Goal: Transaction & Acquisition: Purchase product/service

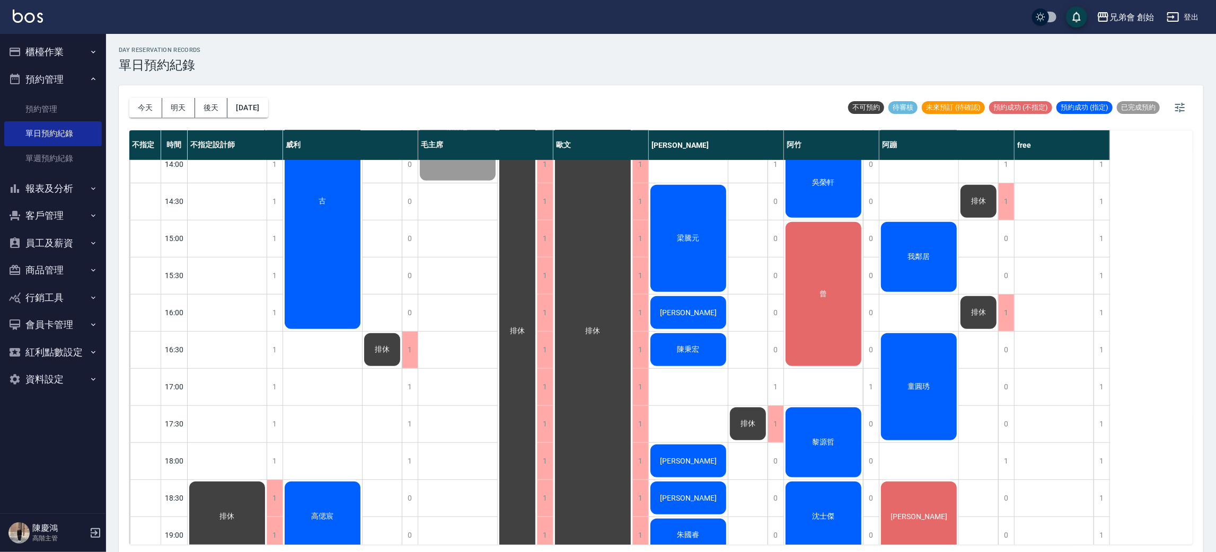
scroll to position [147, 0]
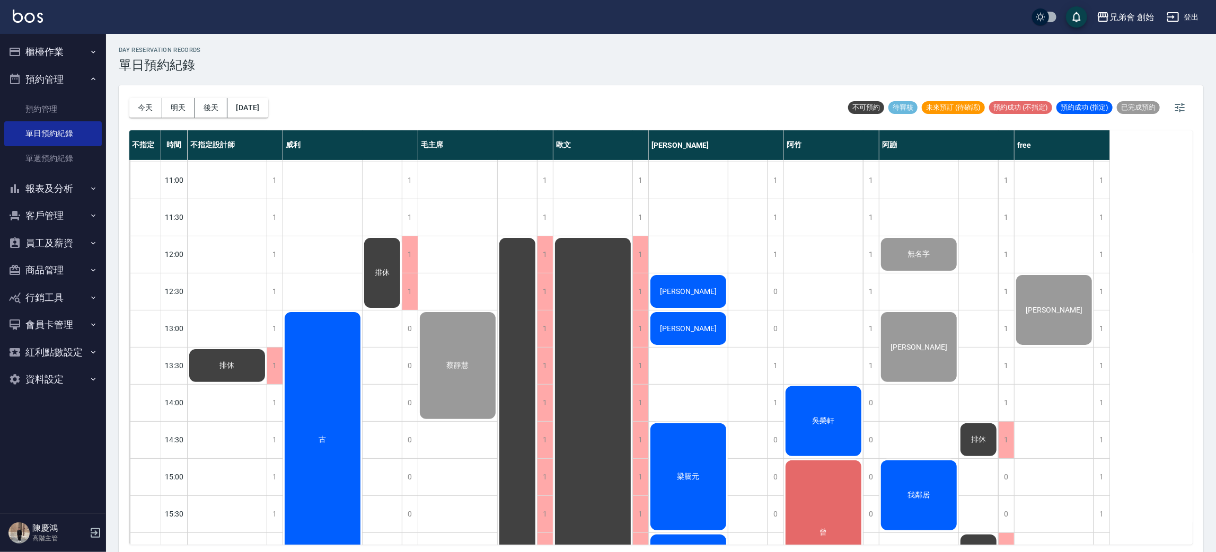
click at [267, 384] on div "吳榮軒" at bounding box center [227, 366] width 79 height 36
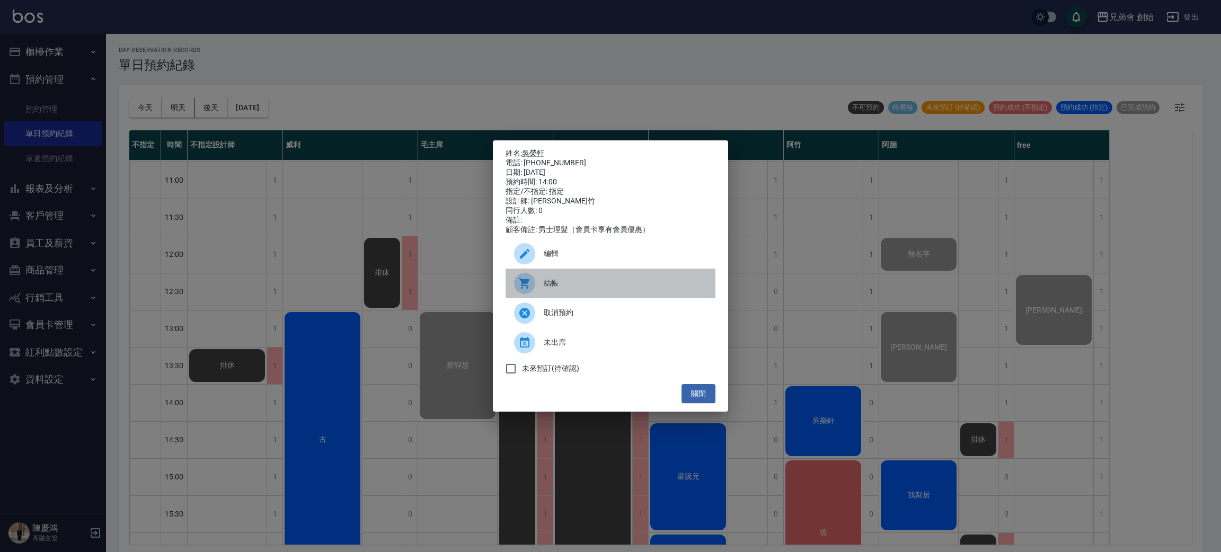
click at [613, 295] on div "結帳" at bounding box center [611, 284] width 210 height 30
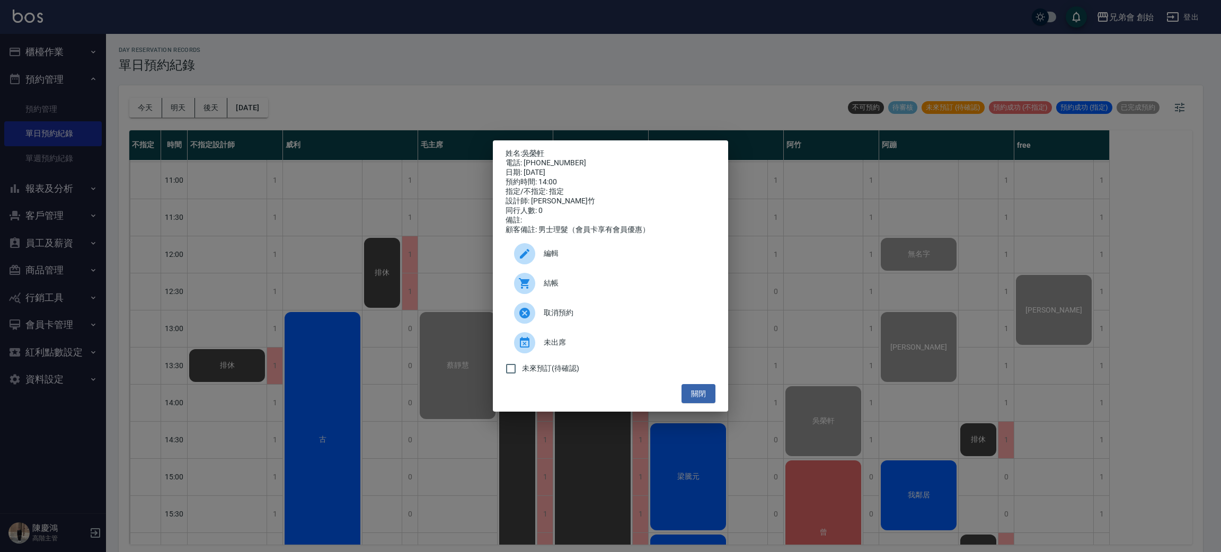
drag, startPoint x: 739, startPoint y: 102, endPoint x: 732, endPoint y: 94, distance: 10.5
click at [739, 102] on div "姓名: 吳榮軒 電話: 0925052521 日期: 2025/08/12 預約時間: 14:00 指定/不指定: 指定 設計師: 阿竹 同行人數: 0 備註…" at bounding box center [610, 276] width 1221 height 552
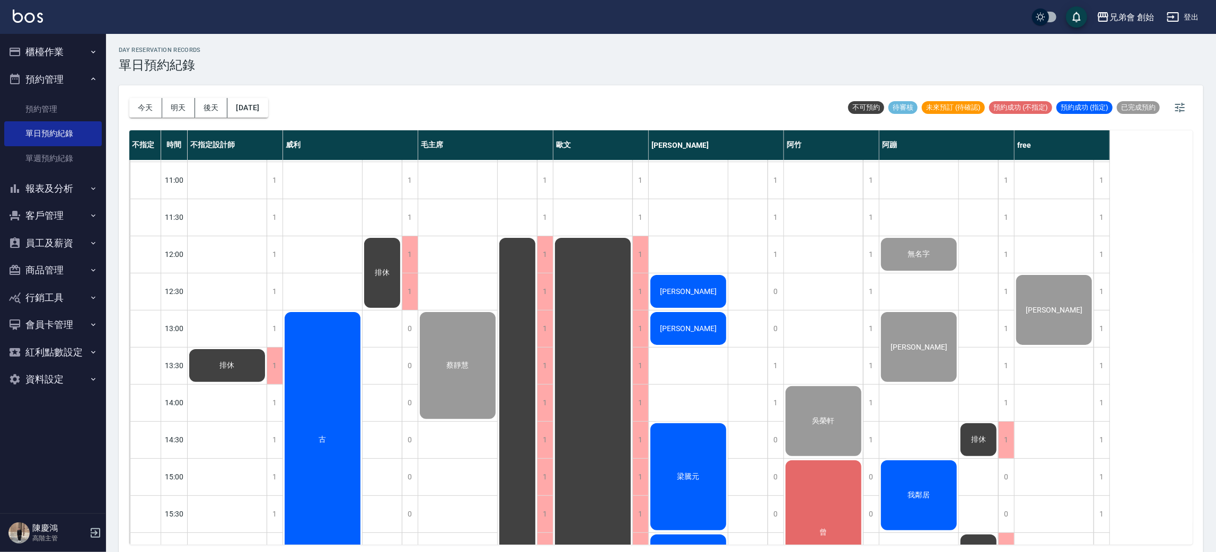
scroll to position [465, 0]
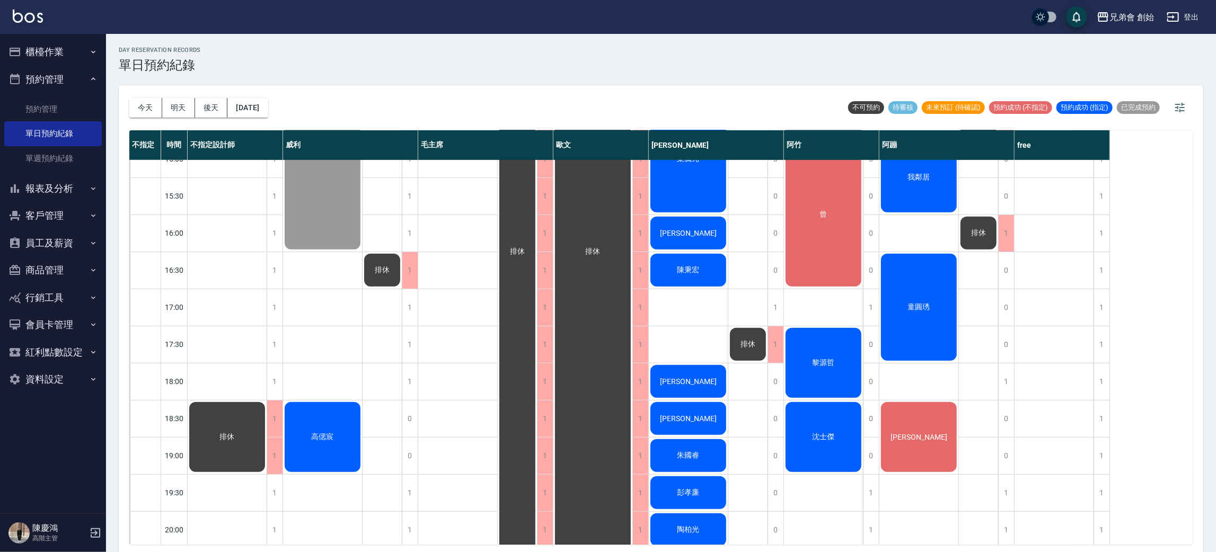
click at [75, 57] on button "櫃檯作業" at bounding box center [53, 52] width 98 height 28
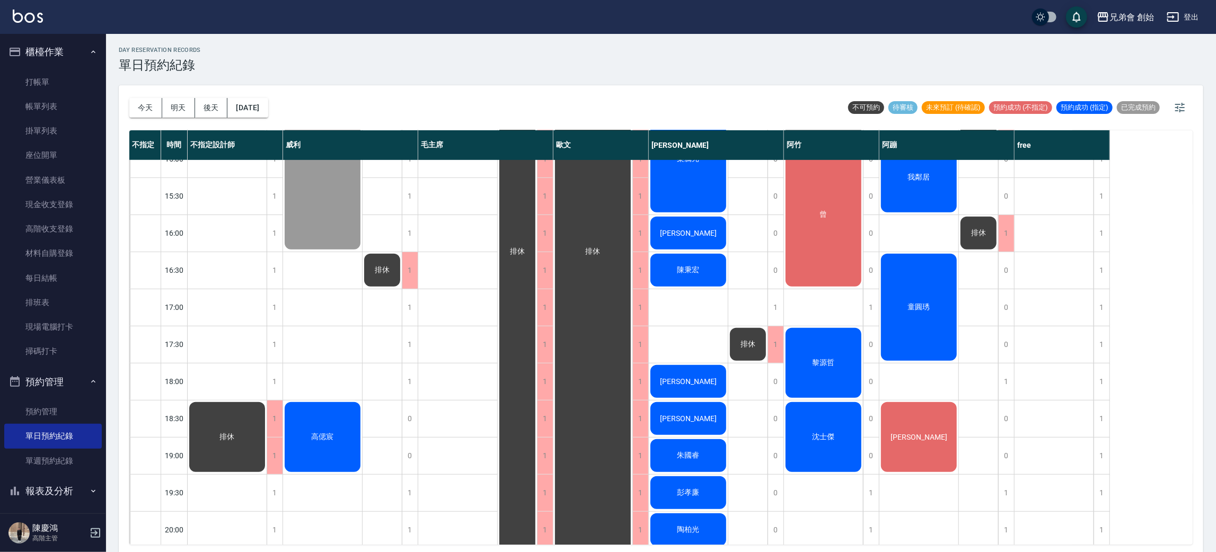
click at [66, 104] on link "帳單列表" at bounding box center [53, 106] width 98 height 24
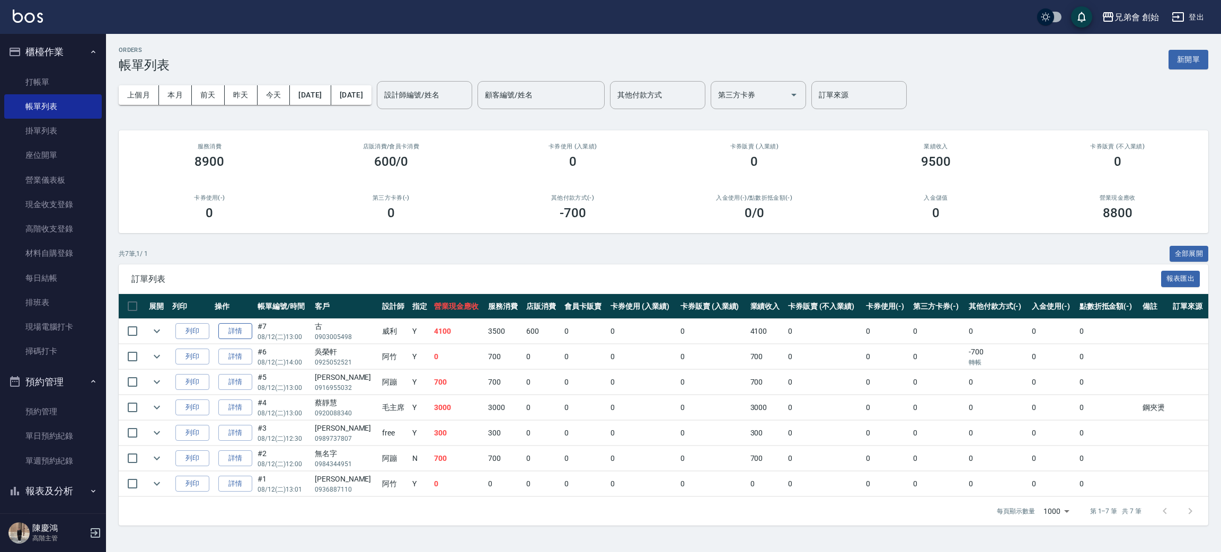
click at [241, 335] on link "詳情" at bounding box center [235, 331] width 34 height 16
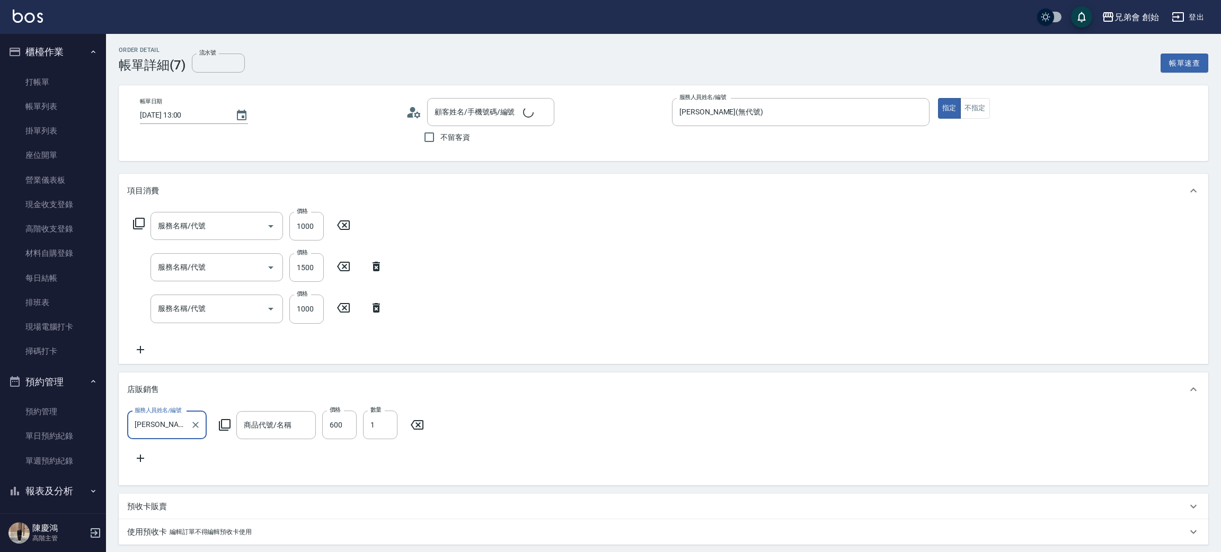
type input "2025/08/12 13:00"
type input "威利(無代號)"
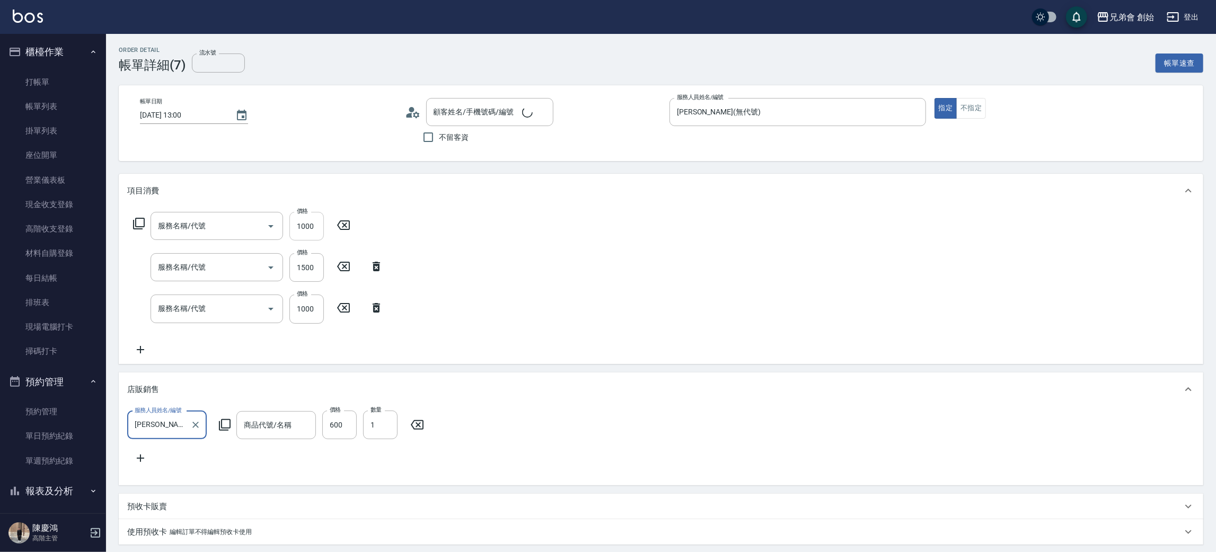
type input "古/0903005498/null"
type input "剪髮(A01)"
type input "特殊燙髮(D02)"
type input "剪髮(A01)"
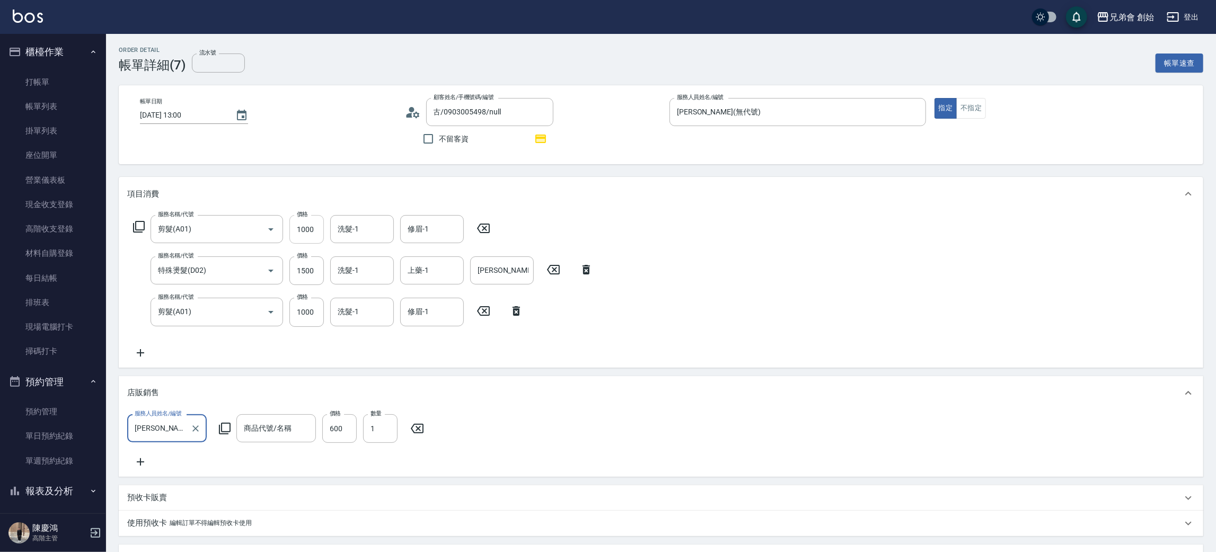
type input "摩根斯 慕斯"
type input "好兄弟 (滿3500送)-365天"
click at [254, 312] on icon "Clear" at bounding box center [256, 312] width 11 height 11
type input "剪髮(A01)"
click at [521, 311] on icon at bounding box center [516, 311] width 26 height 13
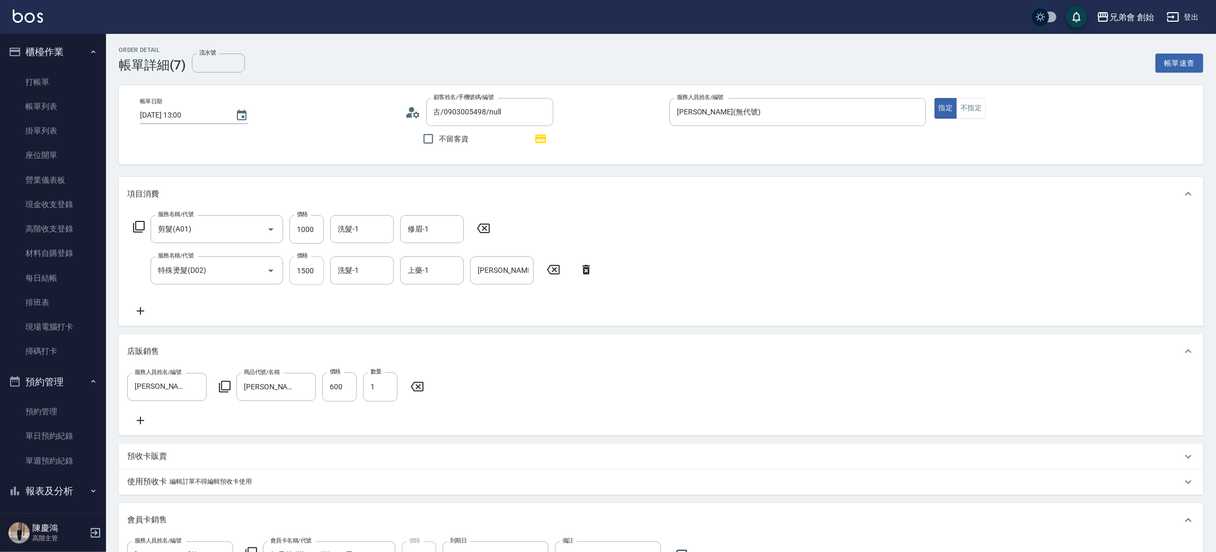
click at [307, 266] on input "1500" at bounding box center [306, 271] width 34 height 29
type input "2500"
click at [887, 276] on div "服務名稱/代號 剪髮(A01) 服務名稱/代號 價格 1000 價格 洗髮-1 洗髮-1 修眉-1 修眉-1 服務名稱/代號 特殊燙髮(D02) 服務名稱/代…" at bounding box center [661, 268] width 1084 height 115
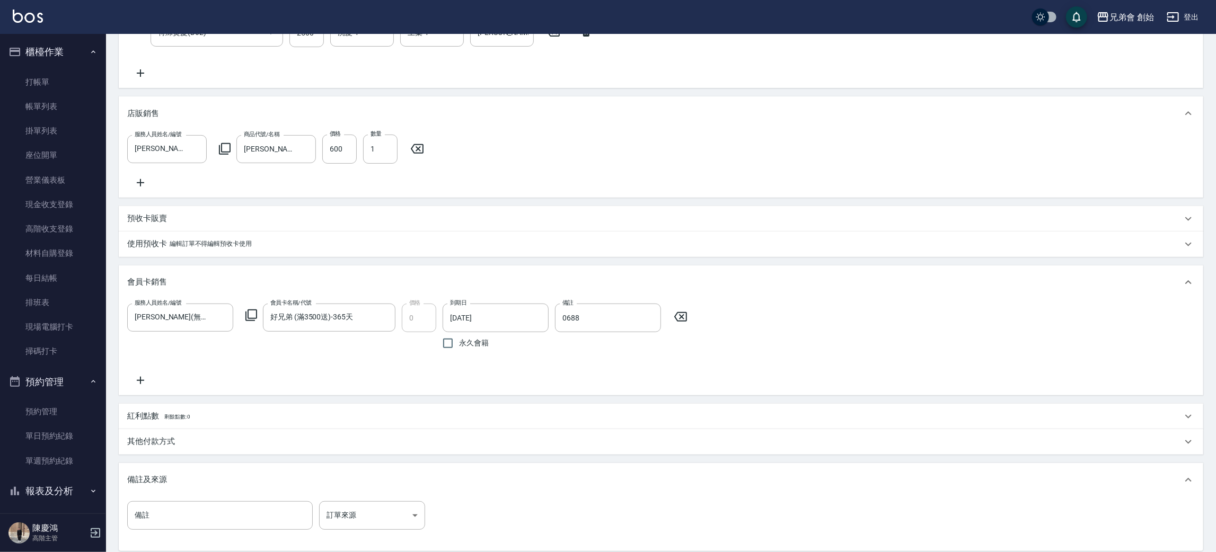
scroll to position [373, 0]
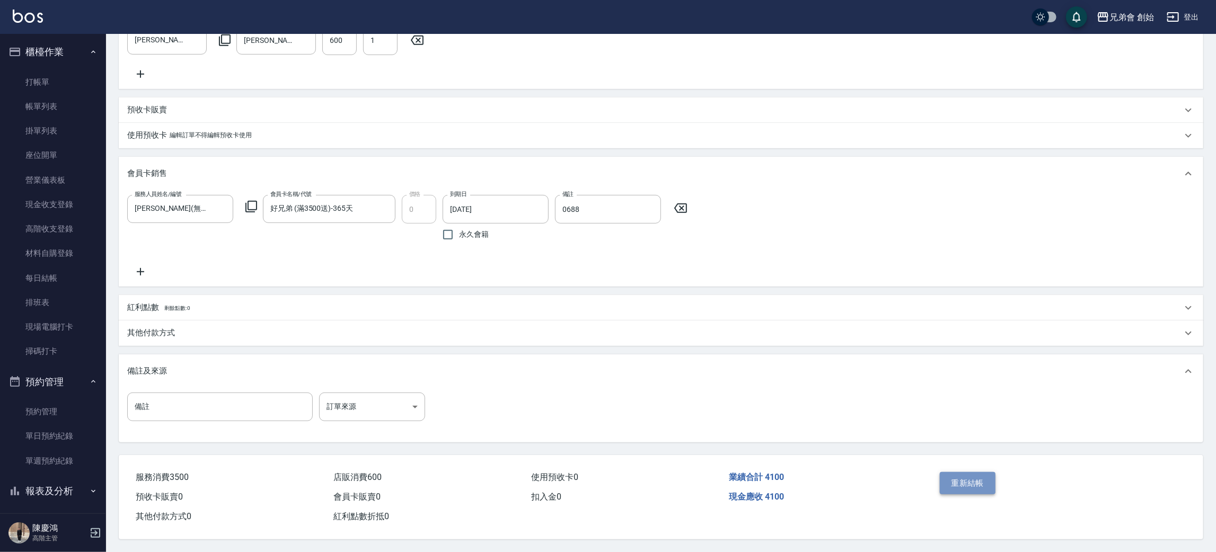
click at [961, 483] on button "重新結帳" at bounding box center [968, 483] width 56 height 22
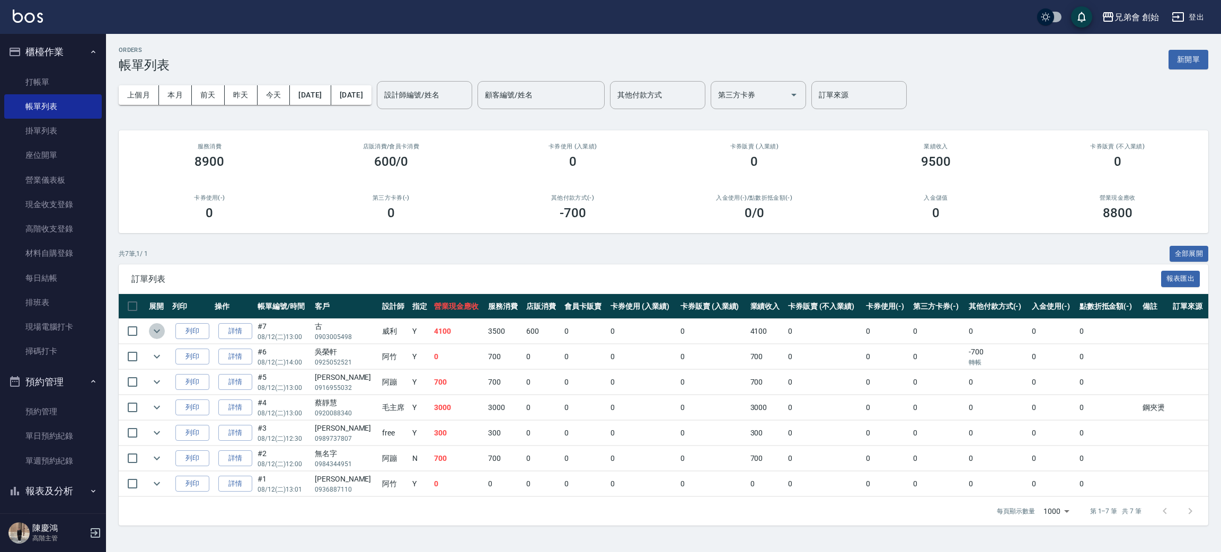
click at [157, 332] on icon "expand row" at bounding box center [157, 332] width 6 height 4
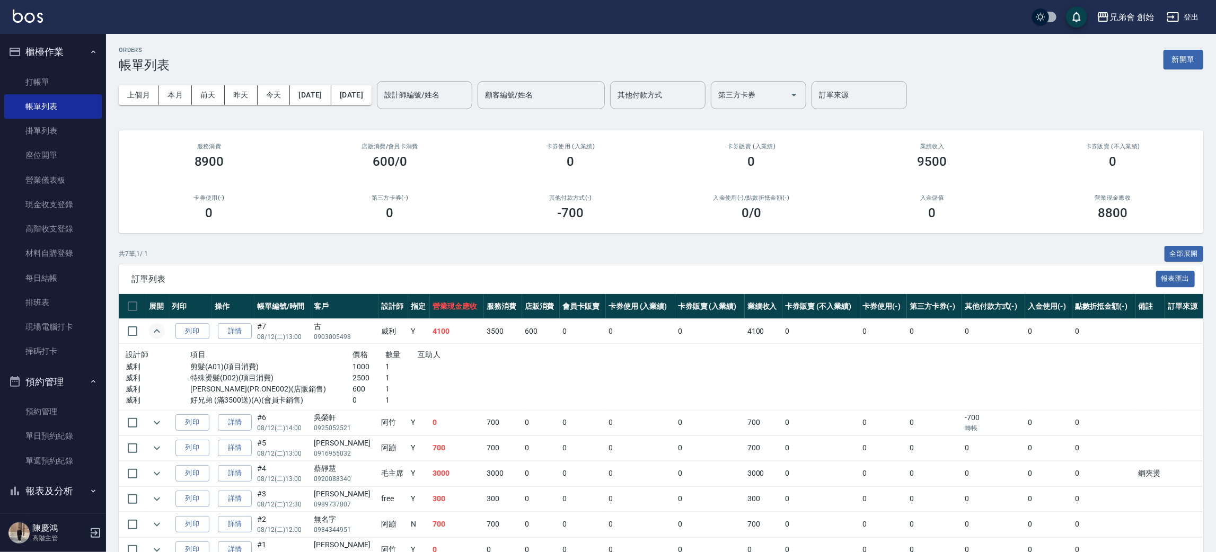
click at [597, 381] on td at bounding box center [691, 377] width 338 height 67
click at [516, 254] on div "共 7 筆, 1 / 1 全部展開" at bounding box center [661, 254] width 1084 height 16
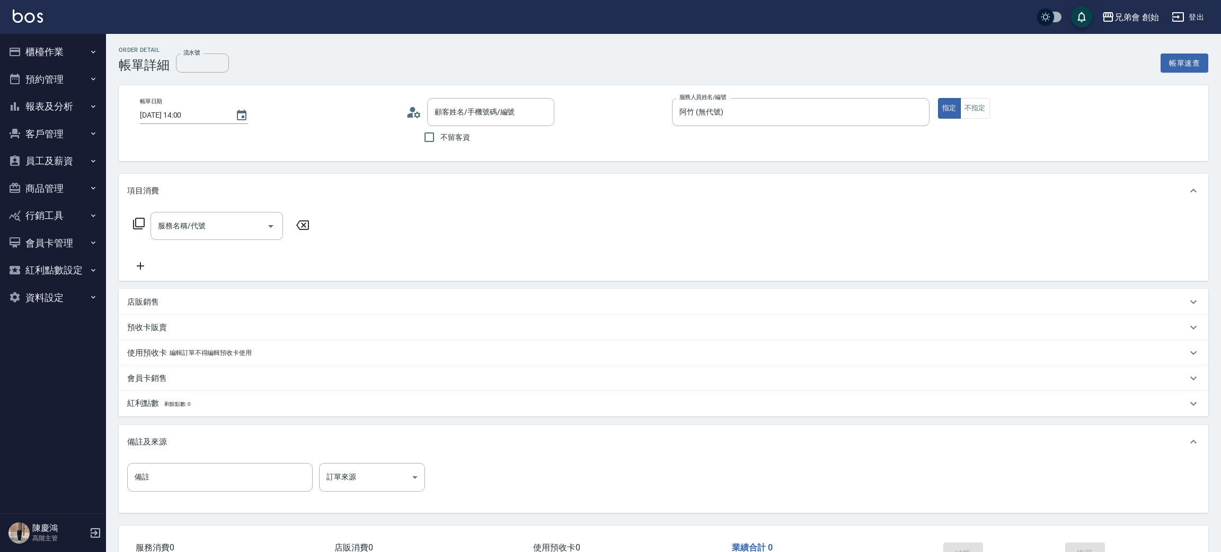
click at [206, 229] on div "服務名稱/代號 服務名稱/代號" at bounding box center [217, 226] width 132 height 28
type input "吳榮軒/0925052521/null"
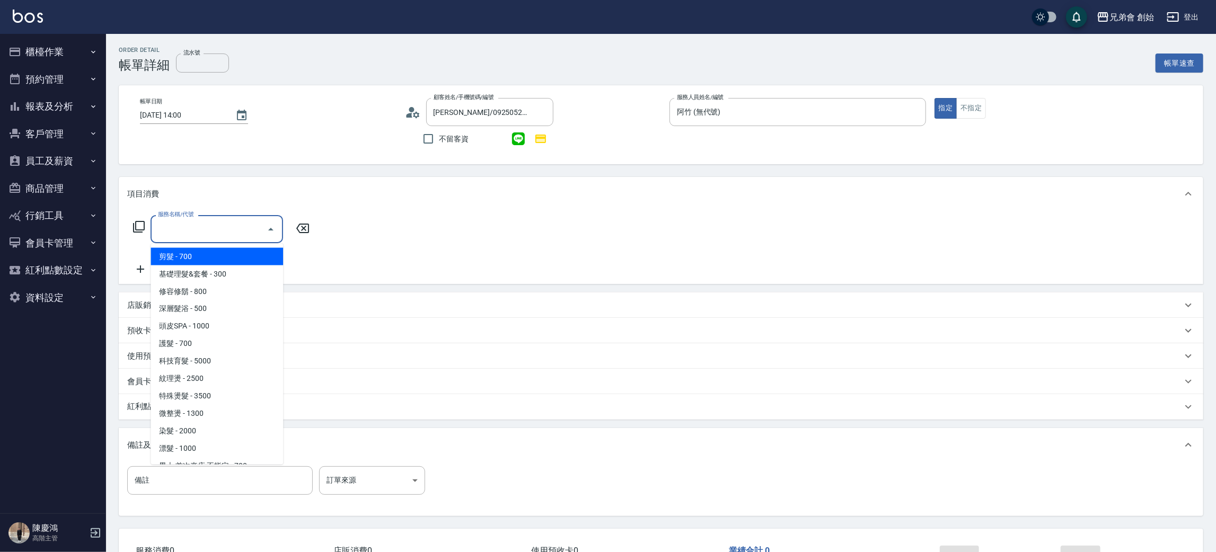
click at [215, 258] on span "剪髮 - 700" at bounding box center [217, 256] width 132 height 17
type input "剪髮(A01)"
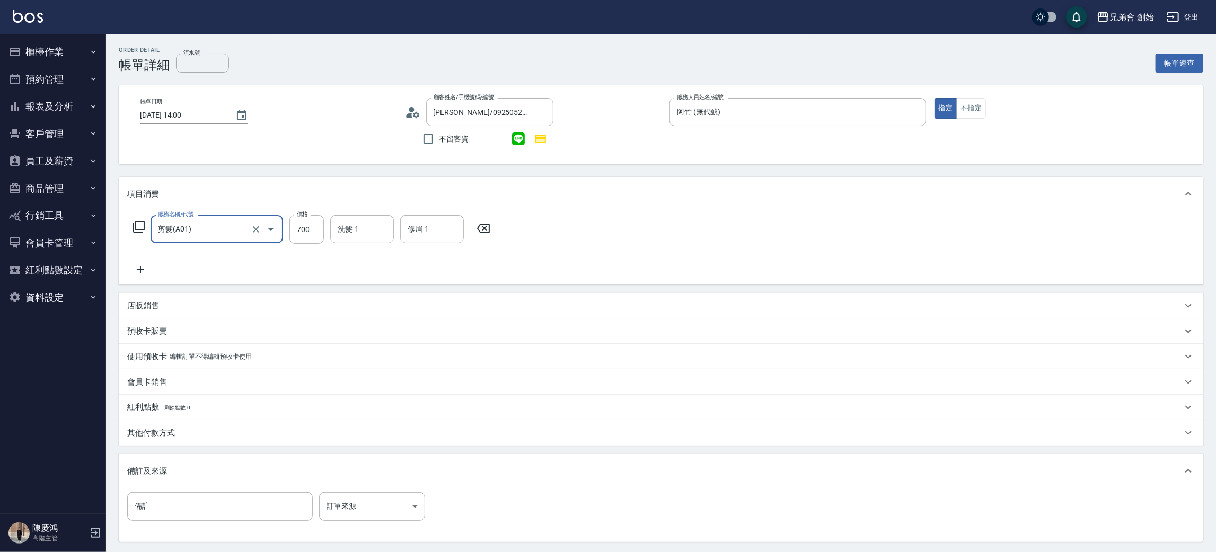
scroll to position [102, 0]
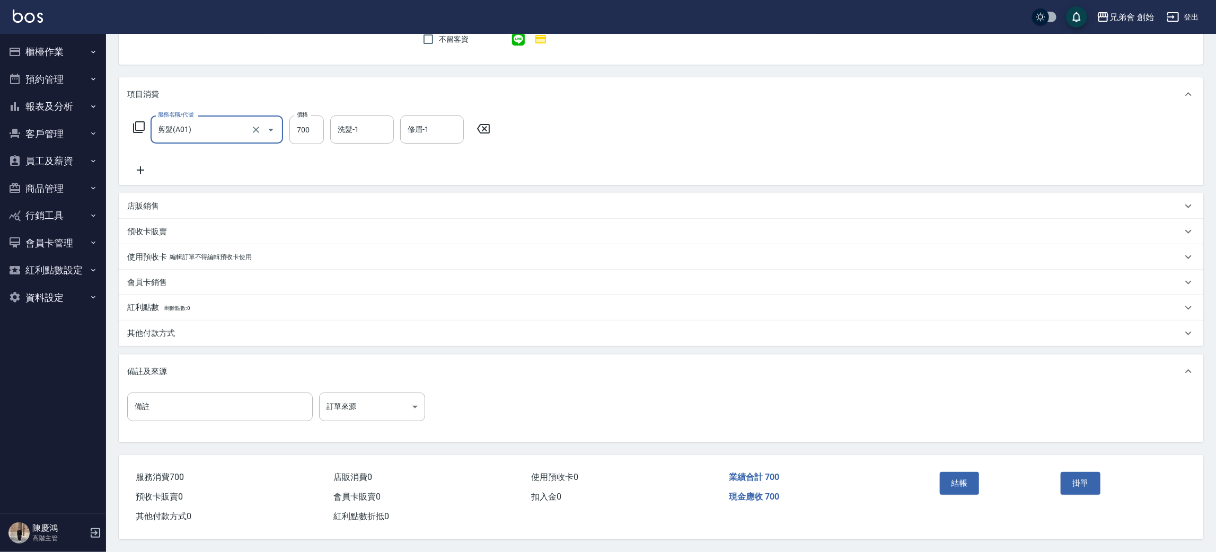
click at [170, 345] on div "項目消費 服務名稱/代號 剪髮(A01) 服務名稱/代號 價格 700 價格 洗髮-1 洗髮-1 修眉-1 修眉-1 店販銷售 服務人員姓名/編號 服務人員姓…" at bounding box center [661, 259] width 1084 height 365
click at [179, 334] on div "其他付款方式" at bounding box center [654, 333] width 1055 height 11
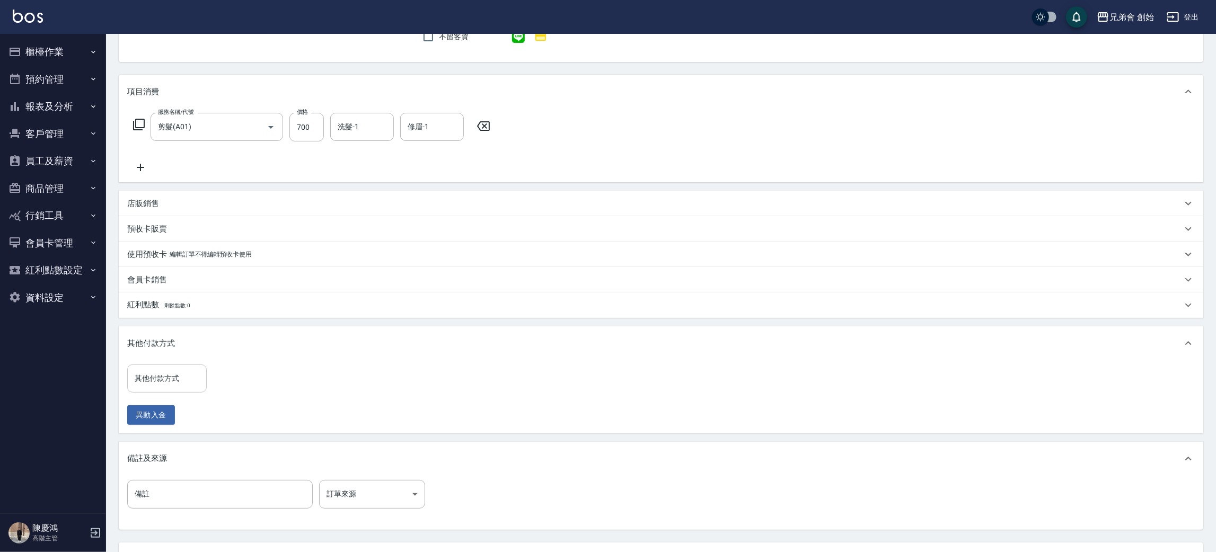
click at [188, 382] on input "其他付款方式" at bounding box center [167, 378] width 70 height 19
drag, startPoint x: 170, startPoint y: 425, endPoint x: 238, endPoint y: 395, distance: 74.3
click at [170, 424] on span "轉帳" at bounding box center [166, 423] width 79 height 17
type input "轉帳"
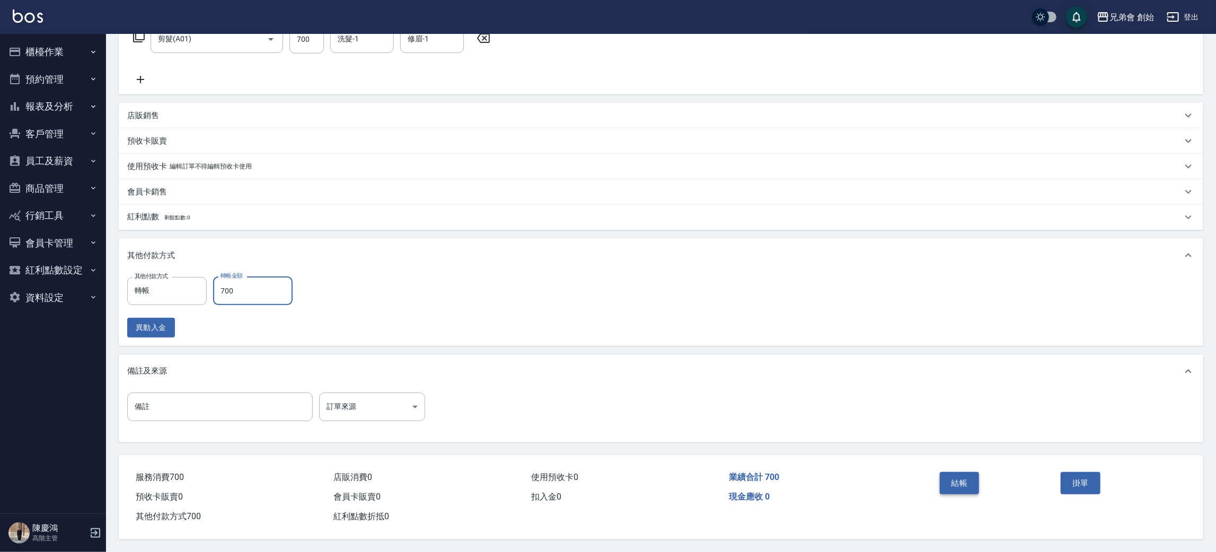
type input "700"
click at [964, 479] on button "結帳" at bounding box center [960, 483] width 40 height 22
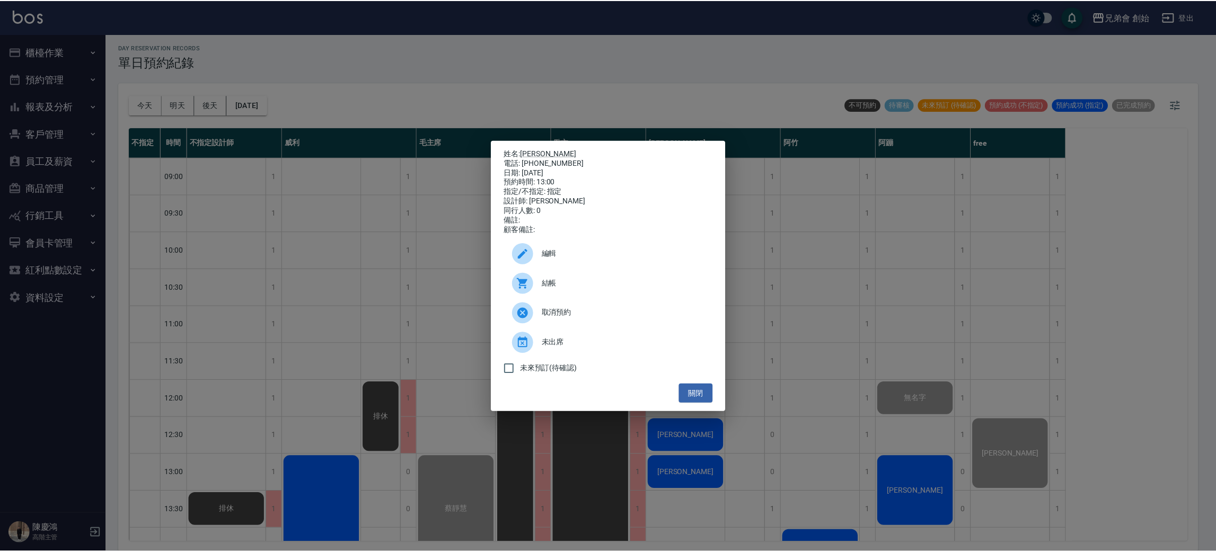
scroll to position [226, 0]
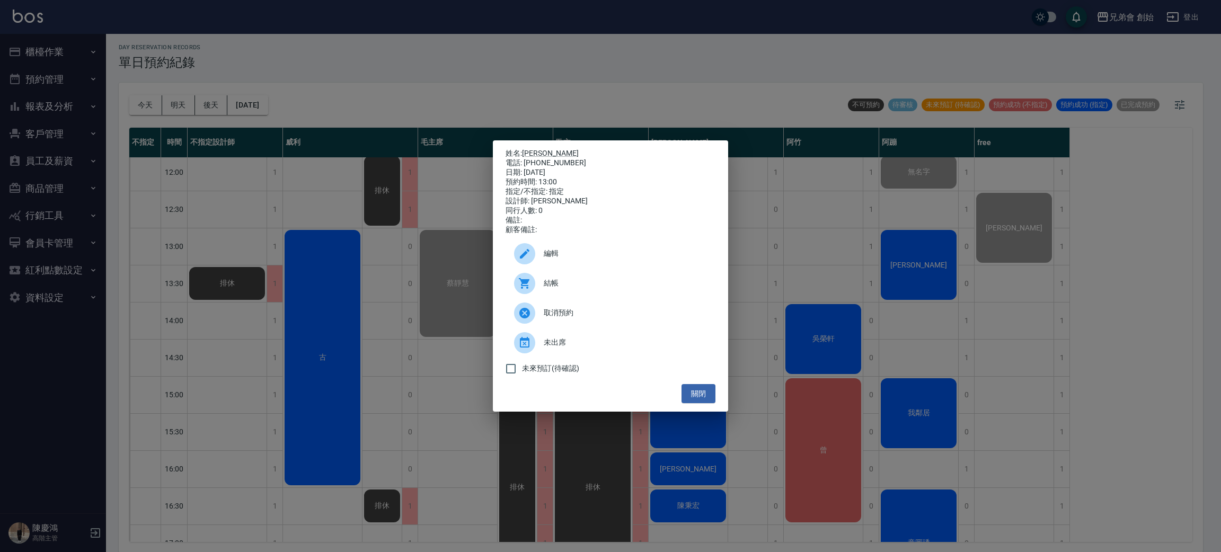
click at [65, 41] on div "姓名: 馬煜濰 電話: 0916955032 日期: 2025/08/12 預約時間: 13:00 指定/不指定: 指定 設計師: 阿蹦 同行人數: 0 備註…" at bounding box center [610, 276] width 1221 height 552
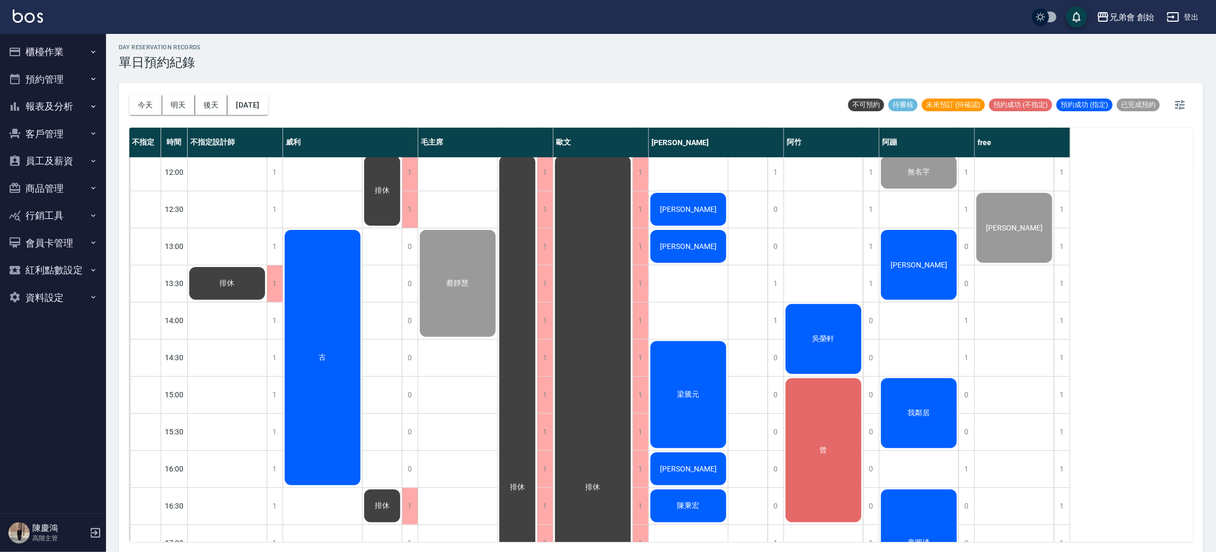
drag, startPoint x: 58, startPoint y: 49, endPoint x: 55, endPoint y: 94, distance: 45.2
click at [58, 50] on button "櫃檯作業" at bounding box center [53, 52] width 98 height 28
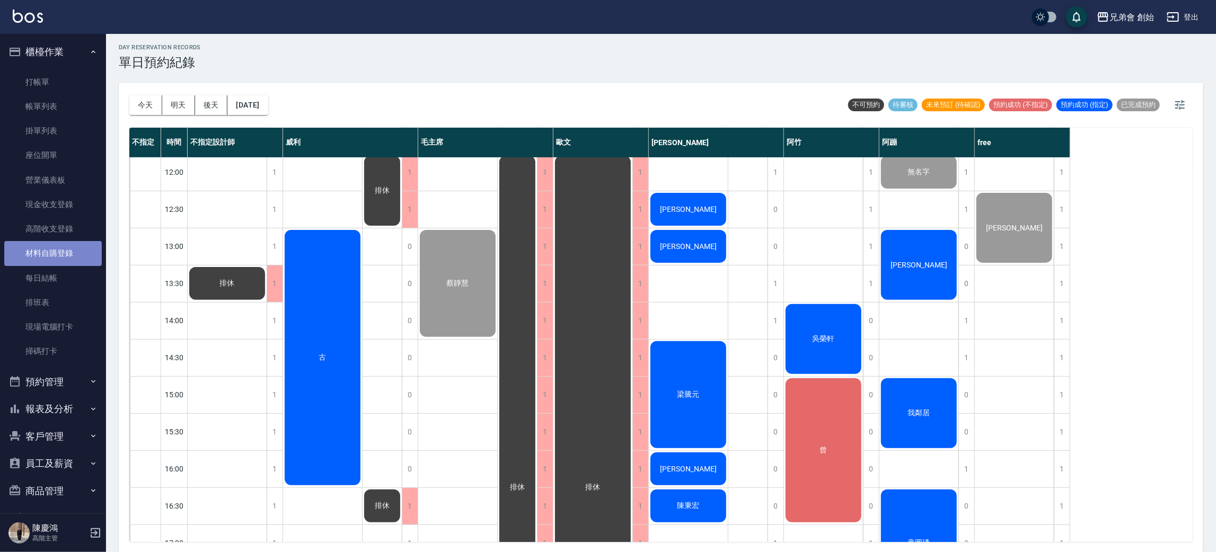
click at [77, 256] on link "材料自購登錄" at bounding box center [53, 253] width 98 height 24
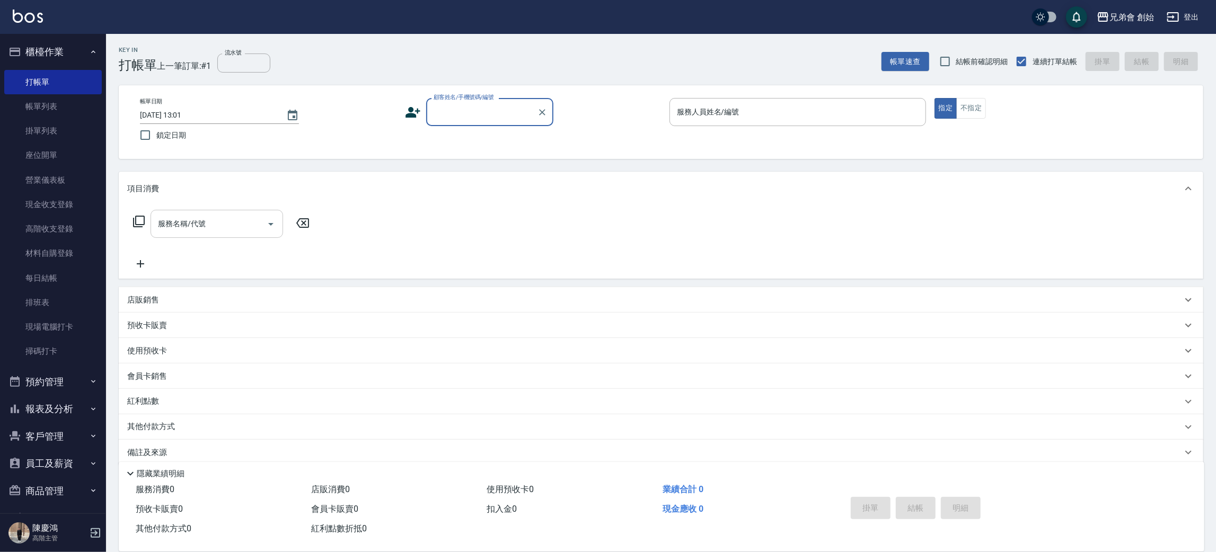
click at [220, 220] on input "服務名稱/代號" at bounding box center [208, 224] width 107 height 19
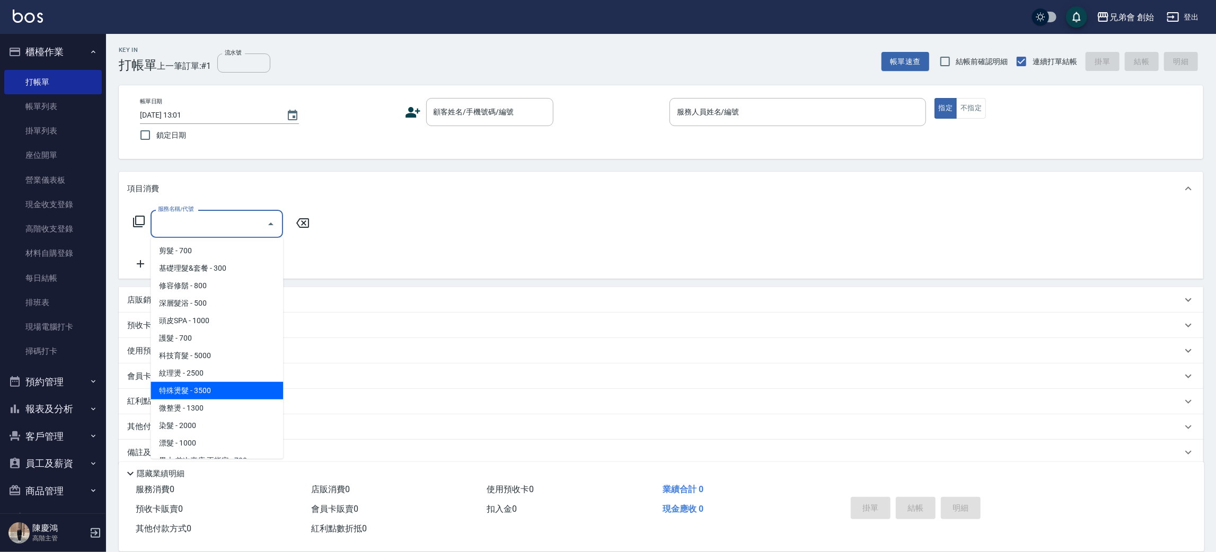
click at [243, 390] on span "特殊燙髮 - 3500" at bounding box center [217, 390] width 132 height 17
type input "特殊燙髮(D02)"
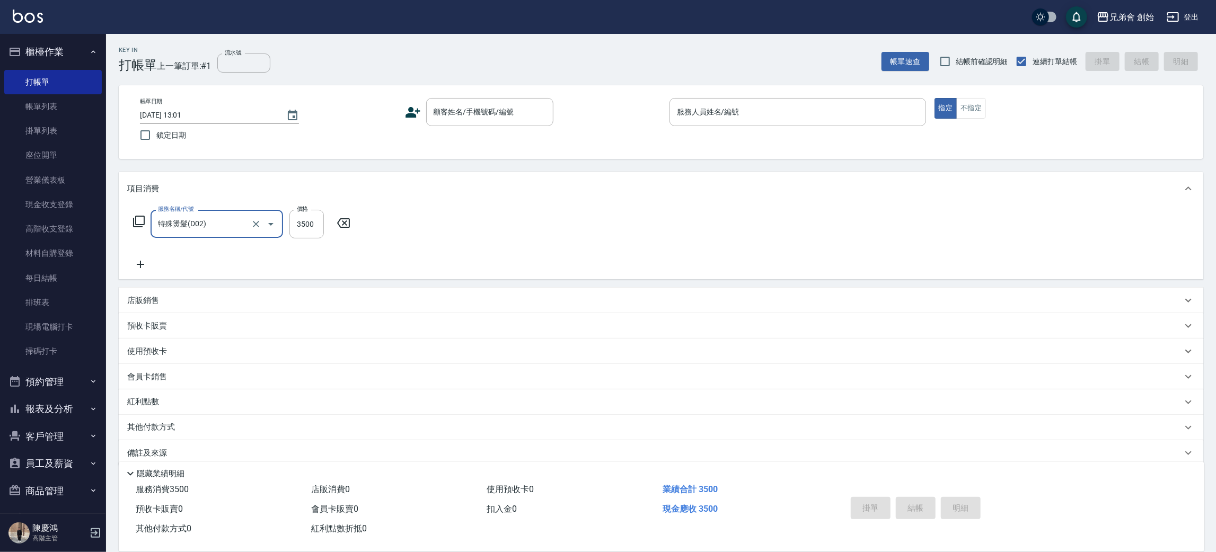
click at [139, 262] on icon at bounding box center [140, 264] width 7 height 7
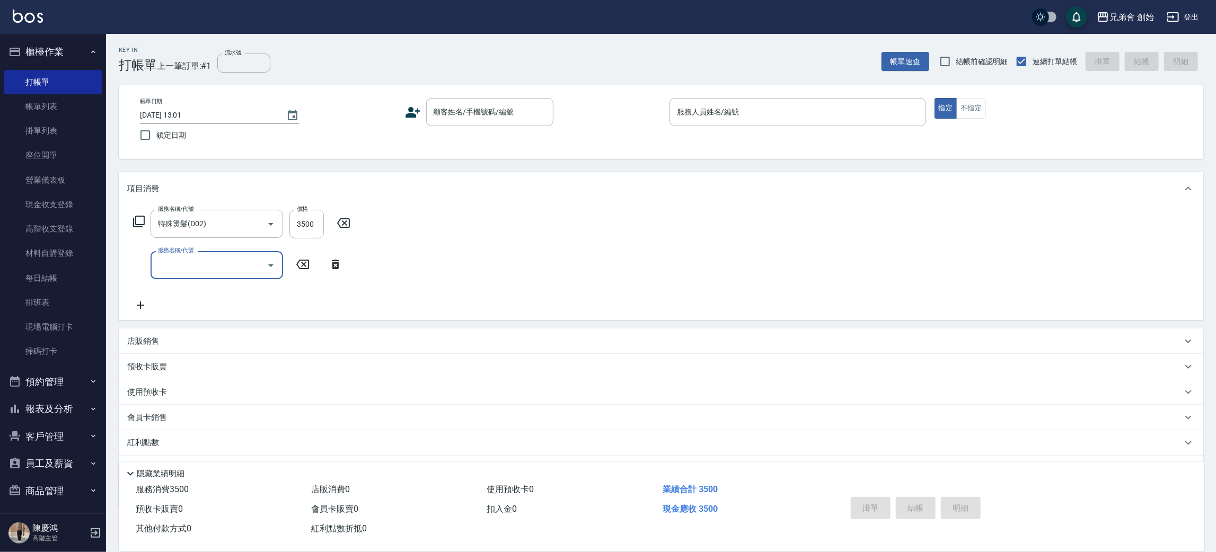
click at [215, 269] on input "服務名稱/代號" at bounding box center [208, 265] width 107 height 19
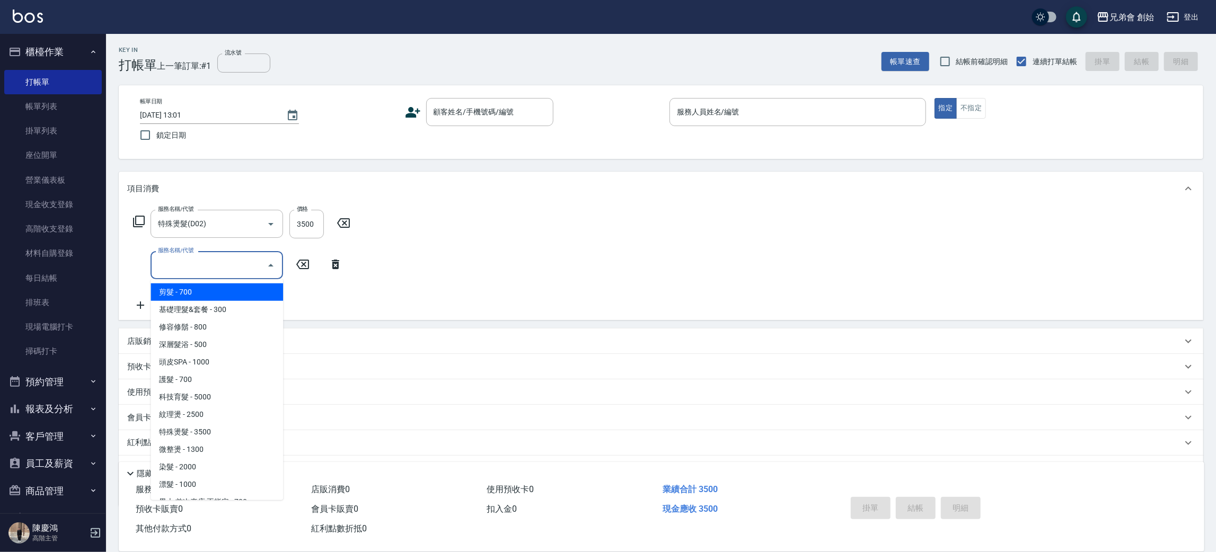
click at [224, 293] on span "剪髮 - 700" at bounding box center [217, 292] width 132 height 17
type input "剪髮(A01)"
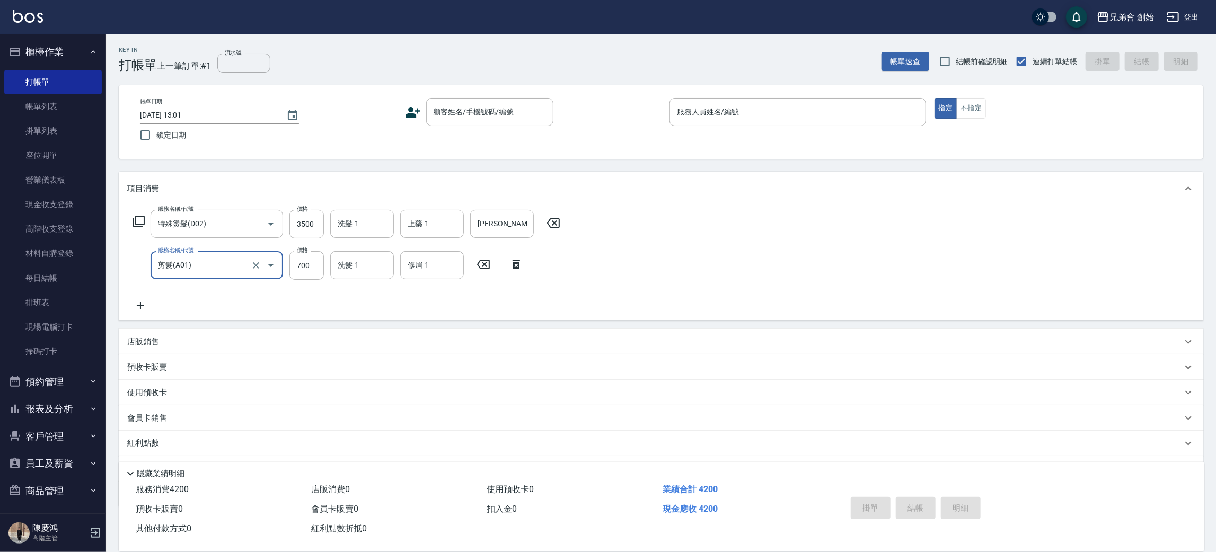
click at [761, 225] on div "服務名稱/代號 特殊燙髮(D02) 服務名稱/代號 價格 3500 價格 洗髮-1 洗髮-1 上藥-1 上藥-1 操作輔助-1 操作輔助-1 服務名稱/代號 …" at bounding box center [661, 263] width 1084 height 115
click at [745, 249] on div "服務名稱/代號 特殊燙髮(D02) 服務名稱/代號 價格 3500 價格 洗髮-1 洗髮-1 上藥-1 上藥-1 操作輔助-1 操作輔助-1 服務名稱/代號 …" at bounding box center [661, 263] width 1084 height 115
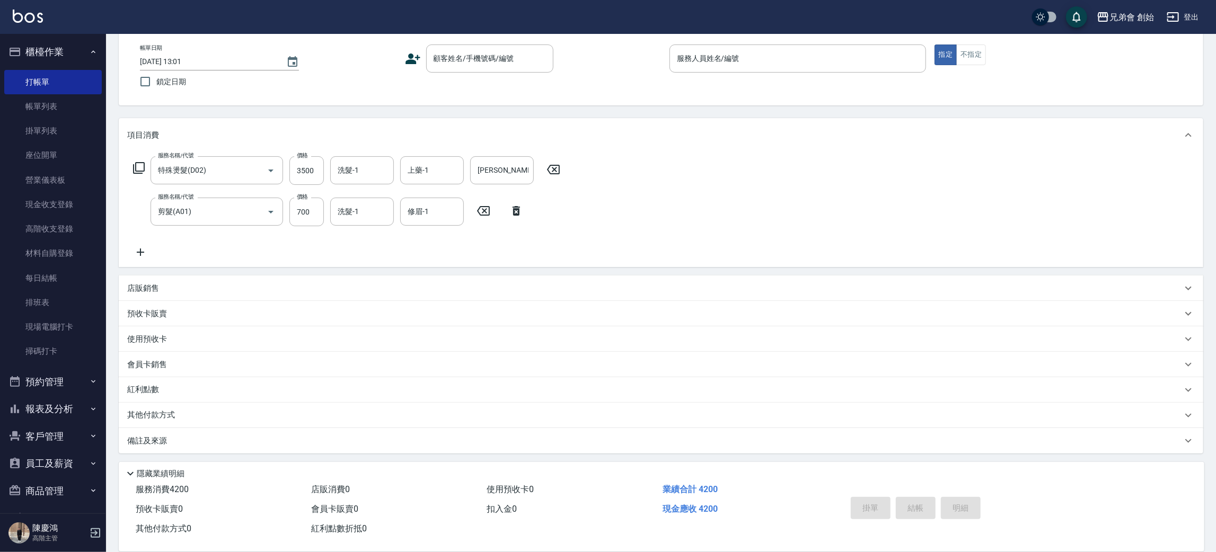
click at [854, 176] on div "服務名稱/代號 特殊燙髮(D02) 服務名稱/代號 價格 3500 價格 洗髮-1 洗髮-1 上藥-1 上藥-1 操作輔助-1 操作輔助-1 服務名稱/代號 …" at bounding box center [661, 209] width 1084 height 115
click at [828, 178] on div "服務名稱/代號 特殊燙髮(D02) 服務名稱/代號 價格 3500 價格 洗髮-1 洗髮-1 上藥-1 上藥-1 操作輔助-1 操作輔助-1 服務名稱/代號 …" at bounding box center [661, 209] width 1084 height 115
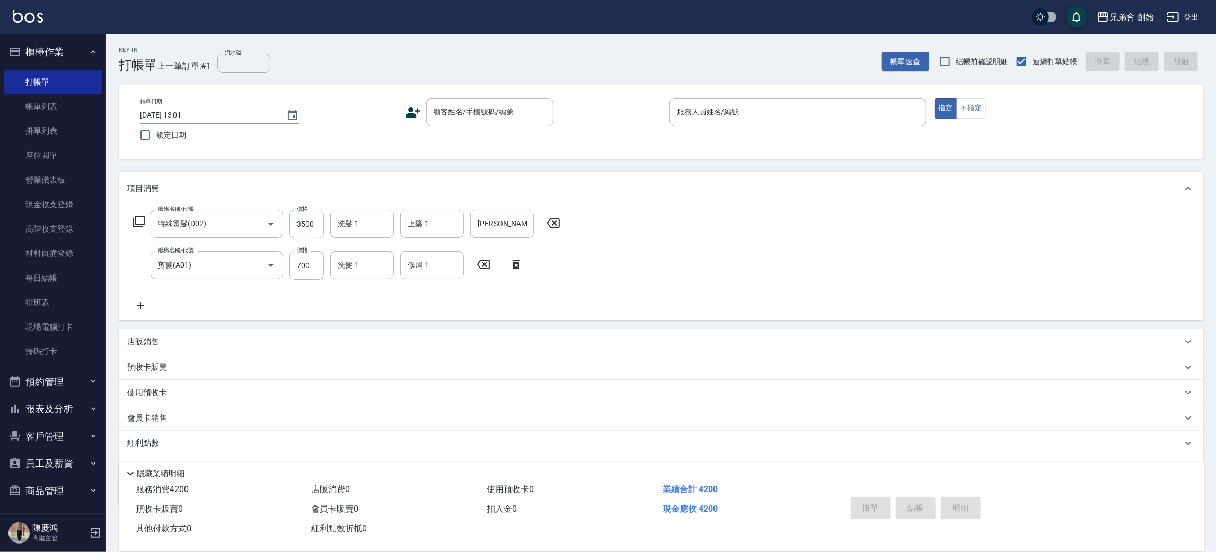
click at [753, 282] on div "服務名稱/代號 特殊燙髮(D02) 服務名稱/代號 價格 3500 價格 洗髮-1 洗髮-1 上藥-1 上藥-1 操作輔助-1 操作輔助-1 服務名稱/代號 …" at bounding box center [661, 263] width 1084 height 115
click at [189, 346] on div "店販銷售" at bounding box center [654, 342] width 1055 height 11
click at [179, 376] on input "服務人員姓名/編號" at bounding box center [167, 381] width 70 height 19
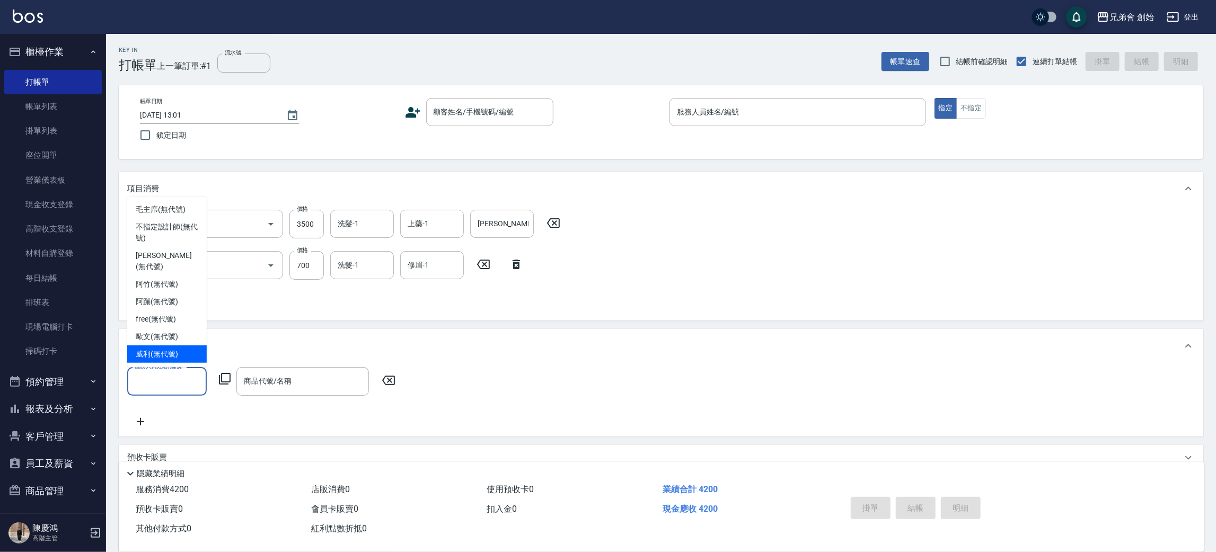
click at [174, 351] on span "威利 (無代號)" at bounding box center [157, 354] width 42 height 11
type input "威利(無代號)"
click at [282, 385] on input "商品代號/名稱" at bounding box center [302, 381] width 123 height 19
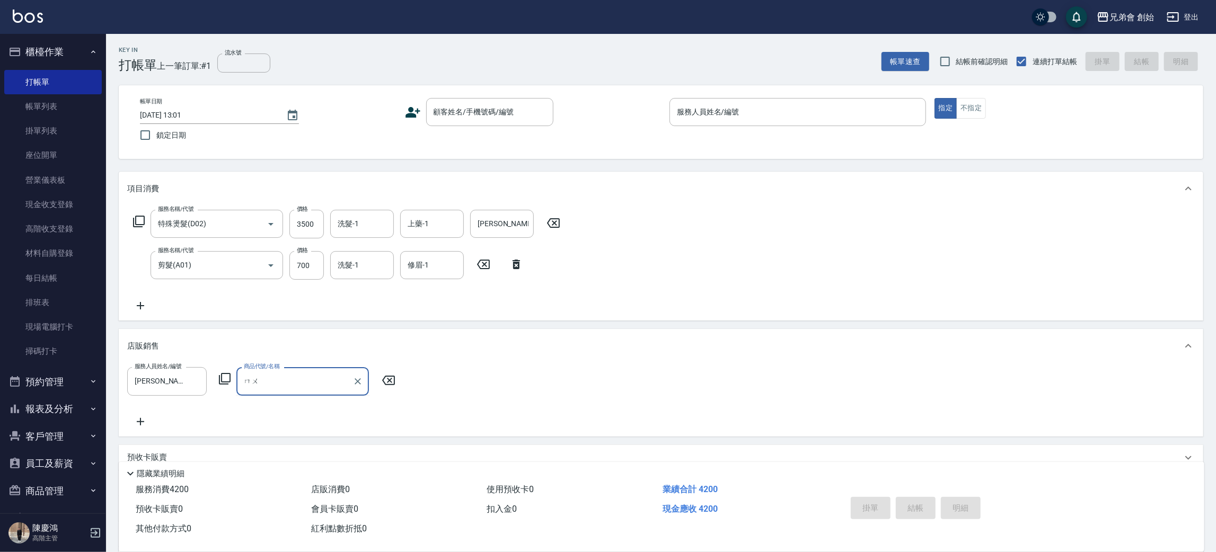
type input "木"
type input "慕斯"
click at [354, 378] on icon "Clear" at bounding box center [357, 381] width 11 height 11
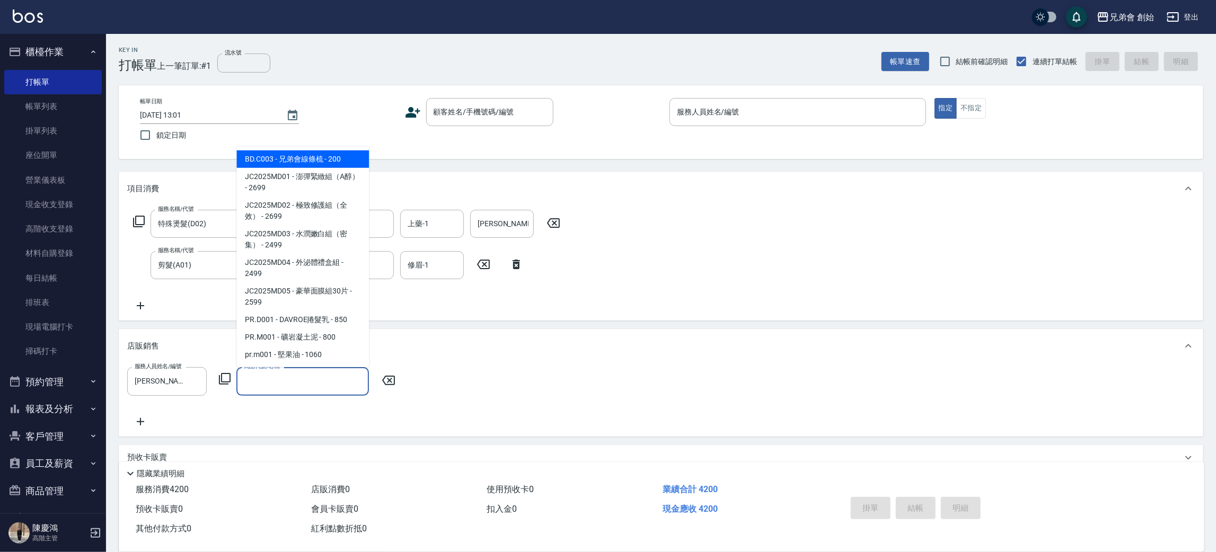
click at [554, 329] on div "店販銷售" at bounding box center [661, 346] width 1084 height 34
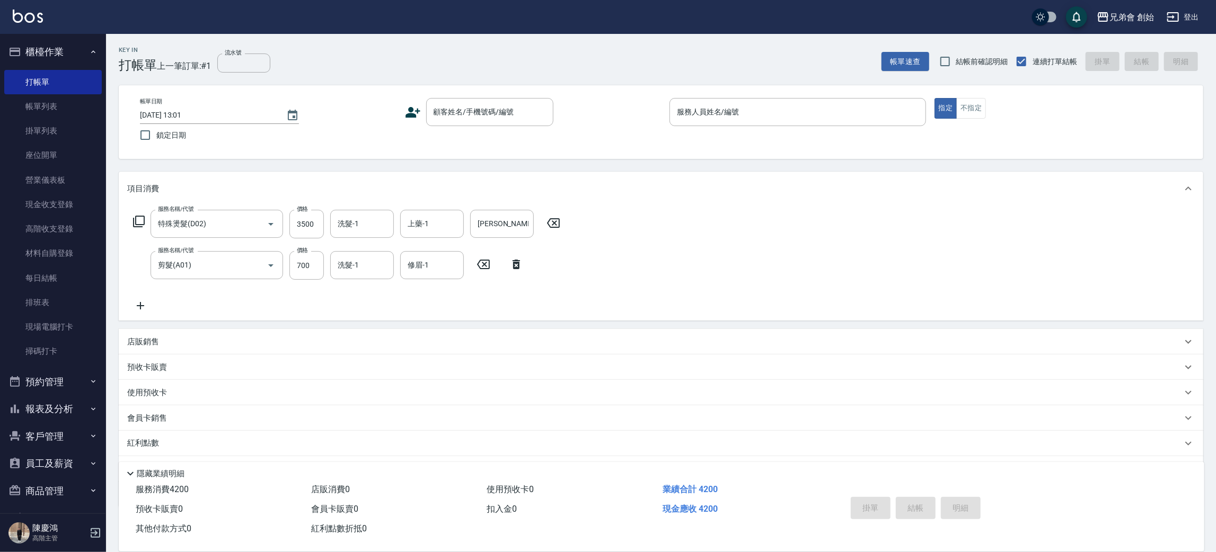
click at [267, 331] on div "店販銷售" at bounding box center [661, 341] width 1084 height 25
click at [316, 374] on input "商品代號/名稱" at bounding box center [302, 381] width 123 height 19
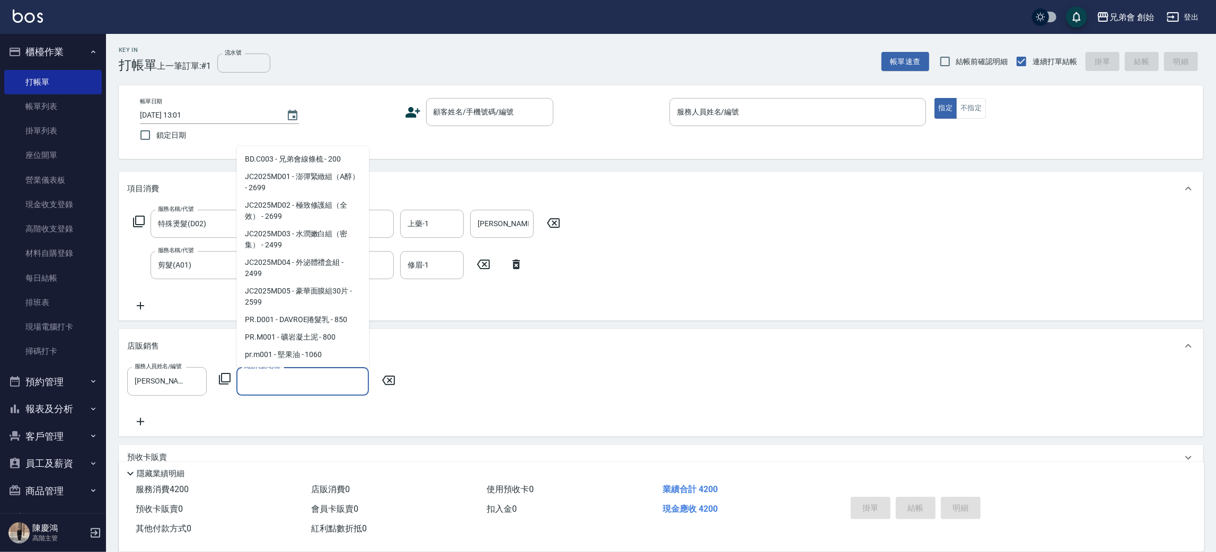
scroll to position [476, 0]
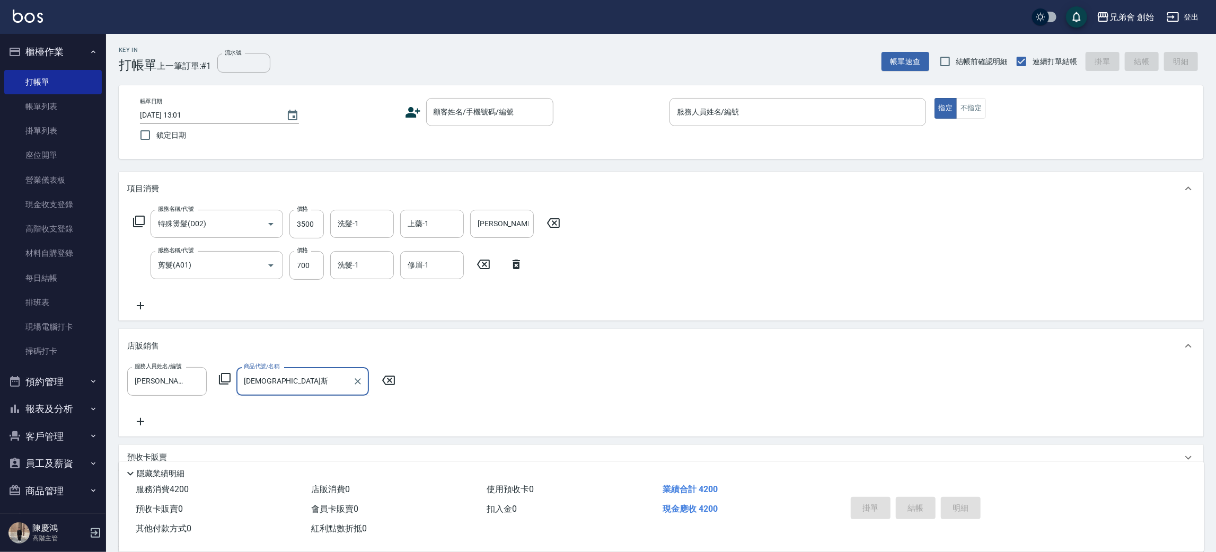
type input "穆"
click at [346, 411] on span "PR.M005 - 淺藍 弱 慕斯 - 800" at bounding box center [302, 408] width 132 height 17
type input "淺藍 弱 慕斯"
click at [571, 419] on div "服務人員姓名/編號 威利(無代號) 服務人員姓名/編號 商品代號/名稱 淺藍 弱 慕斯 商品代號/名稱 價格 800 價格 數量 1 數量" at bounding box center [660, 397] width 1067 height 61
click at [670, 272] on div "服務名稱/代號 特殊燙髮(D02) 服務名稱/代號 價格 3500 價格 洗髮-1 洗髮-1 上藥-1 上藥-1 操作輔助-1 操作輔助-1 服務名稱/代號 …" at bounding box center [661, 263] width 1084 height 115
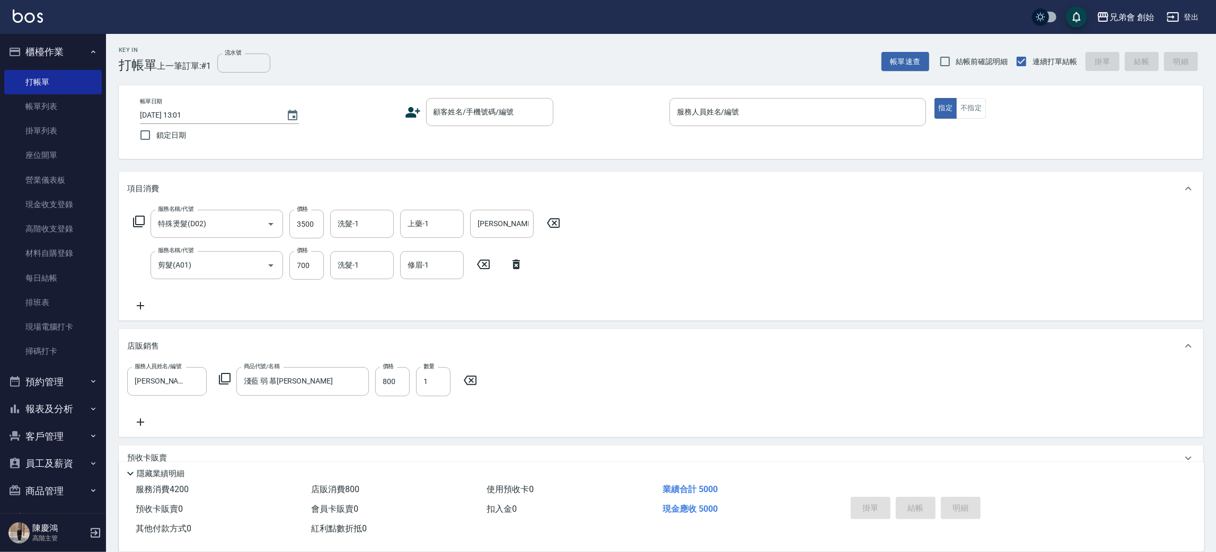
click at [736, 273] on div "服務名稱/代號 特殊燙髮(D02) 服務名稱/代號 價格 3500 價格 洗髮-1 洗髮-1 上藥-1 上藥-1 操作輔助-1 操作輔助-1 服務名稱/代號 …" at bounding box center [661, 263] width 1084 height 115
click at [741, 273] on div "服務名稱/代號 特殊燙髮(D02) 服務名稱/代號 價格 3500 價格 洗髮-1 洗髮-1 上藥-1 上藥-1 操作輔助-1 操作輔助-1 服務名稱/代號 …" at bounding box center [661, 263] width 1084 height 115
click at [618, 48] on div "Key In 打帳單 上一筆訂單:#1 流水號 流水號 帳單速查 結帳前確認明細 連續打單結帳 掛單 結帳 明細" at bounding box center [654, 53] width 1097 height 39
click at [825, 253] on div "服務名稱/代號 特殊燙髮(D02) 服務名稱/代號 價格 3500 價格 洗髮-1 洗髮-1 上藥-1 上藥-1 操作輔助-1 操作輔助-1 服務名稱/代號 …" at bounding box center [661, 263] width 1084 height 115
click at [307, 223] on input "3500" at bounding box center [306, 224] width 34 height 29
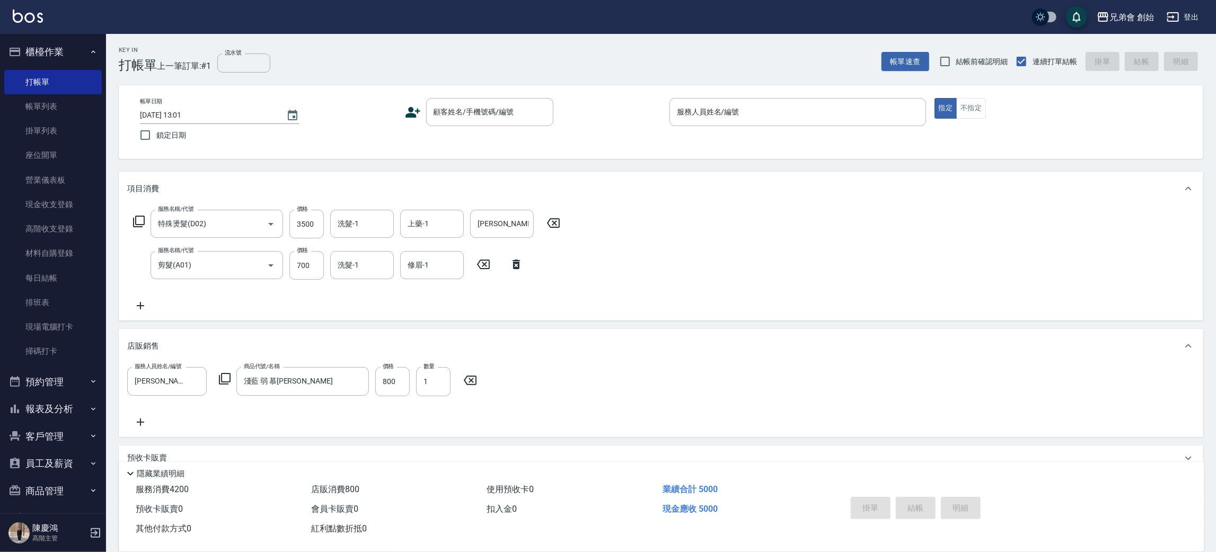
click at [326, 294] on div "服務名稱/代號 特殊燙髮(D02) 服務名稱/代號 價格 3500 價格 洗髮-1 洗髮-1 上藥-1 上藥-1 操作輔助-1 操作輔助-1 服務名稱/代號 …" at bounding box center [346, 261] width 439 height 102
click at [357, 310] on div "服務名稱/代號 特殊燙髮(D02) 服務名稱/代號 價格 3500 價格 洗髮-1 洗髮-1 上藥-1 上藥-1 操作輔助-1 操作輔助-1 服務名稱/代號 …" at bounding box center [346, 261] width 439 height 102
click at [301, 305] on div "服務名稱/代號 特殊燙髮(D02) 服務名稱/代號 價格 3500 價格 洗髮-1 洗髮-1 上藥-1 上藥-1 操作輔助-1 操作輔助-1 服務名稱/代號 …" at bounding box center [346, 261] width 439 height 102
click at [393, 378] on input "800" at bounding box center [392, 381] width 34 height 29
click at [316, 234] on input "3500" at bounding box center [306, 224] width 34 height 29
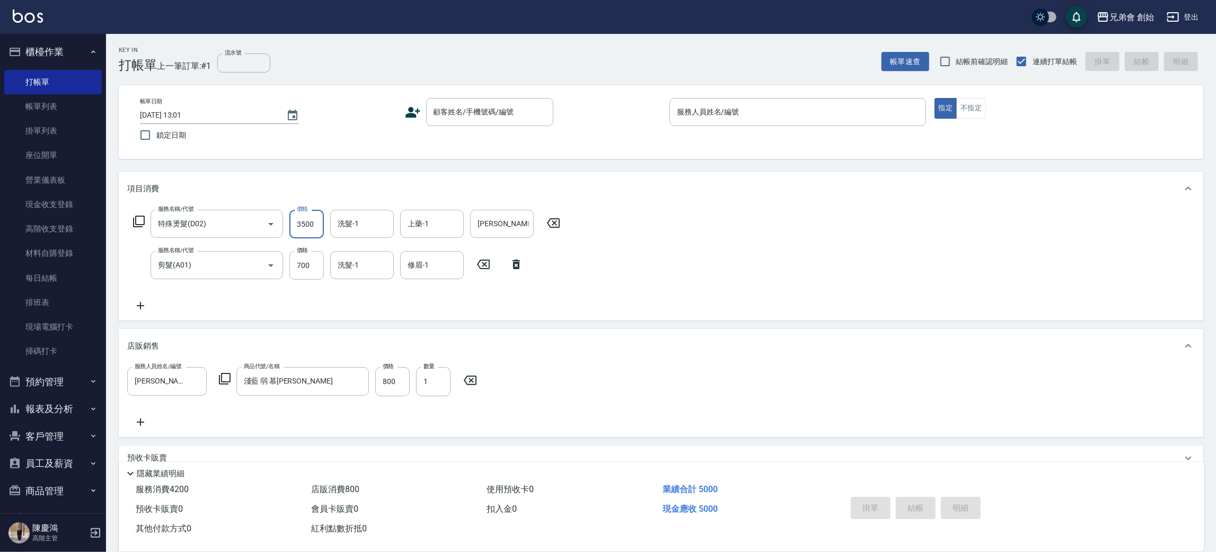
click at [590, 54] on div "Key In 打帳單 上一筆訂單:#1 流水號 流水號 帳單速查 結帳前確認明細 連續打單結帳 掛單 結帳 明細" at bounding box center [654, 53] width 1097 height 39
click at [587, 56] on div "Key In 打帳單 上一筆訂單:#1 流水號 流水號 帳單速查 結帳前確認明細 連續打單結帳 掛單 結帳 明細" at bounding box center [654, 53] width 1097 height 39
click at [657, 170] on div "Key In 打帳單 上一筆訂單:#1 流水號 流水號 帳單速查 結帳前確認明細 連續打單結帳 掛單 結帳 明細 帳單日期 2025/08/12 13:01 …" at bounding box center [661, 366] width 1110 height 664
click at [53, 372] on button "預約管理" at bounding box center [53, 382] width 98 height 28
click at [63, 437] on link "單日預約紀錄" at bounding box center [53, 436] width 98 height 24
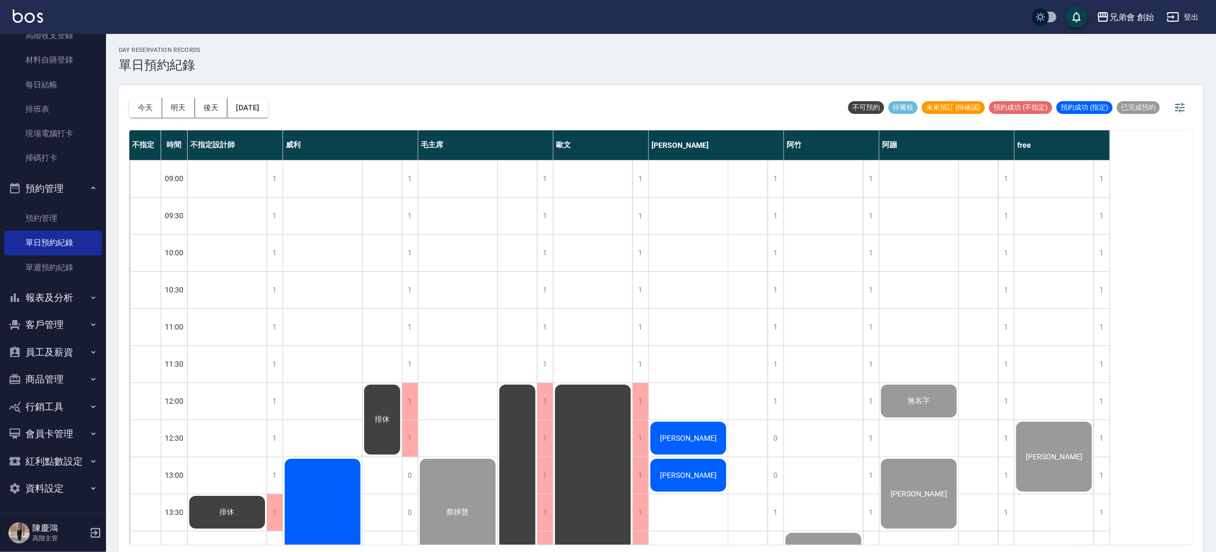
scroll to position [318, 0]
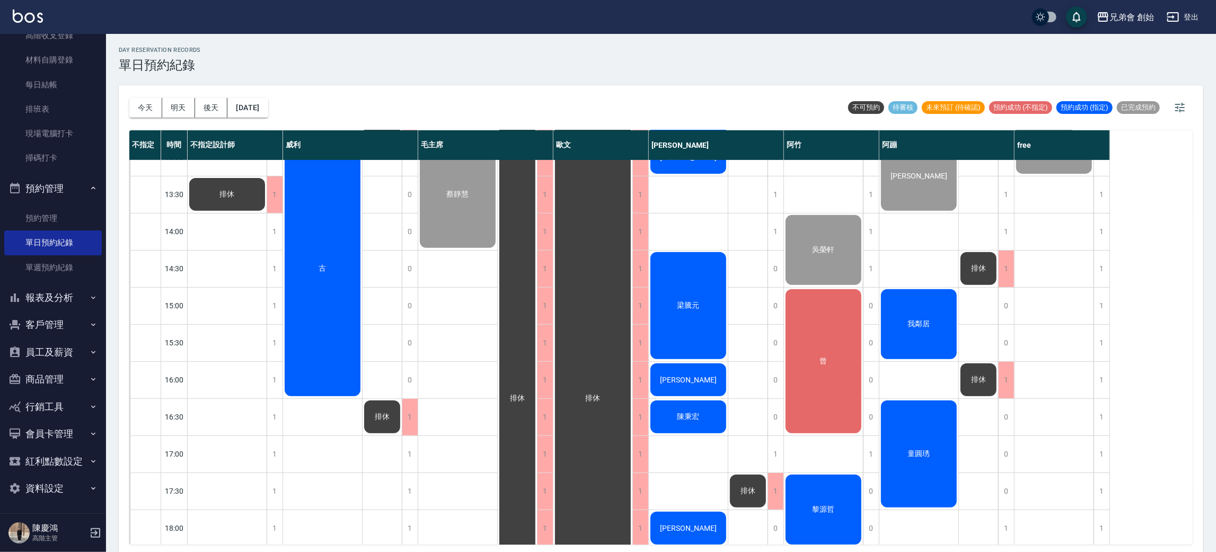
click at [267, 213] on div "古" at bounding box center [227, 194] width 79 height 36
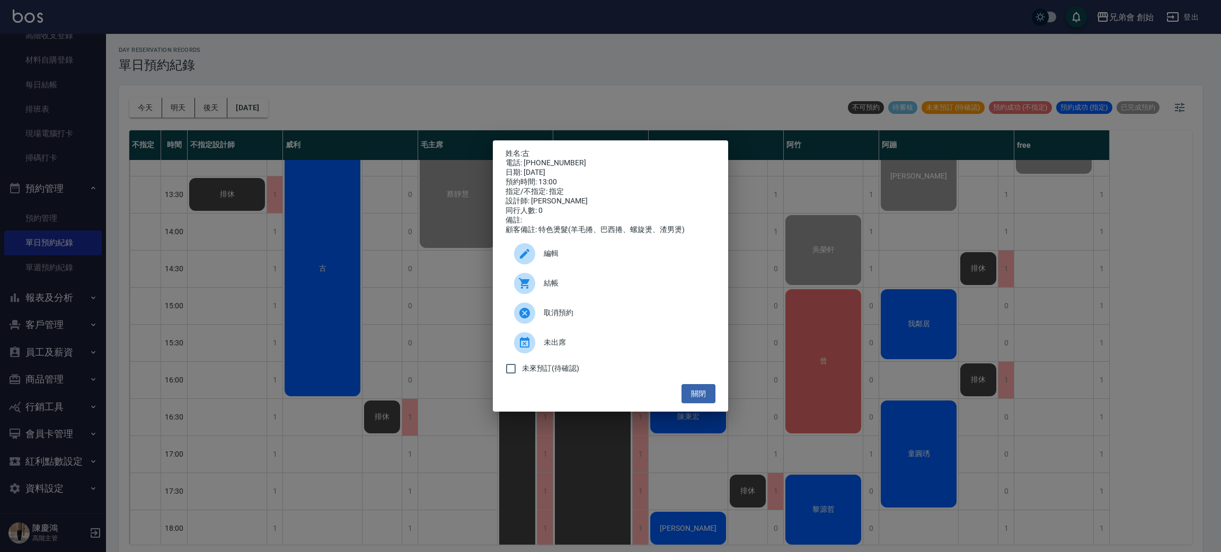
click at [573, 289] on span "結帳" at bounding box center [625, 283] width 163 height 11
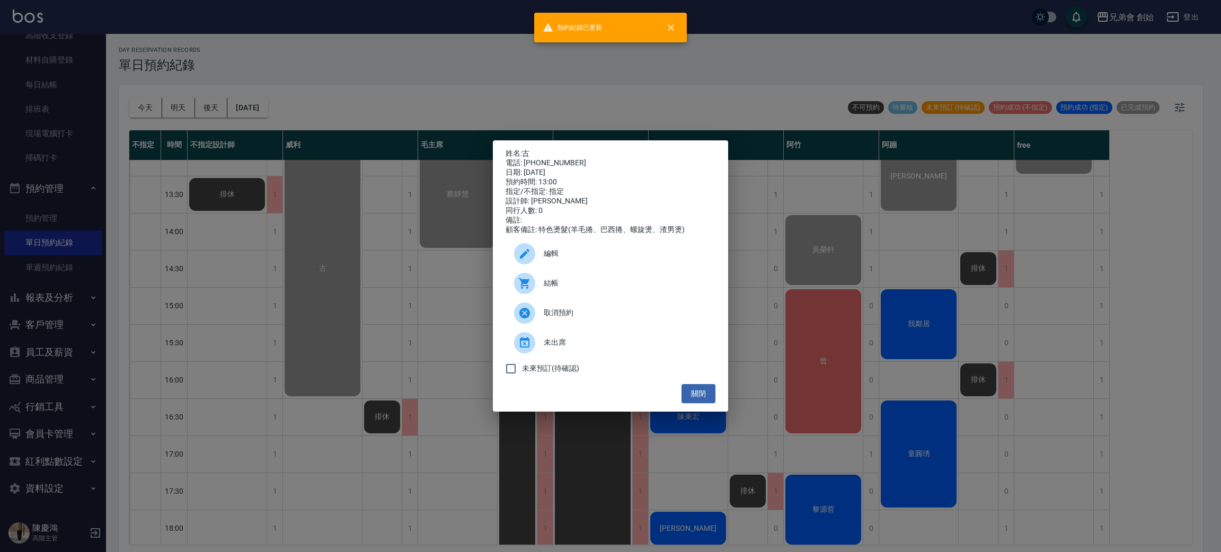
click at [616, 79] on div "姓名: 古 電話: 0903005498 日期: 2025/08/12 預約時間: 13:00 指定/不指定: 指定 設計師: 威利 同行人數: 0 備註: …" at bounding box center [610, 276] width 1221 height 552
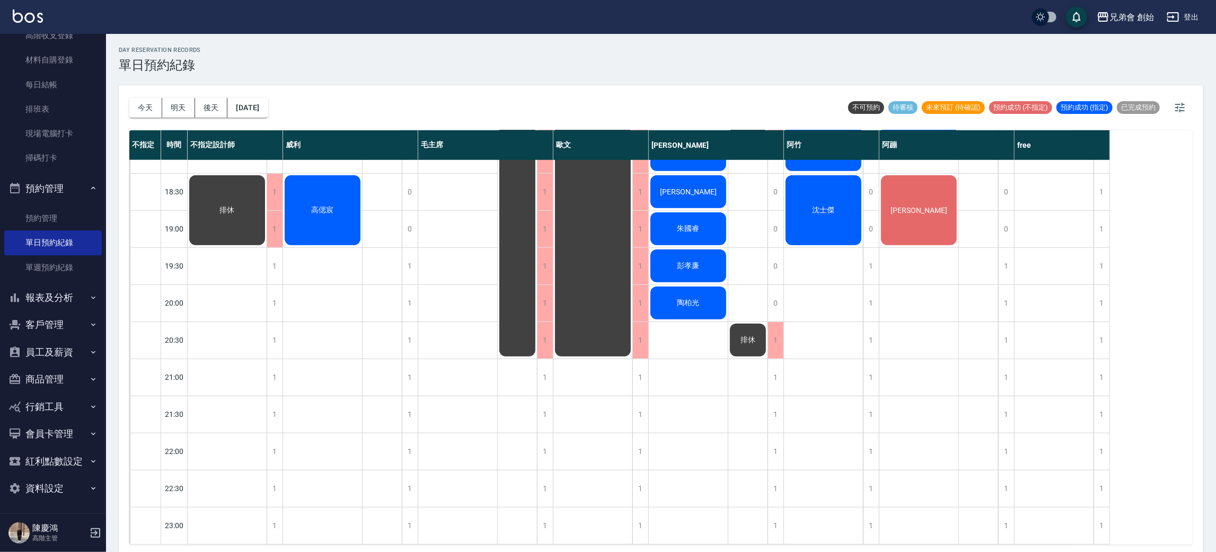
scroll to position [306, 0]
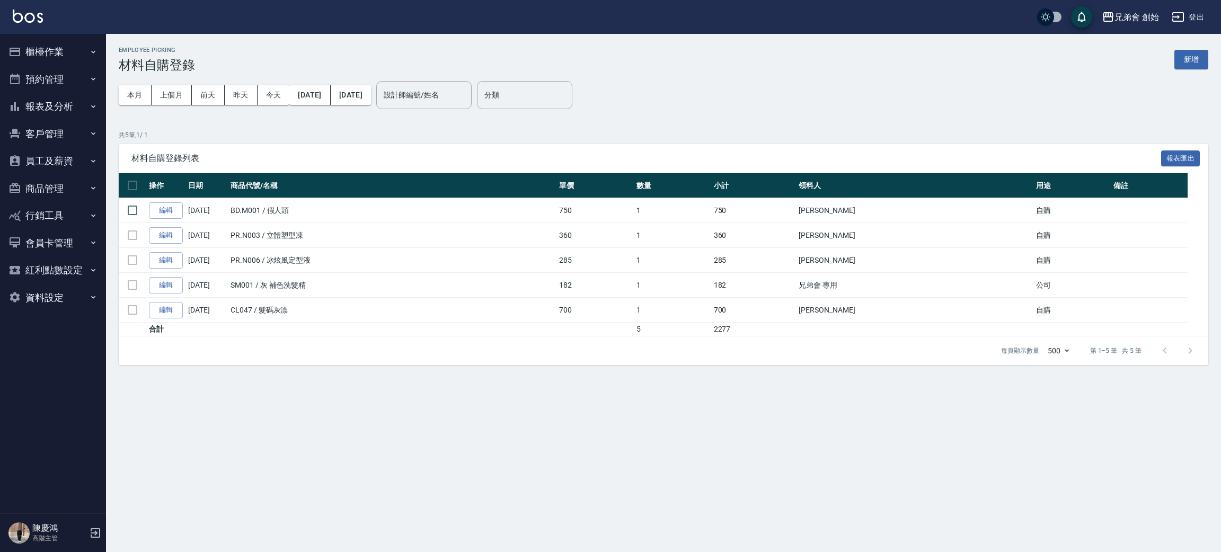
click at [1197, 60] on button "新增" at bounding box center [1191, 60] width 34 height 20
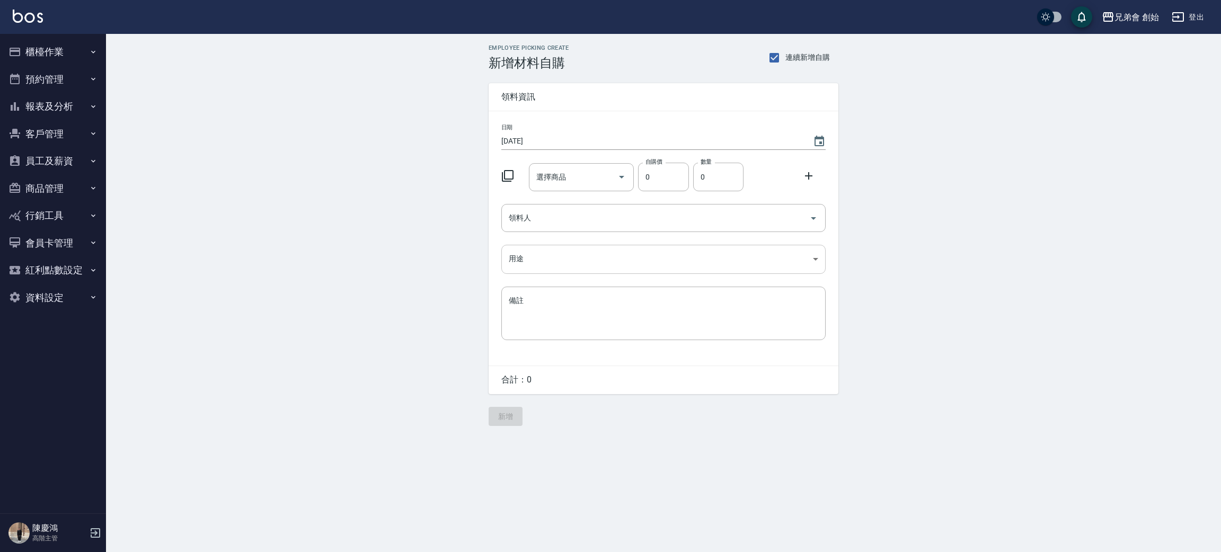
click at [573, 254] on body "兄弟會 創始 登出 櫃檯作業 打帳單 帳單列表 掛單列表 座位開單 營業儀表板 現金收支登錄 高階收支登錄 材料自購登錄 每日結帳 排班表 現場電腦打卡 掃碼…" at bounding box center [610, 276] width 1221 height 552
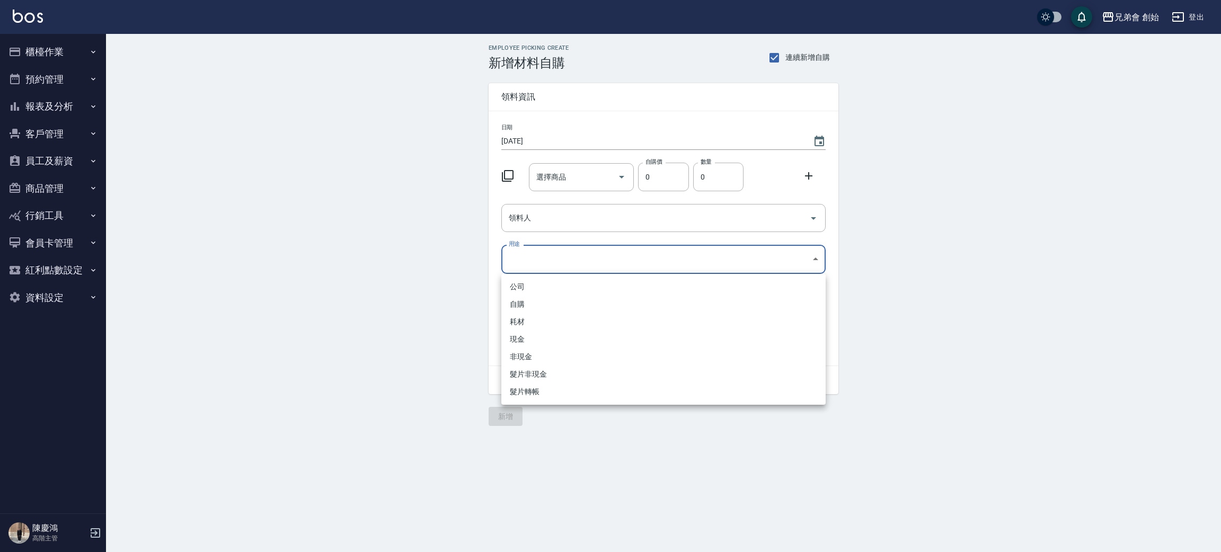
click at [595, 217] on div at bounding box center [610, 276] width 1221 height 552
click at [573, 166] on div "選擇商品" at bounding box center [581, 177] width 105 height 28
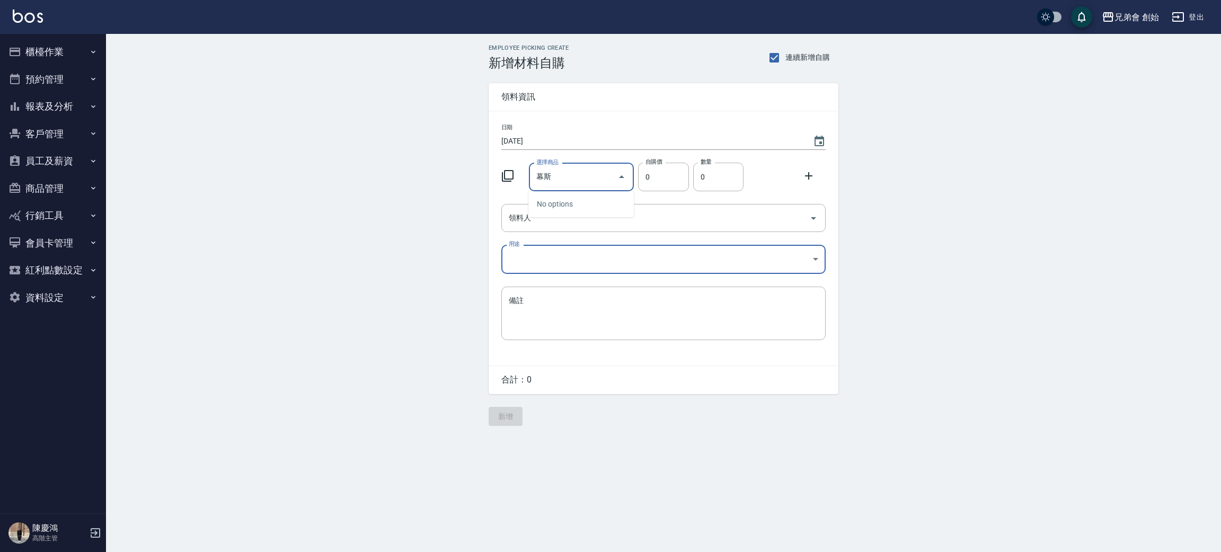
click at [589, 176] on input "幕斯" at bounding box center [574, 177] width 80 height 19
type input "幕"
type input "A"
click at [590, 205] on li "PR.M005 淺藍 弱 慕斯" at bounding box center [580, 204] width 105 height 17
type input "淺藍 弱 慕[PERSON_NAME]"
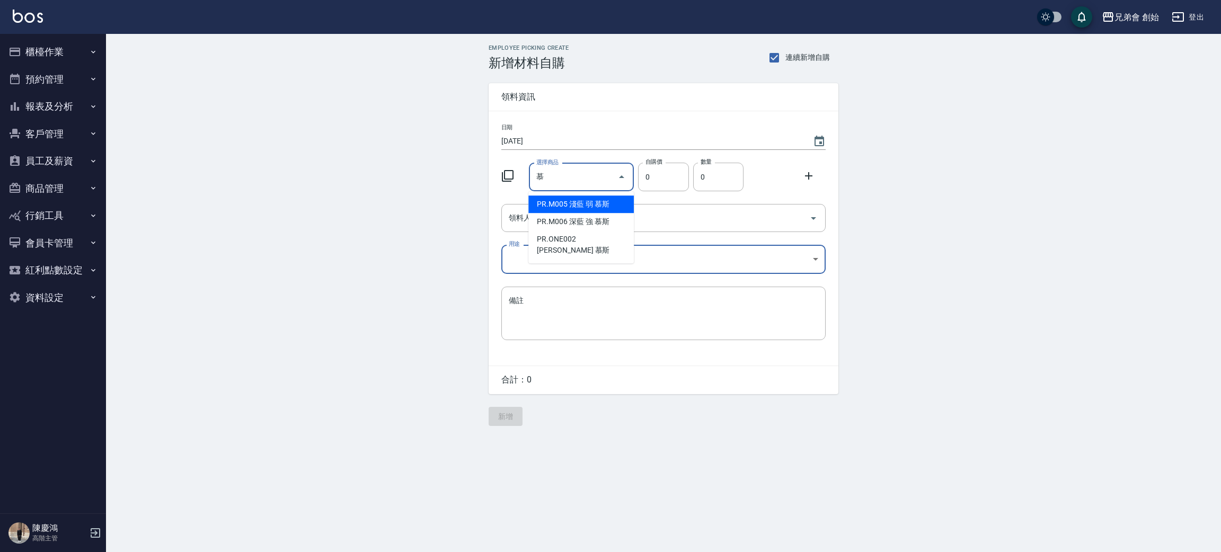
type input "315"
type input "1"
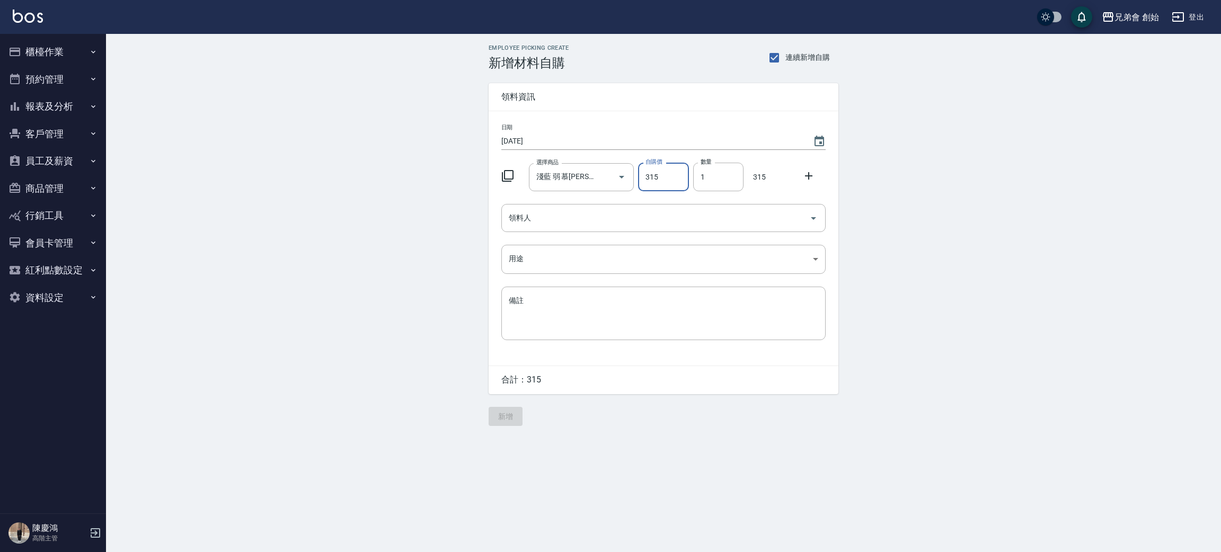
drag, startPoint x: 993, startPoint y: 196, endPoint x: 983, endPoint y: 190, distance: 11.2
click at [985, 190] on div "Employee Picking Create 新增材料自購 連續新增自購 領料資訊 日期 [DATE] 選擇商品 淺藍 弱 慕斯 選擇商品 自購價 315 …" at bounding box center [663, 235] width 1115 height 403
click at [320, 160] on div "Employee Picking Create 新增材料自購 連續新增自購 領料資訊 日期 [DATE] 選擇商品 淺藍 弱 慕斯 選擇商品 自購價 315 …" at bounding box center [663, 235] width 1115 height 403
click at [74, 54] on button "櫃檯作業" at bounding box center [53, 52] width 98 height 28
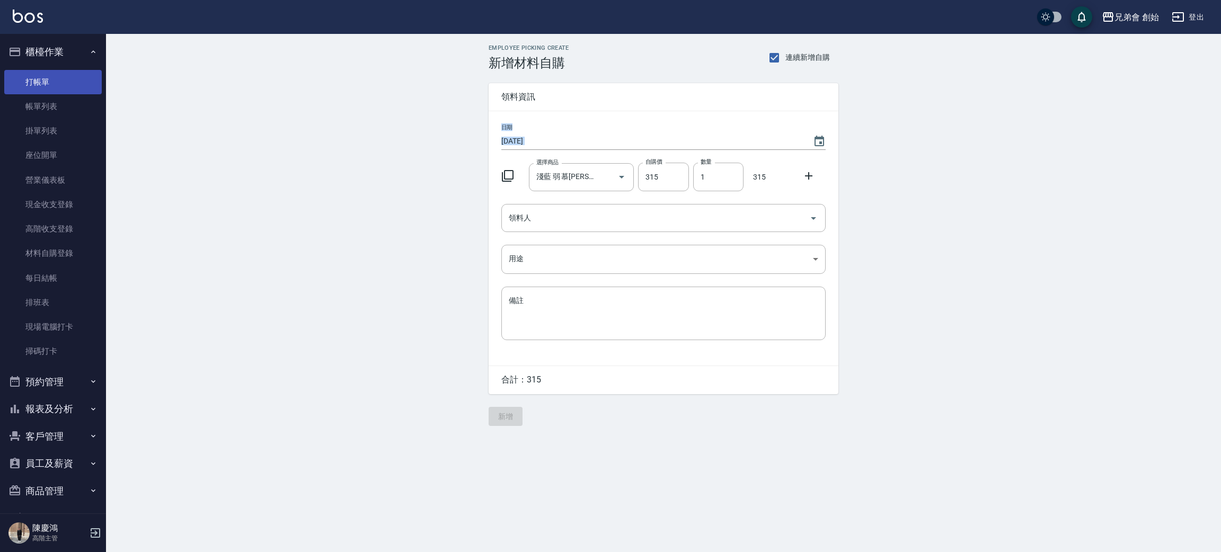
click at [60, 99] on link "帳單列表" at bounding box center [53, 106] width 98 height 24
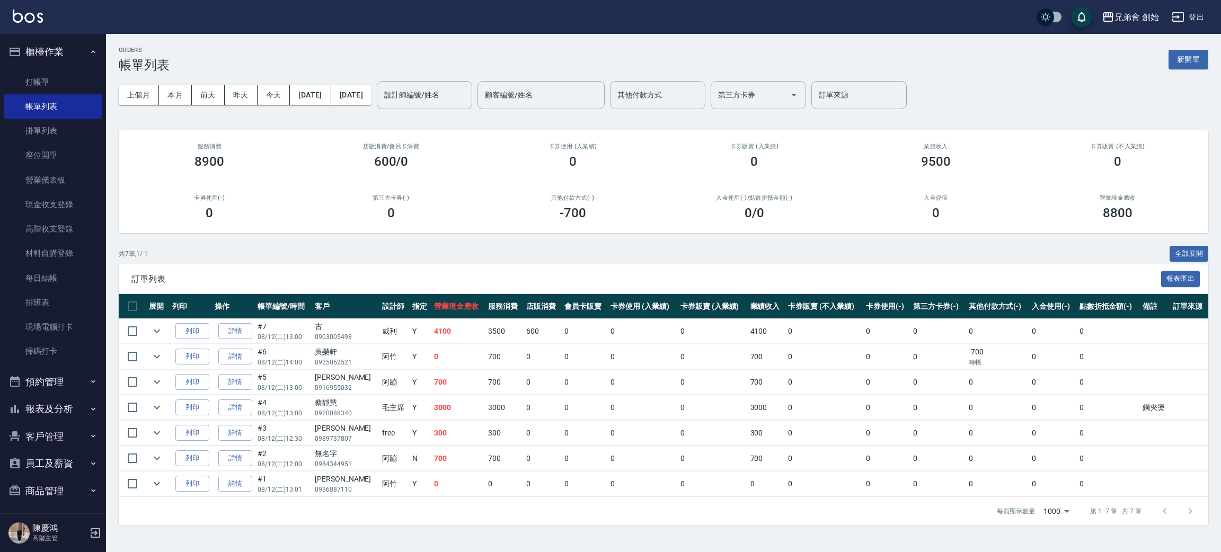
click at [349, 222] on div "第三方卡券(-) 0" at bounding box center [391, 207] width 182 height 51
click at [44, 78] on link "打帳單" at bounding box center [53, 82] width 98 height 24
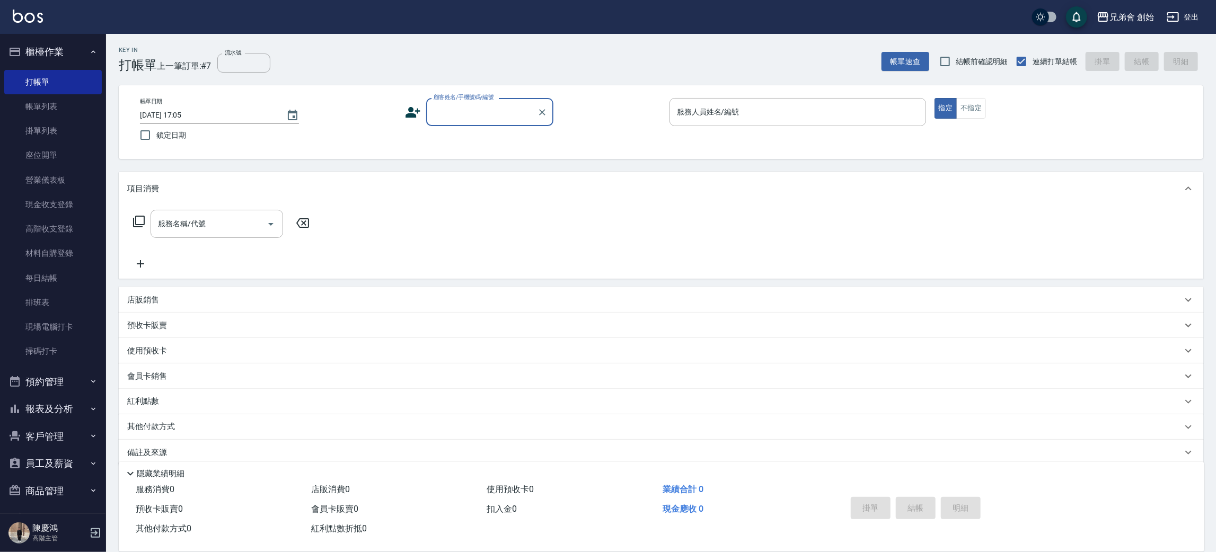
click at [171, 381] on div "會員卡銷售" at bounding box center [654, 376] width 1055 height 11
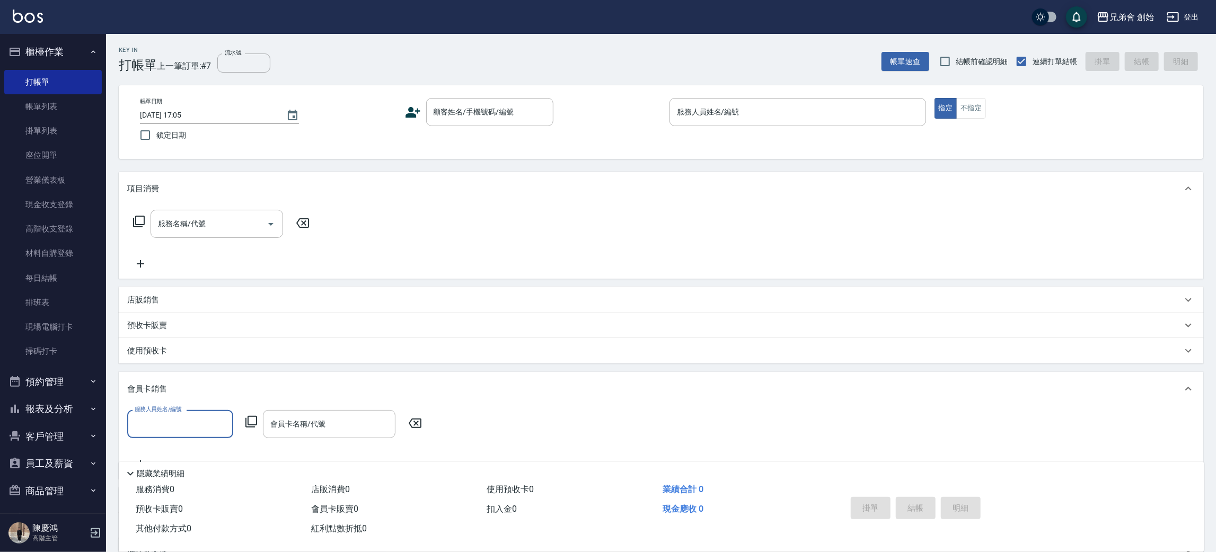
click at [150, 419] on input "服務人員姓名/編號" at bounding box center [180, 424] width 96 height 19
drag, startPoint x: 199, startPoint y: 276, endPoint x: 224, endPoint y: 297, distance: 32.8
click at [199, 275] on div "[PERSON_NAME] (無代號)" at bounding box center [180, 274] width 106 height 17
type input "[PERSON_NAME](無代號)"
click at [292, 438] on div "會員卡名稱/代號" at bounding box center [329, 424] width 132 height 28
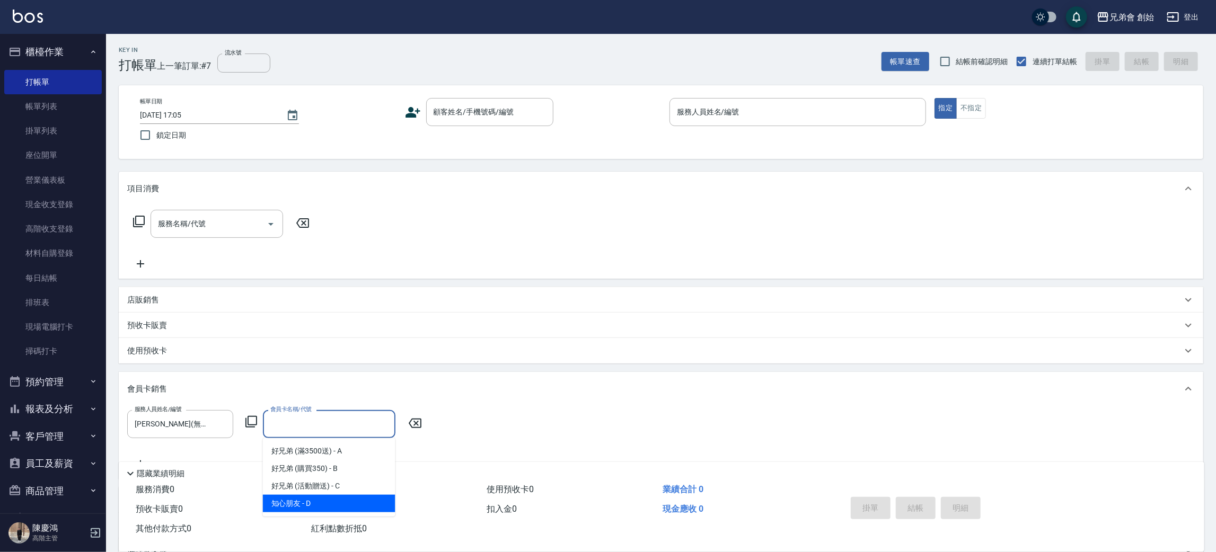
click at [324, 504] on span "知心朋友 - D" at bounding box center [329, 503] width 132 height 17
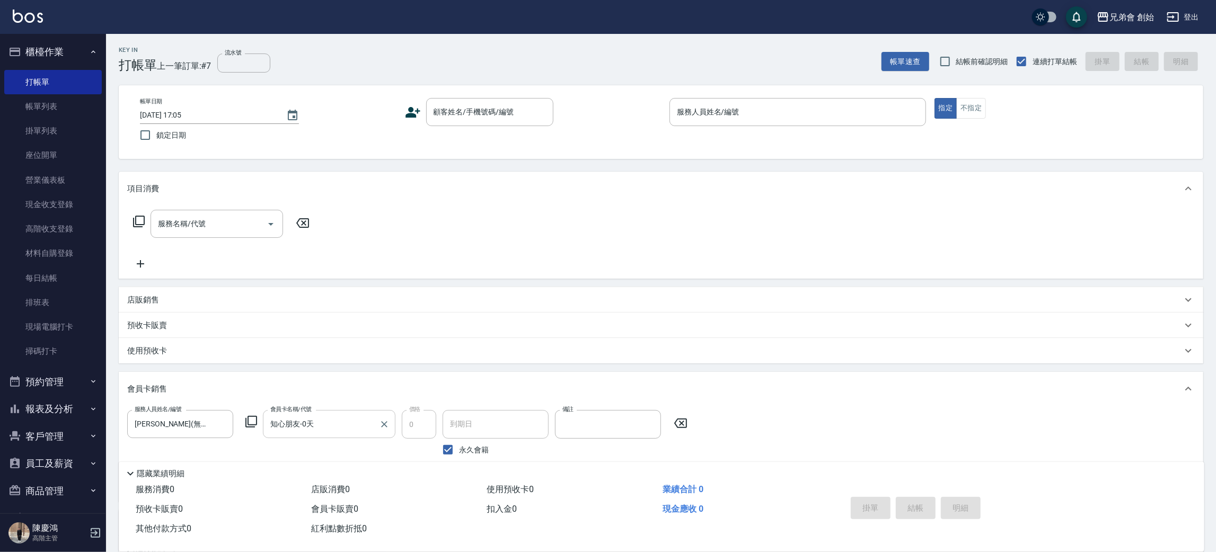
click at [314, 421] on input "知心朋友-0天" at bounding box center [321, 424] width 107 height 19
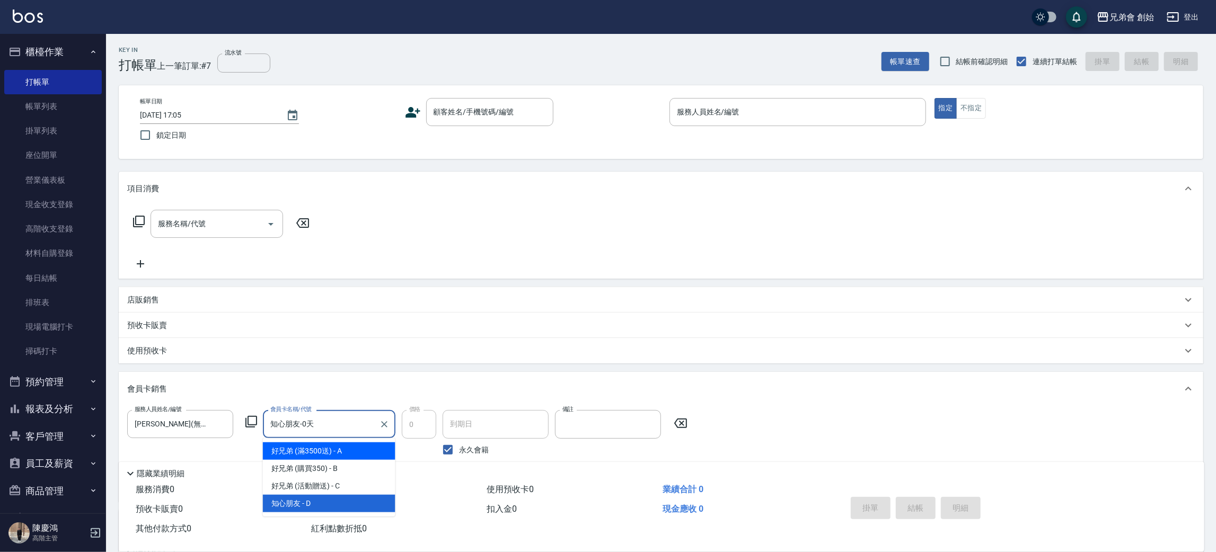
drag, startPoint x: 327, startPoint y: 457, endPoint x: 358, endPoint y: 454, distance: 30.9
click at [329, 457] on span "好兄弟 (滿3500送) - A" at bounding box center [329, 451] width 132 height 17
type input "好兄弟 (滿3500送)-365天"
type input "[DATE]"
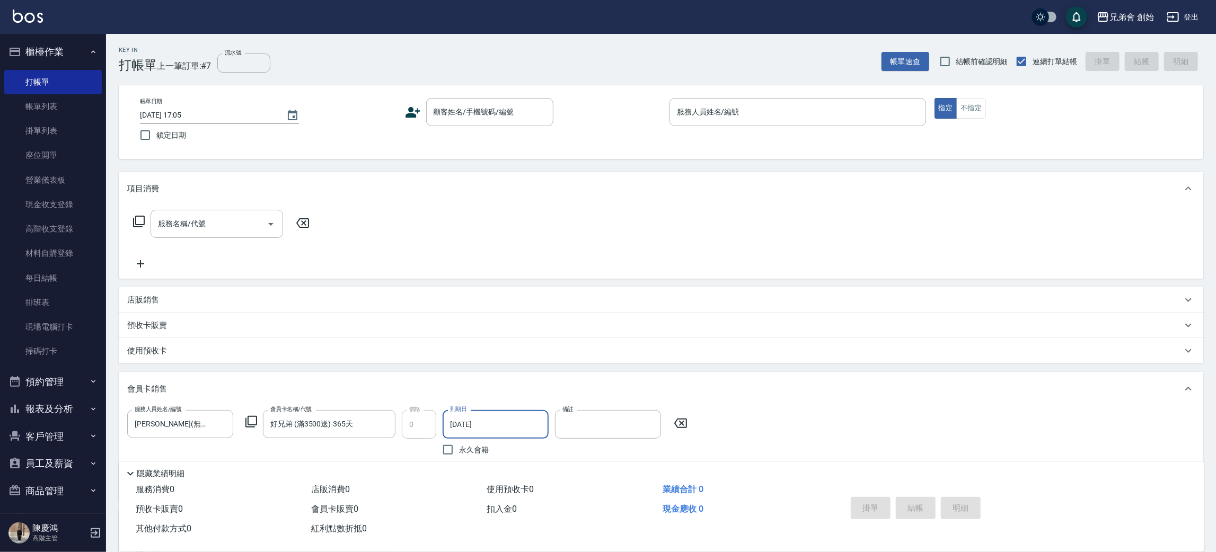
click at [463, 449] on span "永久會籍" at bounding box center [474, 450] width 30 height 11
click at [459, 449] on input "永久會籍" at bounding box center [448, 450] width 22 height 22
checkbox input "true"
click at [449, 449] on input "永久會籍" at bounding box center [448, 450] width 22 height 22
checkbox input "false"
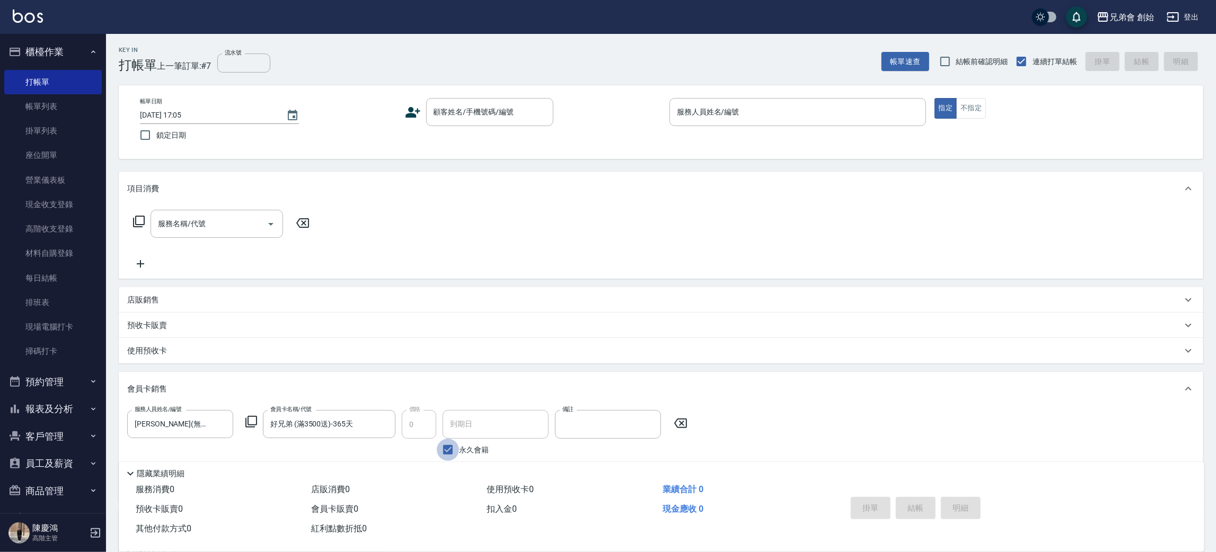
type input "[DATE]"
click at [449, 449] on input "永久會籍" at bounding box center [448, 450] width 22 height 22
checkbox input "true"
click at [445, 450] on input "永久會籍" at bounding box center [448, 450] width 22 height 22
checkbox input "false"
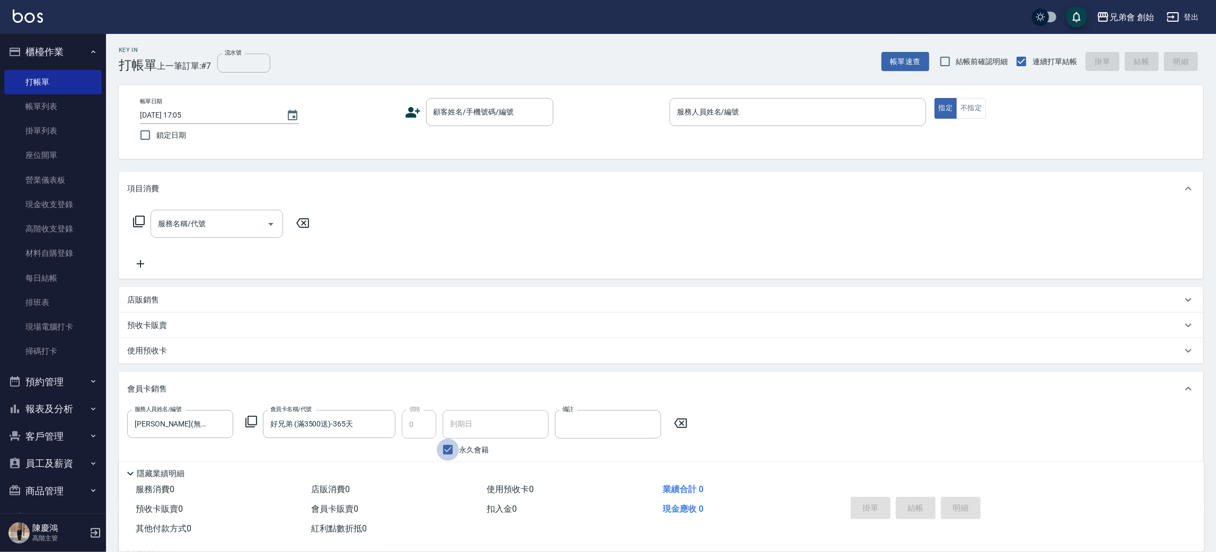
type input "[DATE]"
click at [788, 412] on div "服務人員姓名/編號 威利(無代號) 服務人員姓名/編號 會員卡名稱/代號 好兄弟 (滿3500送)-365天 會員卡名稱/代號 價格 0 價格 到期日 202…" at bounding box center [660, 451] width 1067 height 83
click at [815, 428] on div "服務人員姓名/編號 威利(無代號) 服務人員姓名/編號 會員卡名稱/代號 好兄弟 (滿3500送)-365天 會員卡名稱/代號 價格 0 價格 到期日 202…" at bounding box center [660, 451] width 1067 height 83
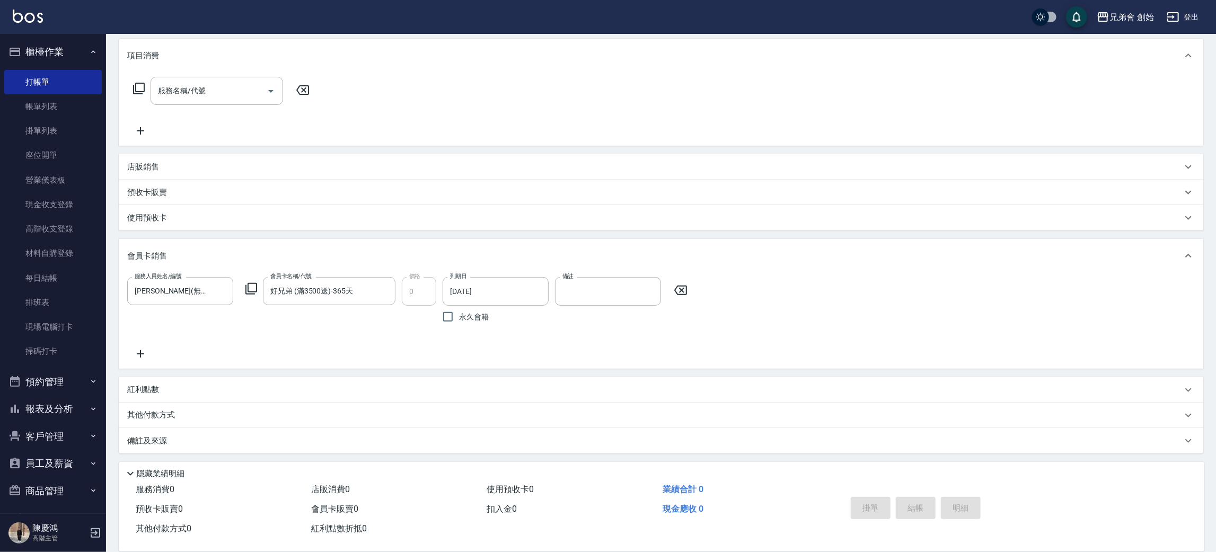
click at [244, 341] on div "服務人員姓名/編號 威利(無代號) 服務人員姓名/編號 會員卡名稱/代號 好兄弟 (滿3500送)-365天 會員卡名稱/代號 價格 0 價格 到期日 202…" at bounding box center [660, 318] width 1067 height 83
click at [146, 312] on div "服務人員姓名/編號 威利(無代號) 服務人員姓名/編號" at bounding box center [180, 302] width 106 height 51
click at [201, 326] on div "服務人員姓名/編號 威利(無代號) 服務人員姓名/編號" at bounding box center [180, 302] width 106 height 51
click at [230, 247] on div "會員卡銷售" at bounding box center [661, 256] width 1084 height 34
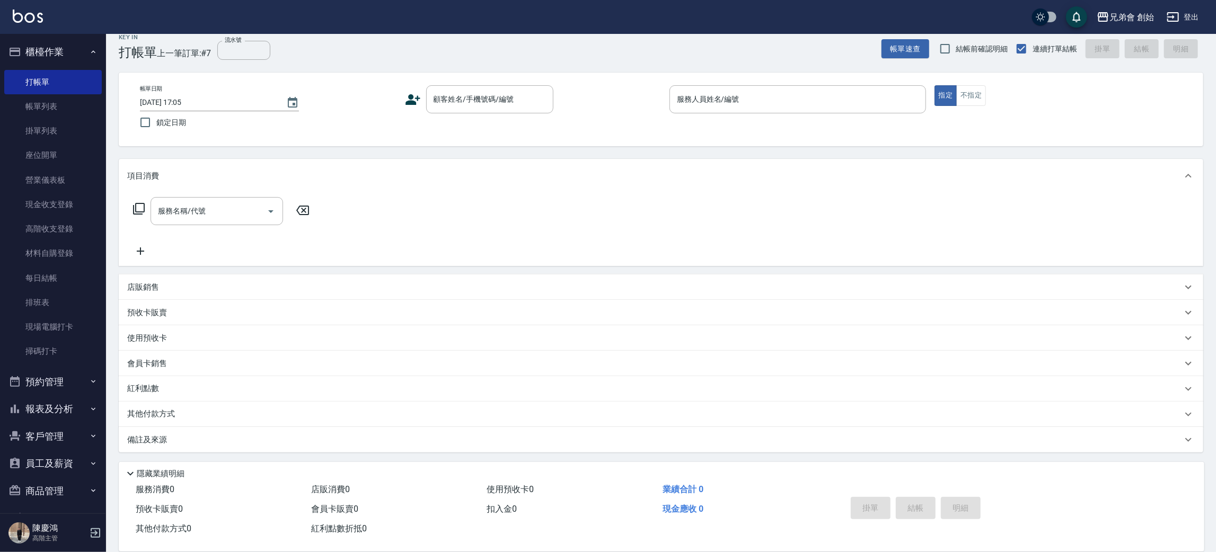
scroll to position [12, 0]
click at [187, 370] on div "會員卡銷售" at bounding box center [661, 364] width 1084 height 25
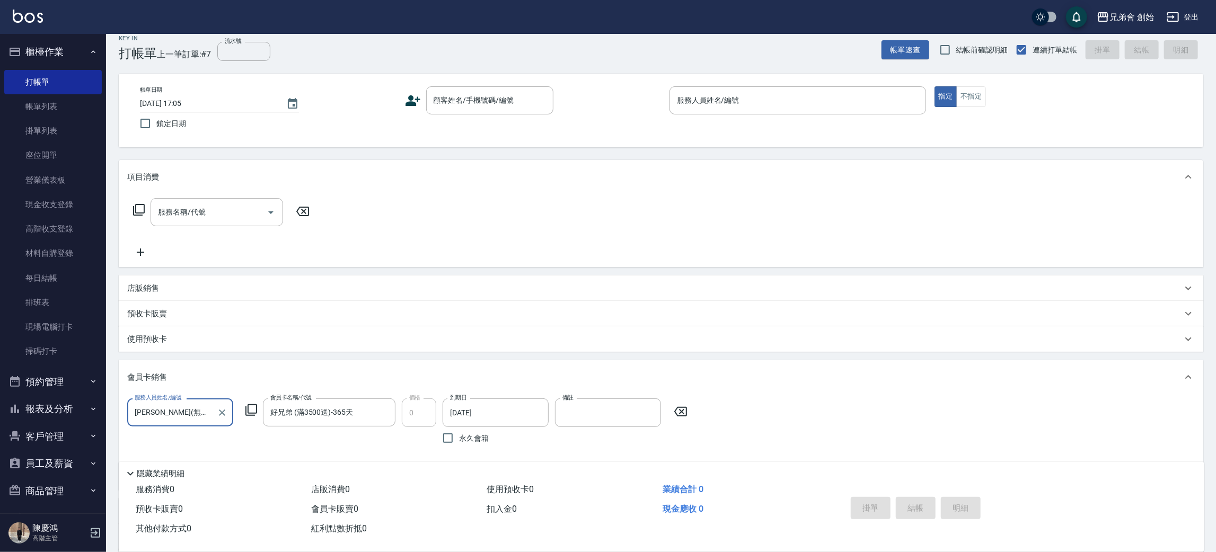
scroll to position [0, 0]
click at [33, 92] on link "打帳單" at bounding box center [53, 82] width 98 height 24
click at [51, 78] on link "打帳單" at bounding box center [53, 82] width 98 height 24
click at [52, 76] on link "打帳單" at bounding box center [53, 82] width 98 height 24
click at [44, 107] on link "帳單列表" at bounding box center [53, 106] width 98 height 24
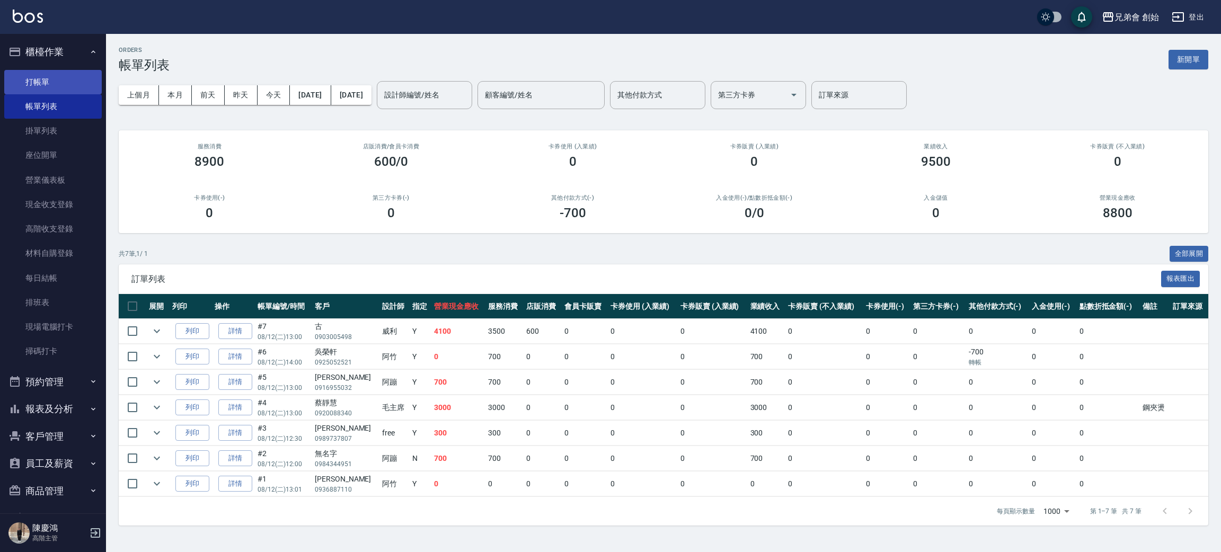
click at [36, 79] on link "打帳單" at bounding box center [53, 82] width 98 height 24
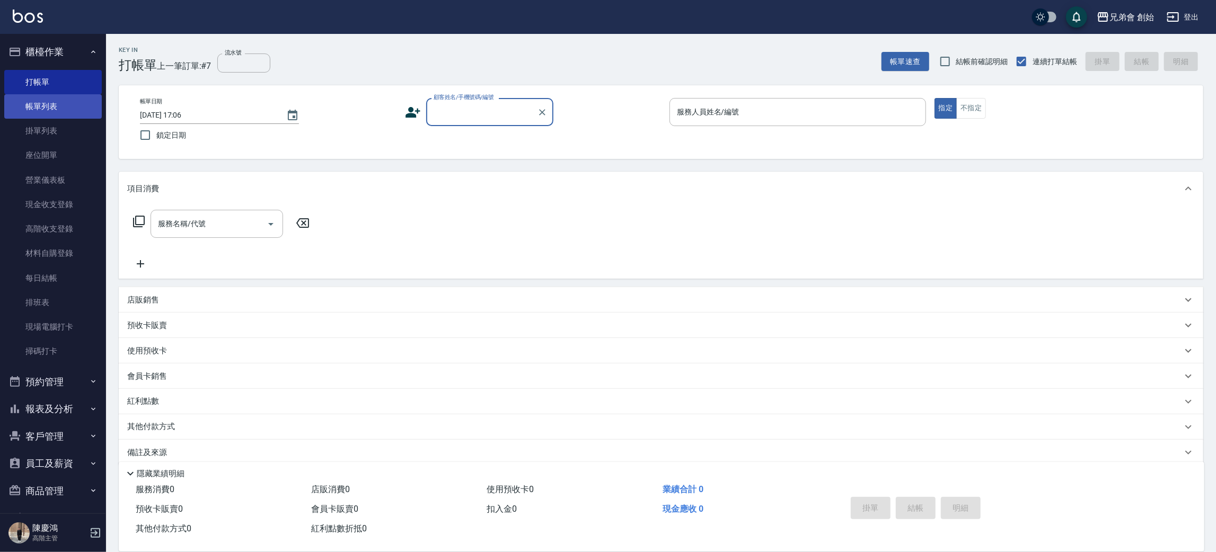
click at [42, 97] on link "帳單列表" at bounding box center [53, 106] width 98 height 24
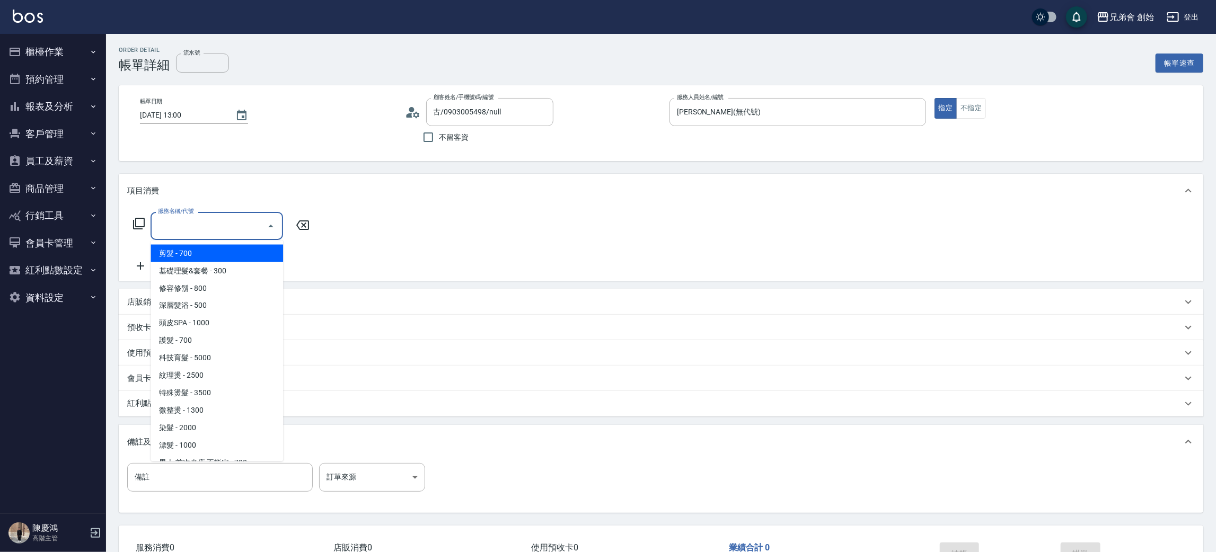
click at [237, 254] on span "剪髮 - 700" at bounding box center [217, 253] width 132 height 17
type input "剪髮(A01)"
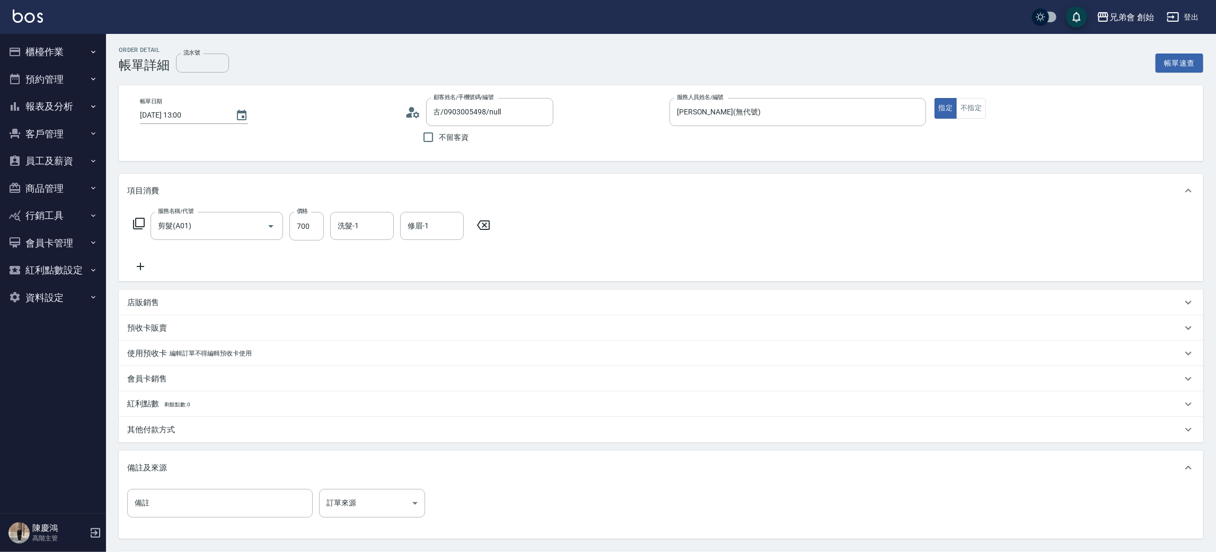
click at [139, 259] on div "服務名稱/代號 剪髮(A01) 服務名稱/代號 價格 700 價格 洗髮-1 洗髮-1 修眉-1 修眉-1" at bounding box center [311, 242] width 369 height 61
click at [148, 267] on icon at bounding box center [140, 266] width 26 height 13
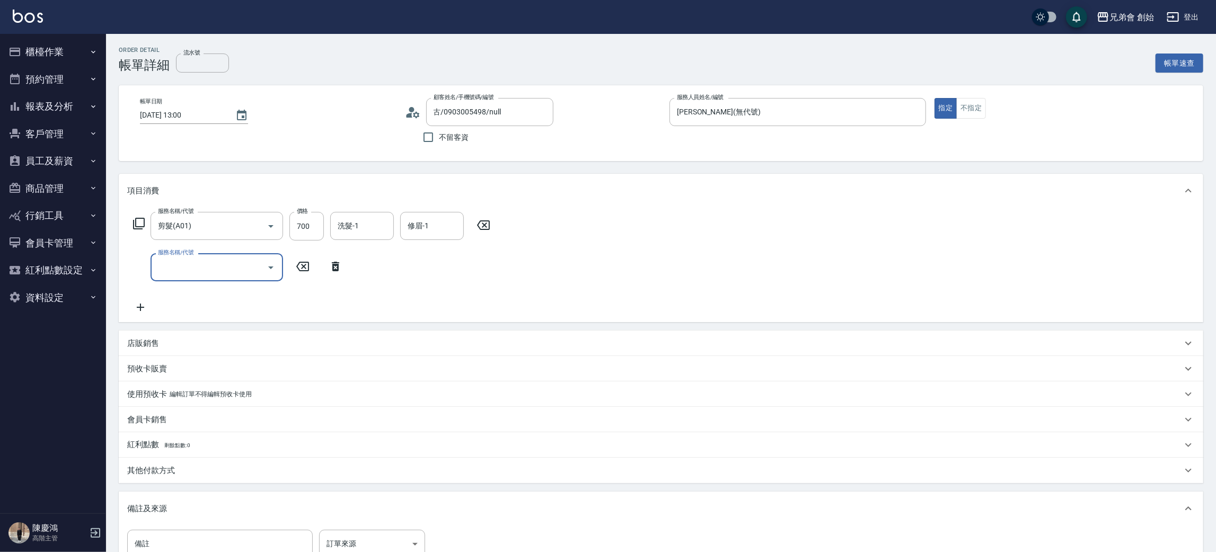
click at [238, 271] on input "服務名稱/代號" at bounding box center [208, 267] width 107 height 19
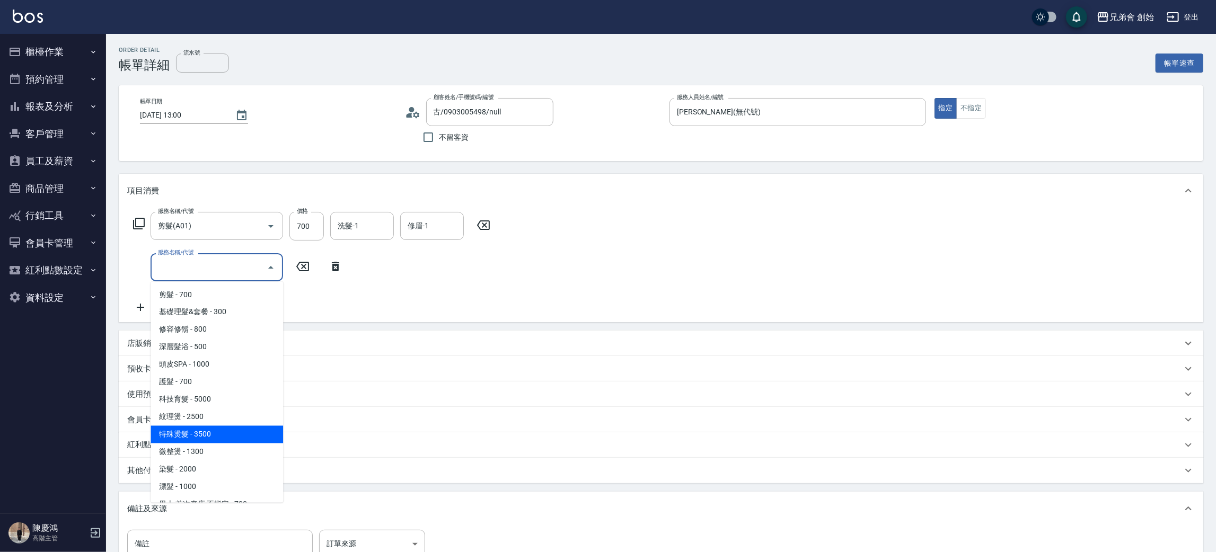
click at [231, 431] on span "特殊燙髮 - 3500" at bounding box center [217, 434] width 132 height 17
type input "特殊燙髮(D02)"
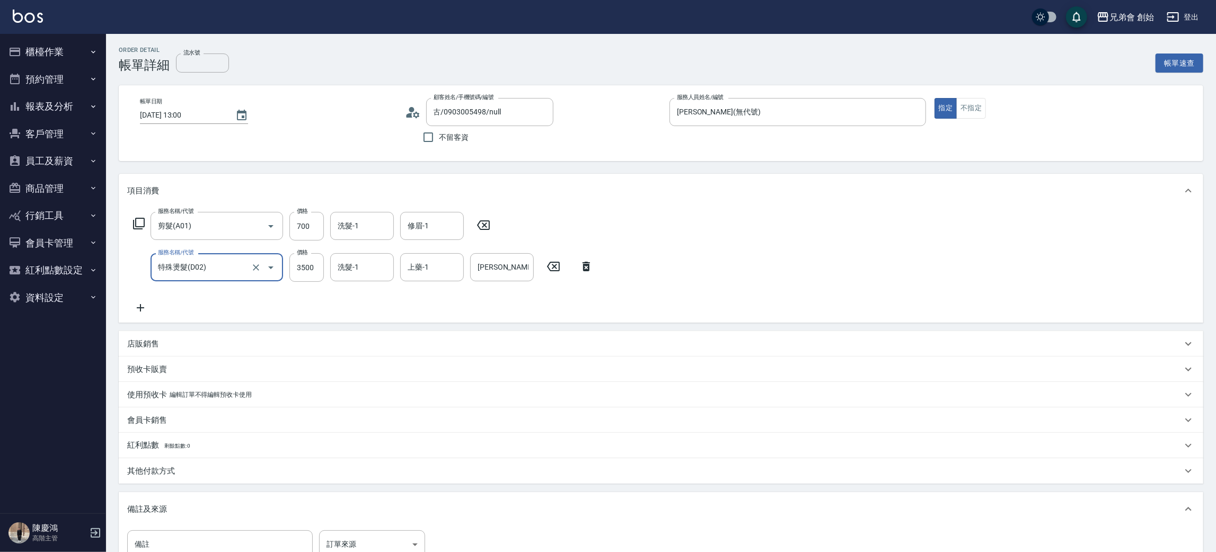
click at [173, 346] on div "店販銷售" at bounding box center [654, 344] width 1055 height 11
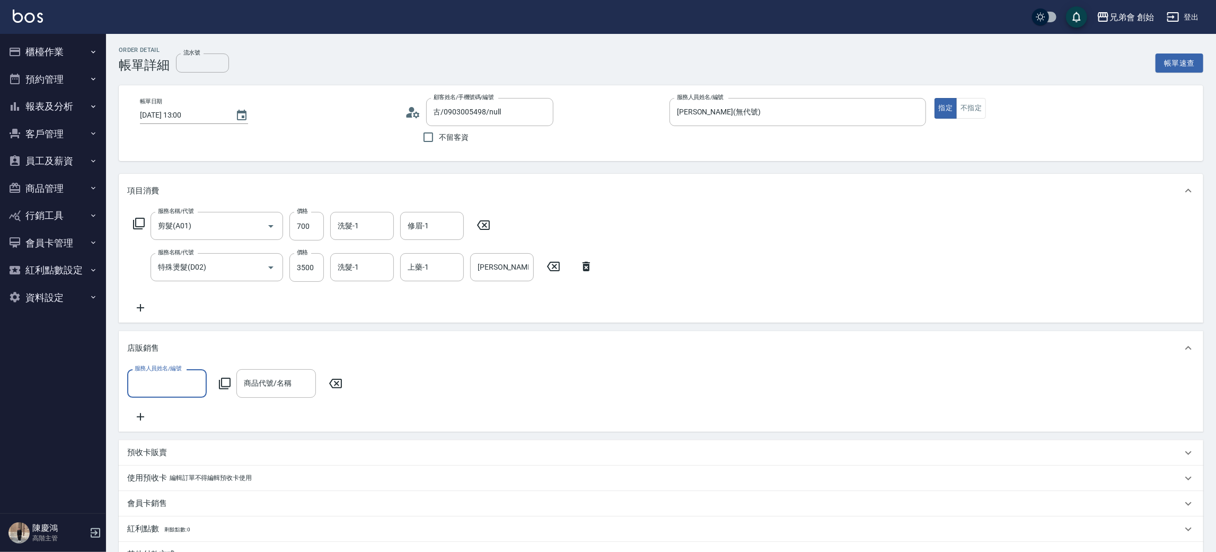
click at [174, 376] on input "服務人員姓名/編號" at bounding box center [167, 383] width 70 height 19
click at [172, 362] on span "[PERSON_NAME] (無代號)" at bounding box center [157, 356] width 42 height 11
type input "[PERSON_NAME](無代號)"
click at [267, 387] on input "商品代號/名稱" at bounding box center [276, 383] width 70 height 19
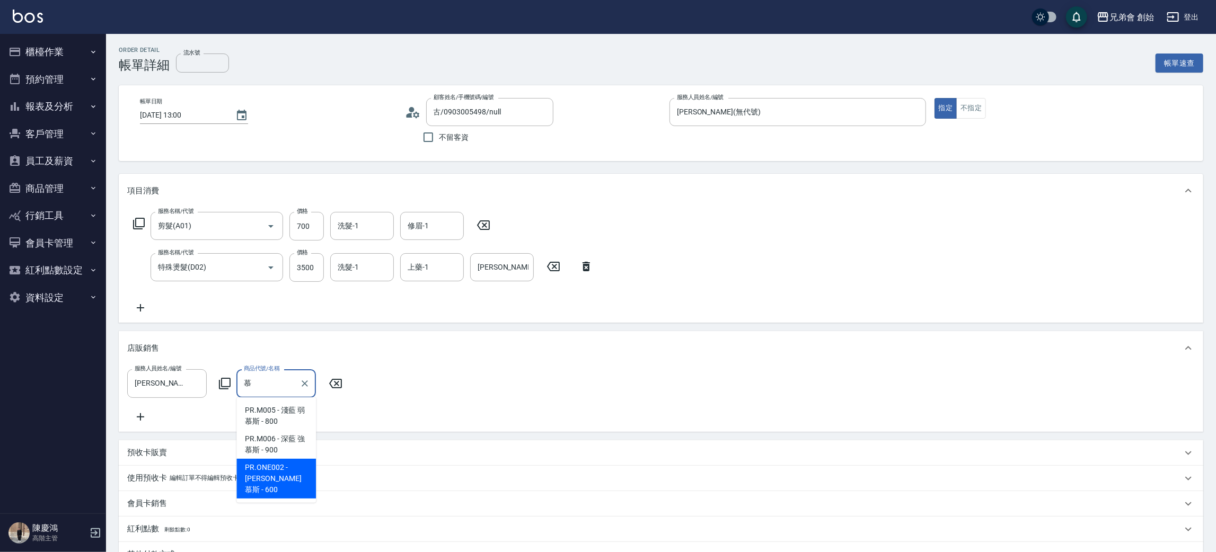
click at [284, 468] on span "PR.ONE002 - [PERSON_NAME] 慕斯 - 600" at bounding box center [275, 479] width 79 height 40
type input "[PERSON_NAME]"
click at [593, 394] on div "服務人員姓名/編號 [PERSON_NAME](無代號) 服務人員姓名/編號 商品代號/名稱 [PERSON_NAME]斯 商品代號/名稱 價格 600 價格…" at bounding box center [660, 396] width 1067 height 54
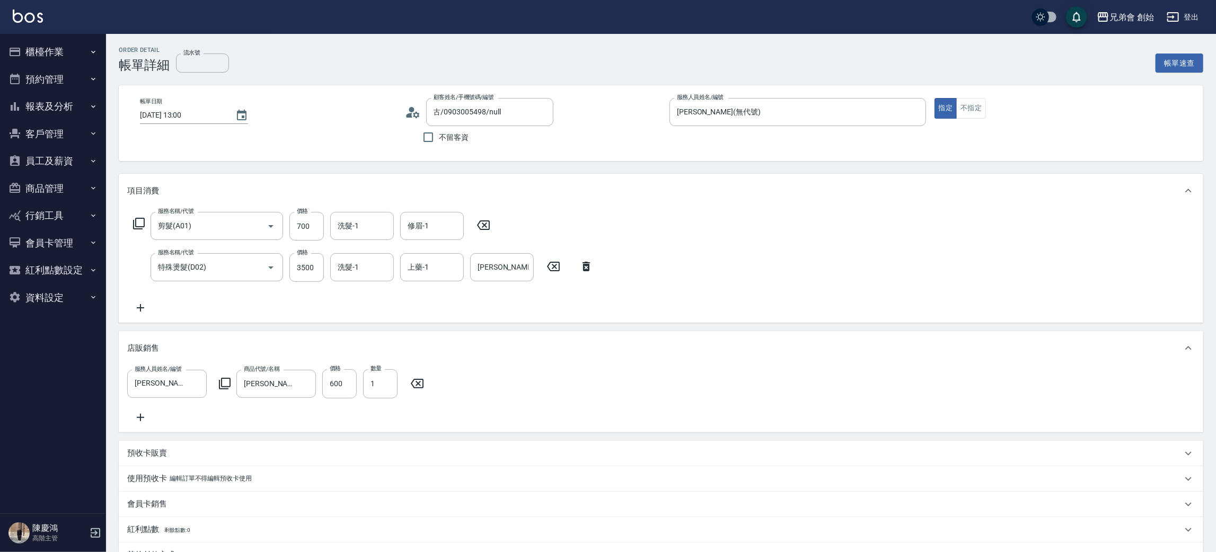
scroll to position [236, 0]
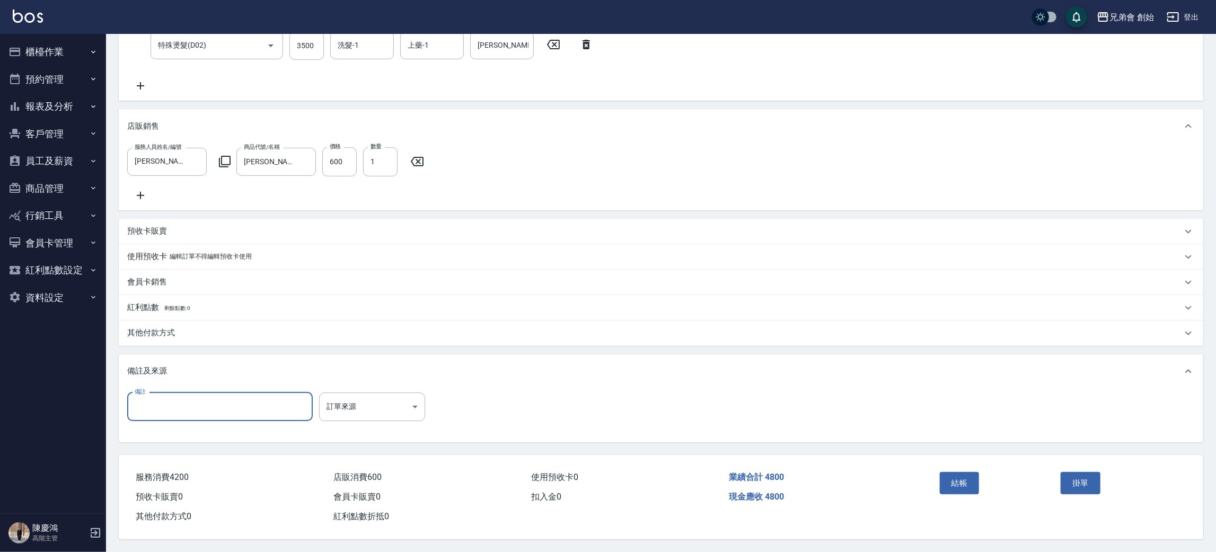
click at [183, 400] on input "備註" at bounding box center [219, 407] width 185 height 29
click at [362, 411] on body "兄弟會 創始 登出 櫃檯作業 打帳單 帳單列表 掛單列表 座位開單 營業儀表板 現金收支登錄 高階收支登錄 材料自購登錄 每日結帳 排班表 現場電腦打卡 掃碼…" at bounding box center [608, 165] width 1216 height 774
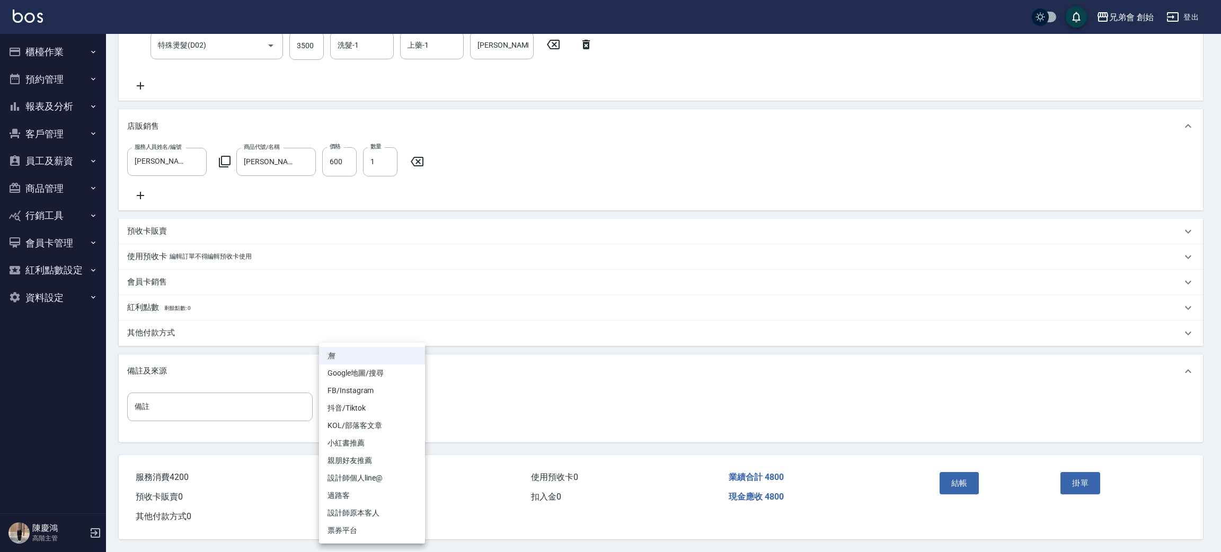
click at [178, 410] on div at bounding box center [610, 276] width 1221 height 552
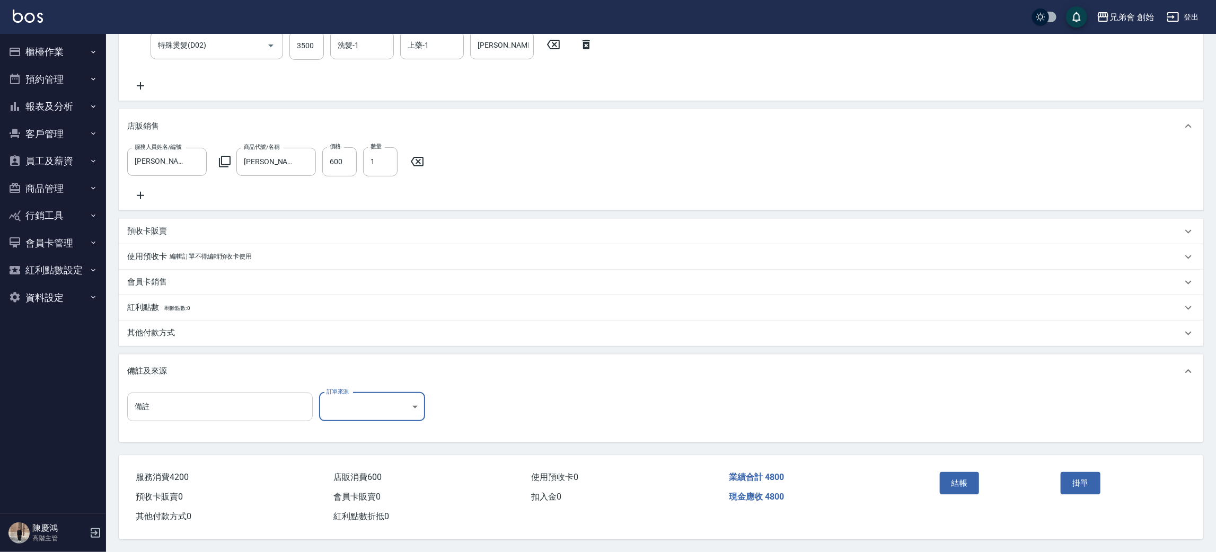
click at [201, 410] on input "備註" at bounding box center [219, 407] width 185 height 29
click at [225, 277] on div "會員卡銷售" at bounding box center [654, 282] width 1055 height 11
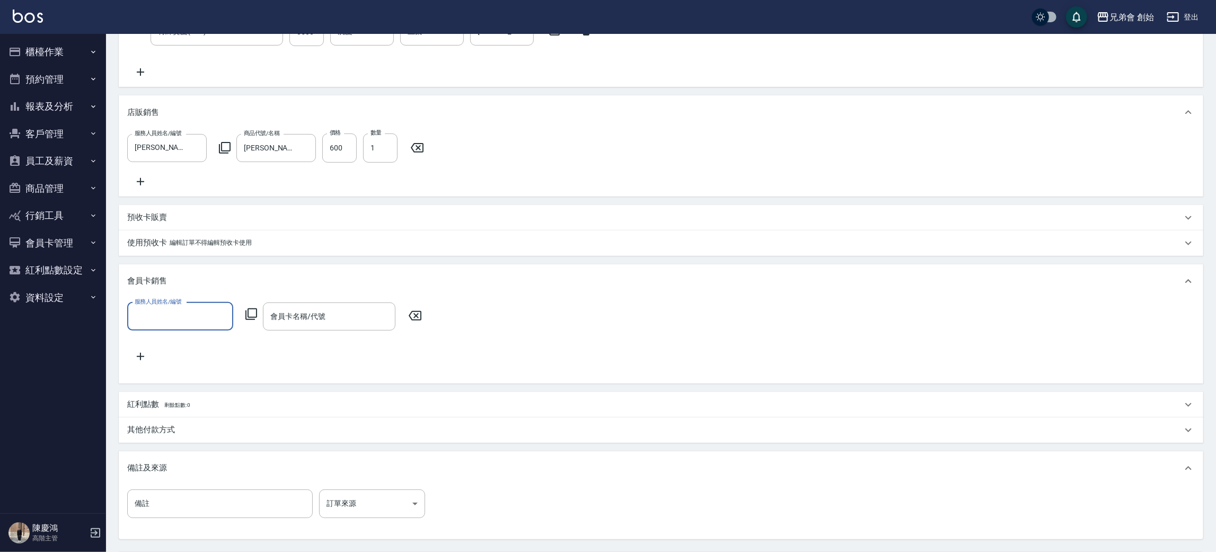
scroll to position [0, 0]
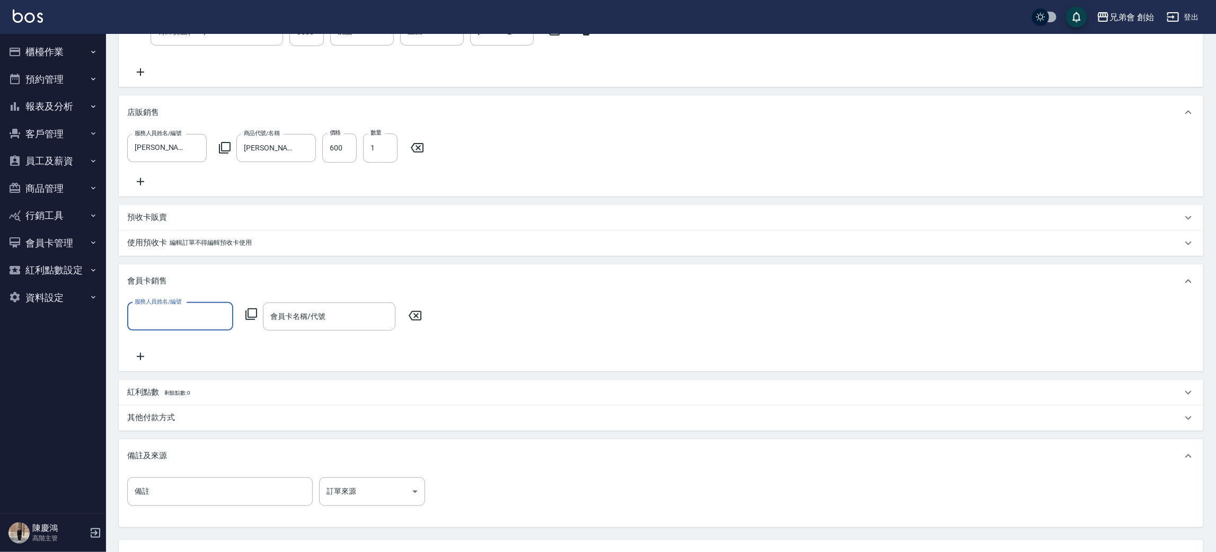
click at [189, 326] on input "服務人員姓名/編號" at bounding box center [180, 316] width 96 height 19
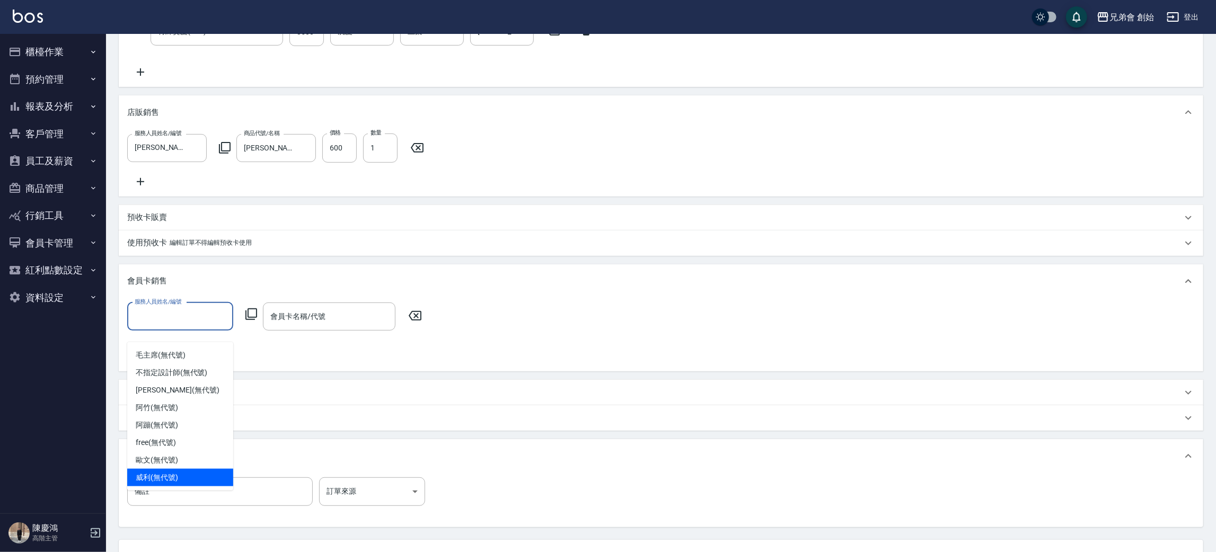
drag, startPoint x: 174, startPoint y: 473, endPoint x: 257, endPoint y: 351, distance: 146.8
click at [179, 467] on ul "毛主席 (無代號) 不指定設計師 (無代號) 潘潘 (無代號) 阿竹 (無代號) 阿蹦 (無代號) free (無代號) 歐文 (無代號) 威利 (無代號)" at bounding box center [180, 416] width 106 height 148
drag, startPoint x: 190, startPoint y: 476, endPoint x: 234, endPoint y: 426, distance: 66.1
click at [190, 473] on div "威利 (無代號)" at bounding box center [180, 477] width 106 height 17
type input "威利(無代號)"
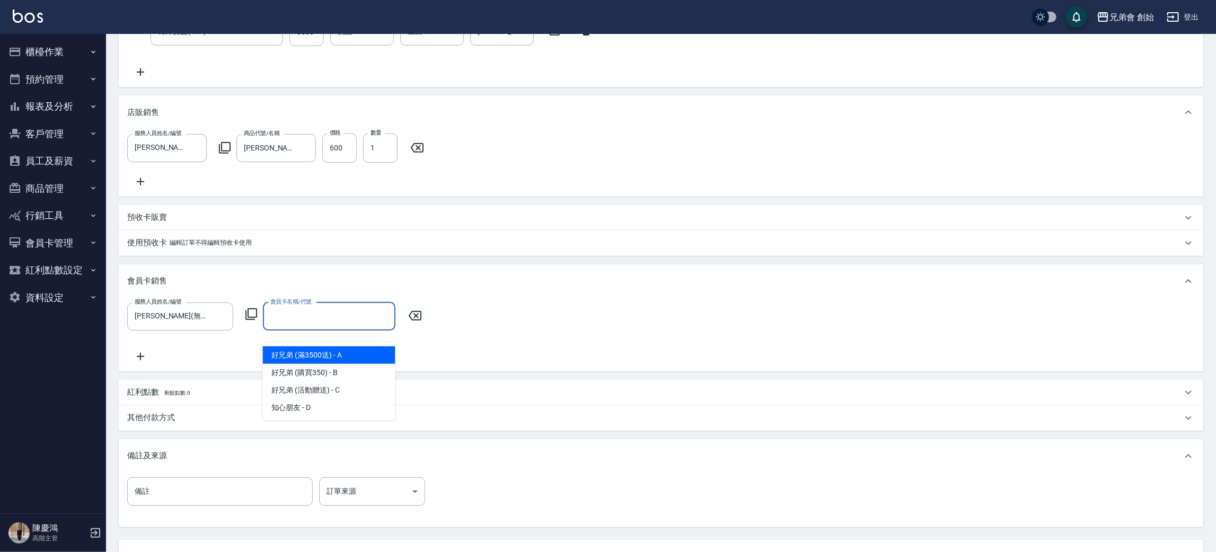
click at [346, 326] on input "會員卡名稱/代號" at bounding box center [329, 316] width 123 height 19
type input "0688"
click at [669, 348] on div "服務人員姓名/編號 威利(無代號) 服務人員姓名/編號 會員卡名稱/代號 會員卡名稱/代號" at bounding box center [660, 333] width 1067 height 60
click at [346, 326] on input "會員卡名稱/代號" at bounding box center [329, 316] width 123 height 19
click at [357, 352] on span "好兄弟 (滿3500送) - A" at bounding box center [329, 355] width 132 height 17
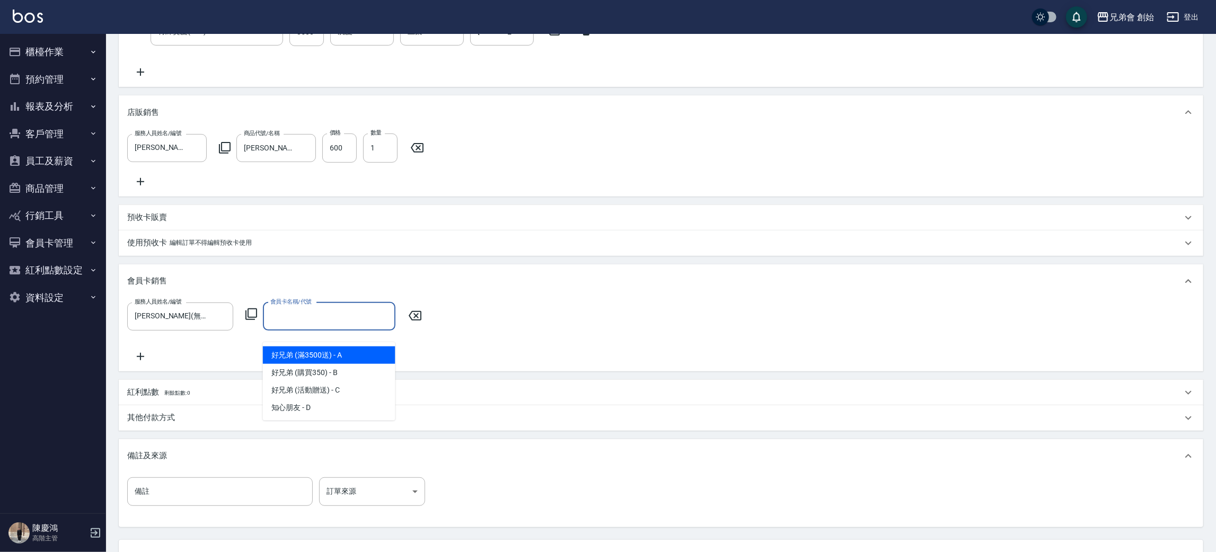
type input "好兄弟 (滿3500送)-365天"
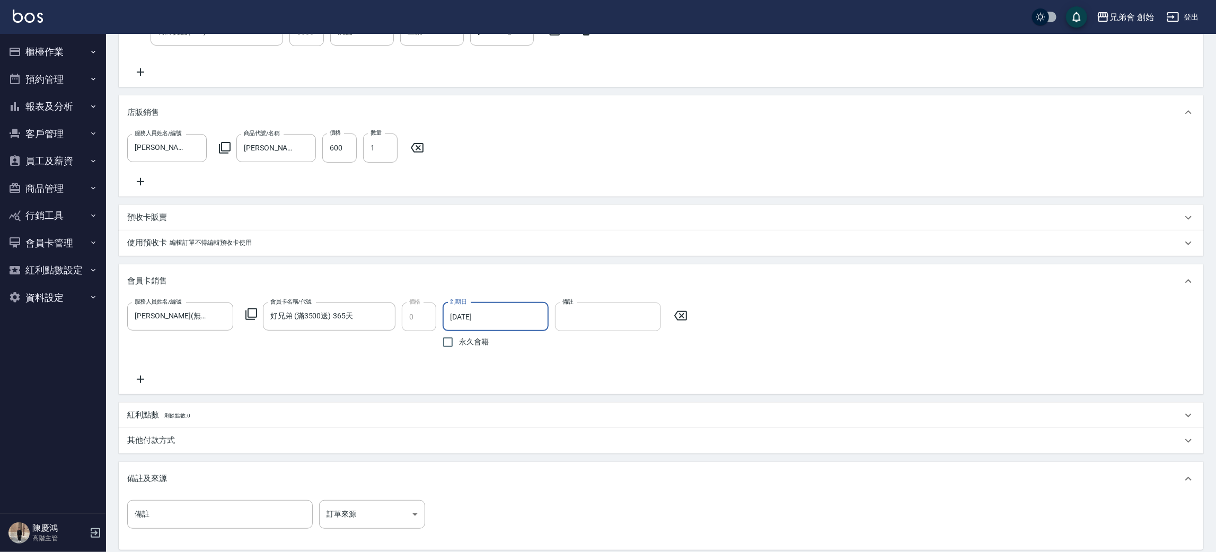
click at [596, 331] on input "備註" at bounding box center [608, 317] width 106 height 29
type input "0688"
click at [866, 374] on div "服務人員姓名/編號 威利(無代號) 服務人員姓名/編號 會員卡名稱/代號 好兄弟 (滿3500送)-365天 會員卡名稱/代號 價格 0 價格 到期日 202…" at bounding box center [660, 344] width 1067 height 83
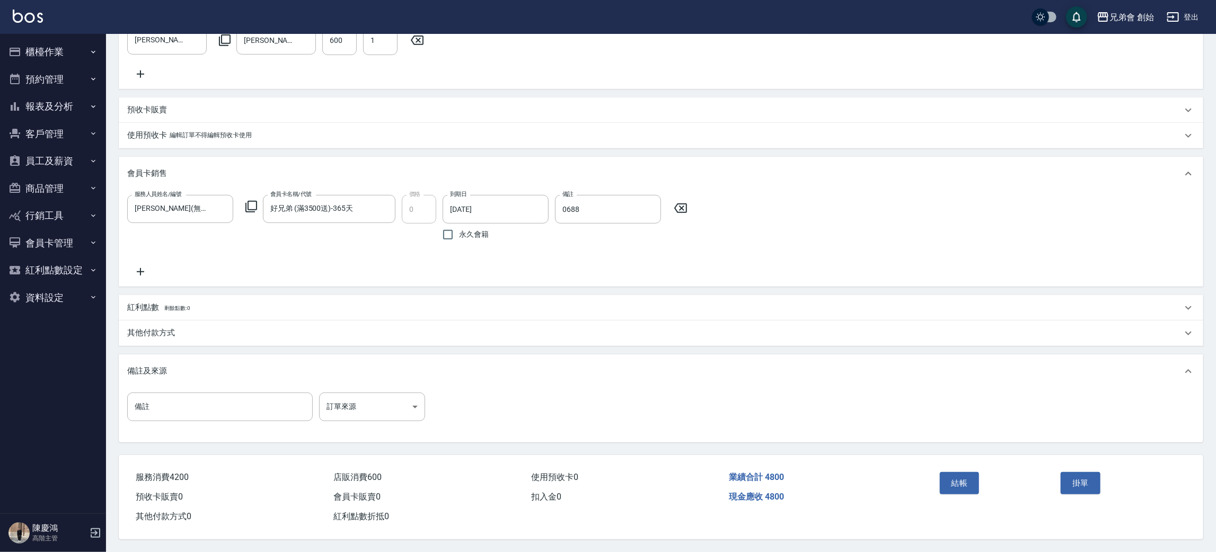
click at [850, 244] on div "服務人員姓名/編號 威利(無代號) 服務人員姓名/編號 會員卡名稱/代號 好兄弟 (滿3500送)-365天 會員卡名稱/代號 價格 0 價格 到期日 202…" at bounding box center [660, 236] width 1067 height 83
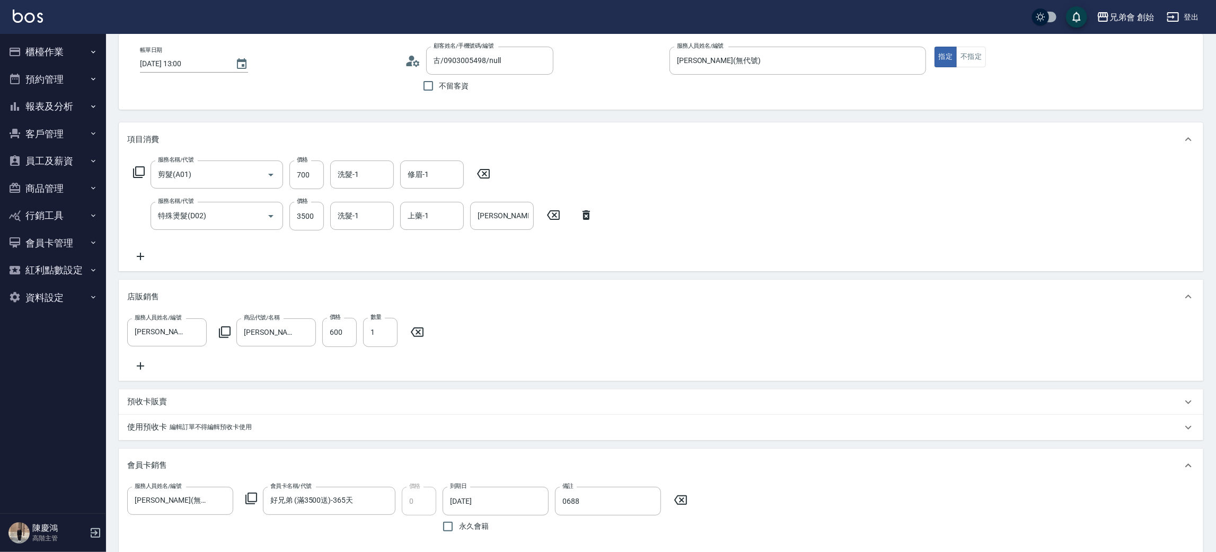
scroll to position [0, 0]
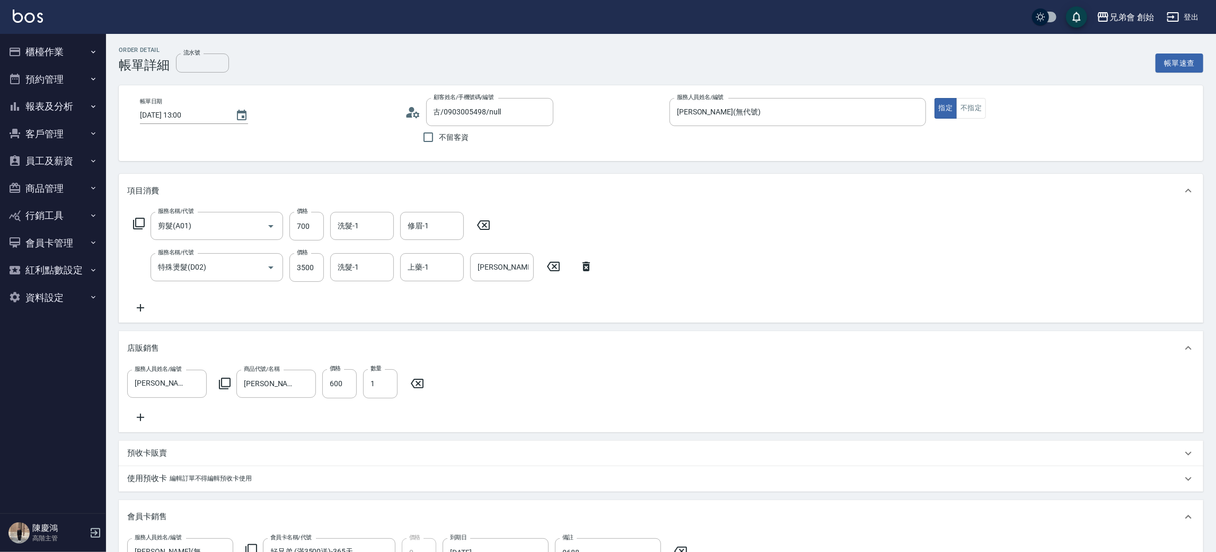
click at [651, 37] on div "Order detail 帳單詳細 流水號 流水號 帳單速查 帳單日期 2025/08/12 13:00 顧客姓名/手機號碼/編號 古/0903005498/…" at bounding box center [661, 465] width 1110 height 862
click at [820, 273] on div "服務名稱/代號 剪髮(A01) 服務名稱/代號 價格 700 價格 洗髮-1 洗髮-1 修眉-1 修眉-1 服務名稱/代號 特殊燙髮(D02) 服務名稱/代號…" at bounding box center [661, 265] width 1084 height 115
click at [803, 245] on div "服務名稱/代號 剪髮(A01) 服務名稱/代號 價格 700 價格 洗髮-1 洗髮-1 修眉-1 修眉-1 服務名稱/代號 特殊燙髮(D02) 服務名稱/代號…" at bounding box center [661, 265] width 1084 height 115
click at [825, 246] on div "服務名稱/代號 剪髮(A01) 服務名稱/代號 價格 700 價格 洗髮-1 洗髮-1 修眉-1 修眉-1 服務名稱/代號 特殊燙髮(D02) 服務名稱/代號…" at bounding box center [661, 265] width 1084 height 115
click at [314, 275] on input "3500" at bounding box center [306, 267] width 34 height 29
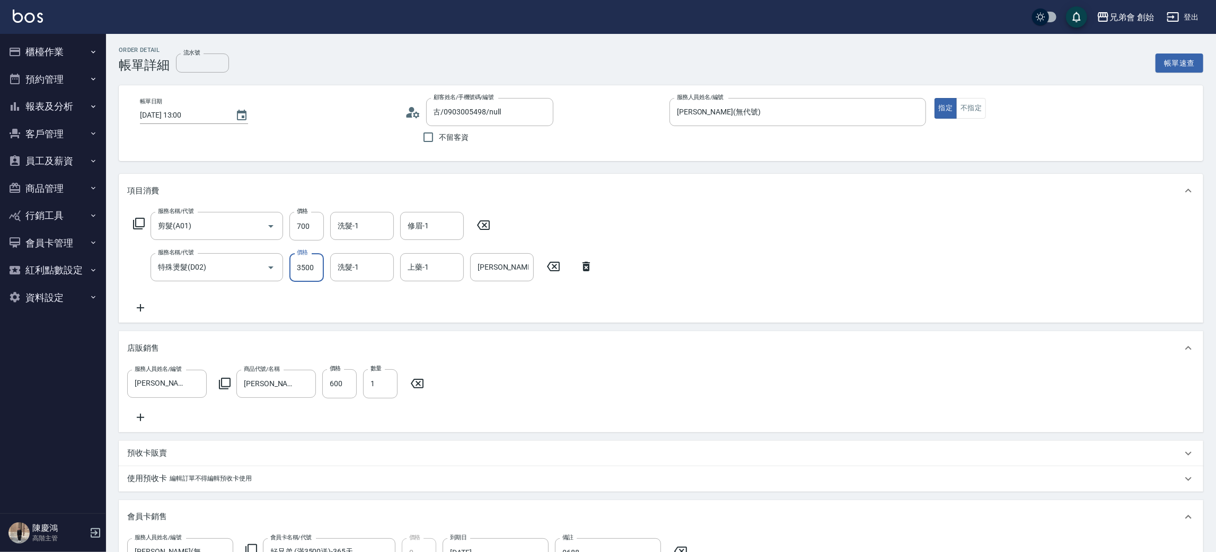
click at [713, 365] on div "服務人員姓名/編號 威利(無代號) 服務人員姓名/編號 商品代號/名稱 摩根斯 慕斯 商品代號/名稱 價格 600 價格 數量 1 數量" at bounding box center [661, 398] width 1084 height 67
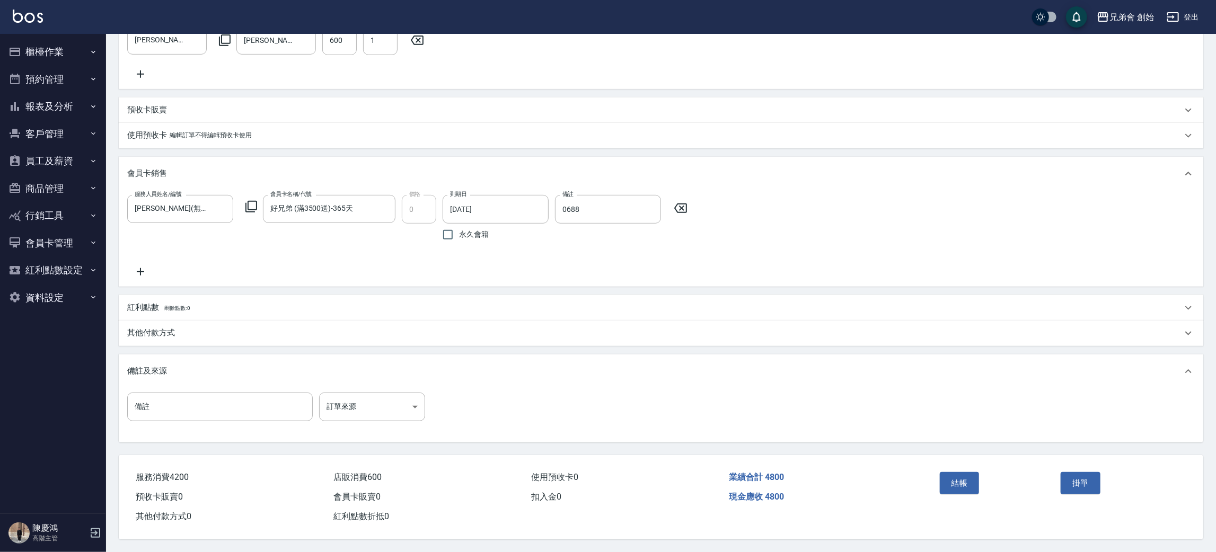
scroll to position [51, 0]
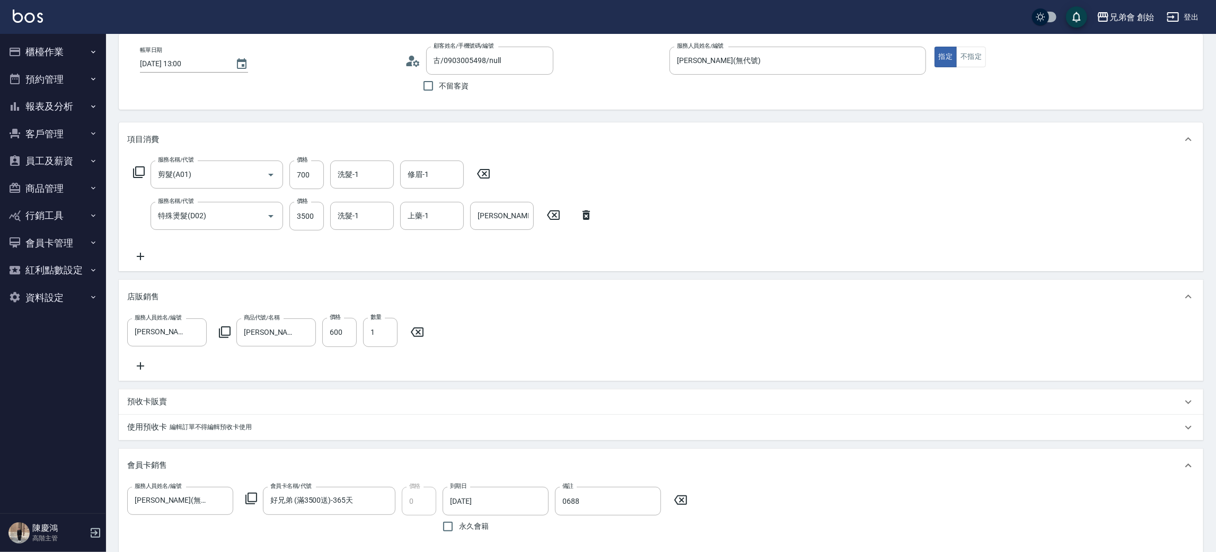
click at [689, 326] on div "服務人員姓名/編號 威利(無代號) 服務人員姓名/編號 商品代號/名稱 摩根斯 慕斯 商品代號/名稱 價格 600 價格 數量 1 數量" at bounding box center [660, 345] width 1067 height 54
click at [762, 324] on div "服務人員姓名/編號 威利(無代號) 服務人員姓名/編號 商品代號/名稱 摩根斯 慕斯 商品代號/名稱 價格 600 價格 數量 1 數量" at bounding box center [660, 345] width 1067 height 54
click at [809, 190] on div "服務名稱/代號 剪髮(A01) 服務名稱/代號 價格 700 價格 洗髮-1 洗髮-1 修眉-1 修眉-1 服務名稱/代號 特殊燙髮(D02) 服務名稱/代號…" at bounding box center [661, 213] width 1084 height 115
click at [313, 215] on input "3500" at bounding box center [306, 216] width 34 height 29
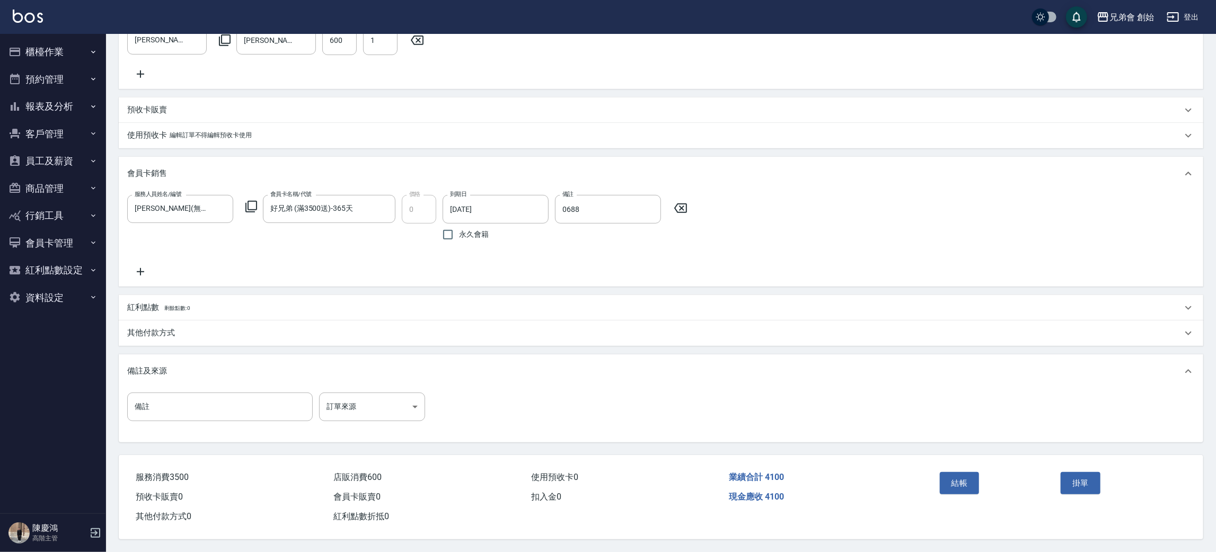
scroll to position [0, 0]
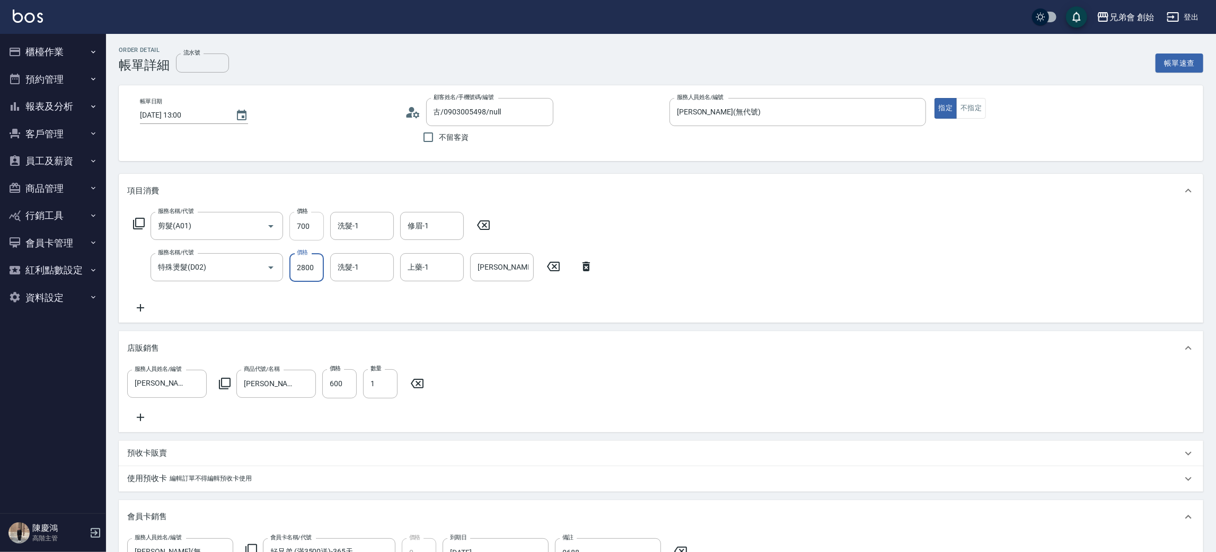
type input "2800"
click at [311, 222] on input "700" at bounding box center [306, 226] width 34 height 29
type input "1000"
drag, startPoint x: 809, startPoint y: 263, endPoint x: 805, endPoint y: 256, distance: 8.1
click at [809, 263] on div "服務名稱/代號 剪髮(A01) 服務名稱/代號 價格 1000 價格 洗髮-1 洗髮-1 修眉-1 修眉-1 服務名稱/代號 特殊燙髮(D02) 服務名稱/代…" at bounding box center [661, 265] width 1084 height 115
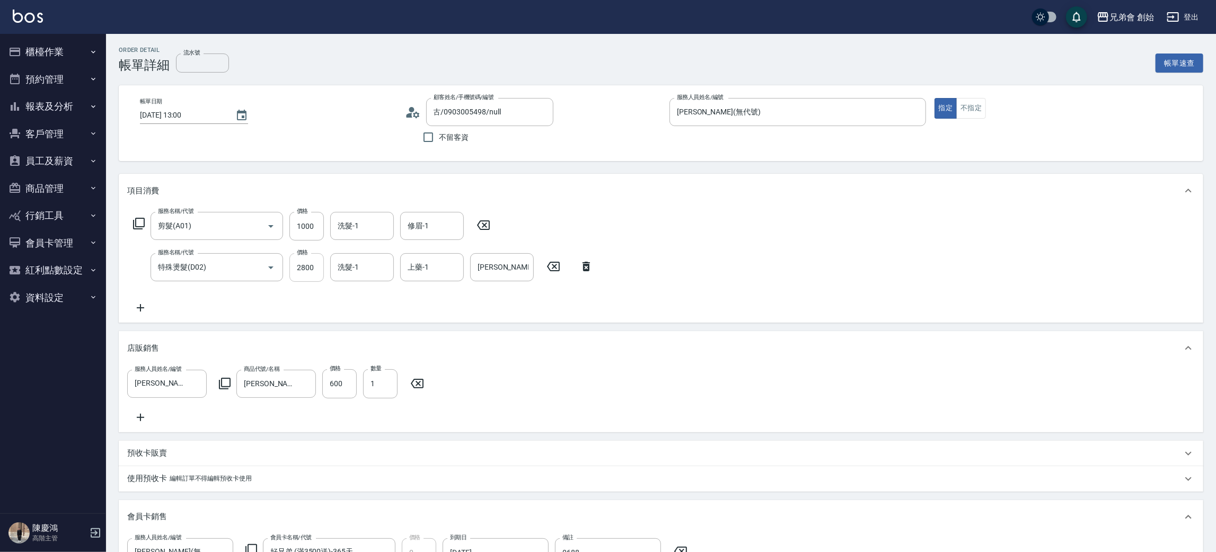
click at [307, 272] on input "2800" at bounding box center [306, 267] width 34 height 29
type input "2500"
click at [844, 257] on div "服務名稱/代號 剪髮(A01) 服務名稱/代號 價格 1000 價格 洗髮-1 洗髮-1 修眉-1 修眉-1 服務名稱/代號 特殊燙髮(D02) 服務名稱/代…" at bounding box center [661, 265] width 1084 height 115
click at [807, 225] on div "服務名稱/代號 剪髮(A01) 服務名稱/代號 價格 1000 價格 洗髮-1 洗髮-1 修眉-1 修眉-1 服務名稱/代號 特殊燙髮(D02) 服務名稱/代…" at bounding box center [661, 265] width 1084 height 115
click at [215, 267] on input "特殊燙髮(D02)" at bounding box center [201, 267] width 93 height 19
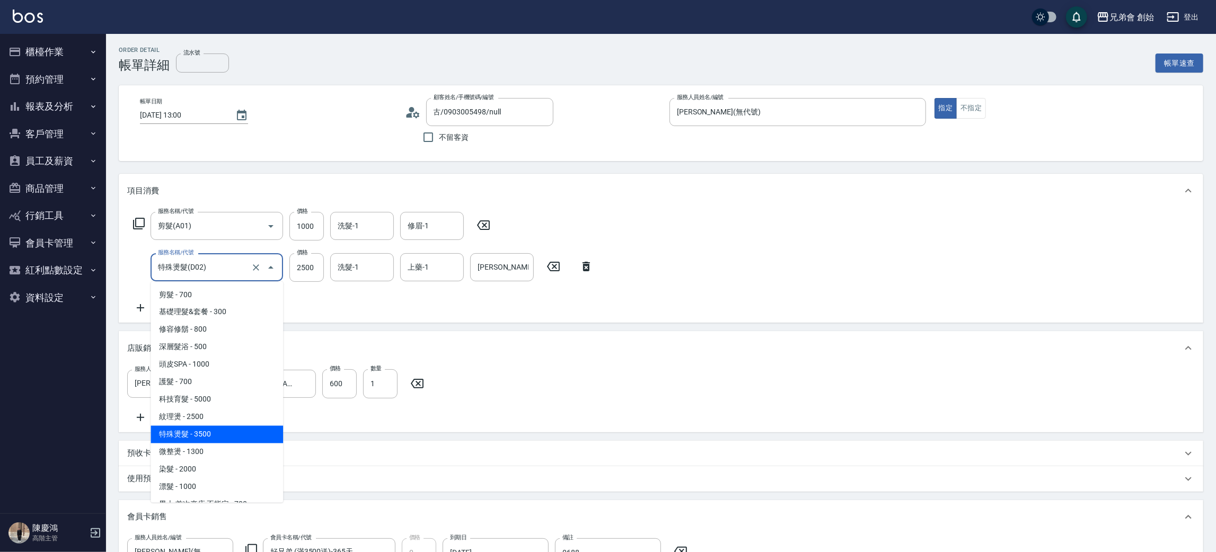
click at [215, 267] on input "特殊燙髮(D02)" at bounding box center [201, 267] width 93 height 19
click at [943, 219] on div "服務名稱/代號 剪髮(A01) 服務名稱/代號 價格 1000 價格 洗髮-1 洗髮-1 修眉-1 修眉-1 服務名稱/代號 特殊燙髮(D02) 服務名稱/代…" at bounding box center [661, 265] width 1084 height 115
click at [220, 266] on input "特殊燙髮(D02)" at bounding box center [201, 267] width 93 height 19
click at [1017, 228] on div "服務名稱/代號 剪髮(A01) 服務名稱/代號 價格 1000 價格 洗髮-1 洗髮-1 修眉-1 修眉-1 服務名稱/代號 特殊燙髮(D02) 服務名稱/代…" at bounding box center [661, 265] width 1084 height 115
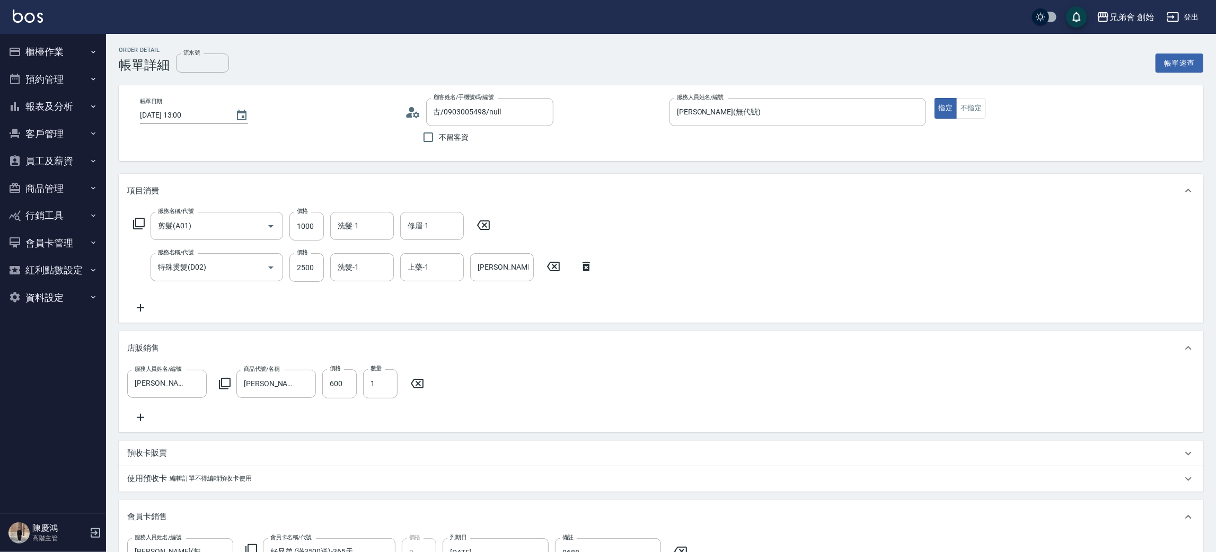
click at [891, 232] on div "服務名稱/代號 剪髮(A01) 服務名稱/代號 價格 1000 價格 洗髮-1 洗髮-1 修眉-1 修眉-1 服務名稱/代號 特殊燙髮(D02) 服務名稱/代…" at bounding box center [661, 265] width 1084 height 115
click at [863, 254] on div "服務名稱/代號 剪髮(A01) 服務名稱/代號 價格 1000 價格 洗髮-1 洗髮-1 修眉-1 修眉-1 服務名稱/代號 特殊燙髮(D02) 服務名稱/代…" at bounding box center [661, 265] width 1084 height 115
click at [824, 238] on div "服務名稱/代號 剪髮(A01) 服務名稱/代號 價格 1000 價格 洗髮-1 洗髮-1 修眉-1 修眉-1 服務名稱/代號 特殊燙髮(D02) 服務名稱/代…" at bounding box center [661, 265] width 1084 height 115
click at [780, 243] on div "服務名稱/代號 剪髮(A01) 服務名稱/代號 價格 1000 價格 洗髮-1 洗髮-1 修眉-1 修眉-1 服務名稱/代號 特殊燙髮(D02) 服務名稱/代…" at bounding box center [661, 265] width 1084 height 115
click at [138, 305] on icon at bounding box center [140, 308] width 26 height 13
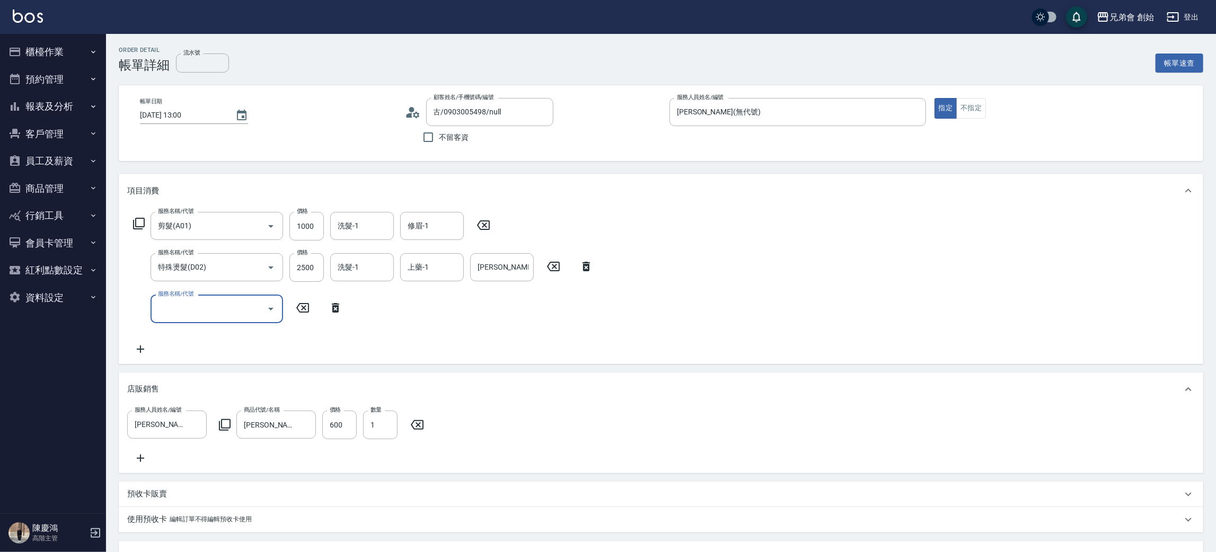
click at [240, 310] on input "服務名稱/代號" at bounding box center [208, 308] width 107 height 19
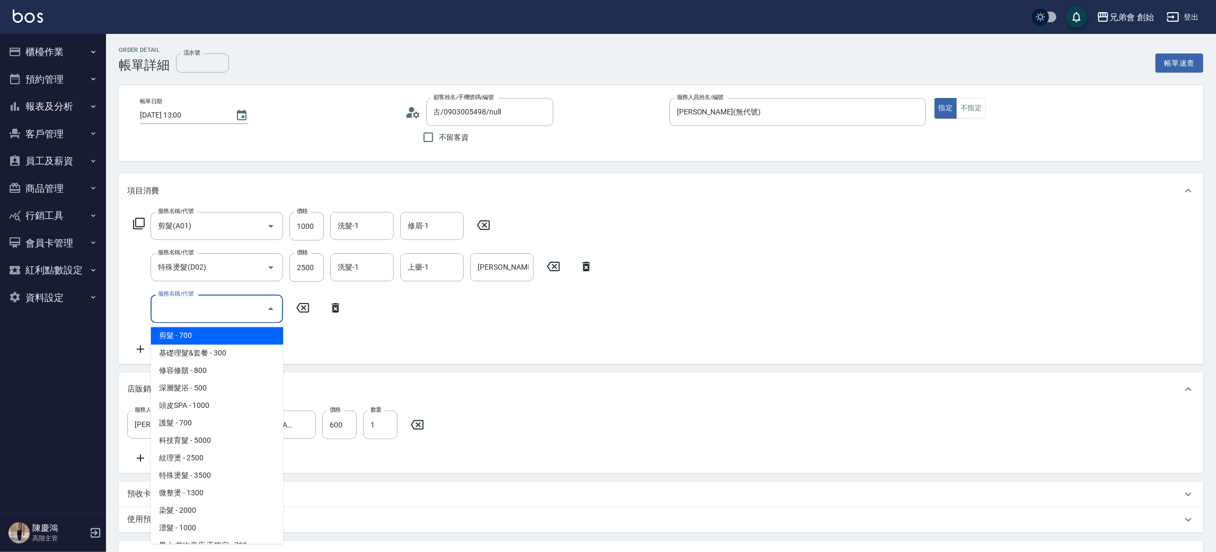
click at [214, 337] on span "剪髮 - 700" at bounding box center [217, 336] width 132 height 17
type input "剪髮(A01)"
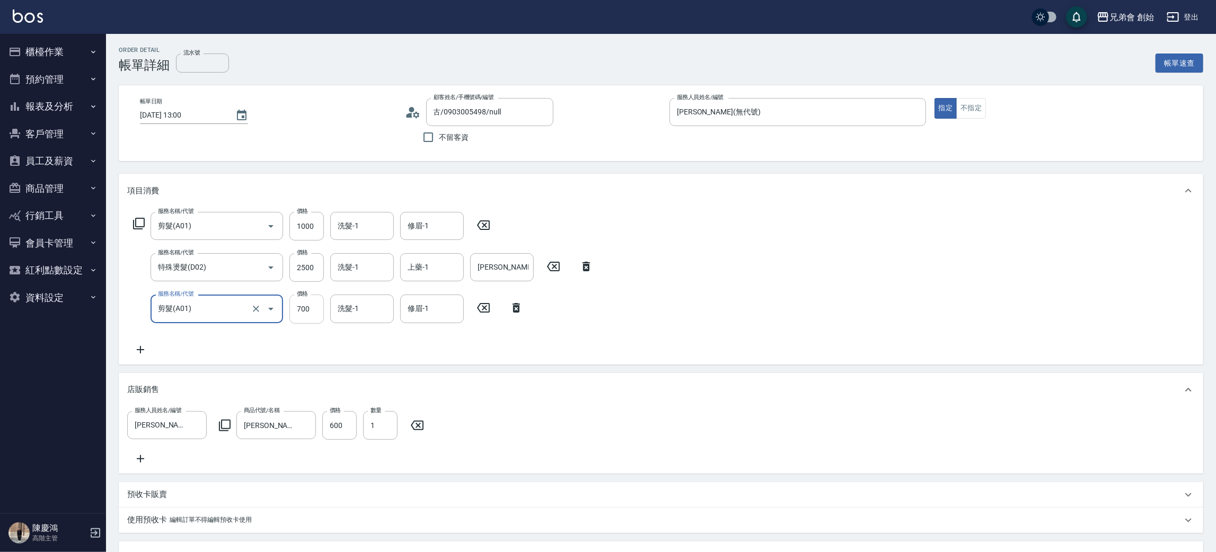
click at [300, 310] on input "700" at bounding box center [306, 309] width 34 height 29
type input "1000"
click at [303, 263] on input "2500" at bounding box center [306, 267] width 34 height 29
type input "1500"
click at [934, 286] on div "服務名稱/代號 剪髮(A01) 服務名稱/代號 價格 1000 價格 洗髮-1 洗髮-1 修眉-1 修眉-1 服務名稱/代號 特殊燙髮(D02) 服務名稱/代…" at bounding box center [661, 286] width 1084 height 156
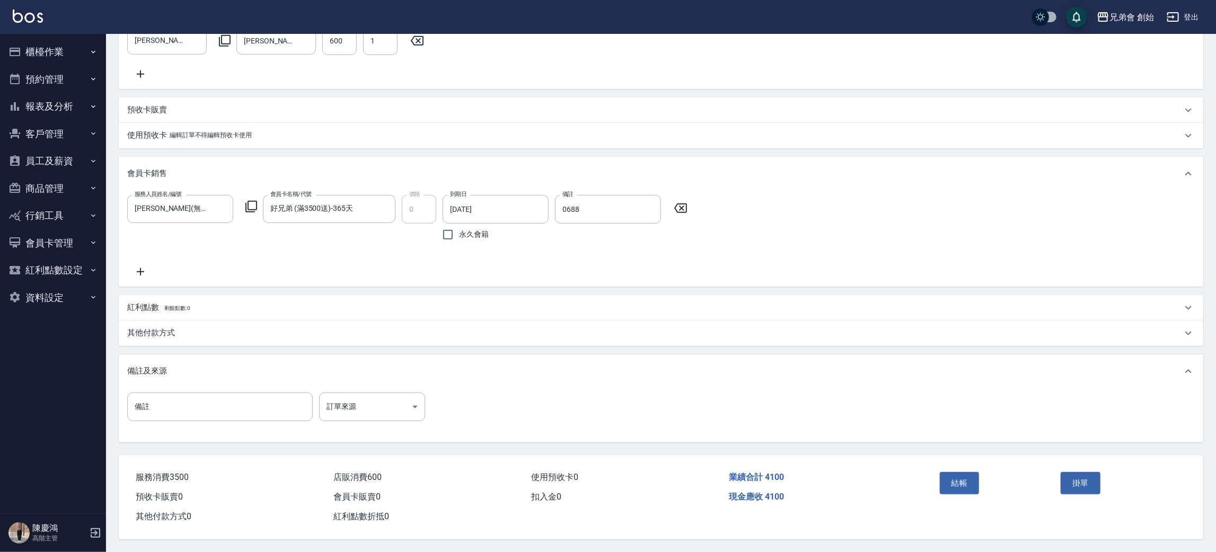
scroll to position [13, 0]
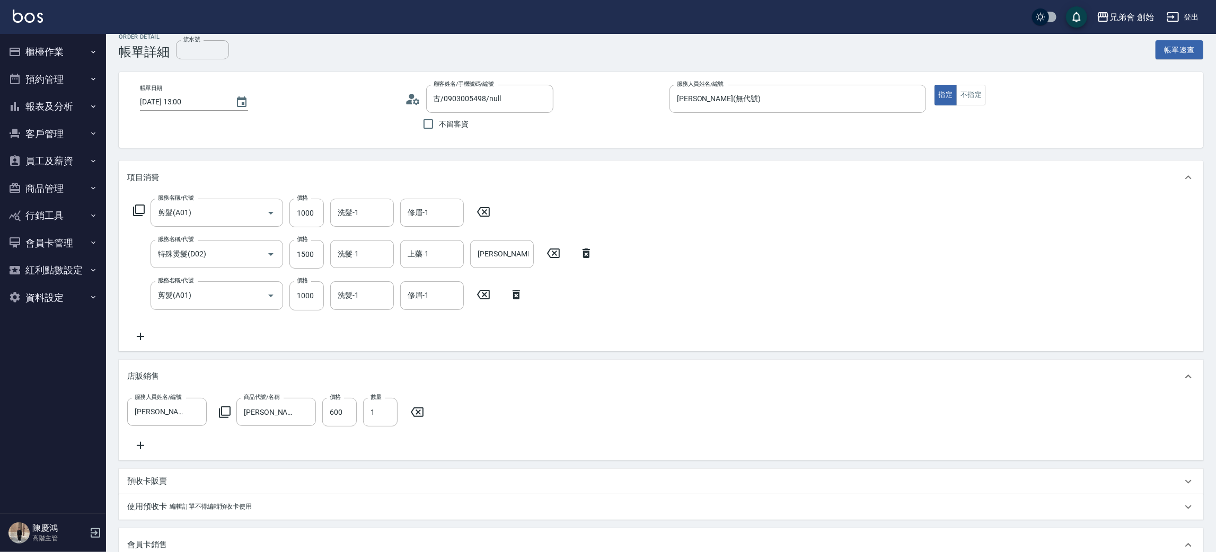
click at [796, 251] on div "服務名稱/代號 剪髮(A01) 服務名稱/代號 價格 1000 價格 洗髮-1 洗髮-1 修眉-1 修眉-1 服務名稱/代號 特殊燙髮(D02) 服務名稱/代…" at bounding box center [661, 273] width 1084 height 156
click at [874, 288] on div "服務名稱/代號 剪髮(A01) 服務名稱/代號 價格 1000 價格 洗髮-1 洗髮-1 修眉-1 修眉-1 服務名稱/代號 特殊燙髮(D02) 服務名稱/代…" at bounding box center [661, 273] width 1084 height 156
click at [838, 272] on div "服務名稱/代號 剪髮(A01) 服務名稱/代號 價格 1000 價格 洗髮-1 洗髮-1 修眉-1 修眉-1 服務名稱/代號 特殊燙髮(D02) 服務名稱/代…" at bounding box center [661, 273] width 1084 height 156
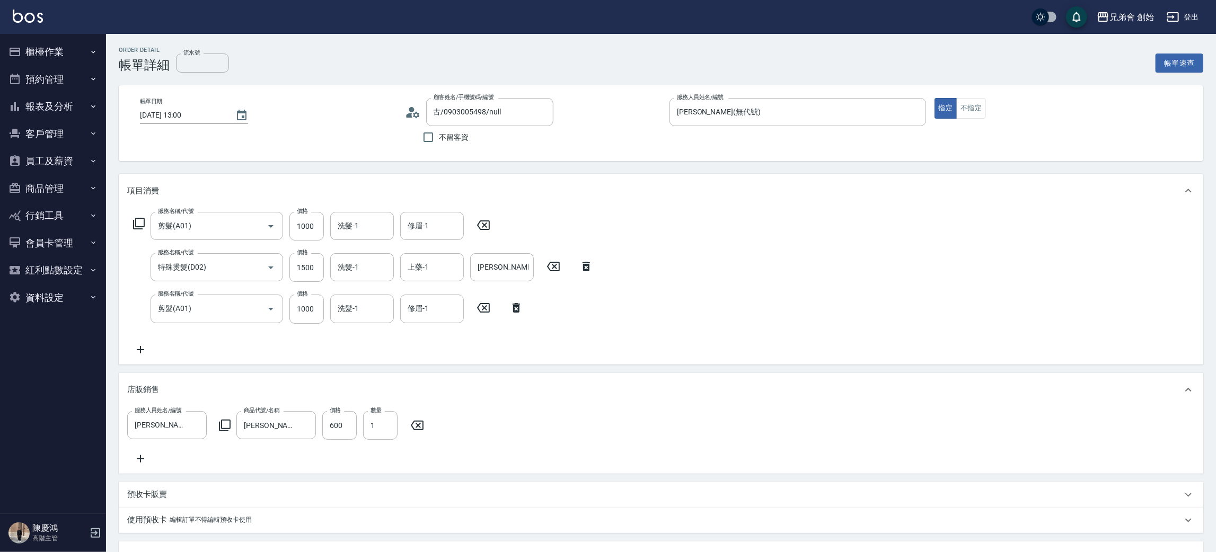
click at [888, 289] on div "服務名稱/代號 剪髮(A01) 服務名稱/代號 價格 1000 價格 洗髮-1 洗髮-1 修眉-1 修眉-1 服務名稱/代號 特殊燙髮(D02) 服務名稱/代…" at bounding box center [661, 286] width 1084 height 156
click at [931, 270] on div "服務名稱/代號 剪髮(A01) 服務名稱/代號 價格 1000 價格 洗髮-1 洗髮-1 修眉-1 修眉-1 服務名稱/代號 特殊燙髮(D02) 服務名稱/代…" at bounding box center [661, 286] width 1084 height 156
click at [877, 293] on div "服務名稱/代號 剪髮(A01) 服務名稱/代號 價格 1000 價格 洗髮-1 洗髮-1 修眉-1 修眉-1 服務名稱/代號 特殊燙髮(D02) 服務名稱/代…" at bounding box center [661, 286] width 1084 height 156
click at [920, 272] on div "服務名稱/代號 剪髮(A01) 服務名稱/代號 價格 1000 價格 洗髮-1 洗髮-1 修眉-1 修眉-1 服務名稱/代號 特殊燙髮(D02) 服務名稱/代…" at bounding box center [661, 286] width 1084 height 156
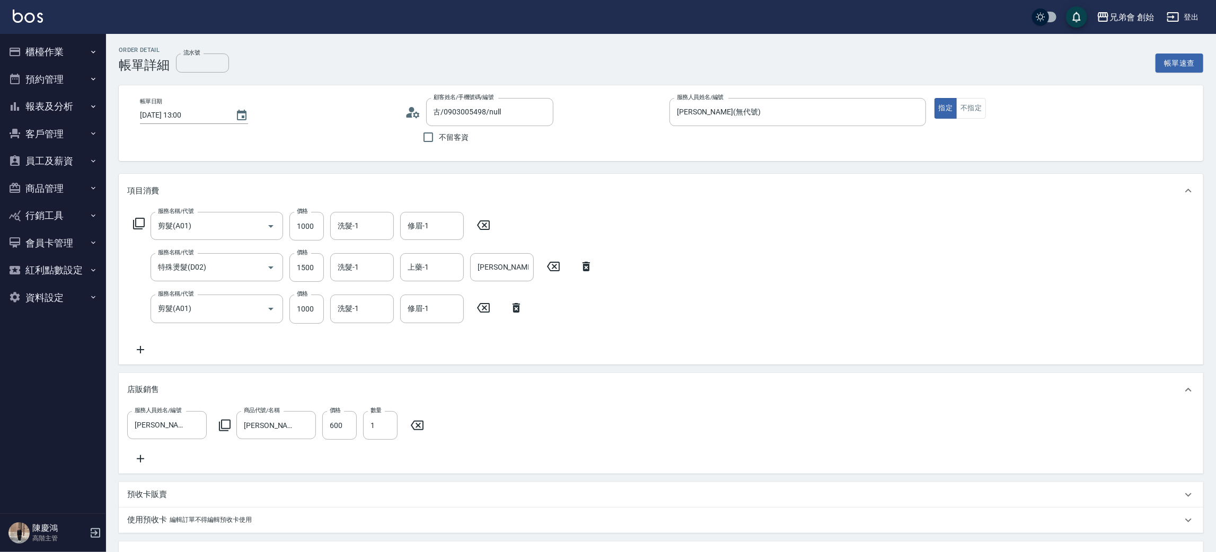
click at [920, 272] on div "服務名稱/代號 剪髮(A01) 服務名稱/代號 價格 1000 價格 洗髮-1 洗髮-1 修眉-1 修眉-1 服務名稱/代號 特殊燙髮(D02) 服務名稱/代…" at bounding box center [661, 286] width 1084 height 156
click at [918, 271] on div "服務名稱/代號 剪髮(A01) 服務名稱/代號 價格 1000 價格 洗髮-1 洗髮-1 修眉-1 修眉-1 服務名稱/代號 特殊燙髮(D02) 服務名稱/代…" at bounding box center [661, 286] width 1084 height 156
click at [909, 264] on div "服務名稱/代號 剪髮(A01) 服務名稱/代號 價格 1000 價格 洗髮-1 洗髮-1 修眉-1 修眉-1 服務名稱/代號 特殊燙髮(D02) 服務名稱/代…" at bounding box center [661, 286] width 1084 height 156
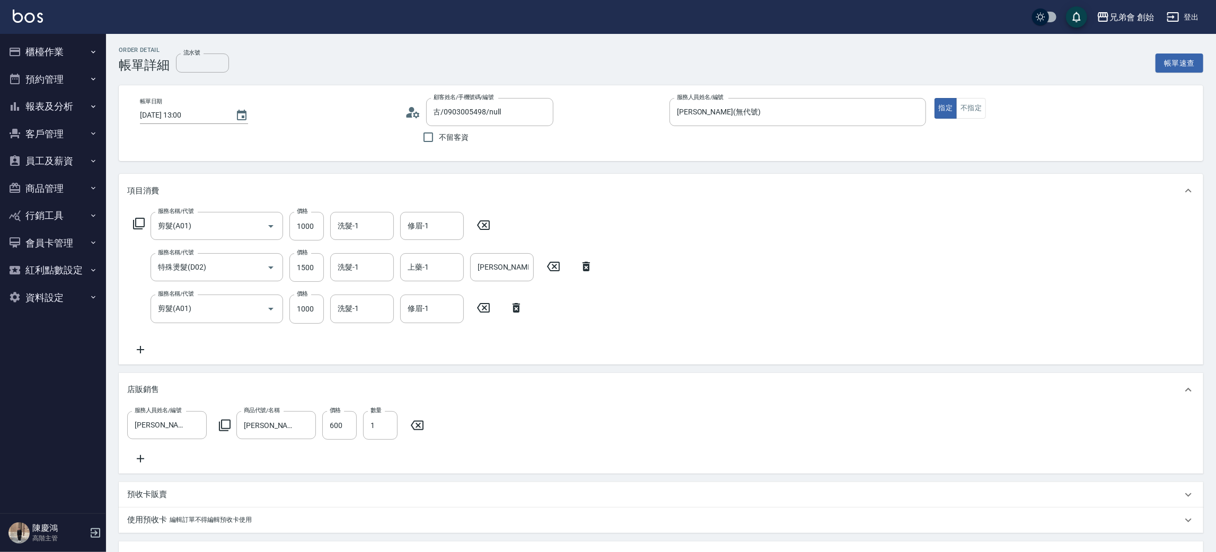
click at [909, 264] on div "服務名稱/代號 剪髮(A01) 服務名稱/代號 價格 1000 價格 洗髮-1 洗髮-1 修眉-1 修眉-1 服務名稱/代號 特殊燙髮(D02) 服務名稱/代…" at bounding box center [661, 286] width 1084 height 156
click at [907, 261] on div "服務名稱/代號 剪髮(A01) 服務名稱/代號 價格 1000 價格 洗髮-1 洗髮-1 修眉-1 修眉-1 服務名稱/代號 特殊燙髮(D02) 服務名稱/代…" at bounding box center [661, 286] width 1084 height 156
click at [879, 269] on div "服務名稱/代號 剪髮(A01) 服務名稱/代號 價格 1000 價格 洗髮-1 洗髮-1 修眉-1 修眉-1 服務名稱/代號 特殊燙髮(D02) 服務名稱/代…" at bounding box center [661, 286] width 1084 height 156
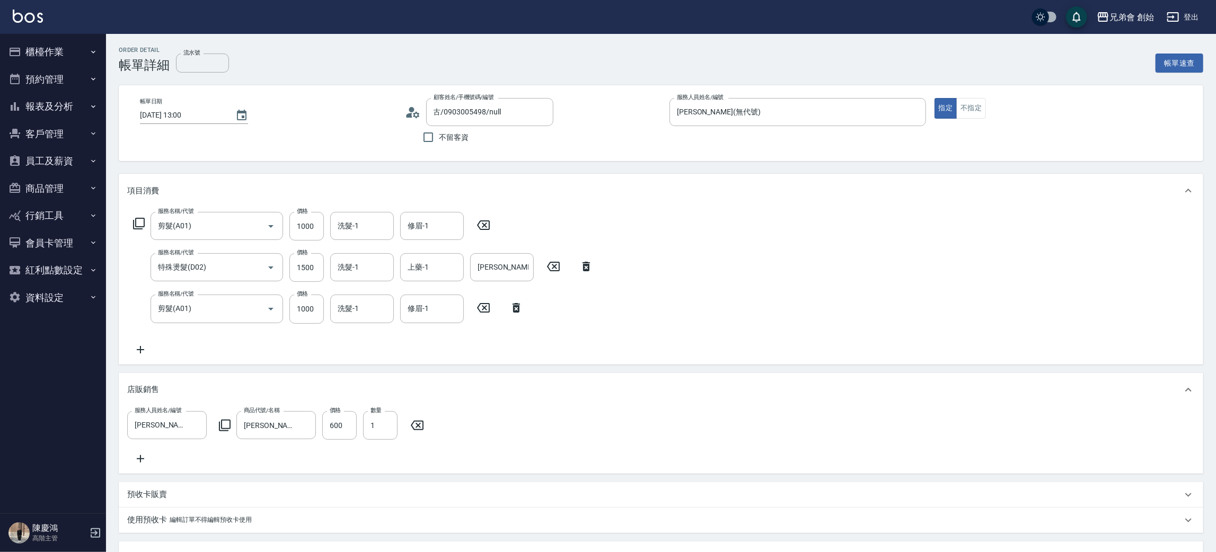
click at [834, 288] on div "服務名稱/代號 剪髮(A01) 服務名稱/代號 價格 1000 價格 洗髮-1 洗髮-1 修眉-1 修眉-1 服務名稱/代號 特殊燙髮(D02) 服務名稱/代…" at bounding box center [661, 286] width 1084 height 156
click at [831, 286] on div "服務名稱/代號 剪髮(A01) 服務名稱/代號 價格 1000 價格 洗髮-1 洗髮-1 修眉-1 修眉-1 服務名稱/代號 特殊燙髮(D02) 服務名稱/代…" at bounding box center [661, 286] width 1084 height 156
click at [830, 284] on div "服務名稱/代號 剪髮(A01) 服務名稱/代號 價格 1000 價格 洗髮-1 洗髮-1 修眉-1 修眉-1 服務名稱/代號 特殊燙髮(D02) 服務名稱/代…" at bounding box center [661, 286] width 1084 height 156
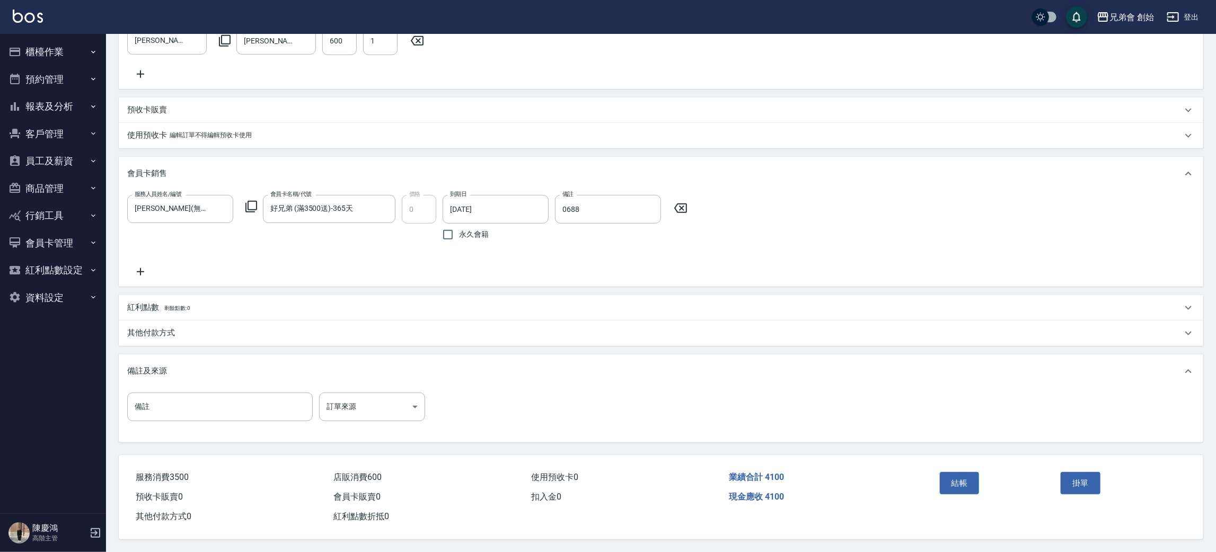
scroll to position [13, 0]
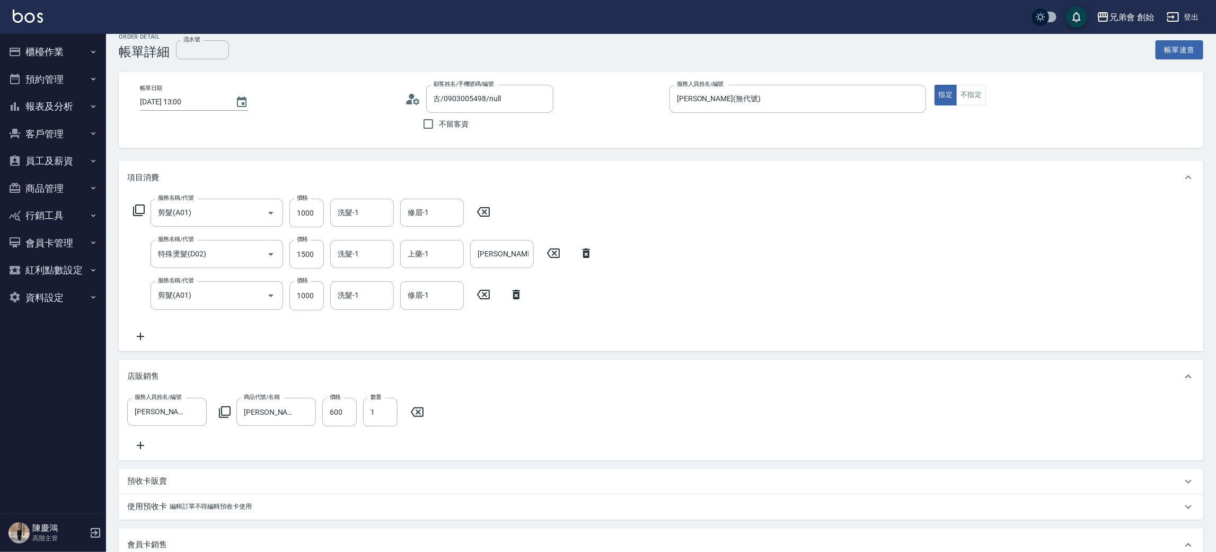
click at [829, 282] on div "服務名稱/代號 剪髮(A01) 服務名稱/代號 價格 1000 價格 洗髮-1 洗髮-1 修眉-1 修眉-1 服務名稱/代號 特殊燙髮(D02) 服務名稱/代…" at bounding box center [661, 273] width 1084 height 156
click at [969, 292] on div "服務名稱/代號 剪髮(A01) 服務名稱/代號 價格 1000 價格 洗髮-1 洗髮-1 修眉-1 修眉-1 服務名稱/代號 特殊燙髮(D02) 服務名稱/代…" at bounding box center [661, 273] width 1084 height 156
click at [945, 295] on div "服務名稱/代號 剪髮(A01) 服務名稱/代號 價格 1000 價格 洗髮-1 洗髮-1 修眉-1 修眉-1 服務名稱/代號 特殊燙髮(D02) 服務名稱/代…" at bounding box center [661, 273] width 1084 height 156
click at [946, 280] on div "服務名稱/代號 剪髮(A01) 服務名稱/代號 價格 1000 價格 洗髮-1 洗髮-1 修眉-1 修眉-1 服務名稱/代號 特殊燙髮(D02) 服務名稱/代…" at bounding box center [661, 273] width 1084 height 156
drag, startPoint x: 990, startPoint y: 273, endPoint x: 977, endPoint y: 281, distance: 15.3
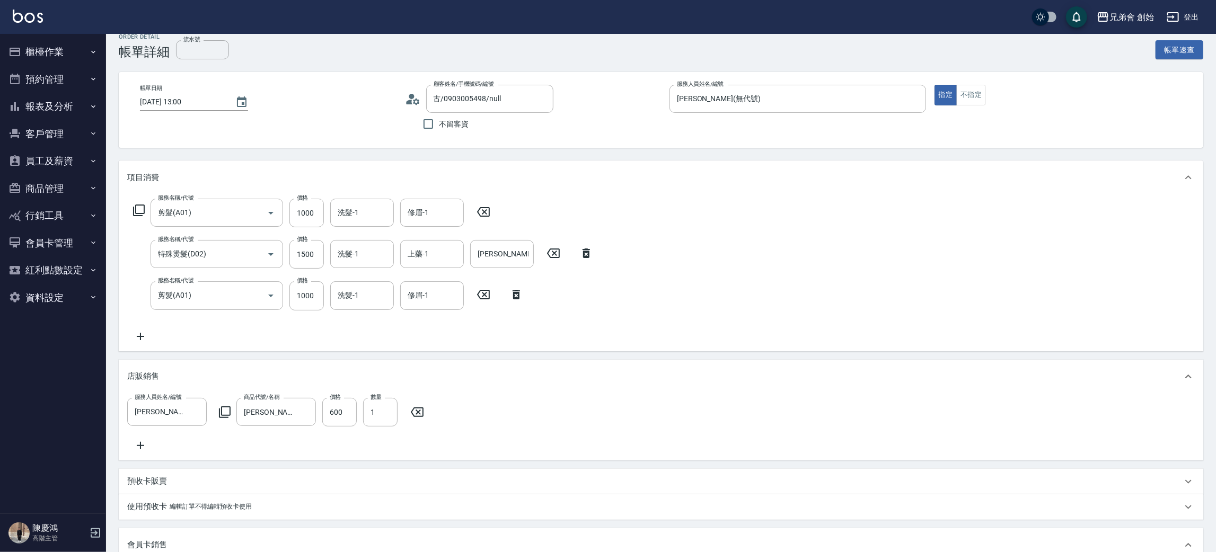
click at [980, 279] on div "服務名稱/代號 剪髮(A01) 服務名稱/代號 價格 1000 價格 洗髮-1 洗髮-1 修眉-1 修眉-1 服務名稱/代號 特殊燙髮(D02) 服務名稱/代…" at bounding box center [661, 273] width 1084 height 156
click at [628, 157] on div "Order detail 帳單詳細 流水號 流水號 帳單速查 帳單日期 2025/08/12 13:00 顧客姓名/手機號碼/編號 古/0903005498/…" at bounding box center [661, 472] width 1110 height 903
click at [593, 63] on div "Order detail 帳單詳細 流水號 流水號 帳單速查 帳單日期 2025/08/12 13:00 顧客姓名/手機號碼/編號 古/0903005498/…" at bounding box center [661, 472] width 1110 height 903
click at [607, 46] on div "Order detail 帳單詳細 流水號 流水號 帳單速查" at bounding box center [661, 46] width 1084 height 26
click at [575, 153] on div "Order detail 帳單詳細 流水號 流水號 帳單速查 帳單日期 2025/08/12 13:00 顧客姓名/手機號碼/編號 古/0903005498/…" at bounding box center [661, 472] width 1110 height 903
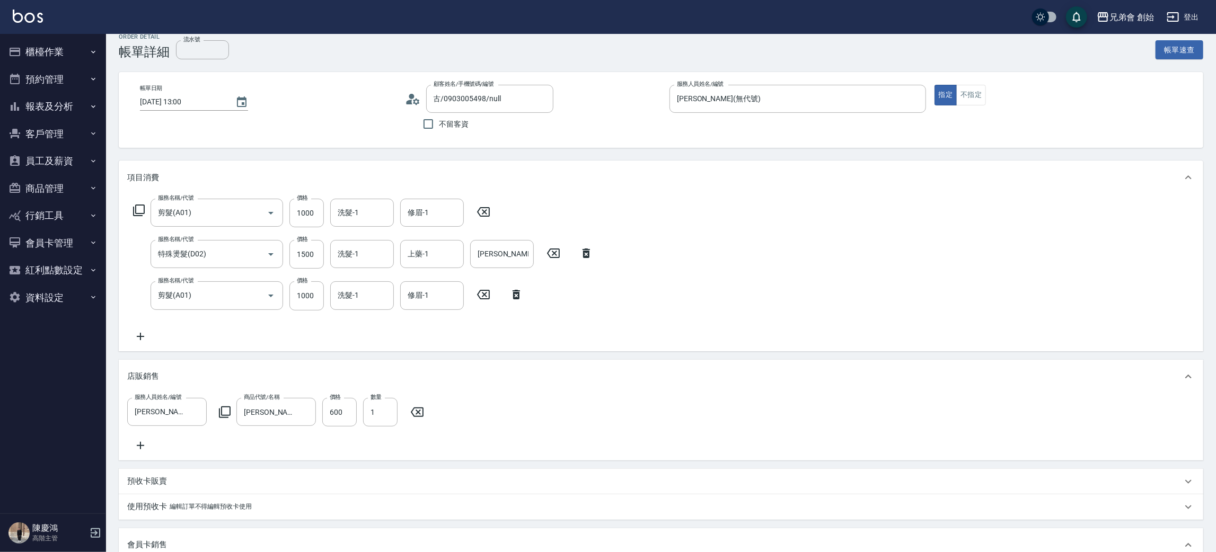
click at [591, 55] on div "Order detail 帳單詳細 流水號 流水號 帳單速查" at bounding box center [661, 46] width 1084 height 26
click at [819, 287] on div "服務名稱/代號 剪髮(A01) 服務名稱/代號 價格 1000 價格 洗髮-1 洗髮-1 修眉-1 修眉-1 服務名稱/代號 特殊燙髮(D02) 服務名稱/代…" at bounding box center [661, 273] width 1084 height 156
click at [737, 271] on div "服務名稱/代號 剪髮(A01) 服務名稱/代號 價格 1000 價格 洗髮-1 洗髮-1 修眉-1 修眉-1 服務名稱/代號 特殊燙髮(D02) 服務名稱/代…" at bounding box center [661, 273] width 1084 height 156
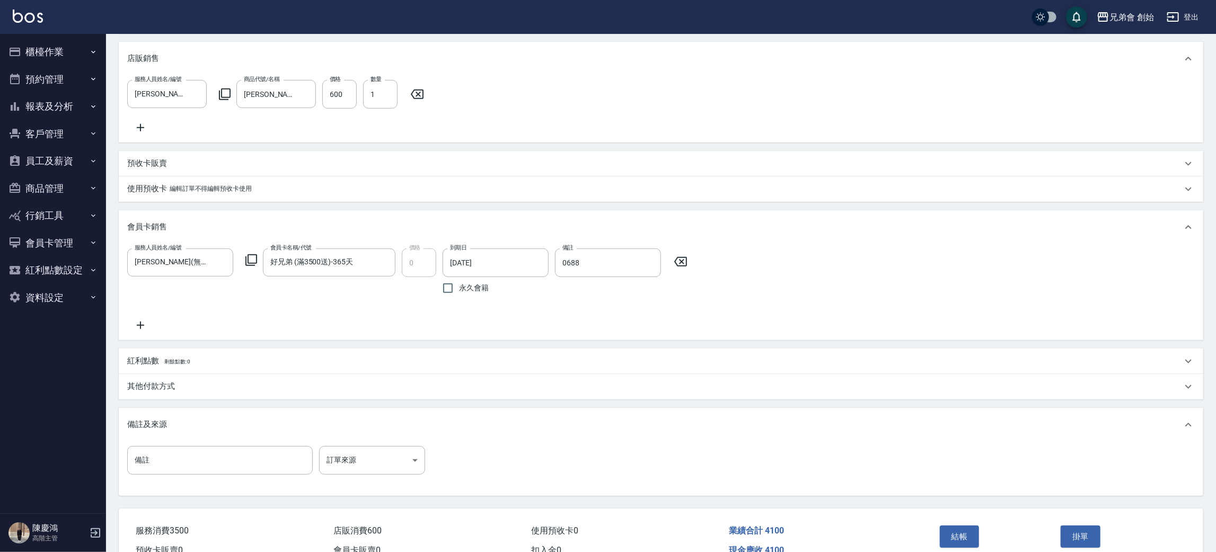
scroll to position [411, 0]
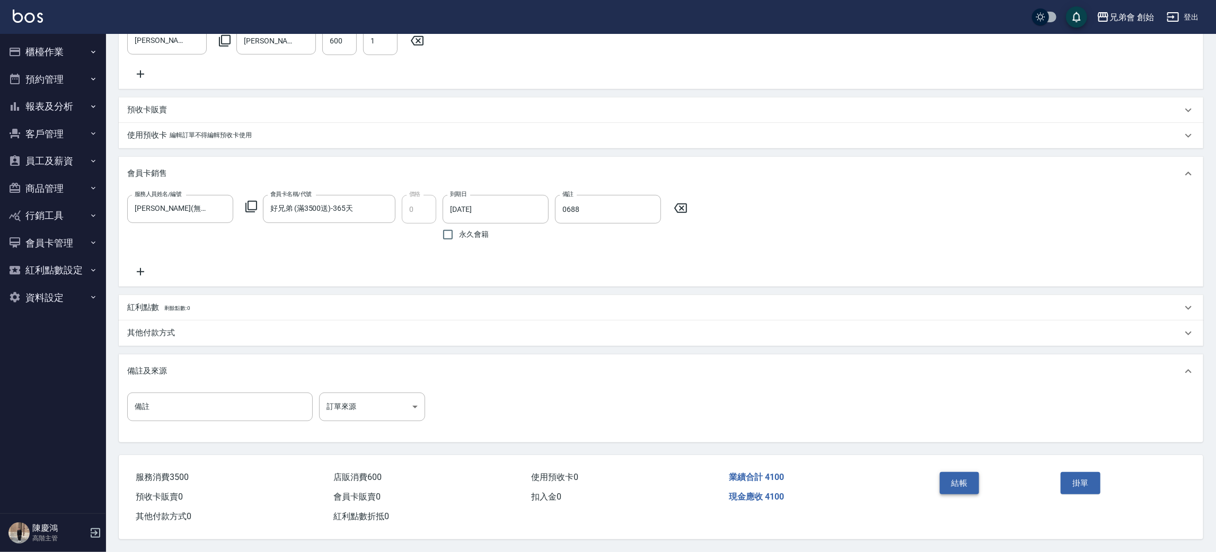
click at [963, 484] on button "結帳" at bounding box center [960, 483] width 40 height 22
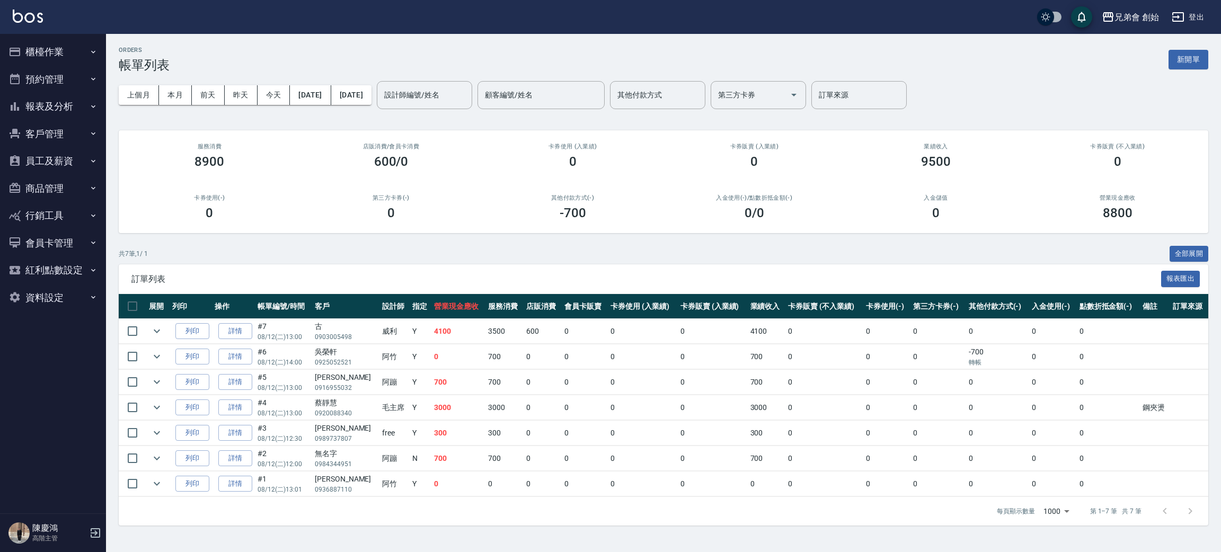
click at [640, 266] on div "訂單列表 報表匯出" at bounding box center [664, 278] width 1090 height 29
click at [173, 329] on td "列印" at bounding box center [191, 331] width 43 height 25
click at [158, 332] on icon "expand row" at bounding box center [157, 332] width 6 height 4
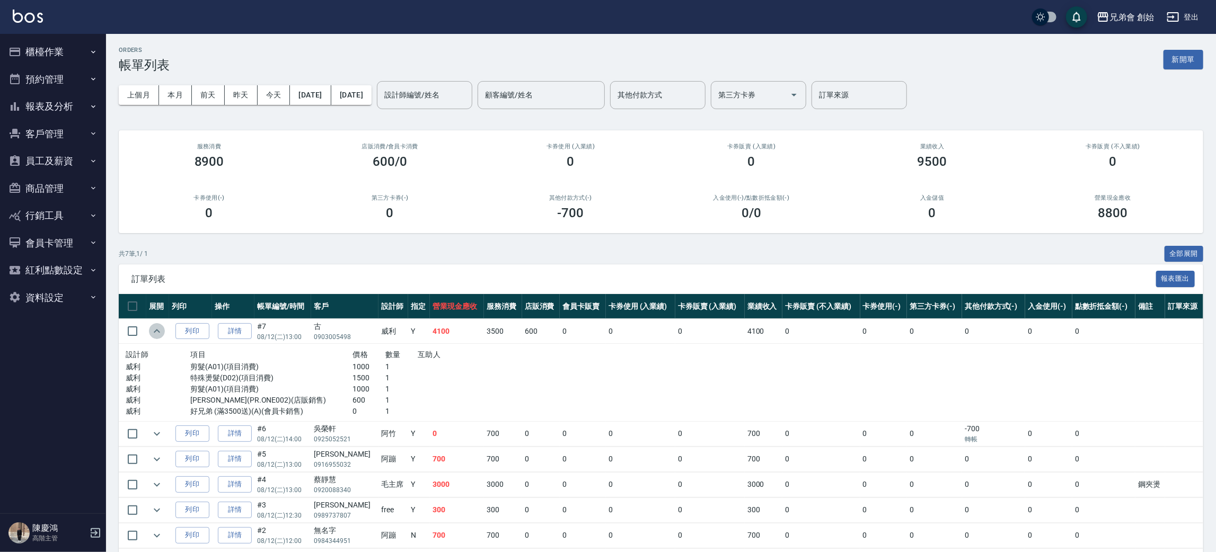
click at [157, 330] on icon "expand row" at bounding box center [157, 331] width 6 height 4
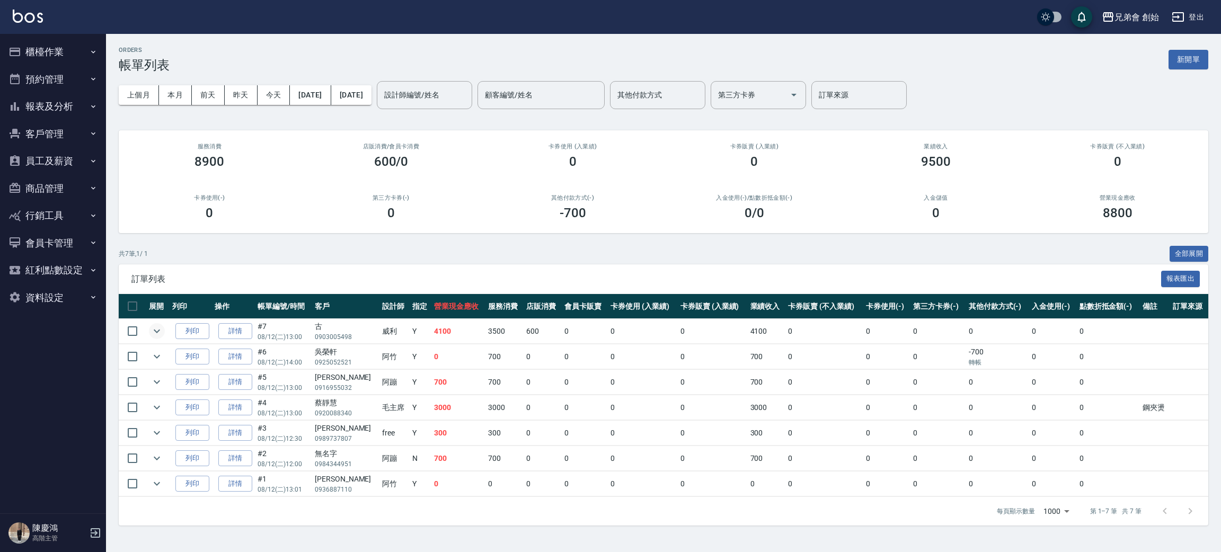
click at [645, 272] on div "訂單列表 報表匯出" at bounding box center [664, 278] width 1090 height 29
click at [530, 244] on div "ORDERS 帳單列表 新開單 上個月 本月 前天 昨天 今天 2025/08/12 2025/08/12 設計師編號/姓名 設計師編號/姓名 顧客編號/姓名…" at bounding box center [663, 286] width 1115 height 505
click at [157, 326] on icon "expand row" at bounding box center [157, 331] width 13 height 13
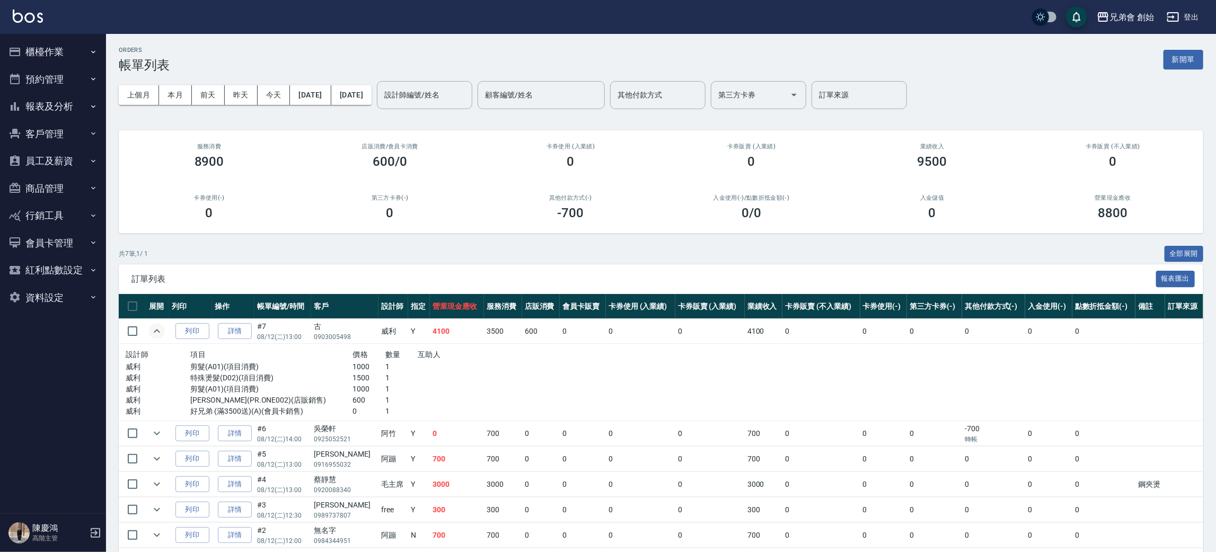
click at [682, 259] on div "共 7 筆, 1 / 1 全部展開" at bounding box center [661, 254] width 1084 height 16
click at [587, 216] on div "-700" at bounding box center [570, 213] width 155 height 15
click at [50, 162] on button "員工及薪資" at bounding box center [53, 161] width 98 height 28
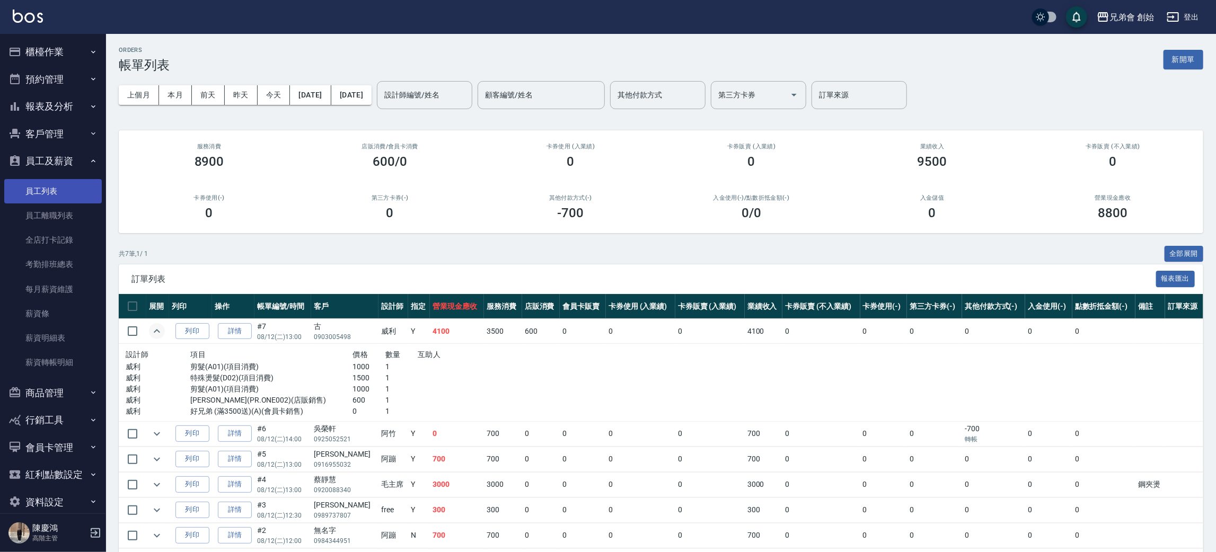
click at [71, 200] on link "員工列表" at bounding box center [53, 191] width 98 height 24
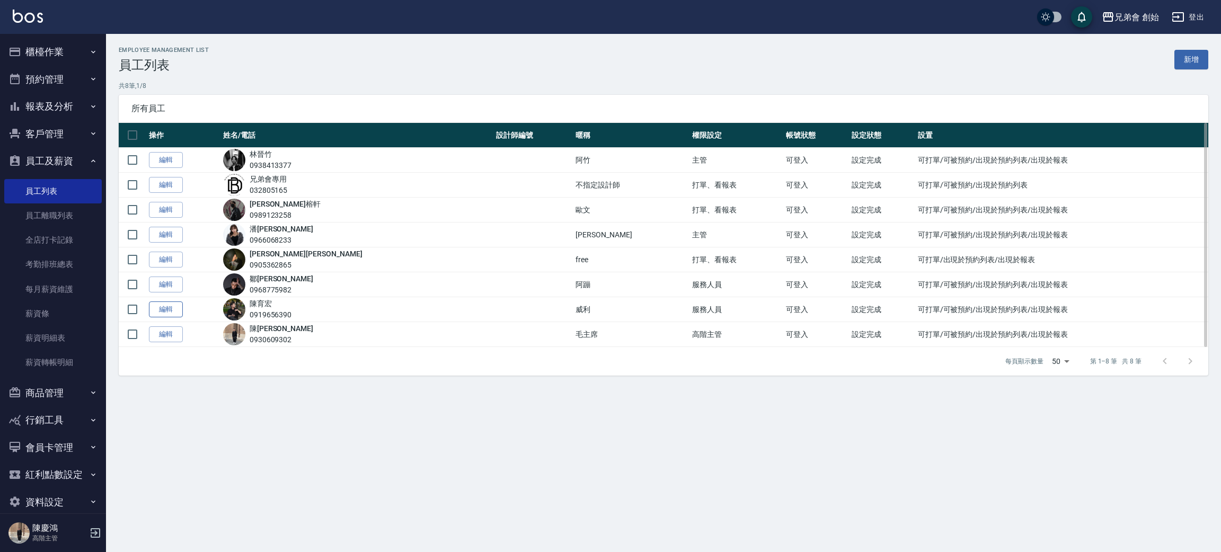
click at [165, 306] on link "編輯" at bounding box center [166, 310] width 34 height 16
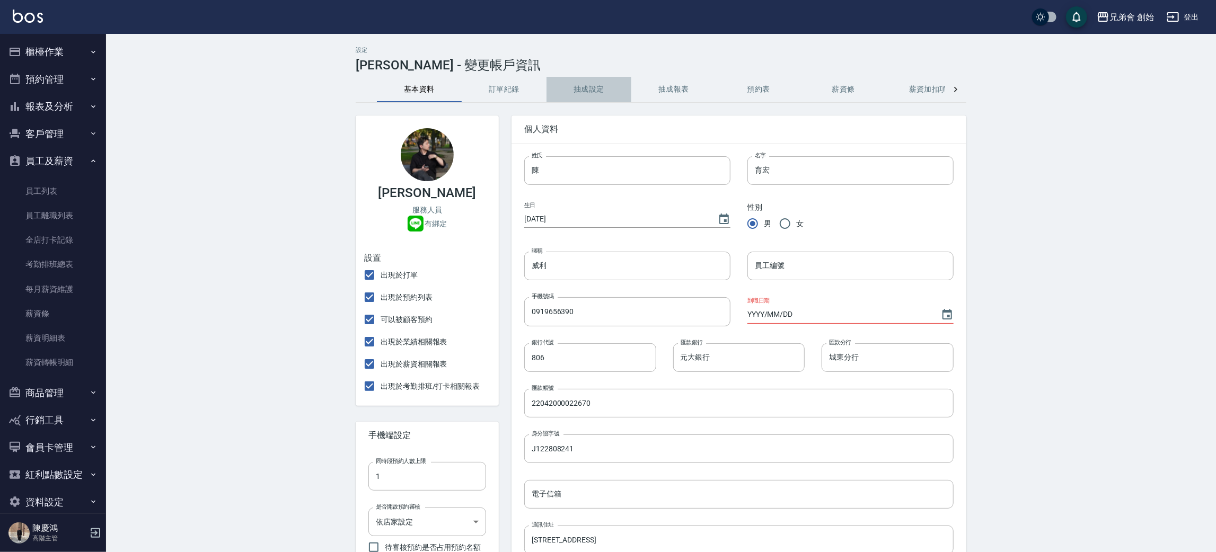
drag, startPoint x: 584, startPoint y: 91, endPoint x: 112, endPoint y: 238, distance: 494.3
click at [112, 238] on div "設定 陳育宏 - 變更帳戶資訊 基本資料 訂單紀錄 抽成設定 抽成報表 預約表 薪資條 薪資加扣項 密碼與安全 打卡紀錄 陳育宏 服務人員 有綁定 設置 出…" at bounding box center [661, 439] width 1110 height 811
click at [151, 242] on div "設定 陳育宏 - 變更帳戶資訊 基本資料 訂單紀錄 抽成設定 抽成報表 預約表 薪資條 薪資加扣項 密碼與安全 打卡紀錄 陳育宏 服務人員 有綁定 設置 出…" at bounding box center [661, 439] width 1110 height 811
drag, startPoint x: 504, startPoint y: 98, endPoint x: 533, endPoint y: 92, distance: 29.1
click at [505, 98] on button "訂單紀錄" at bounding box center [504, 89] width 85 height 25
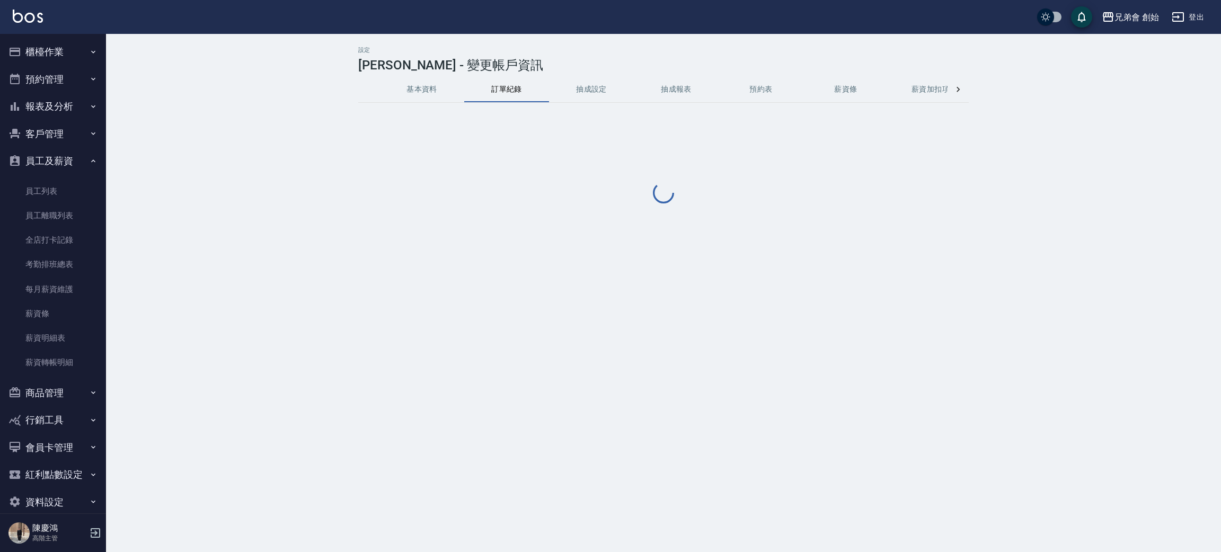
click at [567, 83] on button "抽成設定" at bounding box center [591, 89] width 85 height 25
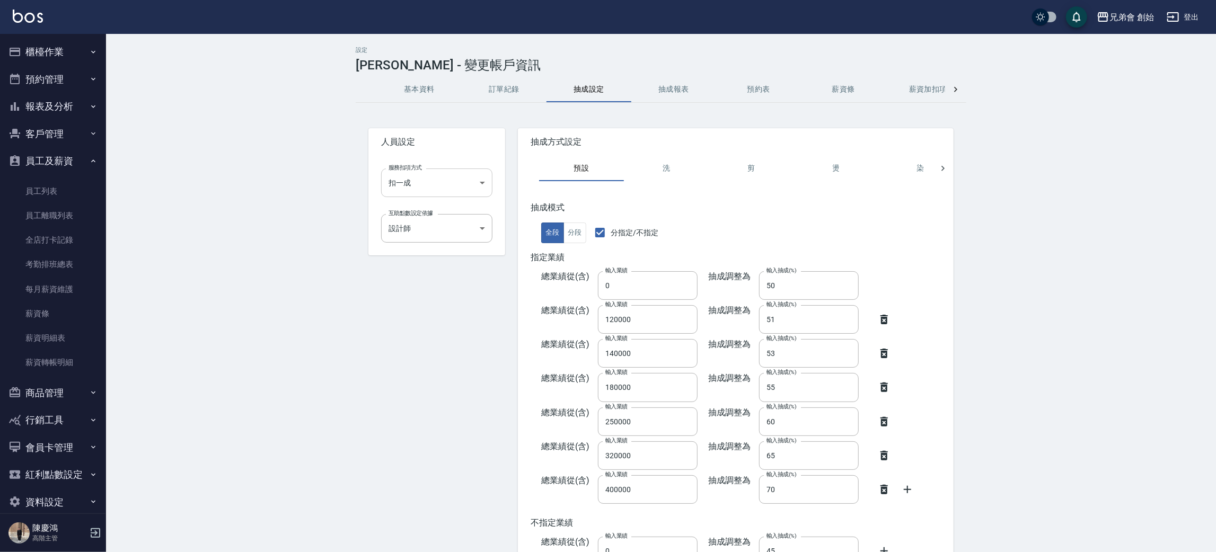
click at [436, 183] on body "兄弟會 創始 登出 櫃檯作業 打帳單 帳單列表 掛單列表 座位開單 營業儀表板 現金收支登錄 高階收支登錄 材料自購登錄 每日結帳 排班表 現場電腦打卡 掃碼…" at bounding box center [608, 319] width 1216 height 639
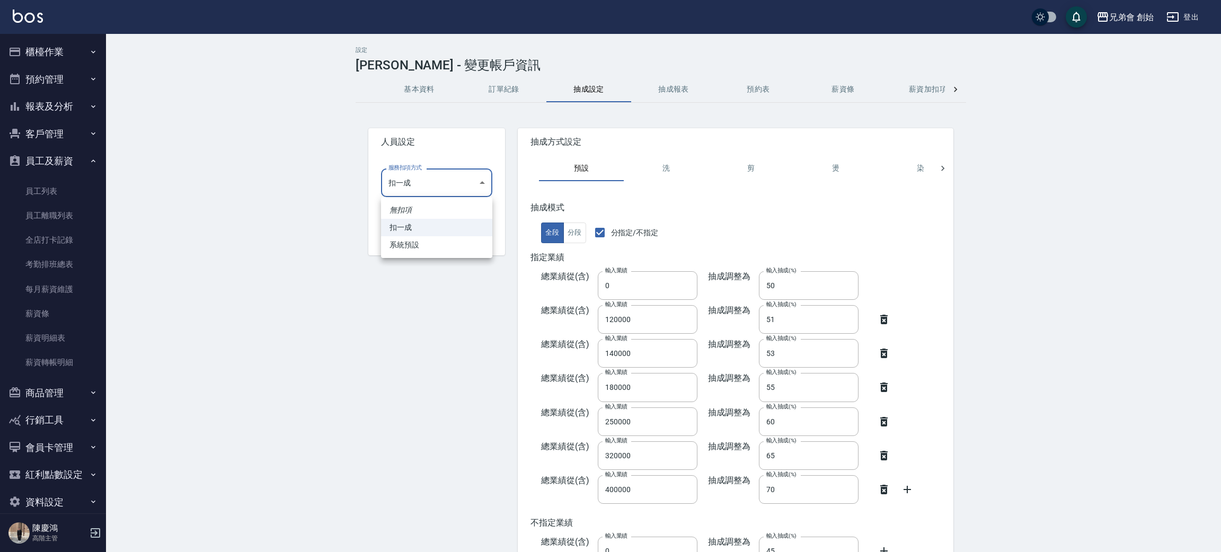
click at [436, 183] on div at bounding box center [610, 276] width 1221 height 552
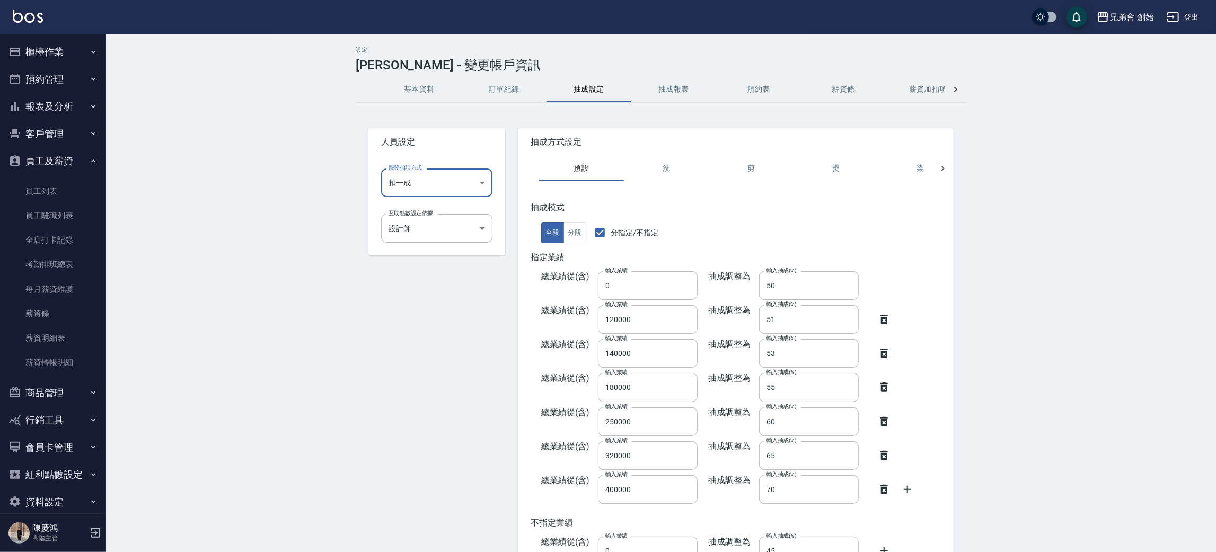
click at [317, 181] on div "設定 陳育宏 - 變更帳戶資訊 基本資料 訂單紀錄 抽成設定 抽成報表 預約表 薪資條 薪資加扣項 密碼與安全 打卡紀錄 人員設定 服務扣項方式 扣一成 扣一…" at bounding box center [661, 336] width 1110 height 605
click at [320, 181] on div "設定 陳育宏 - 變更帳戶資訊 基本資料 訂單紀錄 抽成設定 抽成報表 預約表 薪資條 薪資加扣項 密碼與安全 打卡紀錄 人員設定 服務扣項方式 扣一成 扣一…" at bounding box center [661, 336] width 1110 height 605
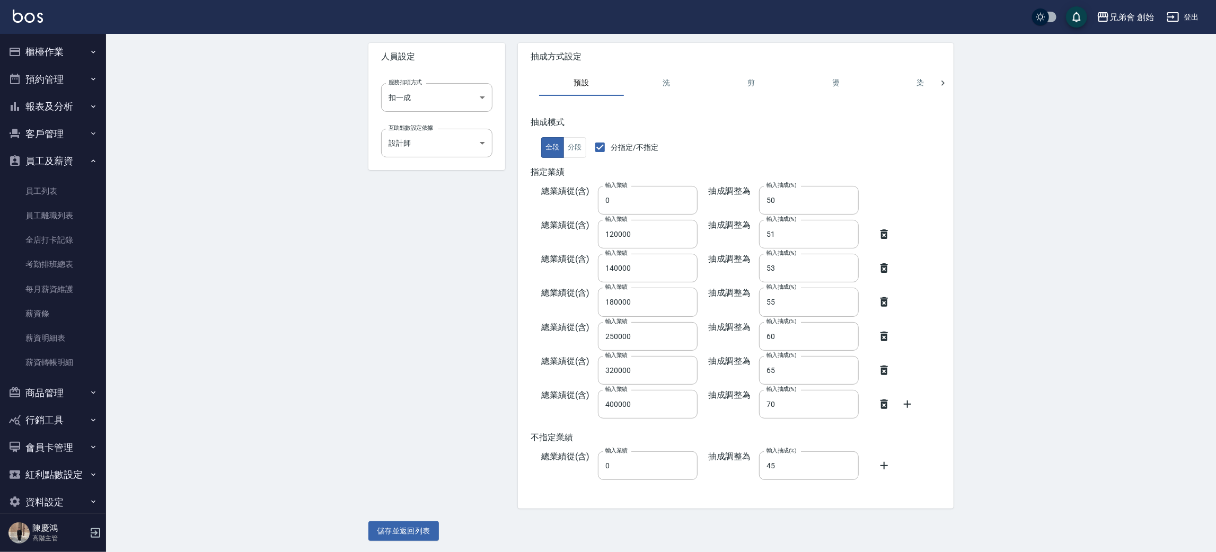
click at [325, 174] on div "設定 陳育宏 - 變更帳戶資訊 基本資料 訂單紀錄 抽成設定 抽成報表 預約表 薪資條 薪資加扣項 密碼與安全 打卡紀錄 人員設定 服務扣項方式 扣一成 扣一…" at bounding box center [661, 251] width 1110 height 605
click at [319, 169] on div "設定 陳育宏 - 變更帳戶資訊 基本資料 訂單紀錄 抽成設定 抽成報表 預約表 薪資條 薪資加扣項 密碼與安全 打卡紀錄 人員設定 服務扣項方式 扣一成 扣一…" at bounding box center [661, 251] width 1110 height 605
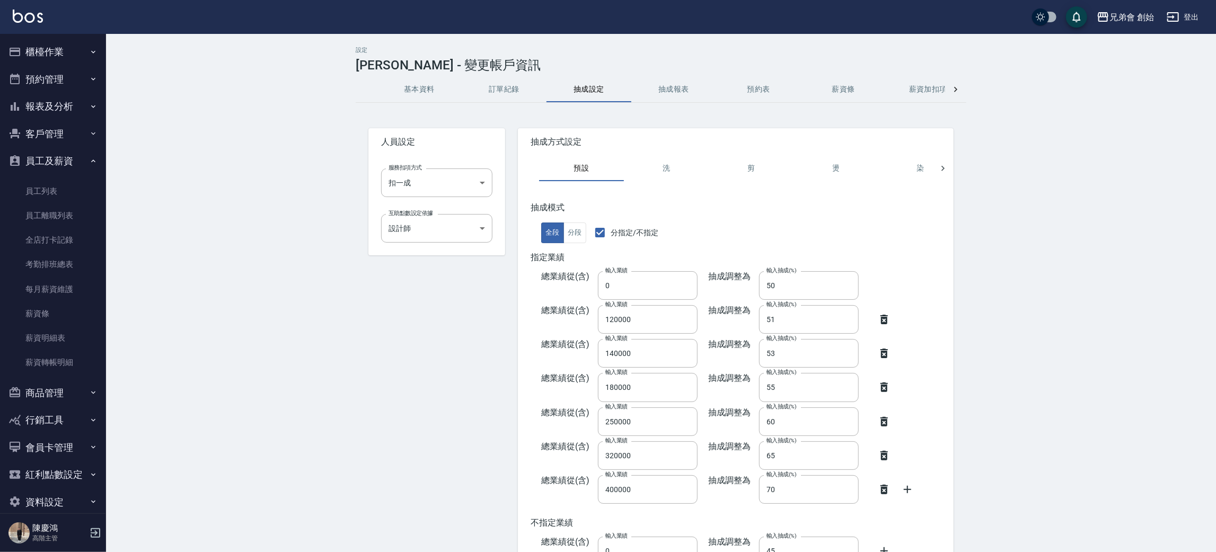
click at [667, 81] on button "抽成報表" at bounding box center [673, 89] width 85 height 25
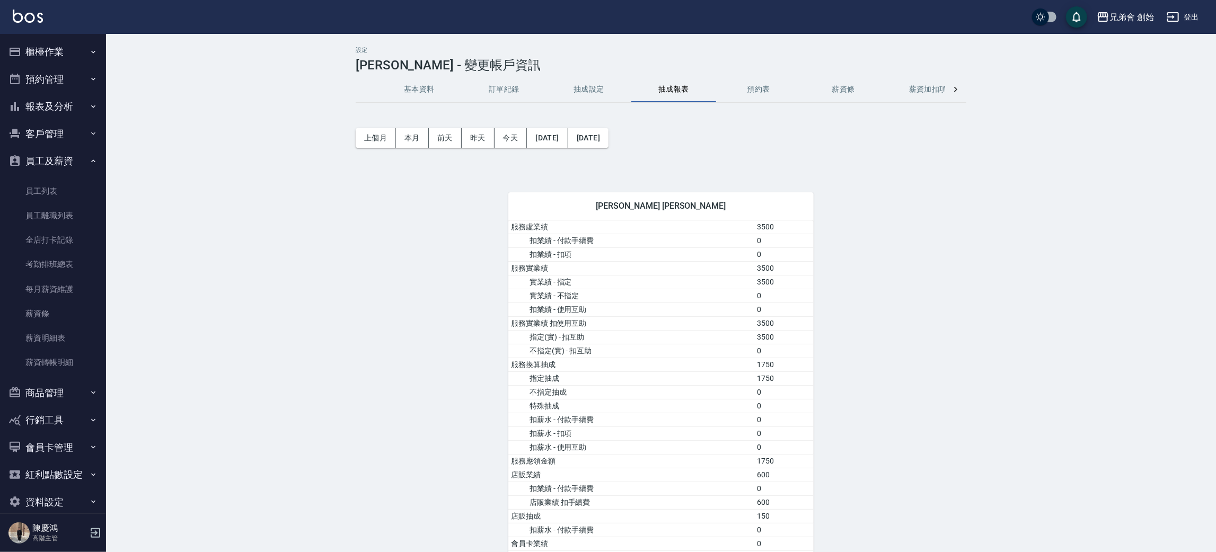
click at [686, 211] on div "威利 陳育宏" at bounding box center [660, 206] width 305 height 28
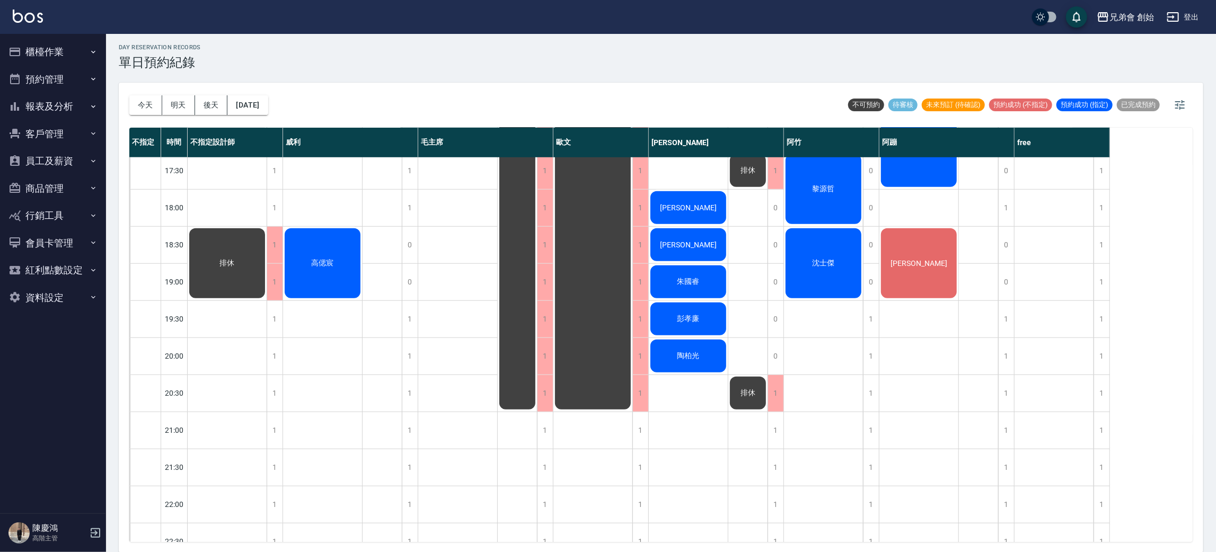
scroll to position [476, 0]
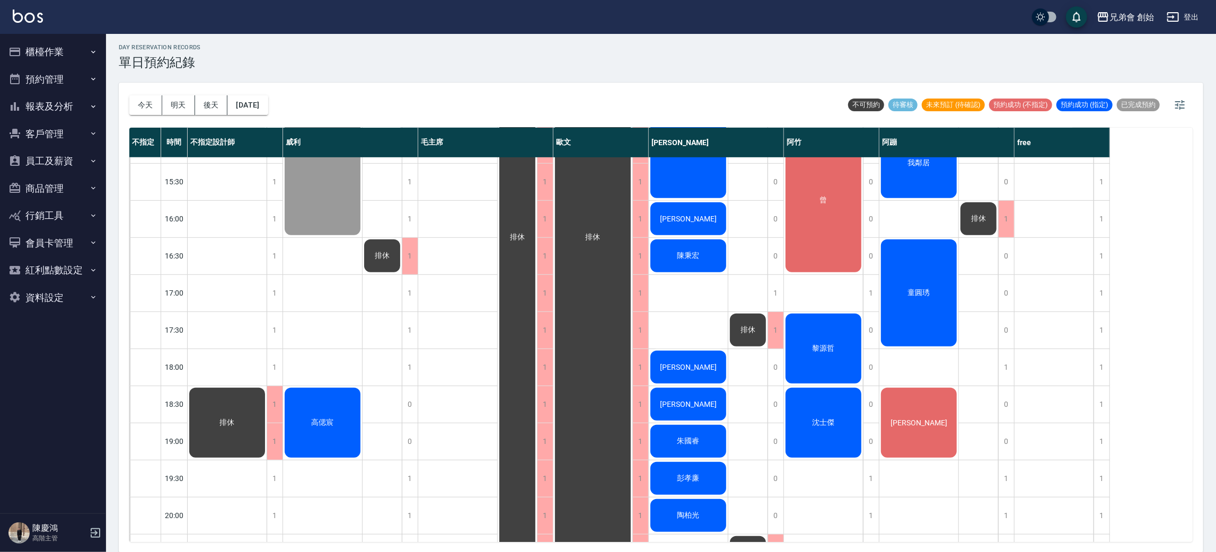
click at [553, 77] on div "day Reservation records 單日預約紀錄 [DATE] [DATE] [DATE] [DATE] 不可預約 待審核 未來預訂 (待確認) …" at bounding box center [661, 291] width 1110 height 521
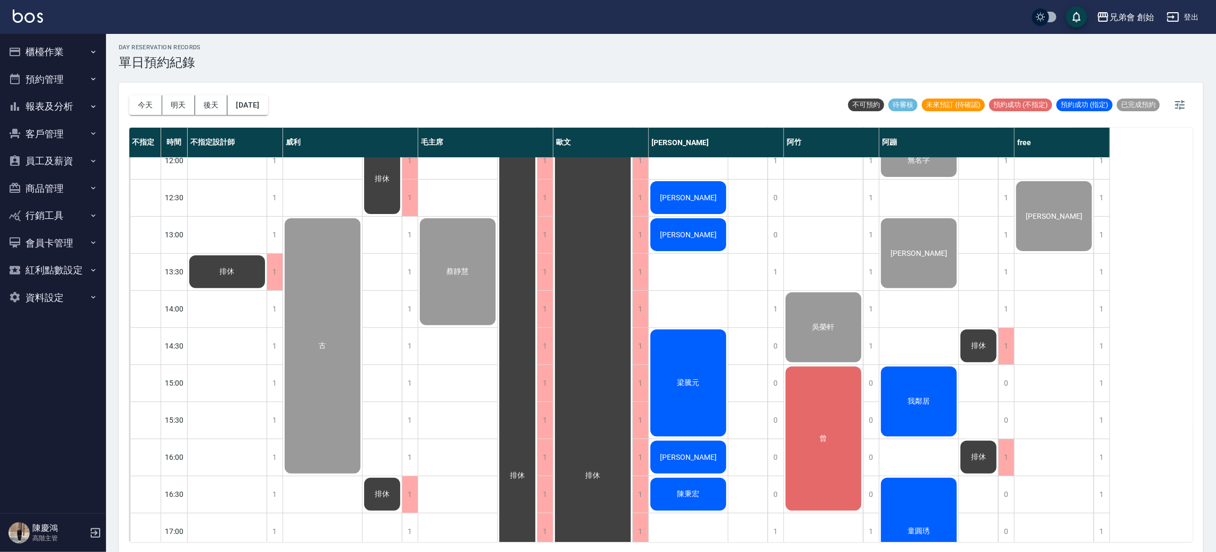
scroll to position [556, 0]
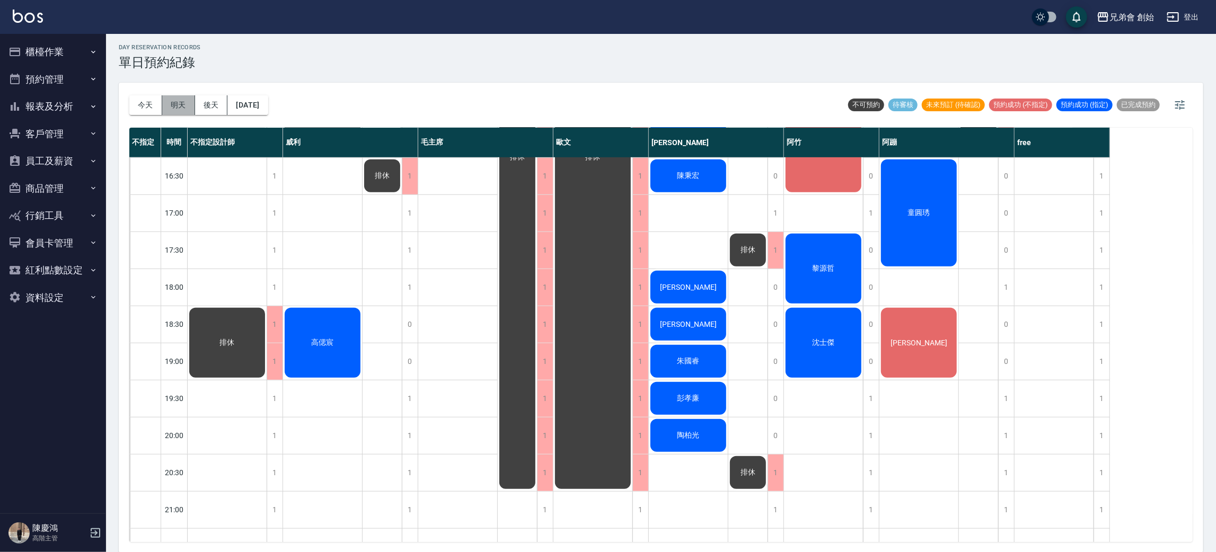
click at [163, 100] on button "明天" at bounding box center [178, 105] width 33 height 20
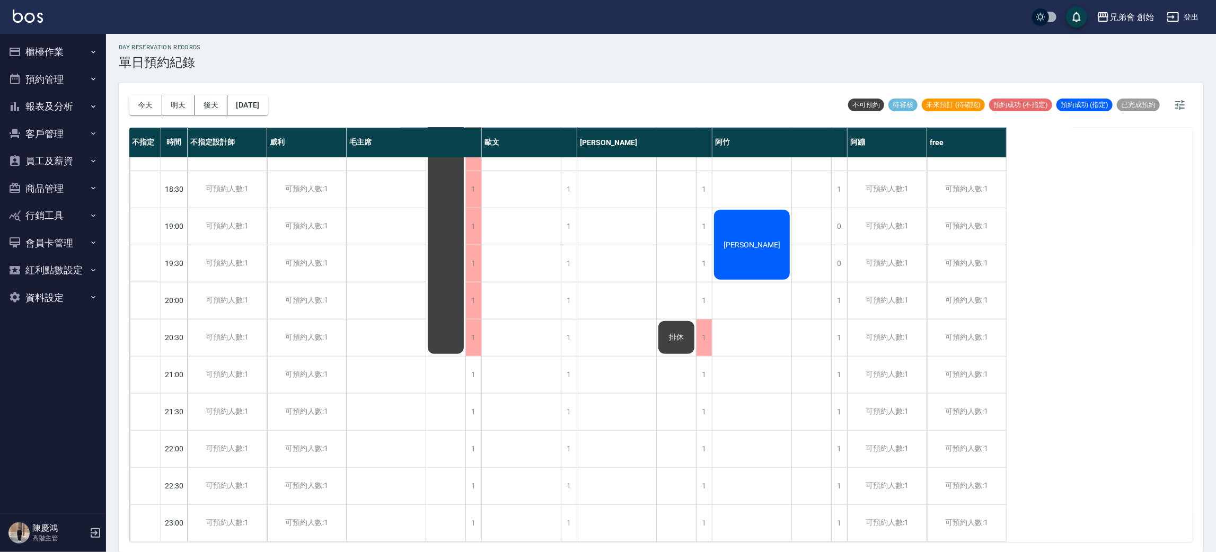
scroll to position [226, 0]
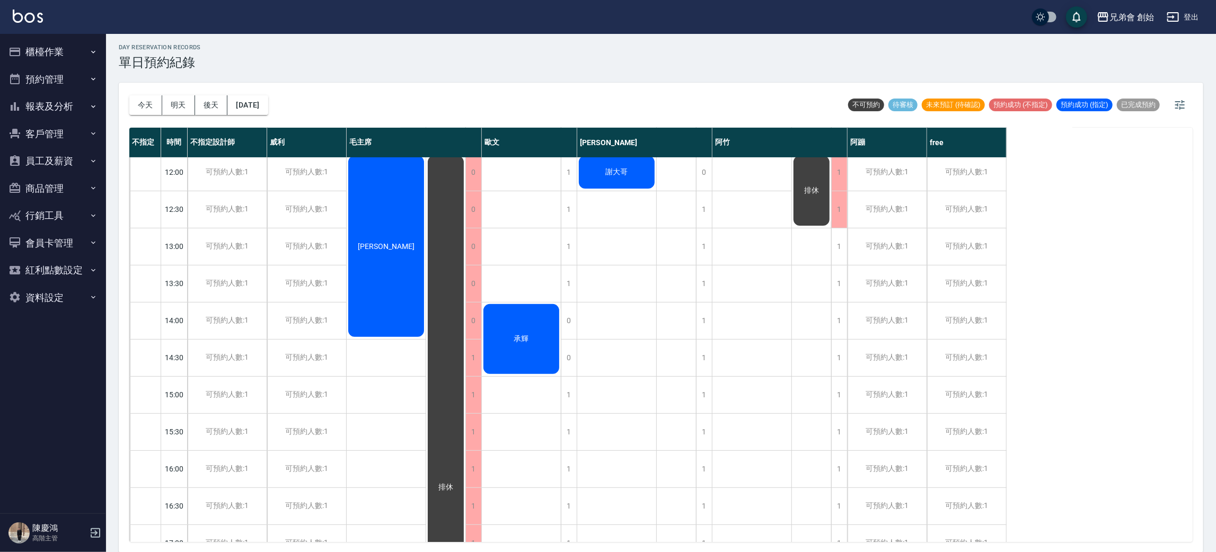
click at [400, 244] on div "[PERSON_NAME]" at bounding box center [386, 246] width 79 height 184
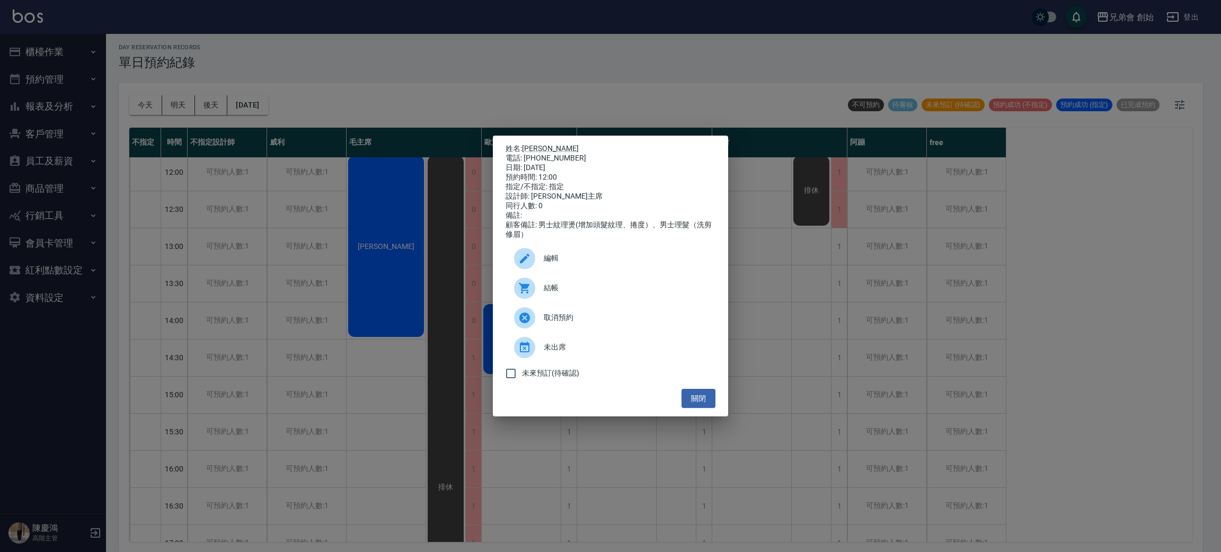
click at [368, 40] on div "姓名: [PERSON_NAME] 電話: [PHONE_NUMBER] 日期: [DATE] 預約時間: 12:00 指定/不指定: 指定 設計師: 毛主席…" at bounding box center [610, 276] width 1221 height 552
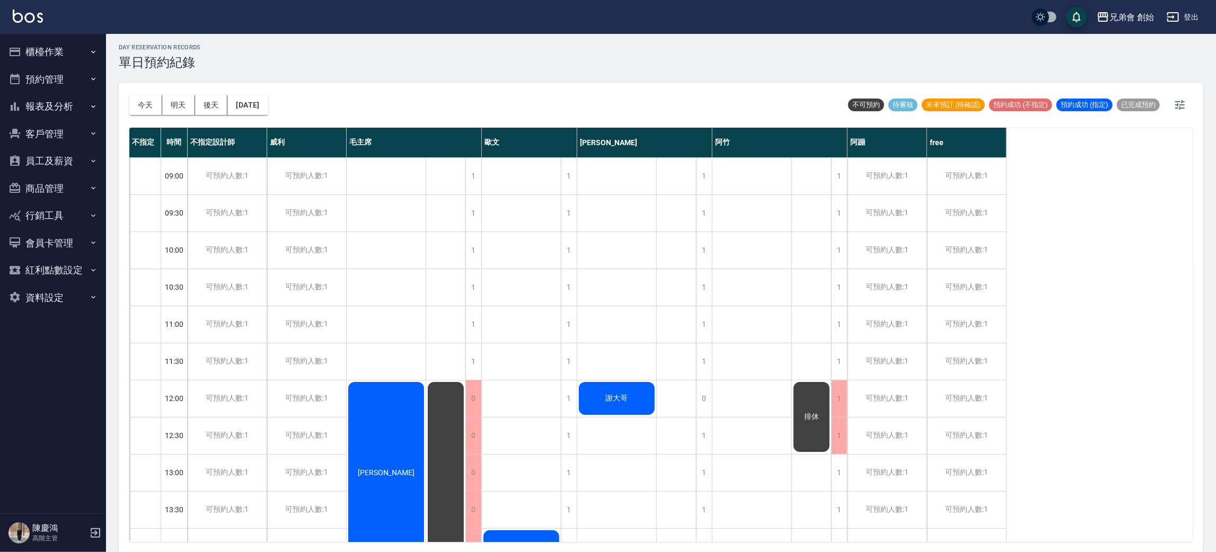
scroll to position [318, 0]
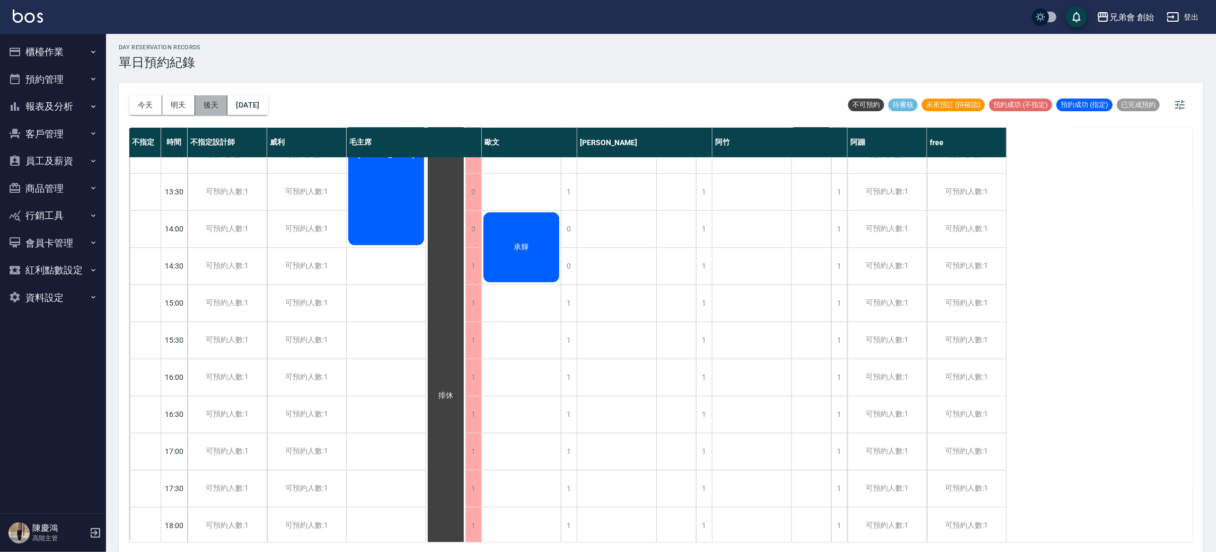
click at [211, 96] on button "後天" at bounding box center [211, 105] width 33 height 20
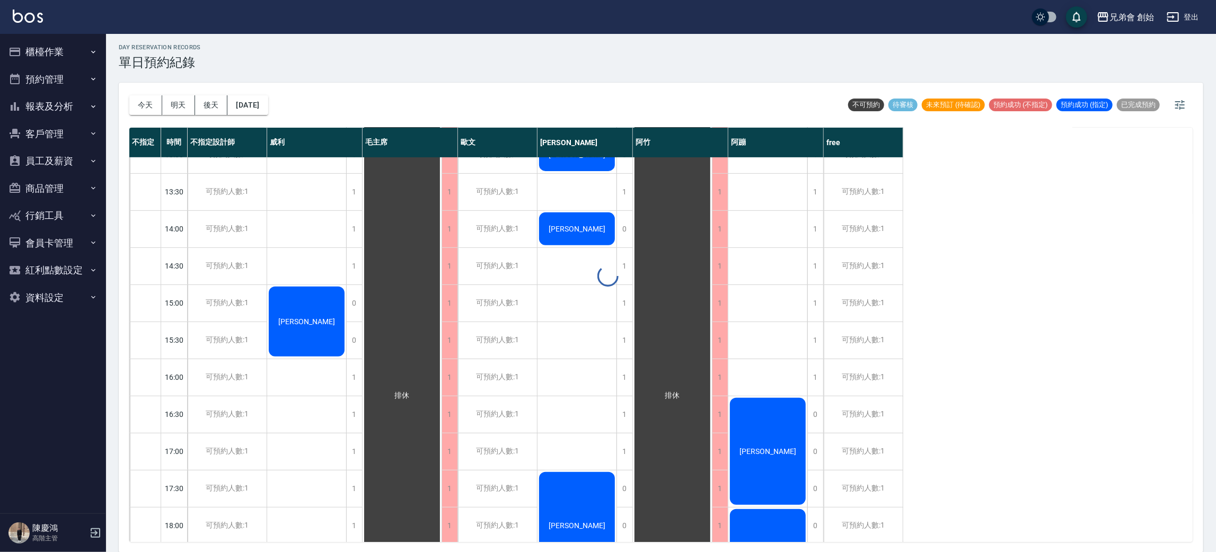
click at [571, 104] on div "day Reservation records 單日預約紀錄 [DATE] [DATE] [DATE] [DATE] 不可預約 待審核 未來預訂 (待確認) …" at bounding box center [661, 291] width 1110 height 521
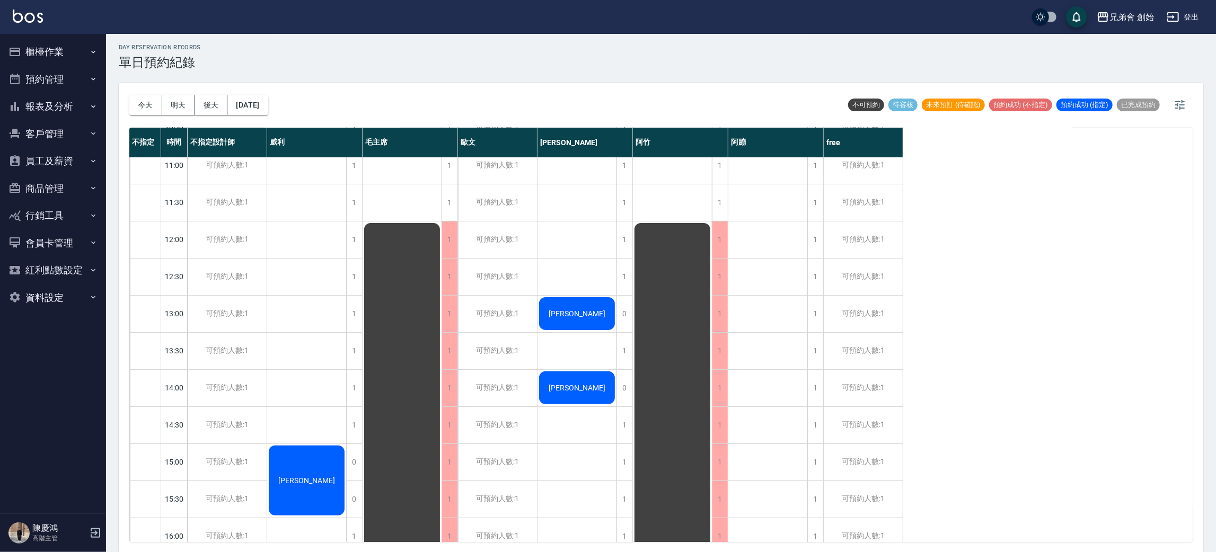
click at [313, 473] on div "[PERSON_NAME]" at bounding box center [306, 480] width 79 height 73
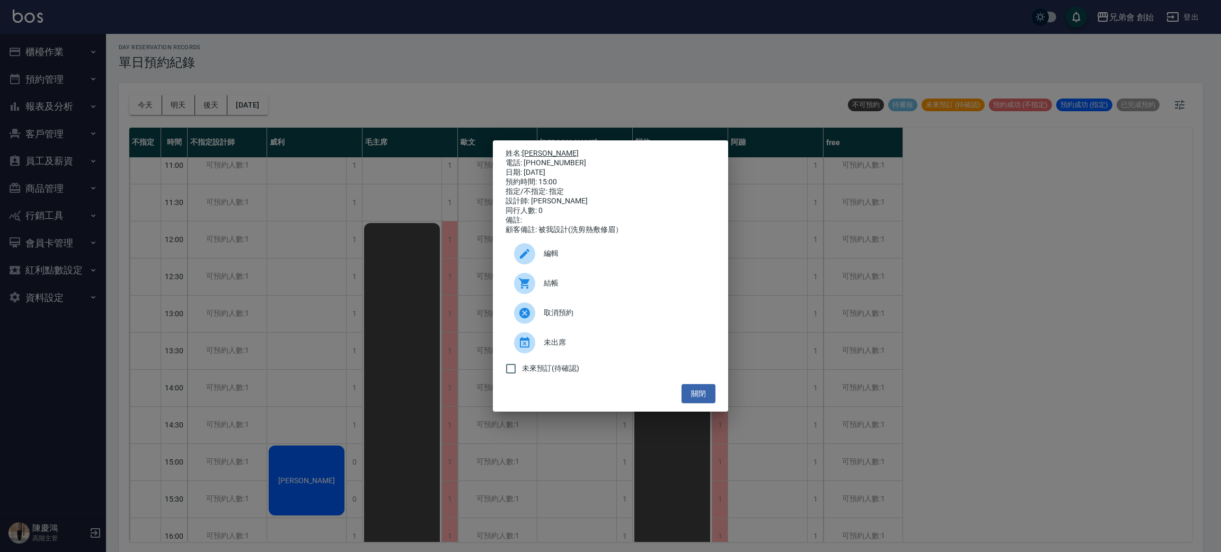
click at [533, 149] on link "[PERSON_NAME]" at bounding box center [550, 153] width 57 height 8
click at [438, 125] on div "姓名: 黃國展 電話: 0919722258 日期: 2025/08/14 預約時間: 15:00 指定/不指定: 指定 設計師: 威利 同行人數: 0 備註…" at bounding box center [610, 276] width 1221 height 552
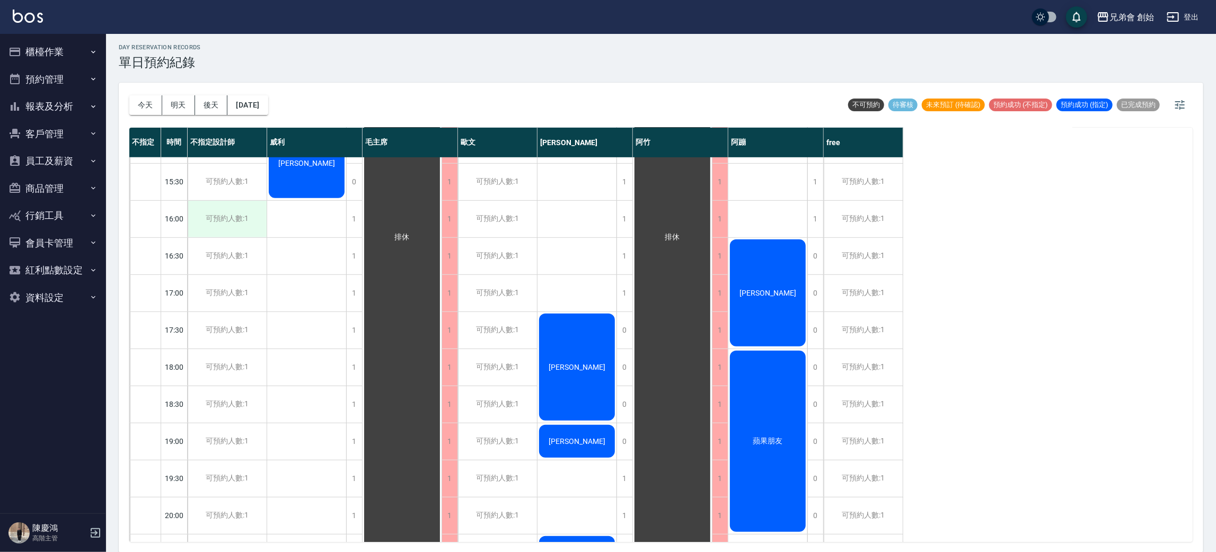
scroll to position [238, 0]
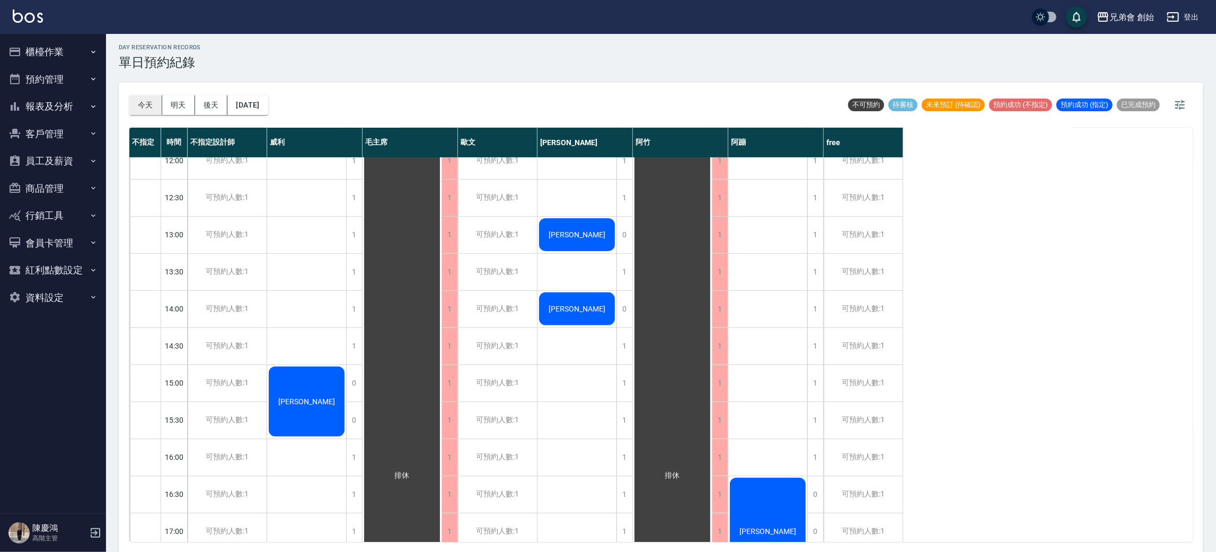
click at [151, 102] on button "今天" at bounding box center [145, 105] width 33 height 20
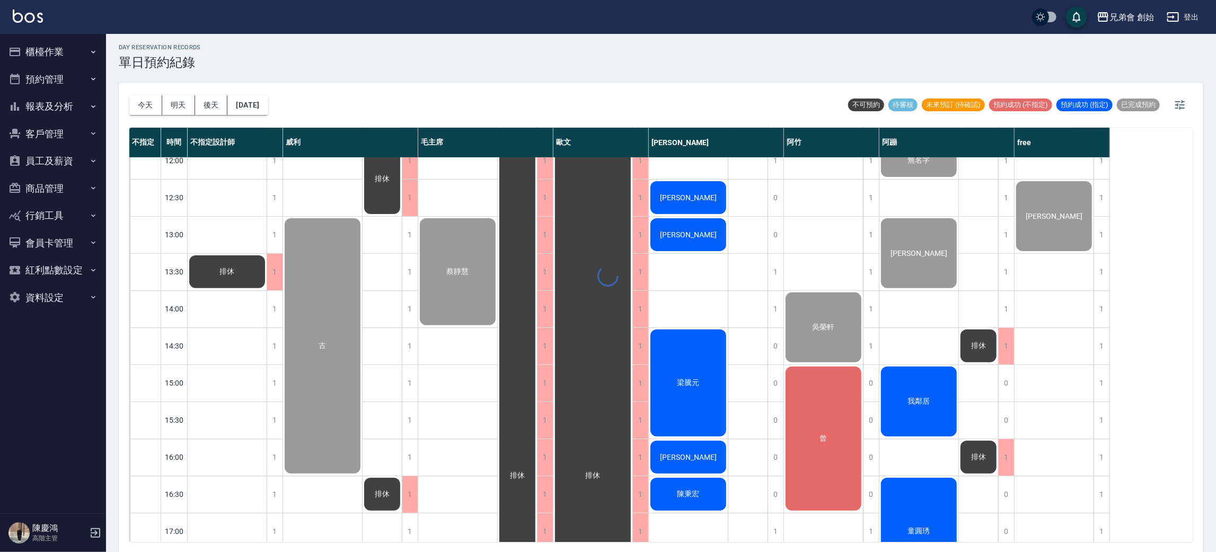
click at [437, 100] on div "day Reservation records 單日預約紀錄 今天 明天 後天 2025/08/12 不可預約 待審核 未來預訂 (待確認) 預約成功 (不指…" at bounding box center [661, 291] width 1110 height 521
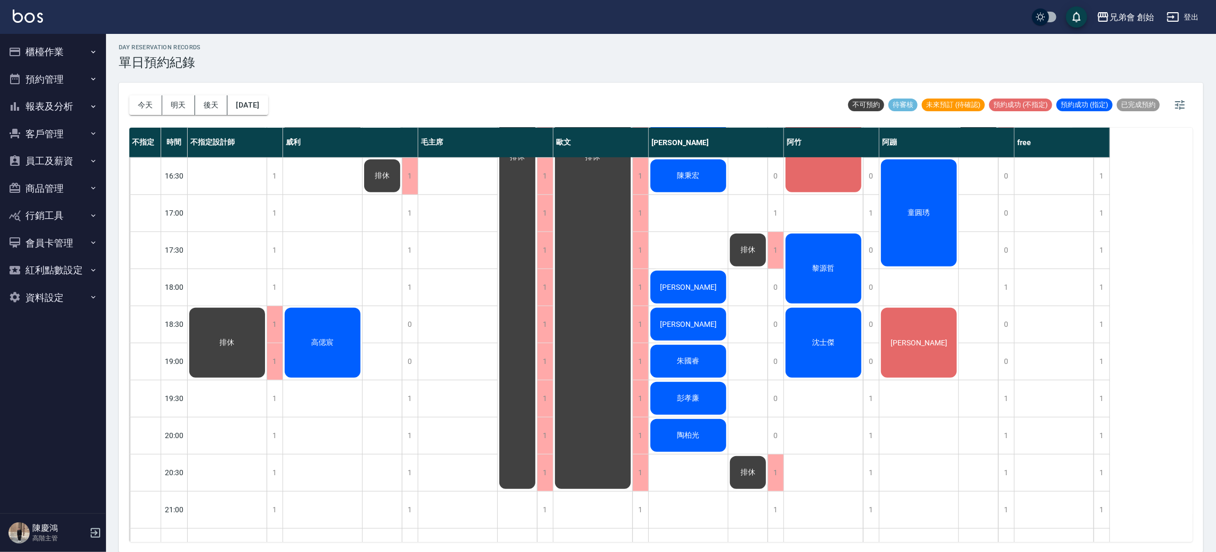
click at [324, 271] on div "古 高偲宸" at bounding box center [322, 139] width 79 height 1076
click at [313, 257] on div "古 高偲宸" at bounding box center [322, 139] width 79 height 1076
click at [295, 290] on div "古 高偲宸" at bounding box center [322, 139] width 79 height 1076
click at [329, 271] on div "古 高偲宸" at bounding box center [322, 139] width 79 height 1076
click at [314, 218] on div "古 高偲宸" at bounding box center [322, 139] width 79 height 1076
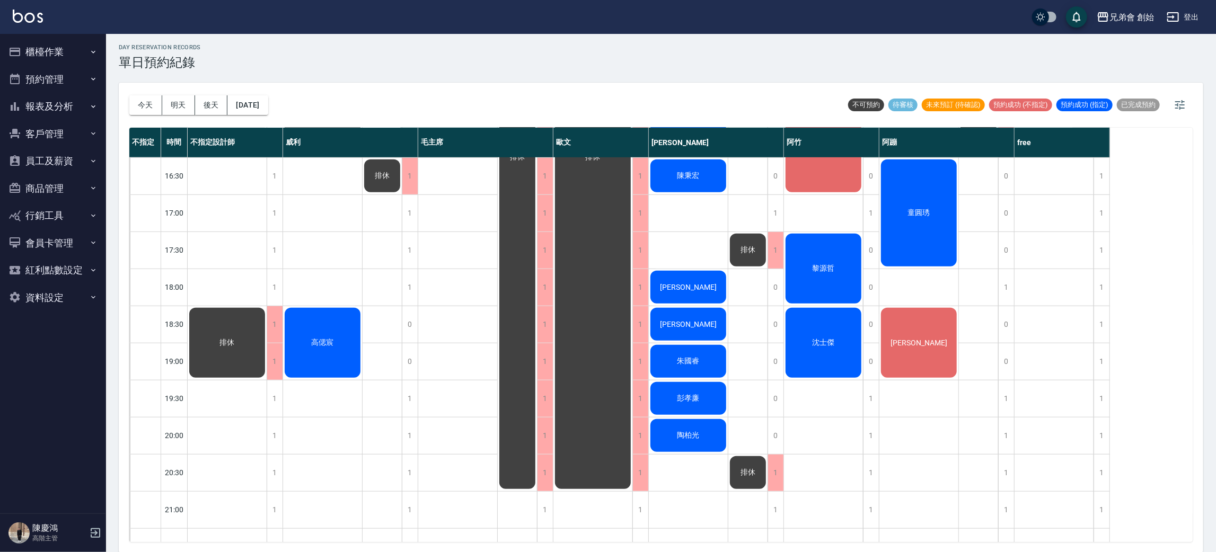
click at [320, 250] on div "古 高偲宸" at bounding box center [322, 139] width 79 height 1076
click at [337, 259] on div "古 高偲宸" at bounding box center [322, 139] width 79 height 1076
drag, startPoint x: 367, startPoint y: 289, endPoint x: 390, endPoint y: 320, distance: 38.0
click at [389, 320] on div "排休 排休" at bounding box center [383, 139] width 40 height 1076
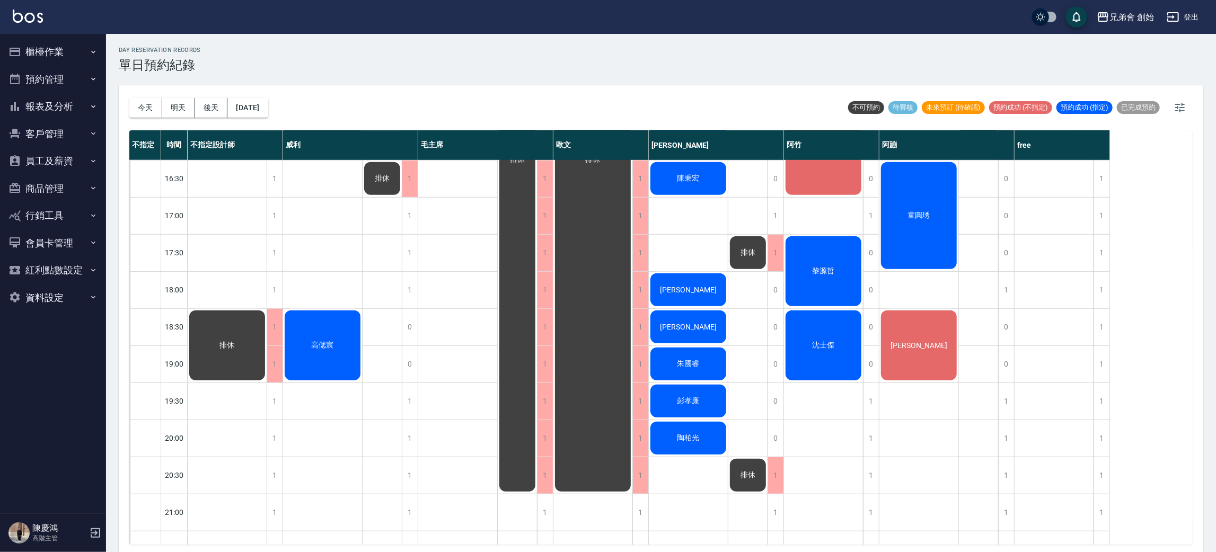
scroll to position [397, 0]
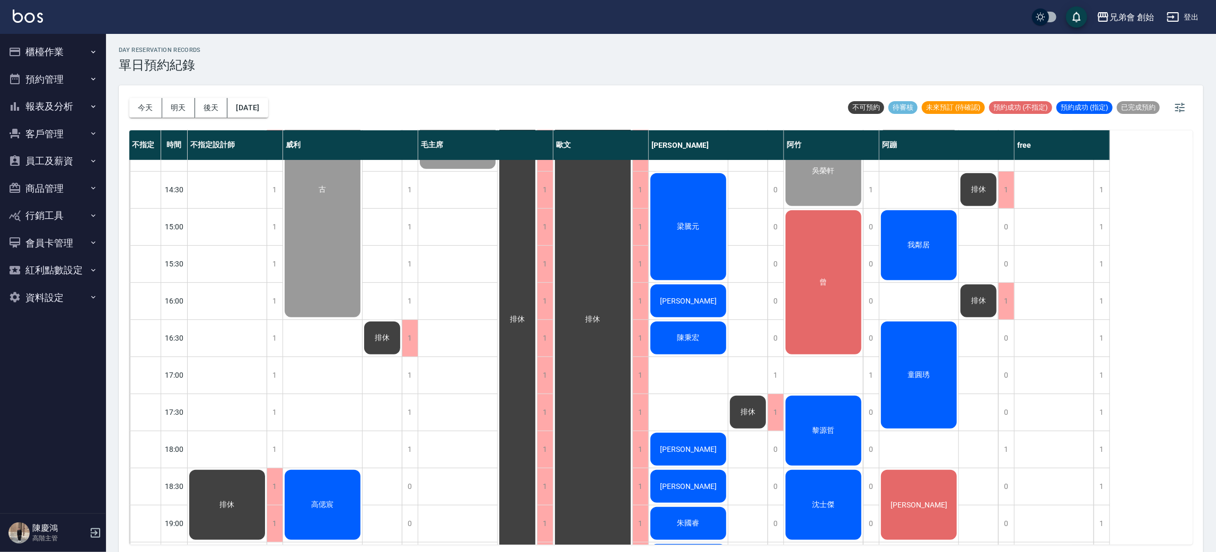
click at [267, 134] on div "童圓琇" at bounding box center [227, 116] width 79 height 36
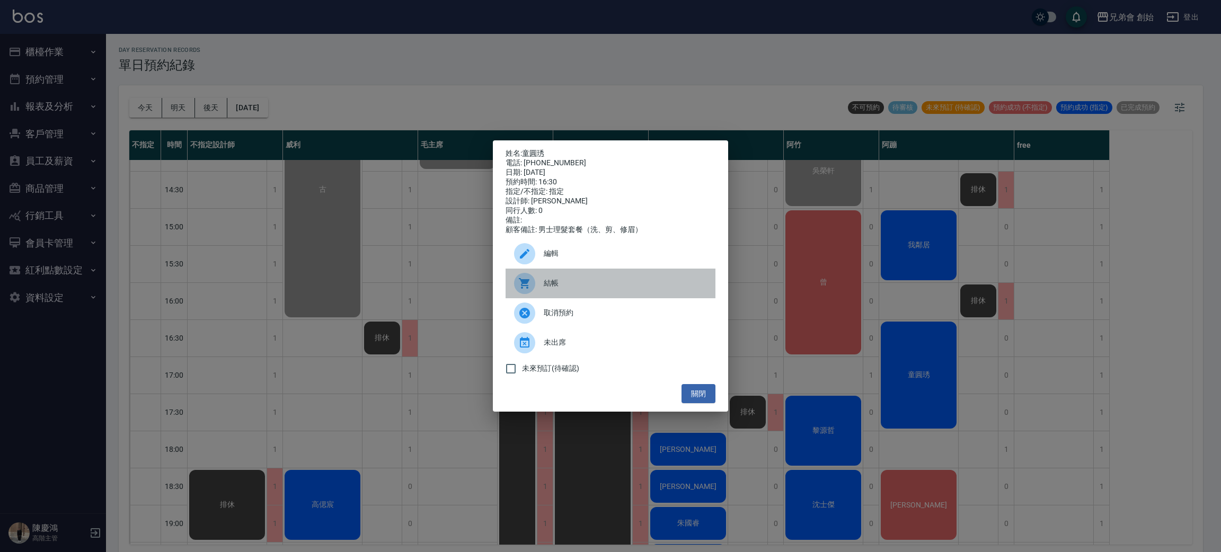
click at [592, 298] on div "結帳" at bounding box center [611, 284] width 210 height 30
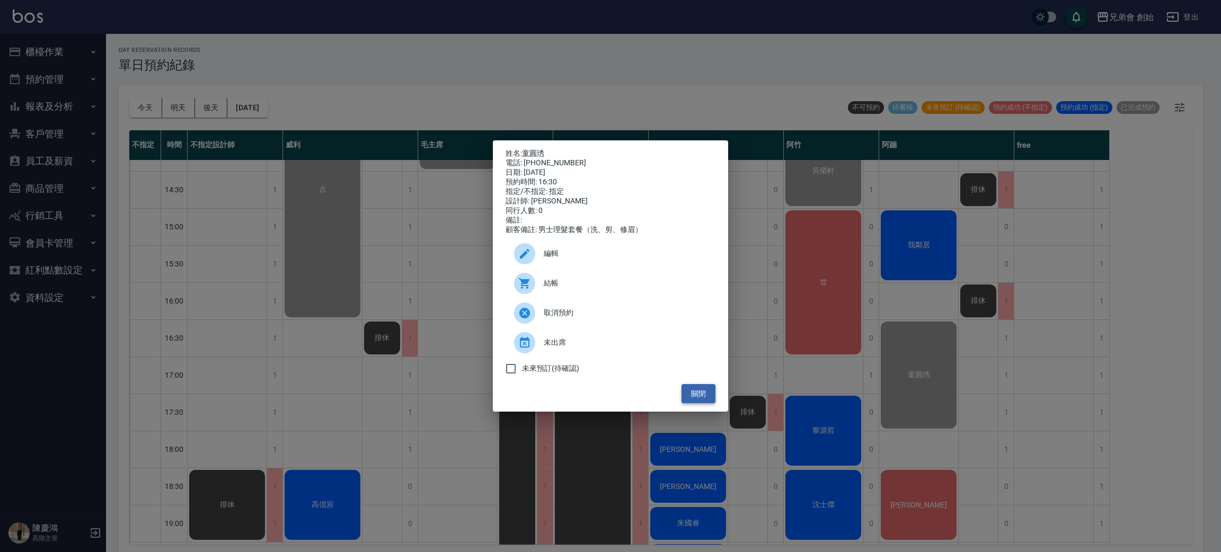
click at [682, 397] on button "關閉" at bounding box center [699, 394] width 34 height 20
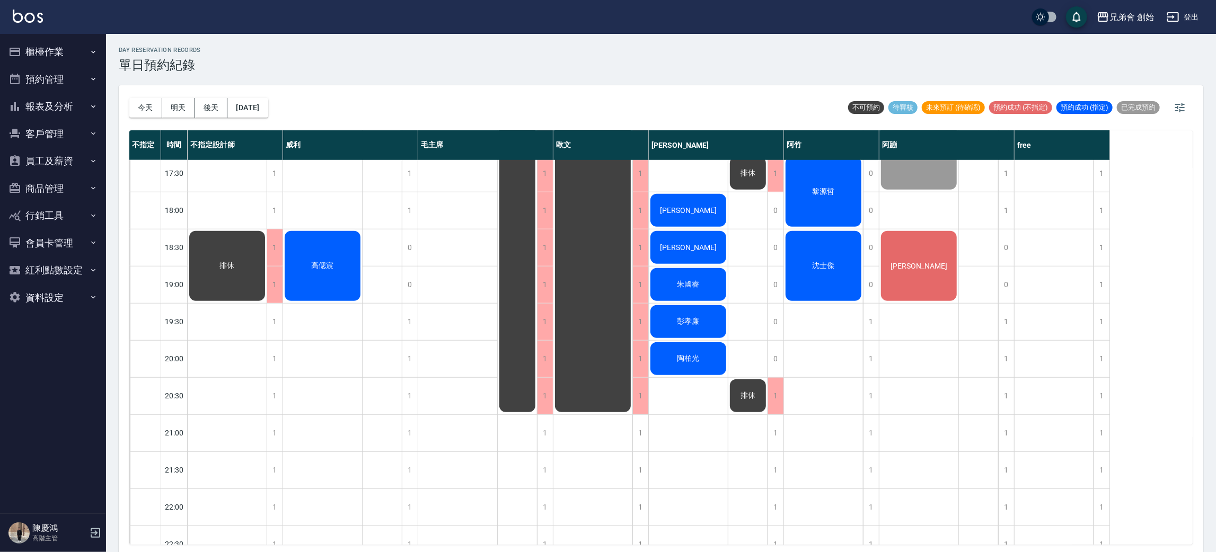
scroll to position [476, 0]
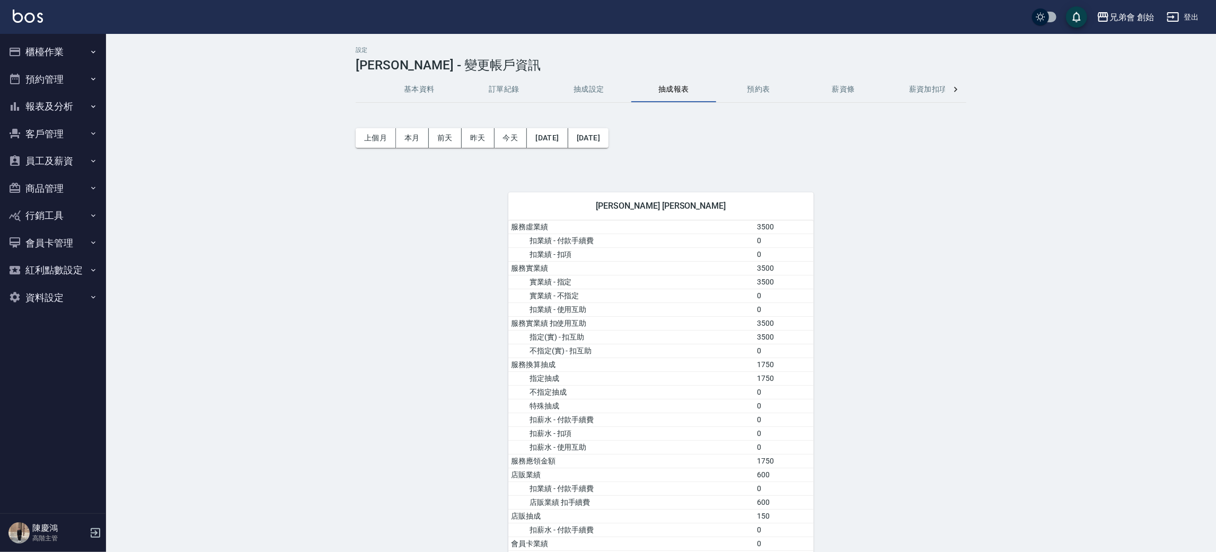
click at [206, 155] on div "設定 [PERSON_NAME] - 變更帳戶資訊 基本資料 訂單紀錄 抽成設定 抽成報表 預約表 薪資條 薪資加扣項 密碼與安全 打卡紀錄 上個月 本月 […" at bounding box center [661, 374] width 1110 height 680
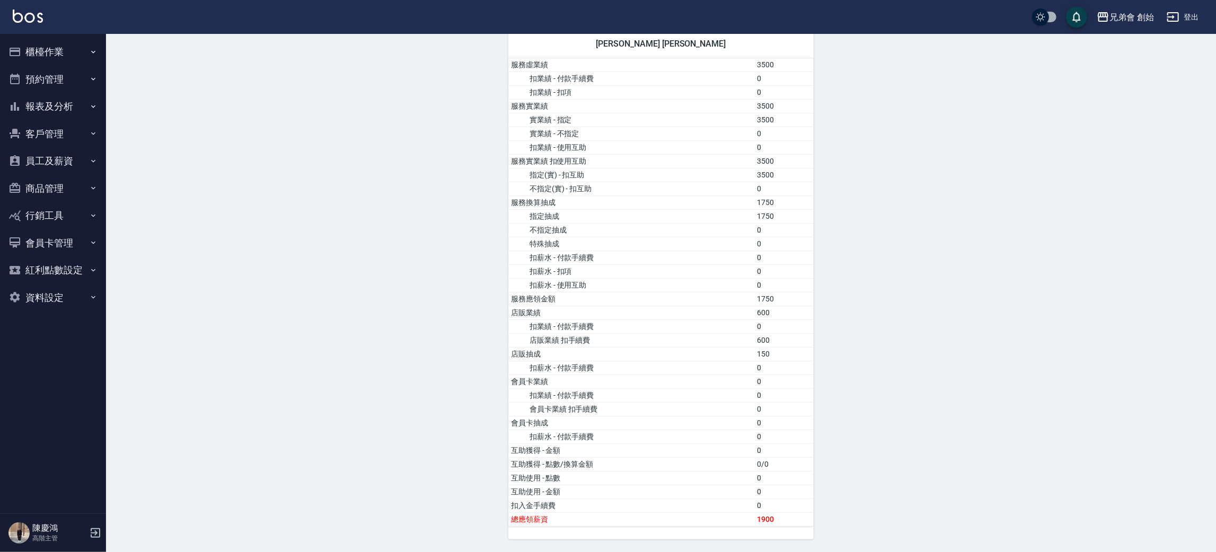
scroll to position [5, 0]
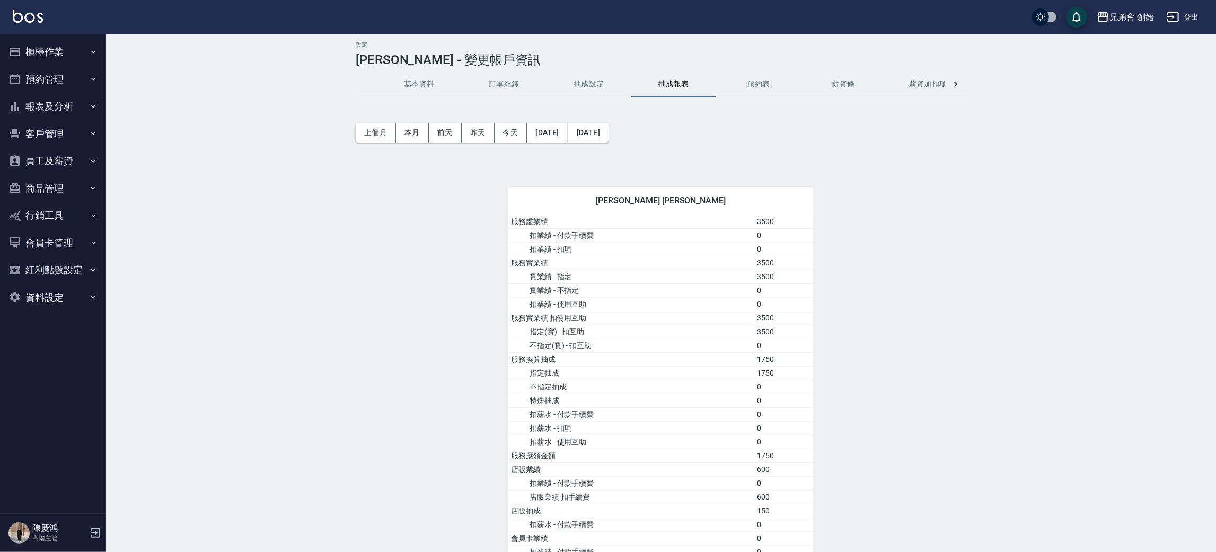
click at [144, 349] on div "設定 [PERSON_NAME] - 變更帳戶資訊 基本資料 訂單紀錄 抽成設定 抽成報表 預約表 薪資條 薪資加扣項 密碼與安全 打卡紀錄 上個月 本月 […" at bounding box center [661, 369] width 1110 height 680
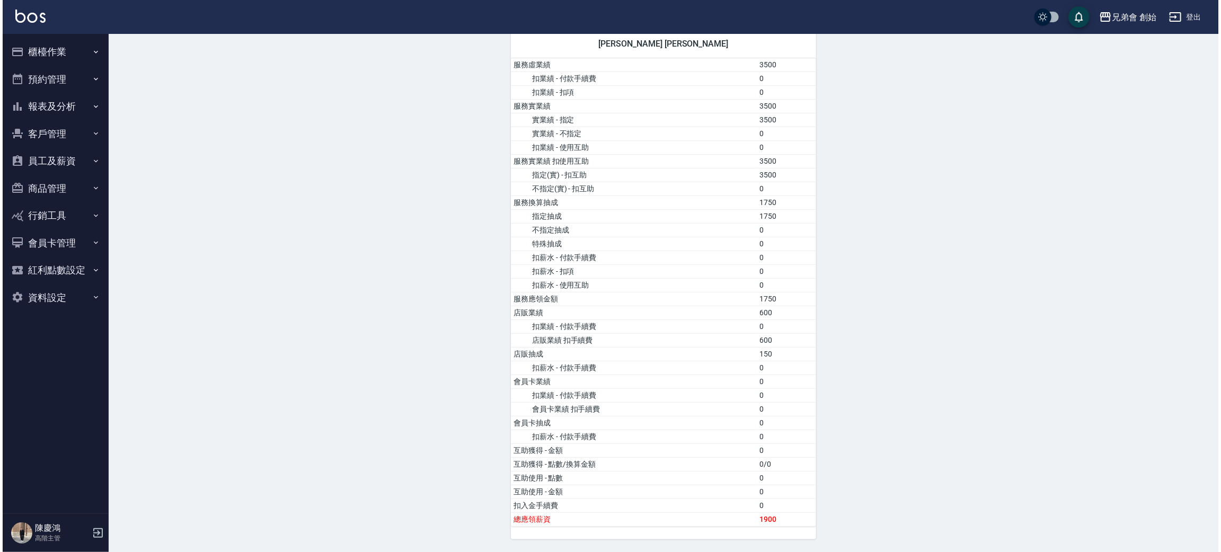
scroll to position [0, 0]
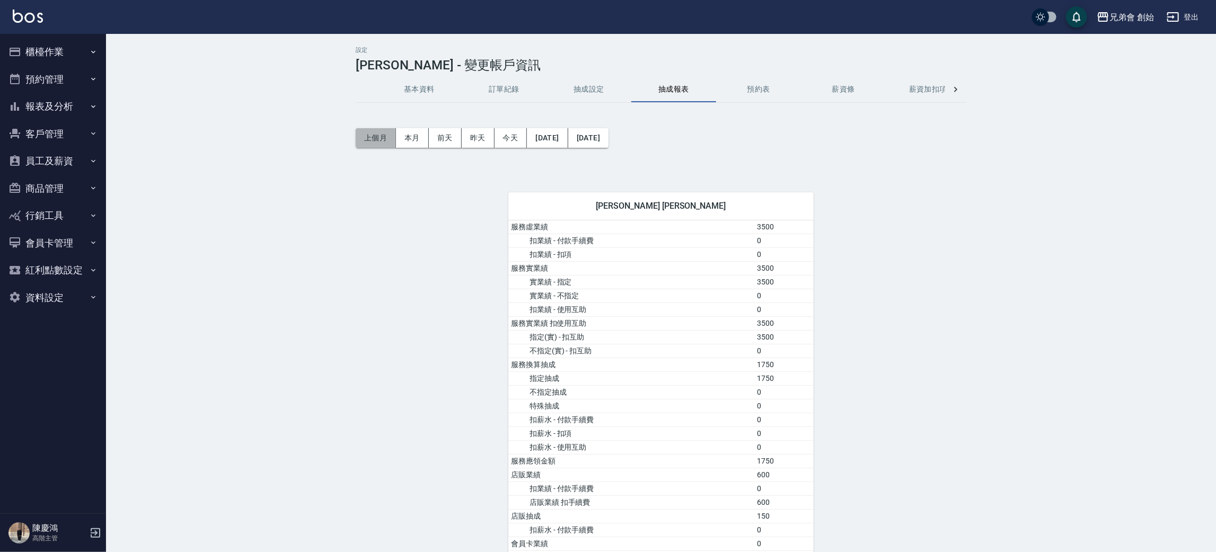
click at [381, 141] on button "上個月" at bounding box center [376, 138] width 40 height 20
click at [754, 89] on button "預約表" at bounding box center [758, 89] width 85 height 25
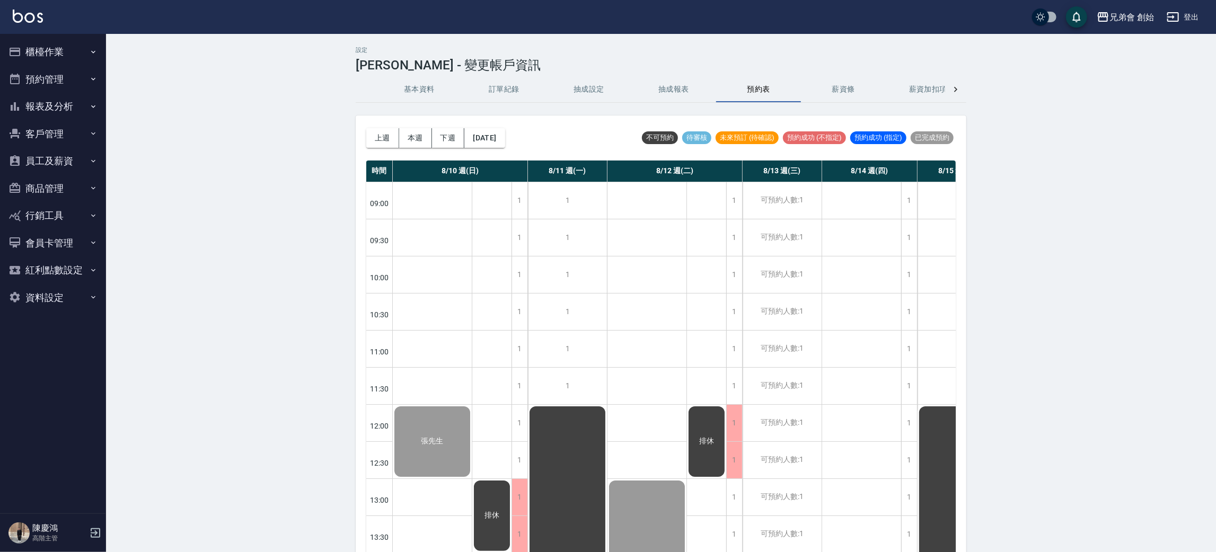
click at [845, 89] on button "薪資條" at bounding box center [843, 89] width 85 height 25
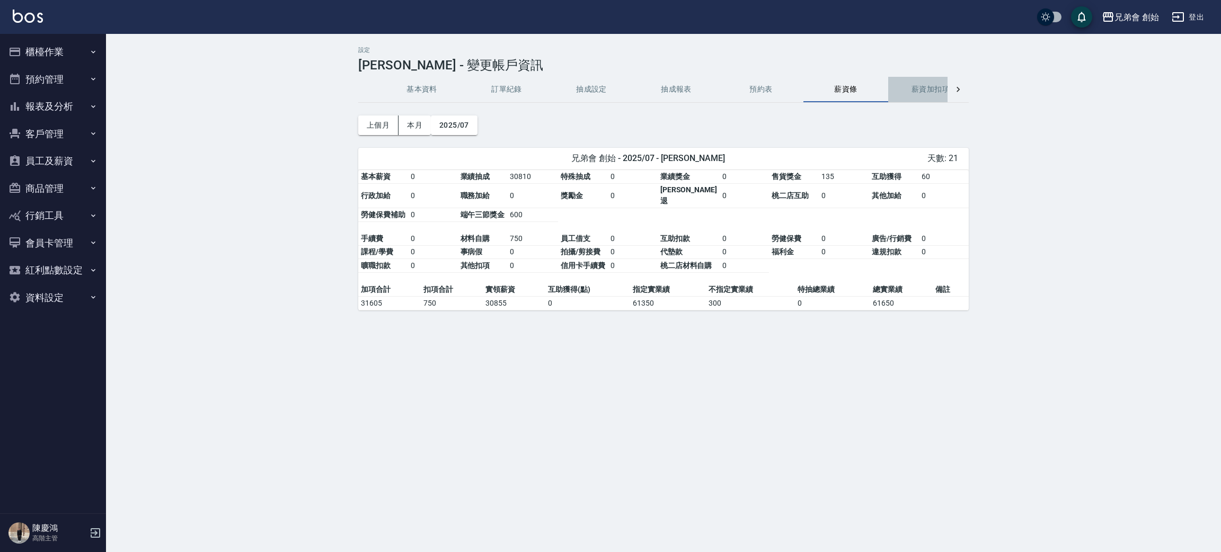
click at [931, 90] on button "薪資加扣項" at bounding box center [930, 89] width 85 height 25
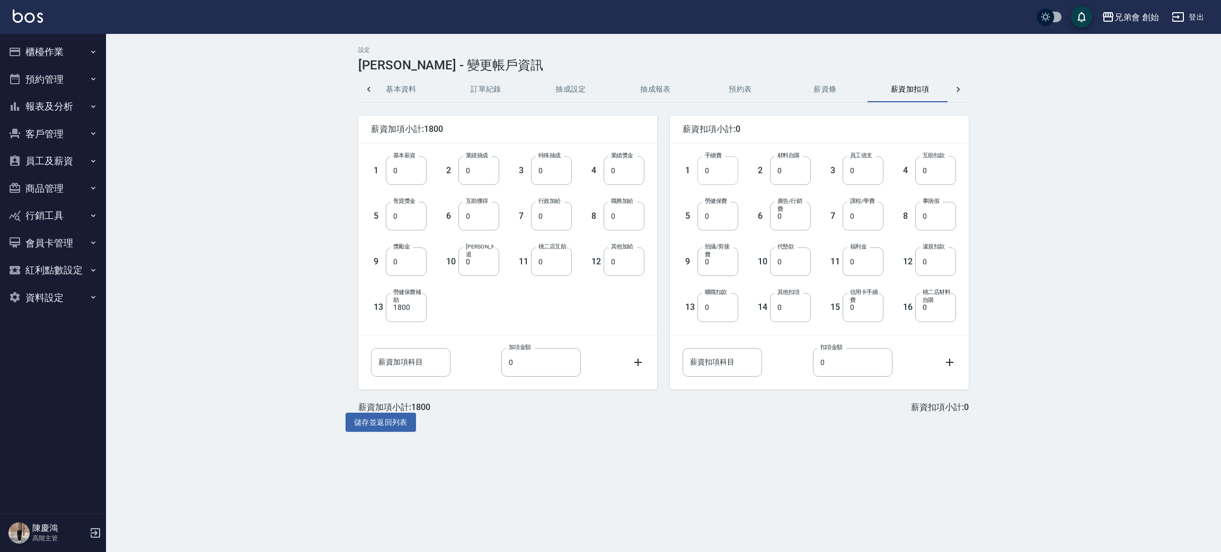
scroll to position [0, 25]
click at [1065, 156] on div "設定 陳育宏 - 變更帳戶資訊 基本資料 訂單紀錄 抽成設定 抽成報表 預約表 薪資條 薪資加扣項 密碼與安全 打卡紀錄 薪資加項小計:1800 1 基本薪資…" at bounding box center [663, 239] width 1115 height 411
click at [272, 303] on div "設定 陳育宏 - 變更帳戶資訊 基本資料 訂單紀錄 抽成設定 抽成報表 預約表 薪資條 薪資加扣項 密碼與安全 打卡紀錄 薪資加項小計:1800 1 基本薪資…" at bounding box center [663, 239] width 1115 height 411
click at [956, 89] on icon at bounding box center [958, 89] width 11 height 11
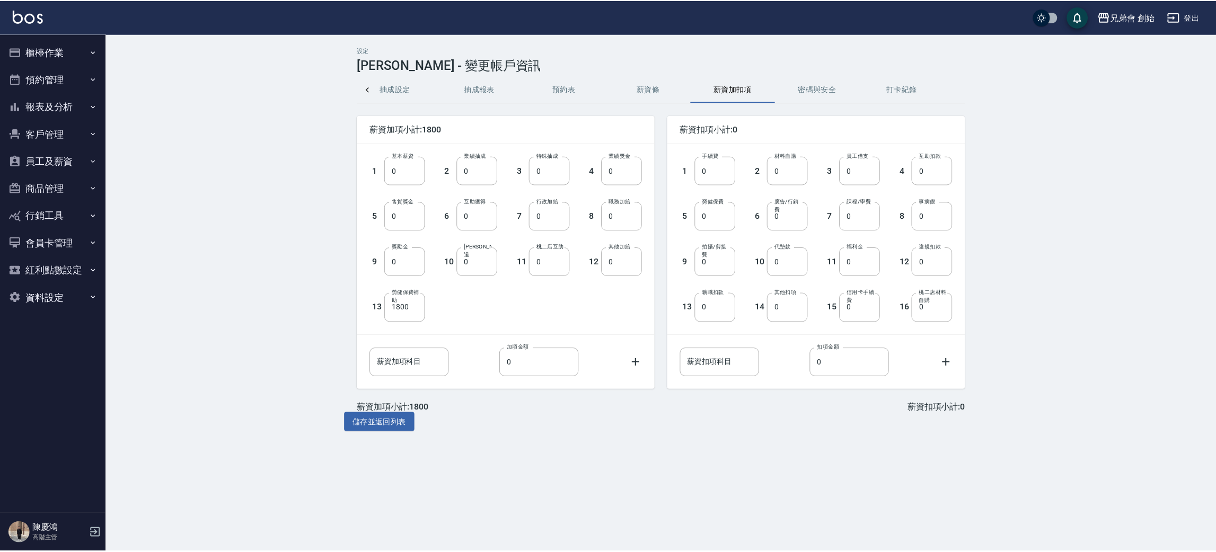
scroll to position [0, 195]
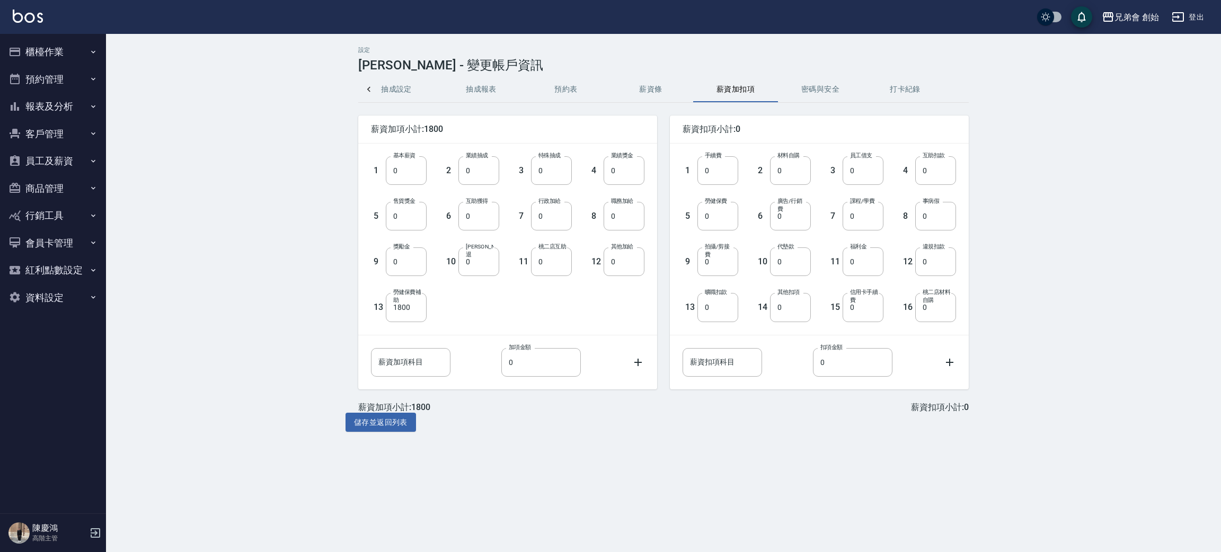
click at [818, 92] on button "密碼與安全" at bounding box center [820, 89] width 85 height 25
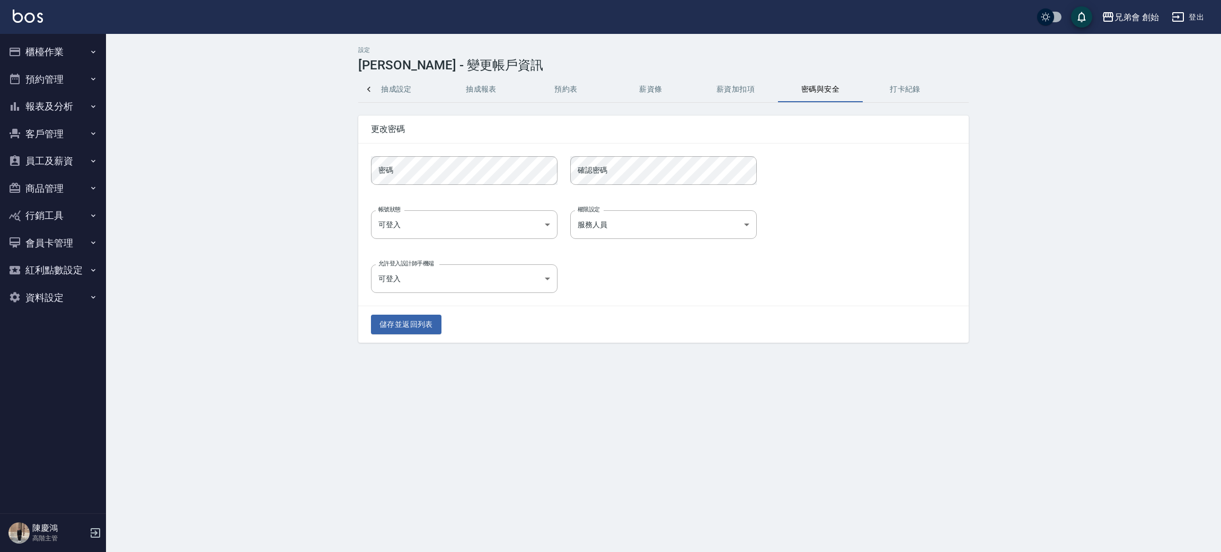
click at [56, 211] on button "行銷工具" at bounding box center [53, 216] width 98 height 28
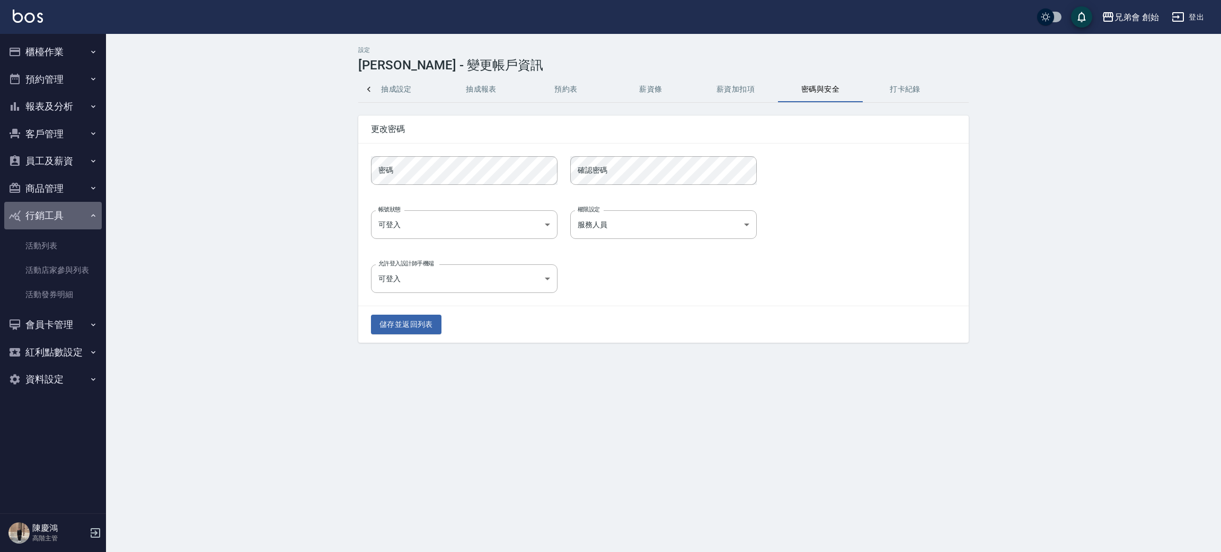
click at [75, 207] on button "行銷工具" at bounding box center [53, 216] width 98 height 28
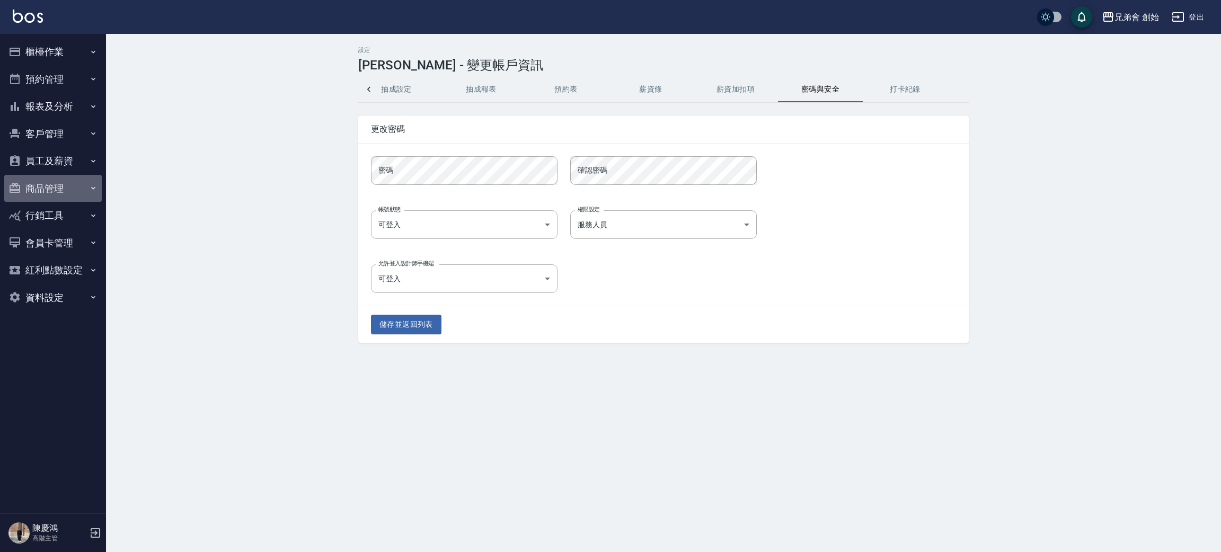
click at [71, 183] on button "商品管理" at bounding box center [53, 189] width 98 height 28
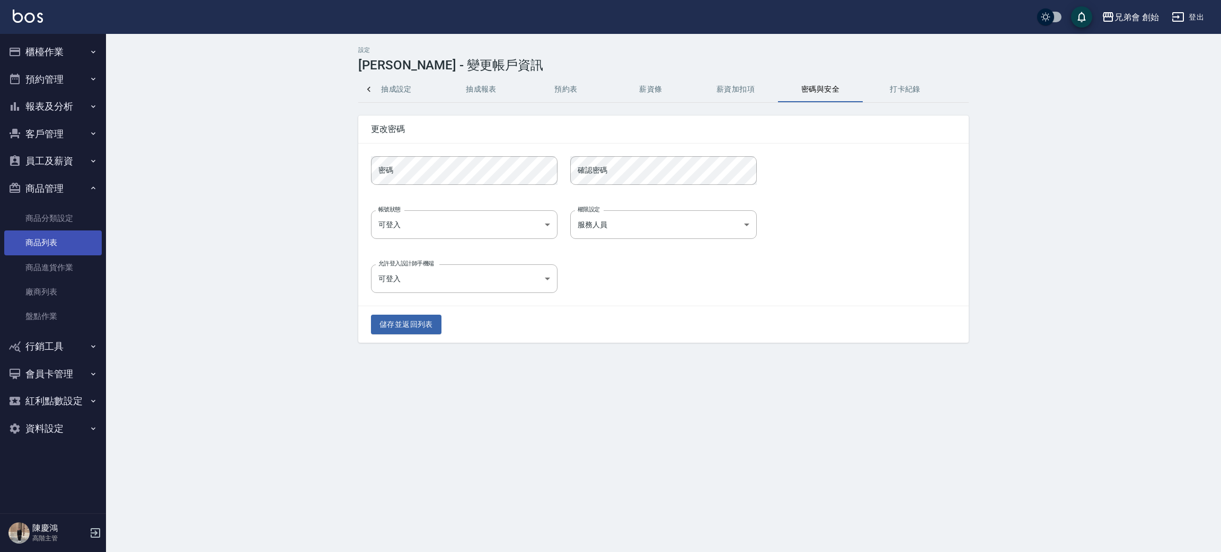
click at [68, 252] on link "商品列表" at bounding box center [53, 243] width 98 height 24
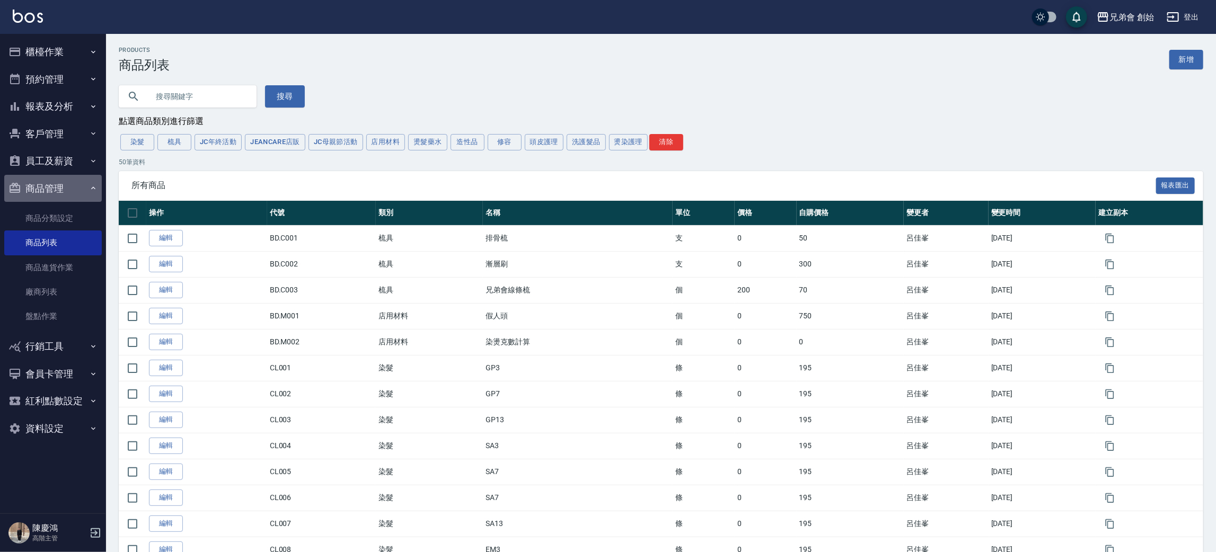
click at [65, 189] on button "商品管理" at bounding box center [53, 189] width 98 height 28
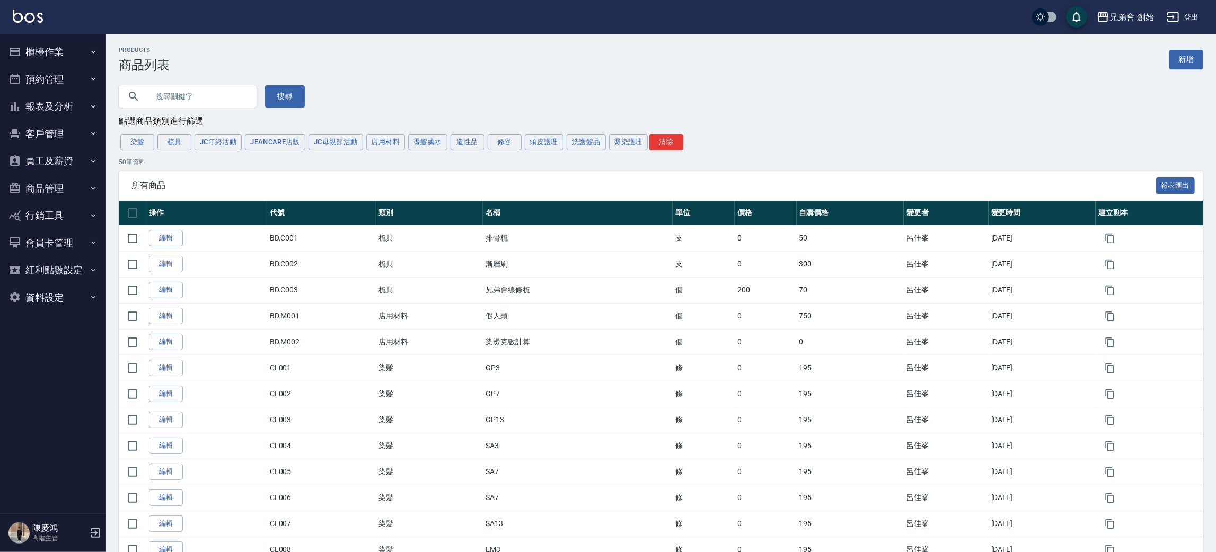
click at [59, 155] on button "員工及薪資" at bounding box center [53, 161] width 98 height 28
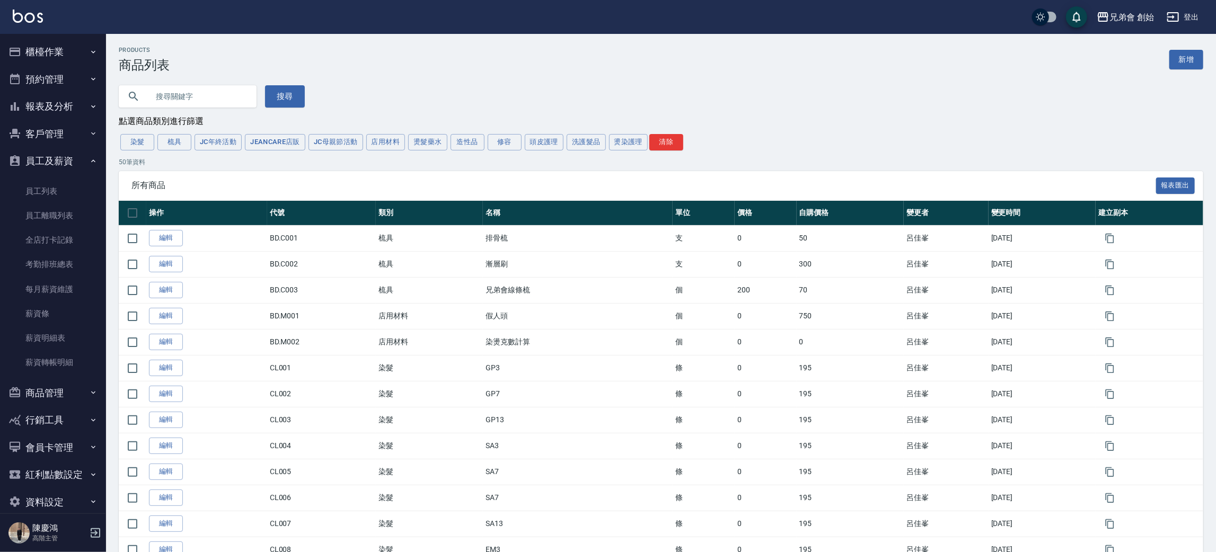
drag, startPoint x: 66, startPoint y: 146, endPoint x: 66, endPoint y: 139, distance: 6.9
click at [66, 147] on li "員工及薪資 員工列表 員工離職列表 全店打卡記錄 考勤排班總表 每月薪資維護 薪資條 薪資明細表 薪資轉帳明細" at bounding box center [53, 263] width 98 height 232
click at [85, 66] on button "預約管理" at bounding box center [53, 80] width 98 height 28
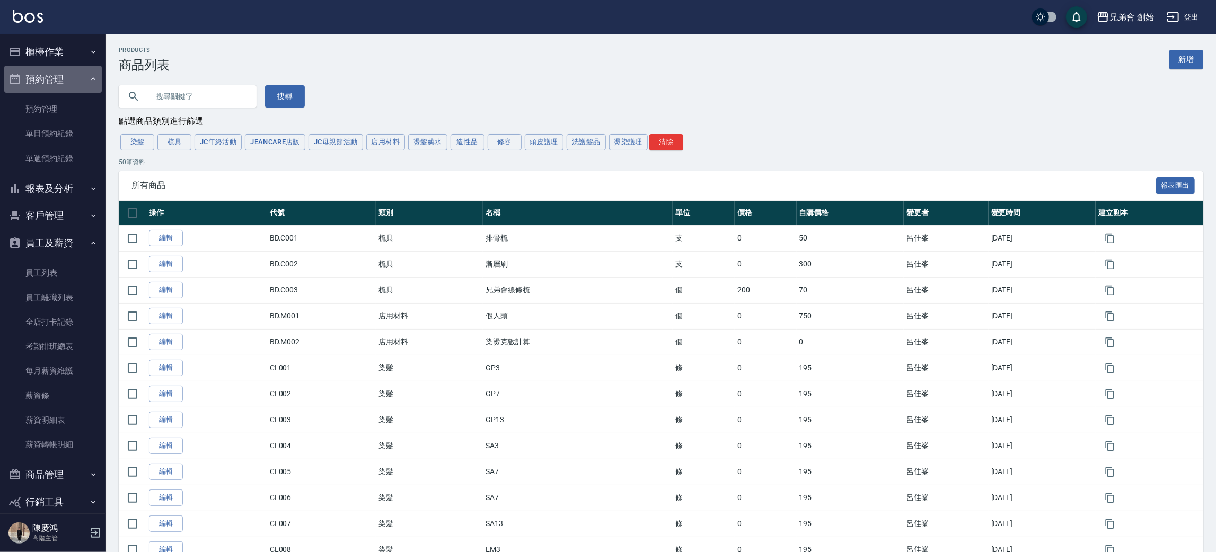
click at [60, 82] on button "預約管理" at bounding box center [53, 80] width 98 height 28
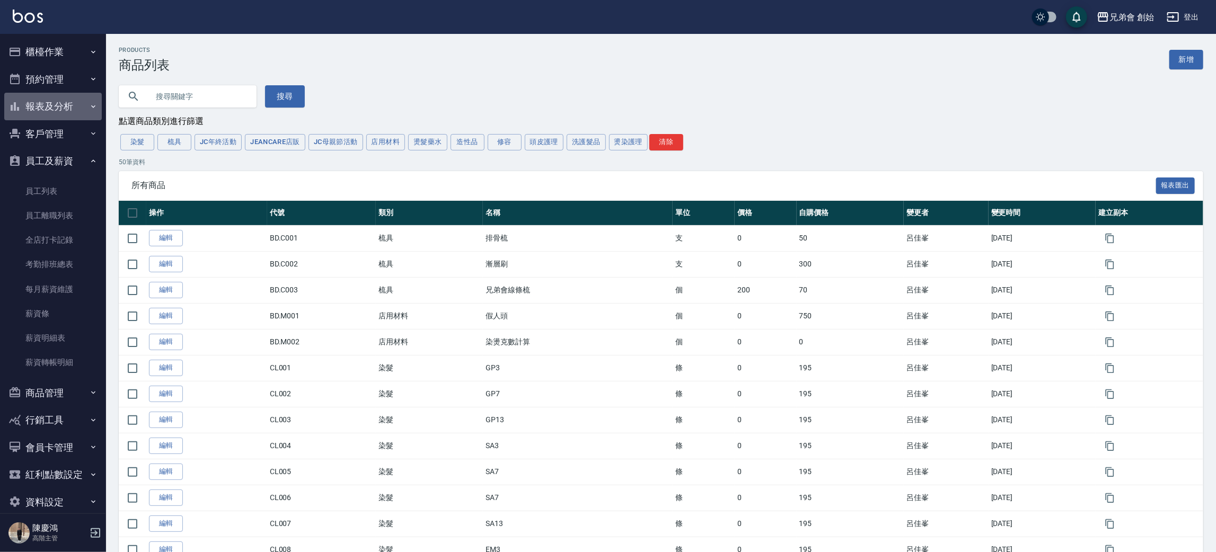
click at [81, 96] on button "報表及分析" at bounding box center [53, 107] width 98 height 28
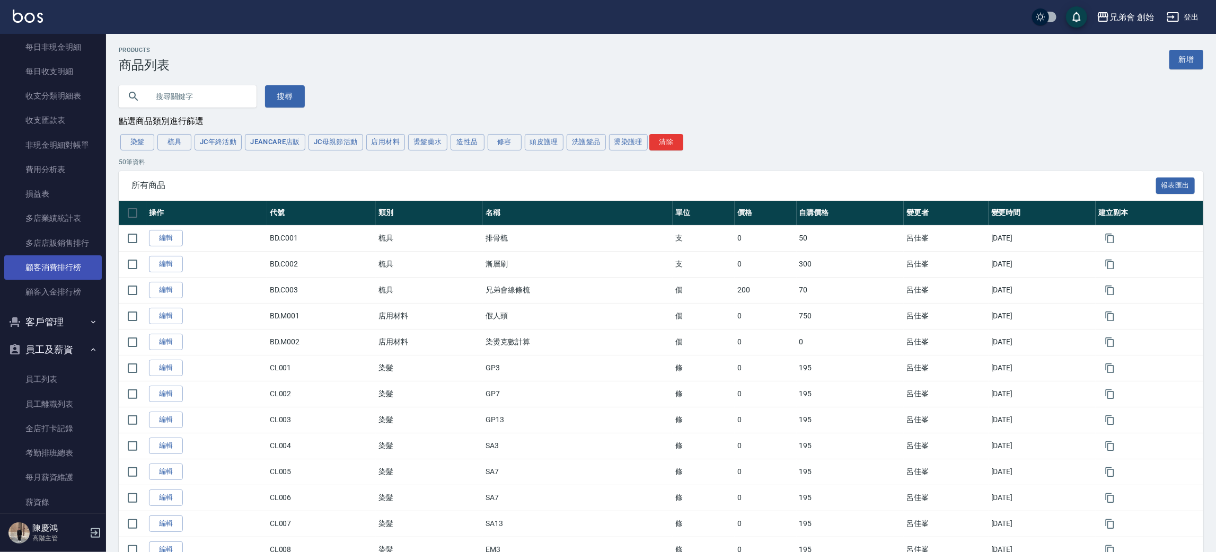
scroll to position [556, 0]
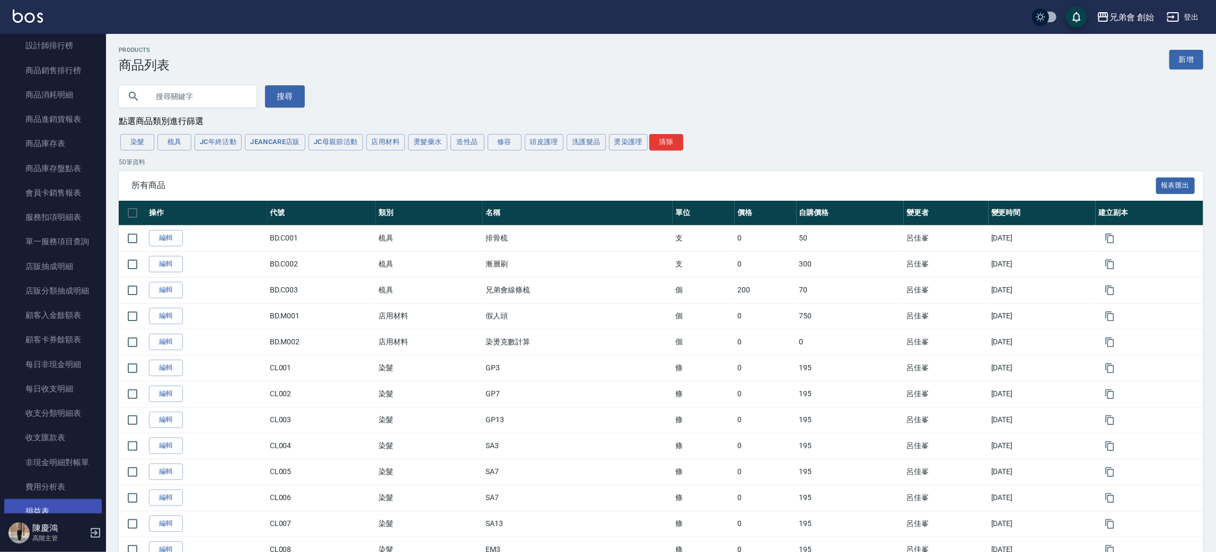
click at [63, 508] on link "損益表" at bounding box center [53, 511] width 98 height 24
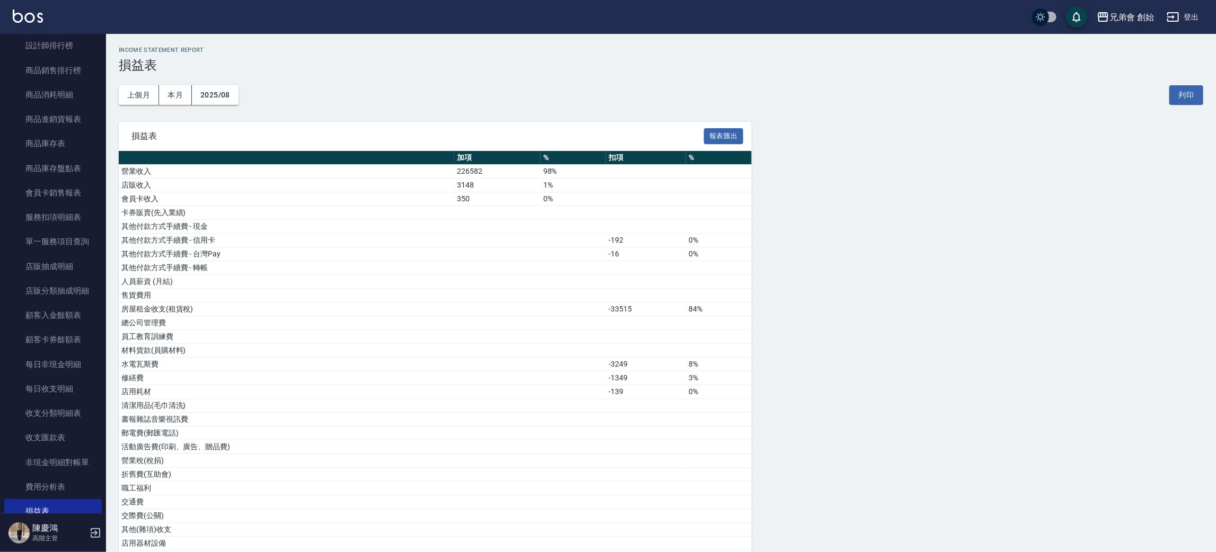
click at [847, 308] on div "損益表 報表匯出 加項 % 扣項 % 營業收入 226582 98% 店販收入 3148 1% 會員卡收入 350 0% 卡券販賣(先入業績) 其他付款方式手…" at bounding box center [661, 481] width 1084 height 718
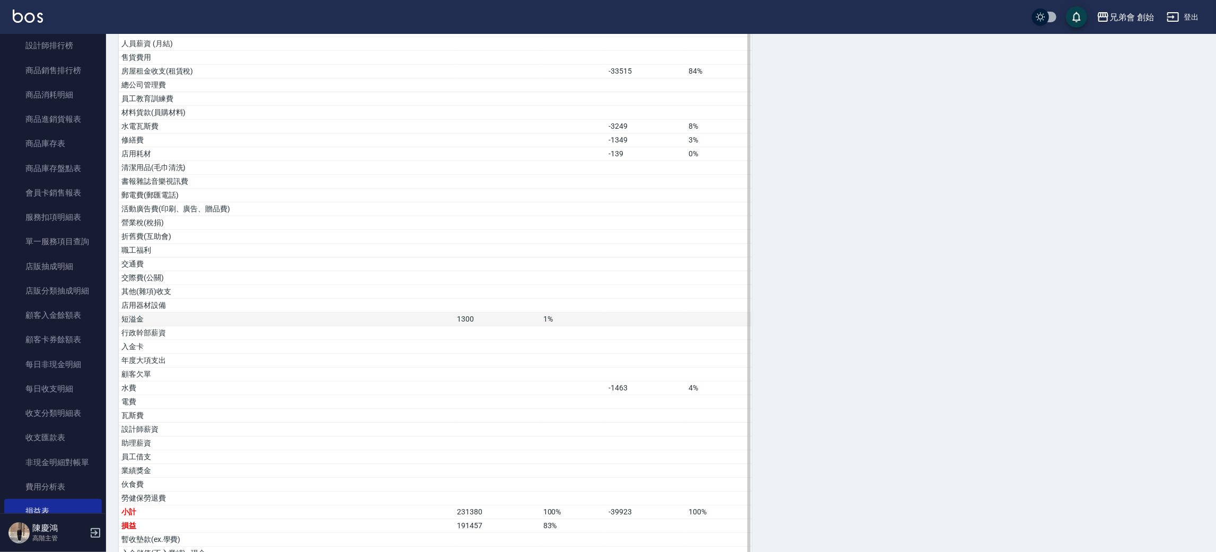
click at [376, 323] on td "短溢金" at bounding box center [286, 320] width 335 height 14
click at [613, 391] on td "-1463" at bounding box center [646, 389] width 80 height 14
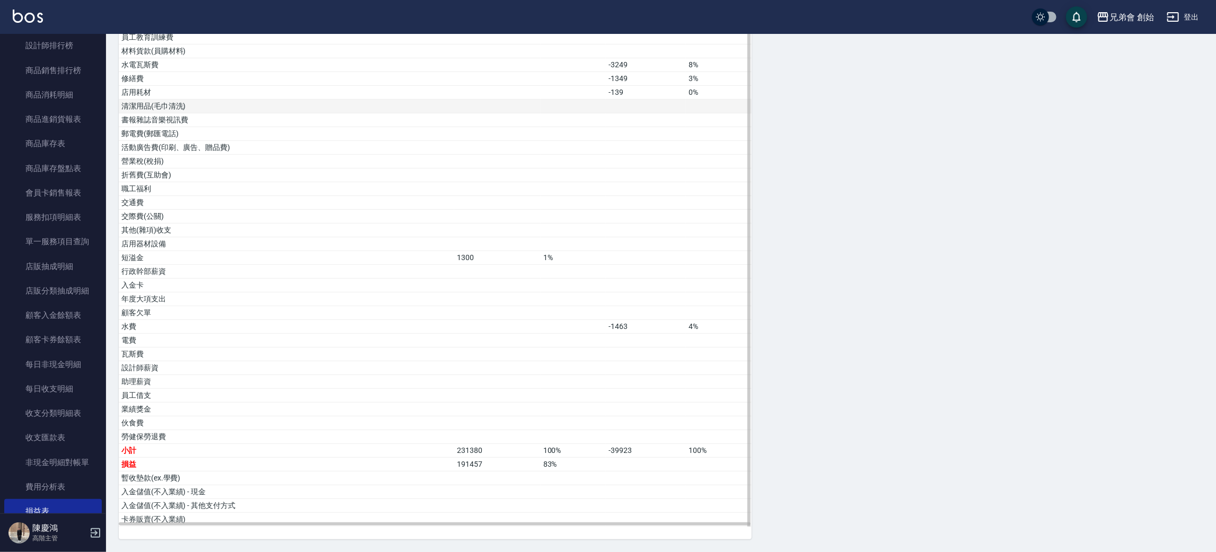
scroll to position [0, 0]
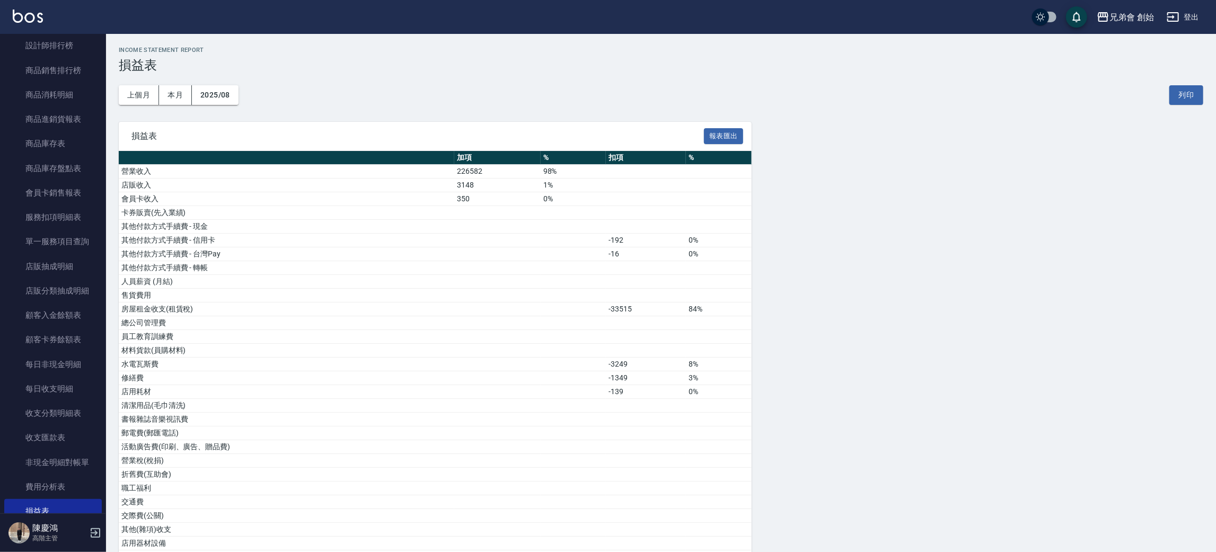
click at [395, 66] on h3 "損益表" at bounding box center [661, 65] width 1084 height 15
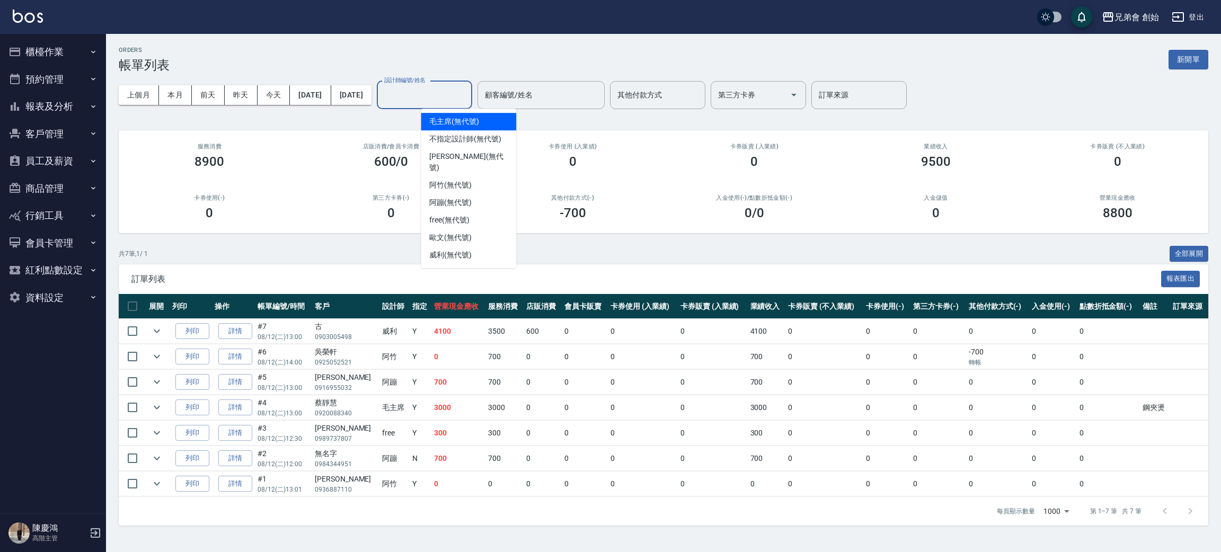
click at [460, 94] on input "設計師編號/姓名" at bounding box center [425, 95] width 86 height 19
click at [475, 38] on div "ORDERS 帳單列表 新開單 上個月 本月 [DATE] [DATE] [DATE] [DATE] [DATE] 設計師編號/姓名 設計師編號/姓名 顧客編…" at bounding box center [663, 286] width 1115 height 505
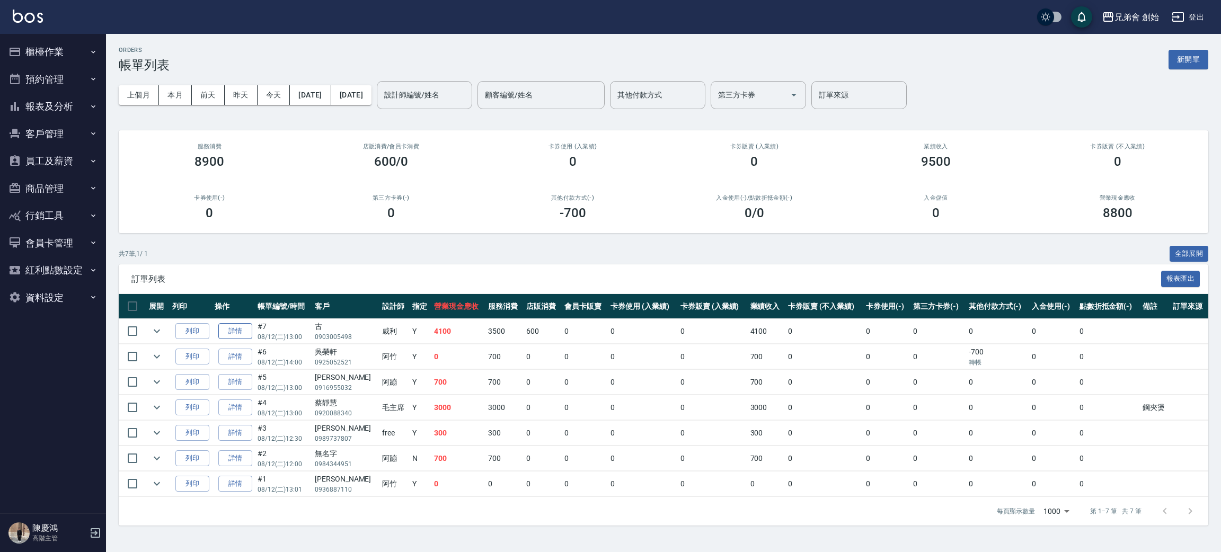
click at [234, 332] on link "詳情" at bounding box center [235, 331] width 34 height 16
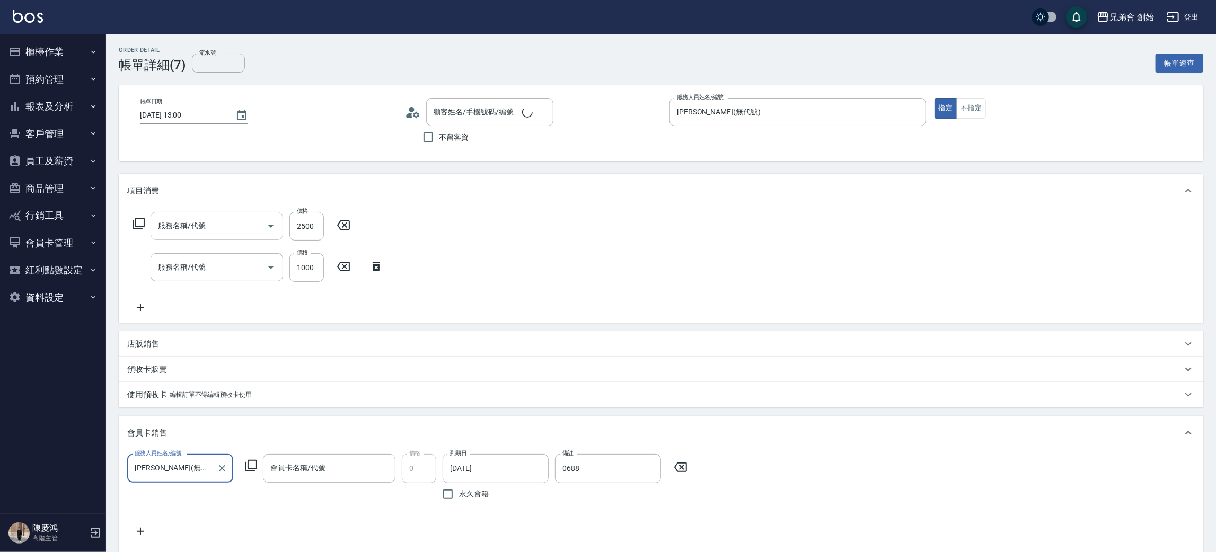
type input "[DATE] 13:00"
type input "[PERSON_NAME](無代號)"
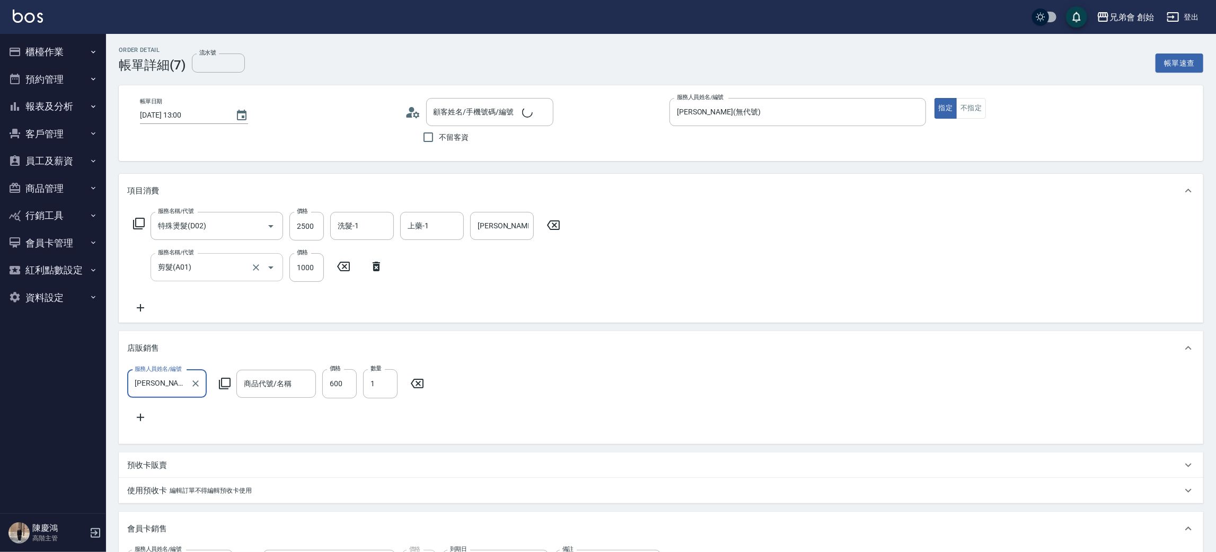
type input "特殊燙髮(D02)"
type input "剪髮(A01)"
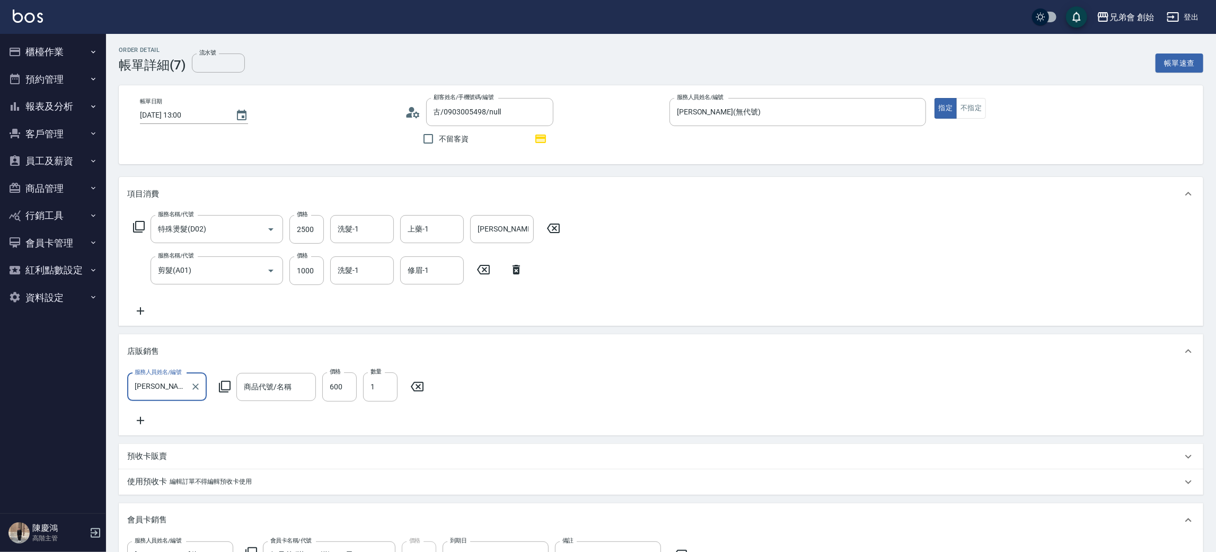
type input "古/0903005498/null"
type input "好兄弟 (滿3500送)-365天"
type input "[PERSON_NAME]"
click at [140, 305] on icon at bounding box center [140, 311] width 26 height 13
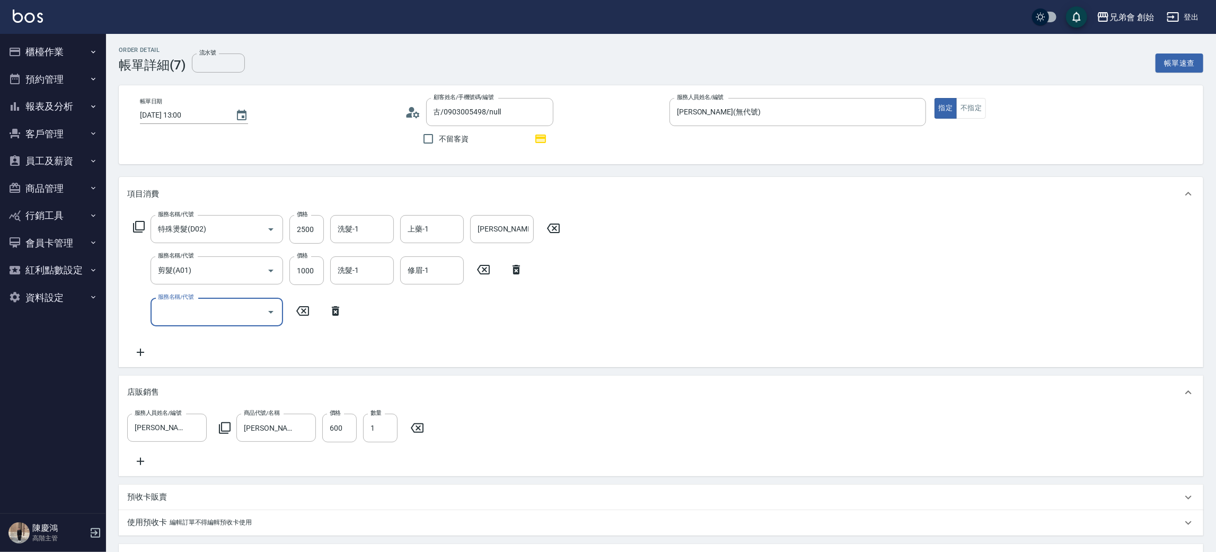
click at [199, 319] on input "服務名稱/代號" at bounding box center [208, 312] width 107 height 19
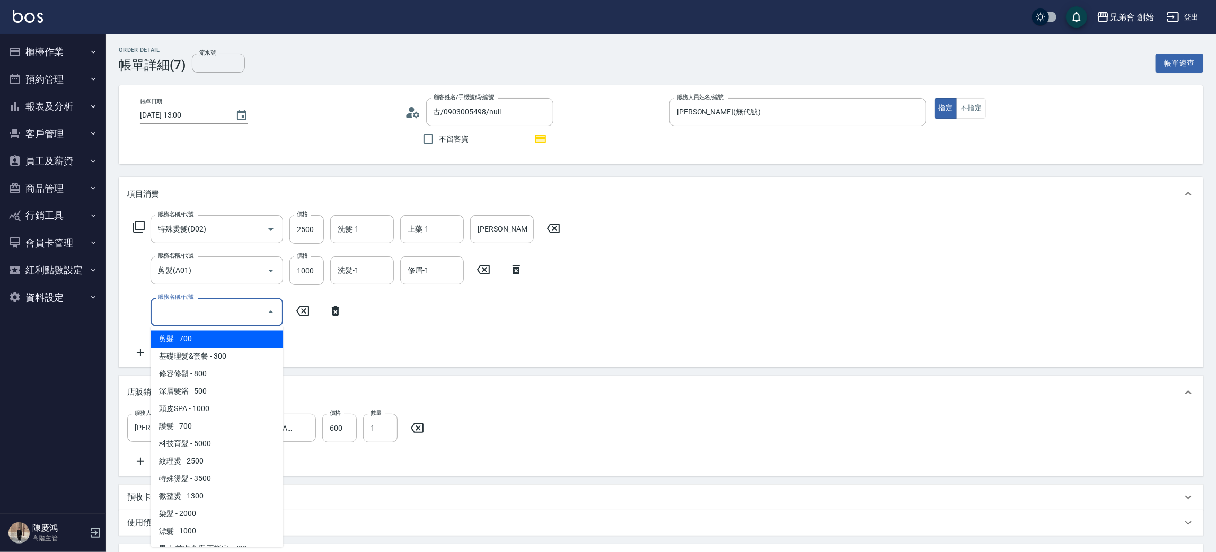
click at [228, 343] on span "剪髮 - 700" at bounding box center [217, 339] width 132 height 17
type input "剪髮(A01)"
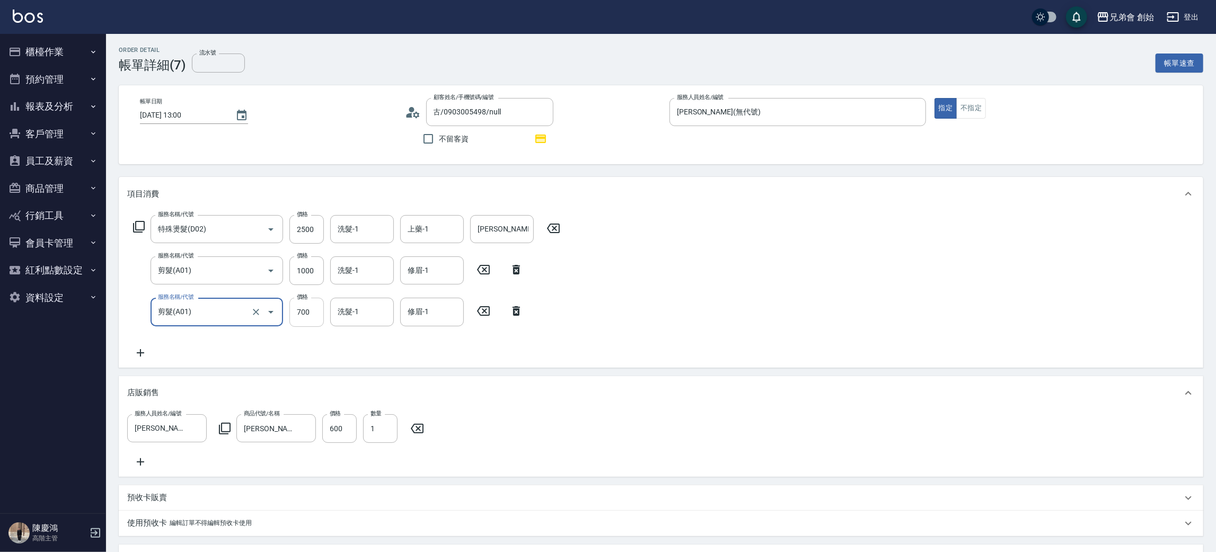
click at [294, 313] on input "700" at bounding box center [306, 312] width 34 height 29
type input "1000"
click at [1010, 313] on div "服務名稱/代號 特殊燙髮(D02) 服務名稱/代號 價格 2500 價格 洗髮-1 洗髮-1 上藥-1 上藥-1 操作輔助-1 操作輔助-1 服務名稱/代號 …" at bounding box center [661, 289] width 1084 height 156
drag, startPoint x: 310, startPoint y: 229, endPoint x: 304, endPoint y: 228, distance: 6.4
click at [309, 228] on input "2500" at bounding box center [306, 229] width 34 height 29
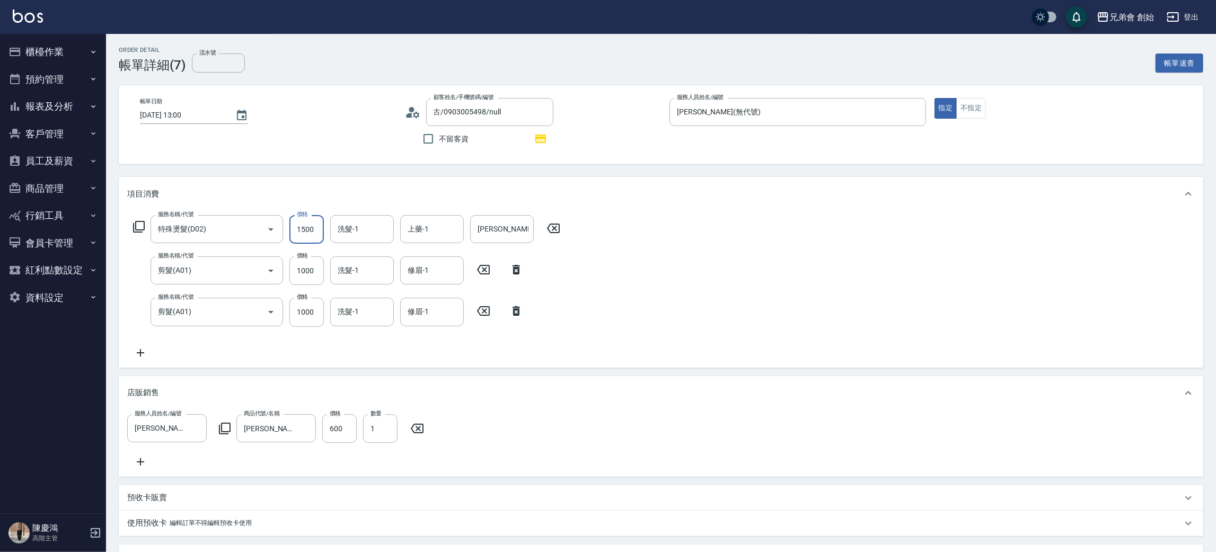
type input "1500"
click at [995, 266] on div "服務名稱/代號 特殊燙髮(D02) 服務名稱/代號 價格 1500 價格 洗髮-1 洗髮-1 上藥-1 上藥-1 操作輔助-1 操作輔助-1 服務名稱/代號 …" at bounding box center [661, 289] width 1084 height 156
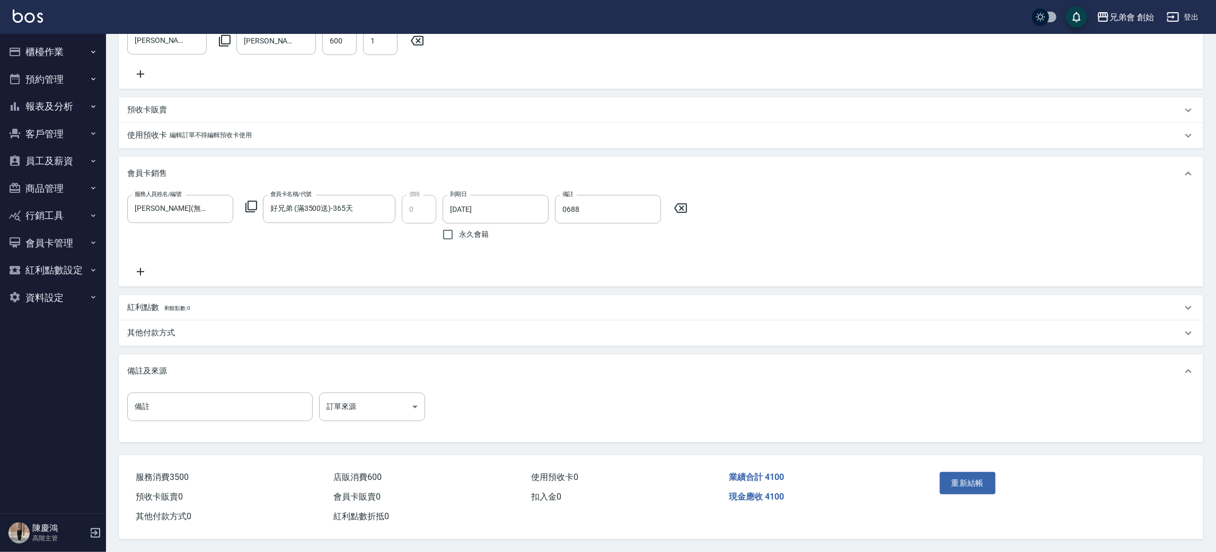
scroll to position [79, 0]
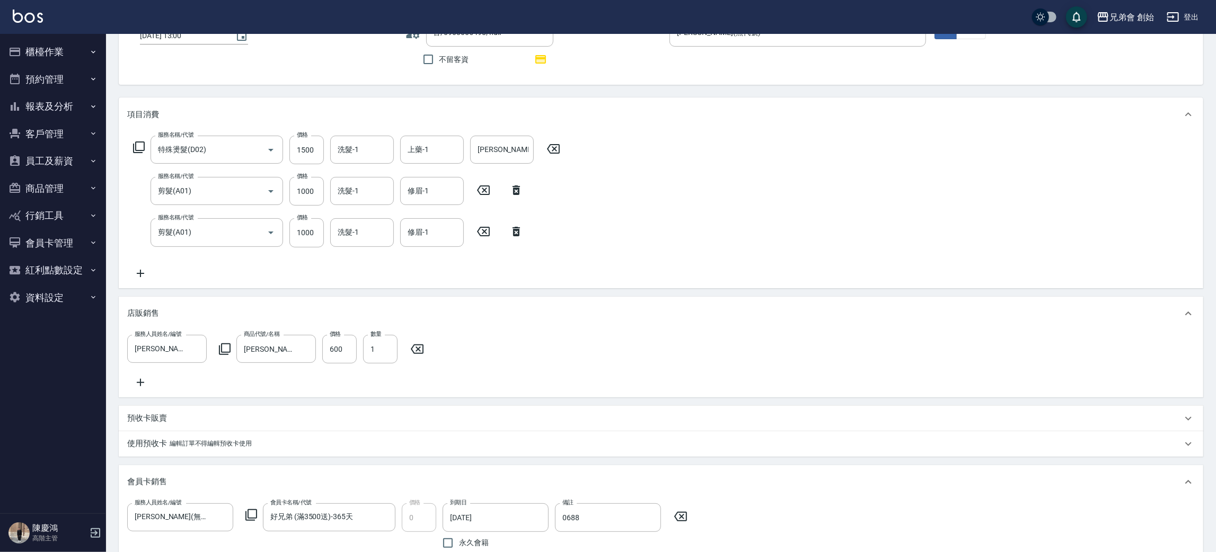
click at [970, 223] on div "服務名稱/代號 特殊燙髮(D02) 服務名稱/代號 價格 1500 價格 洗髮-1 洗髮-1 上藥-1 上藥-1 操作輔助-1 操作輔助-1 服務名稱/代號 …" at bounding box center [661, 209] width 1084 height 156
click at [934, 180] on div "服務名稱/代號 特殊燙髮(D02) 服務名稱/代號 價格 1500 價格 洗髮-1 洗髮-1 上藥-1 上藥-1 操作輔助-1 操作輔助-1 服務名稱/代號 …" at bounding box center [661, 209] width 1084 height 156
click at [519, 234] on icon at bounding box center [515, 232] width 7 height 10
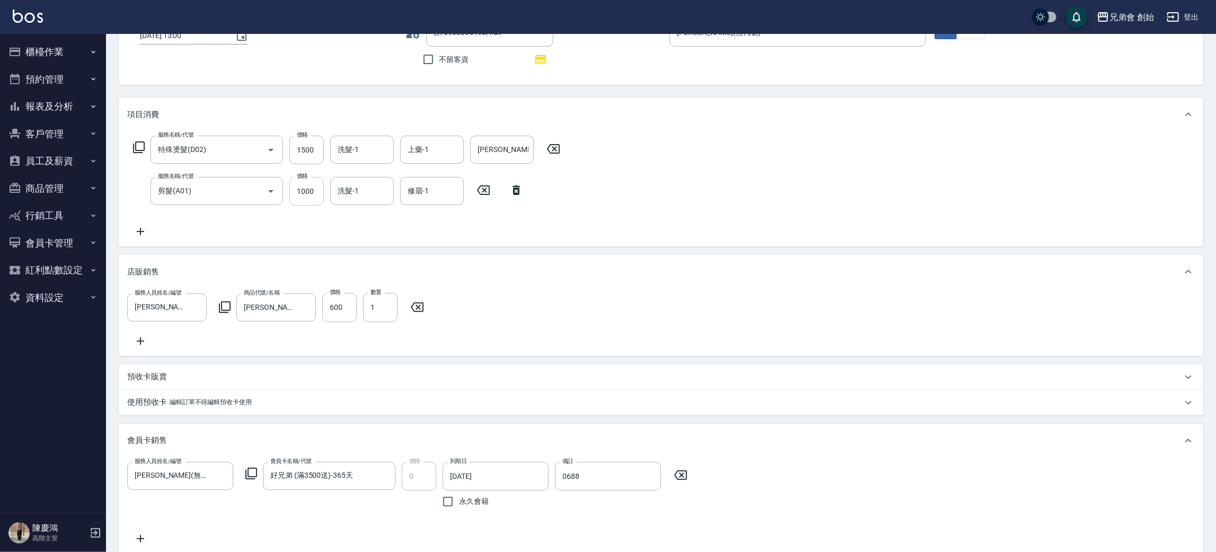
click at [315, 187] on input "1000" at bounding box center [306, 191] width 34 height 29
type input "2000"
click at [923, 225] on div "服務名稱/代號 特殊燙髮(D02) 服務名稱/代號 價格 1500 價格 洗髮-1 洗髮-1 上藥-1 上藥-1 操作輔助-1 操作輔助-1 服務名稱/代號 …" at bounding box center [661, 188] width 1084 height 115
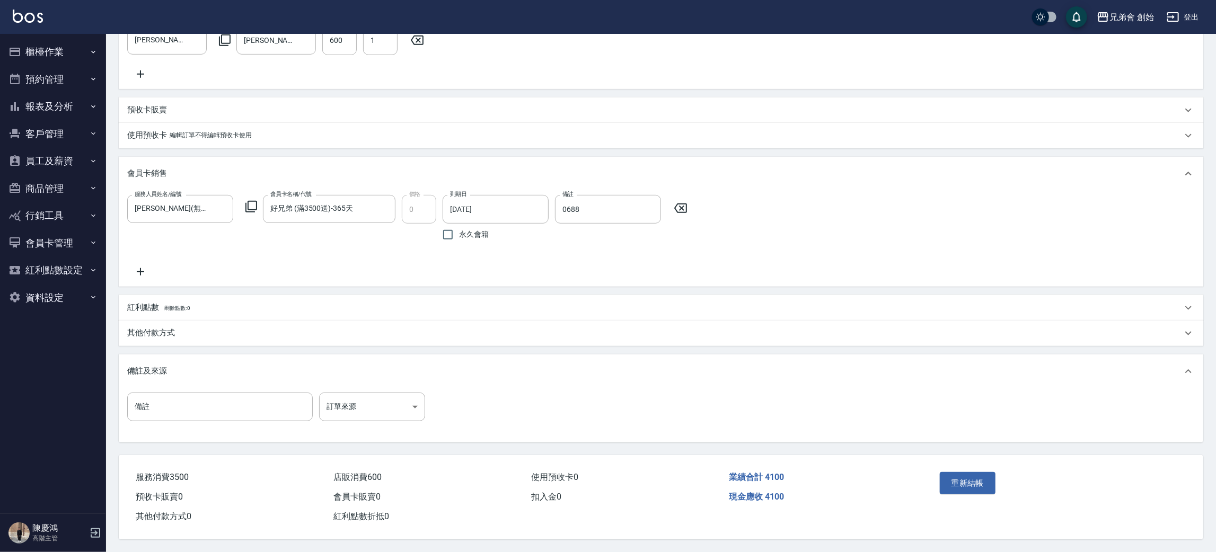
scroll to position [0, 0]
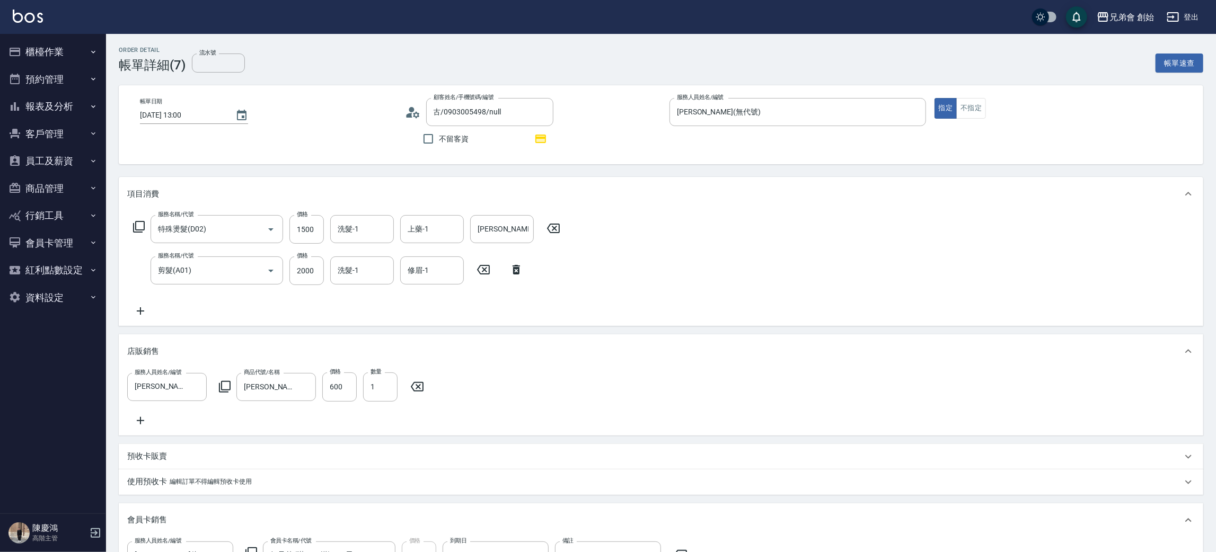
click at [918, 256] on div "服務名稱/代號 特殊燙髮(D02) 服務名稱/代號 價格 1500 價格 洗髮-1 洗髮-1 上藥-1 上藥-1 操作輔助-1 操作輔助-1 服務名稱/代號 …" at bounding box center [661, 268] width 1084 height 115
click at [916, 270] on div "服務名稱/代號 特殊燙髮(D02) 服務名稱/代號 價格 1500 價格 洗髮-1 洗髮-1 上藥-1 上藥-1 操作輔助-1 操作輔助-1 服務名稱/代號 …" at bounding box center [661, 268] width 1084 height 115
click at [921, 269] on div "服務名稱/代號 特殊燙髮(D02) 服務名稱/代號 價格 1500 價格 洗髮-1 洗髮-1 上藥-1 上藥-1 操作輔助-1 操作輔助-1 服務名稱/代號 …" at bounding box center [661, 268] width 1084 height 115
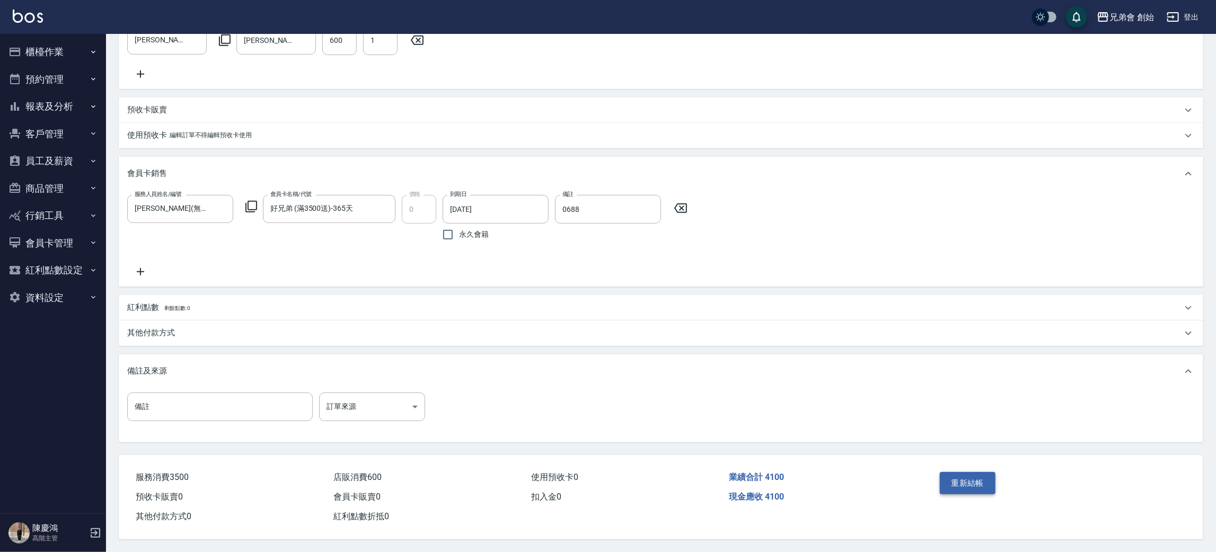
click at [966, 476] on button "重新結帳" at bounding box center [968, 483] width 56 height 22
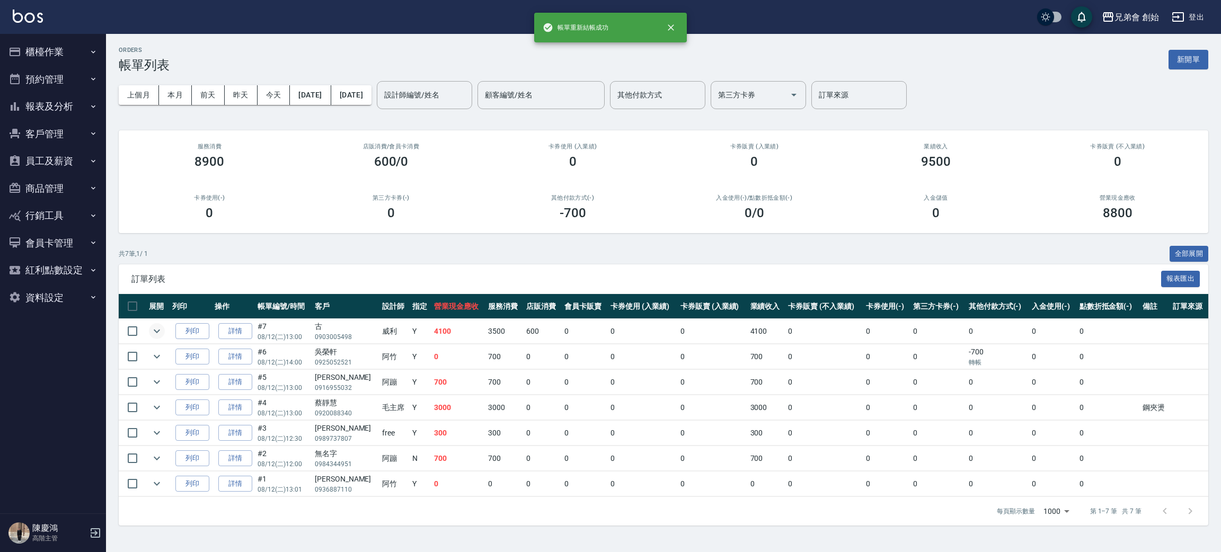
click at [160, 332] on icon "expand row" at bounding box center [157, 331] width 13 height 13
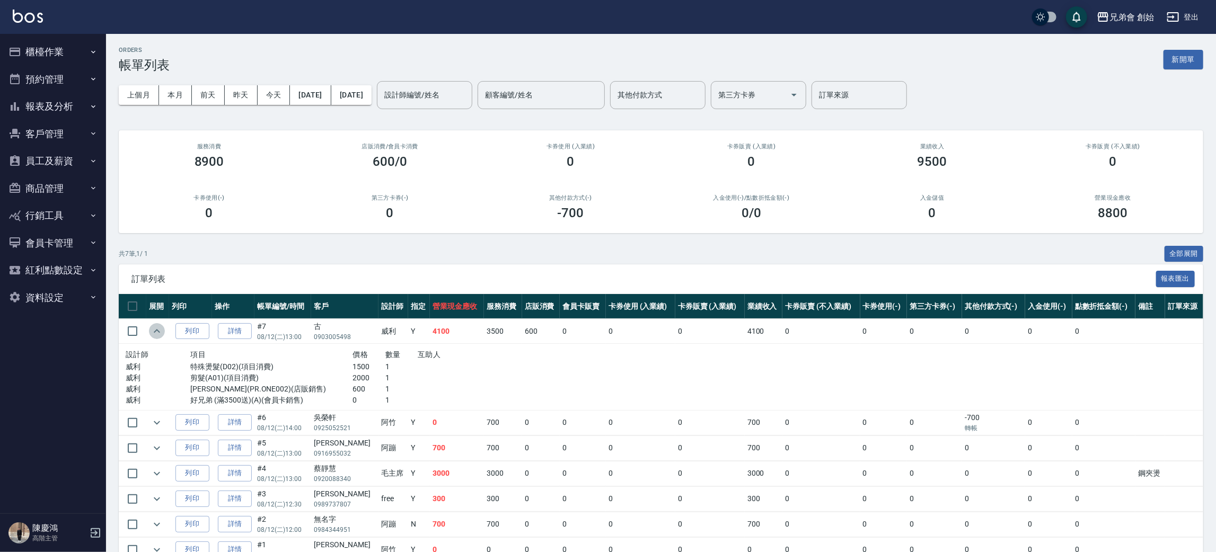
click at [160, 332] on icon "expand row" at bounding box center [157, 331] width 13 height 13
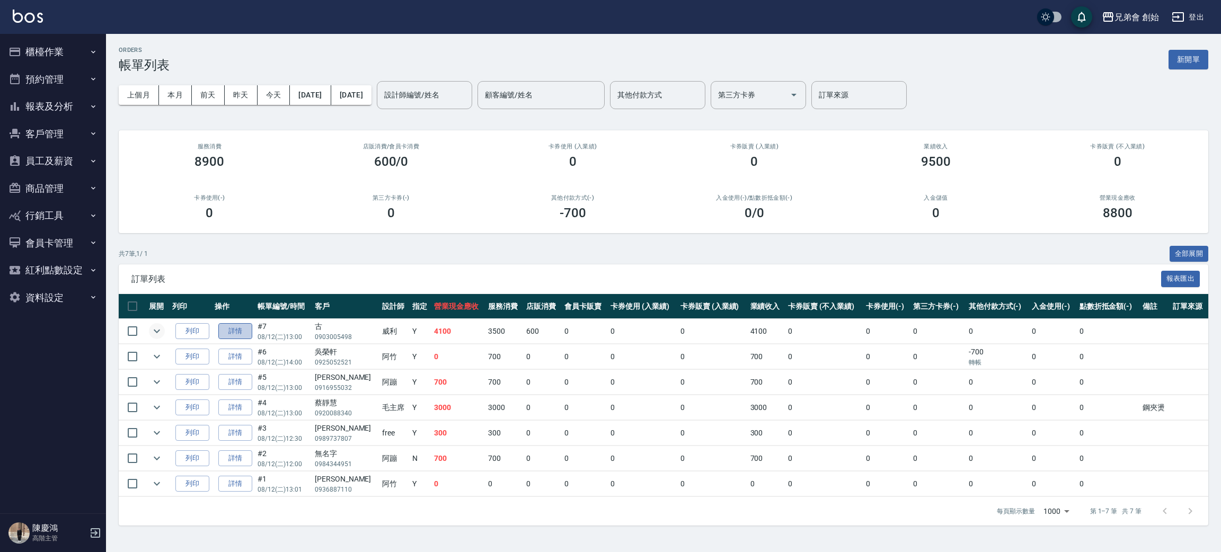
click at [231, 330] on link "詳情" at bounding box center [235, 331] width 34 height 16
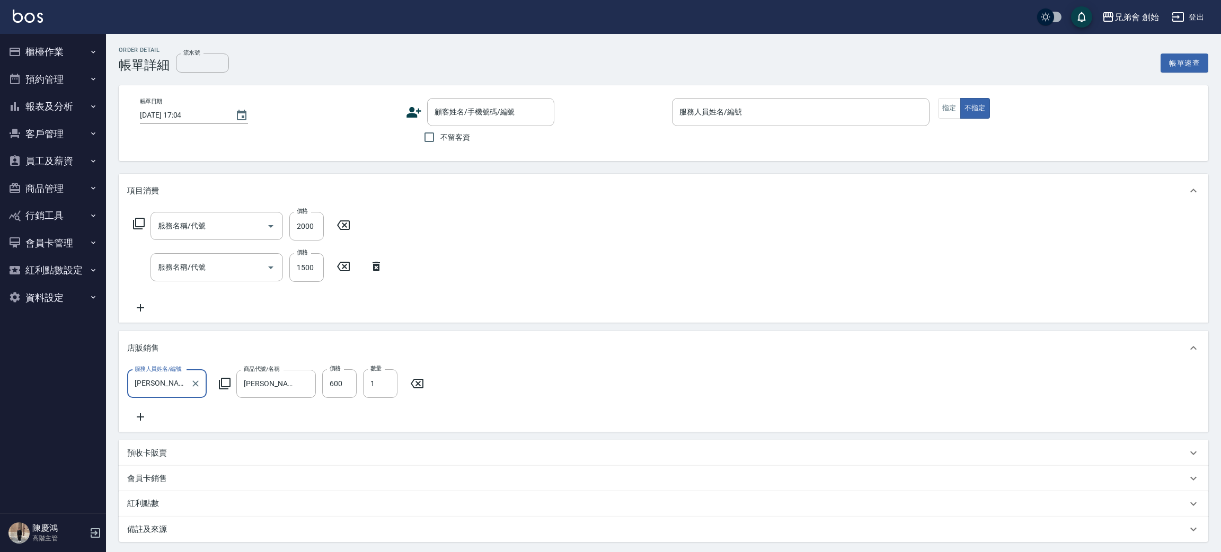
type input "2025/08/12 13:00"
type input "威利(無代號)"
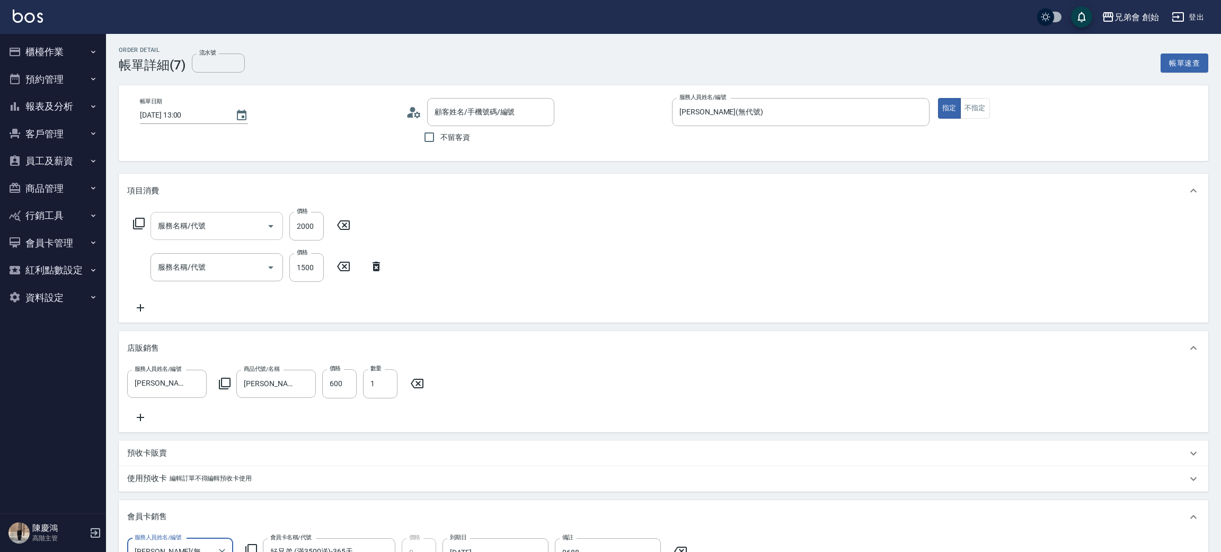
type input "剪髮(A01)"
type input "特殊燙髮(D02)"
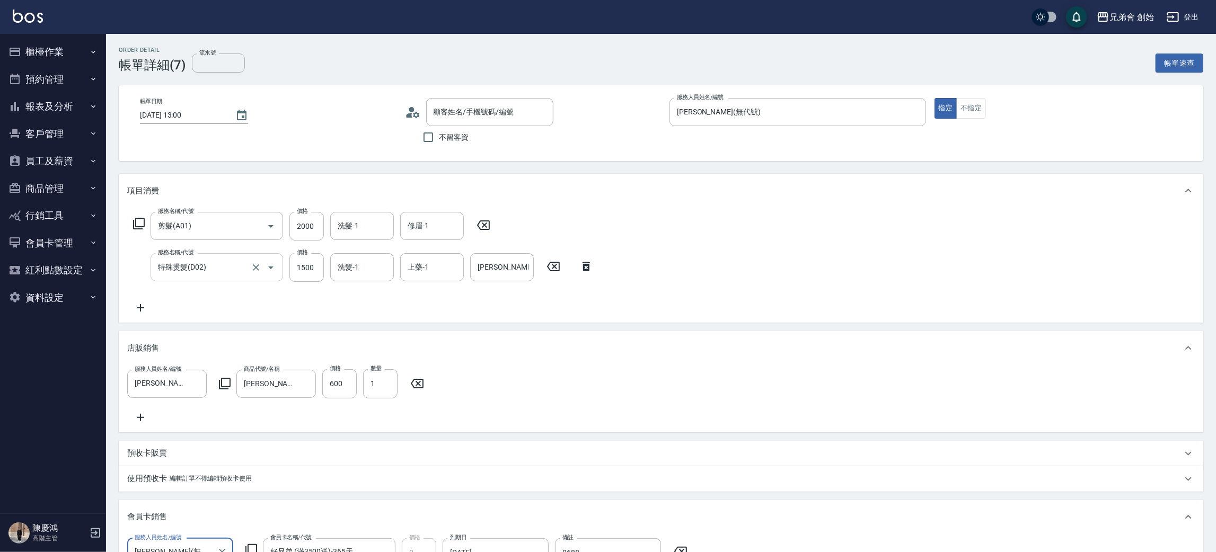
type input "古/0903005498/null"
click at [139, 307] on icon at bounding box center [140, 310] width 7 height 7
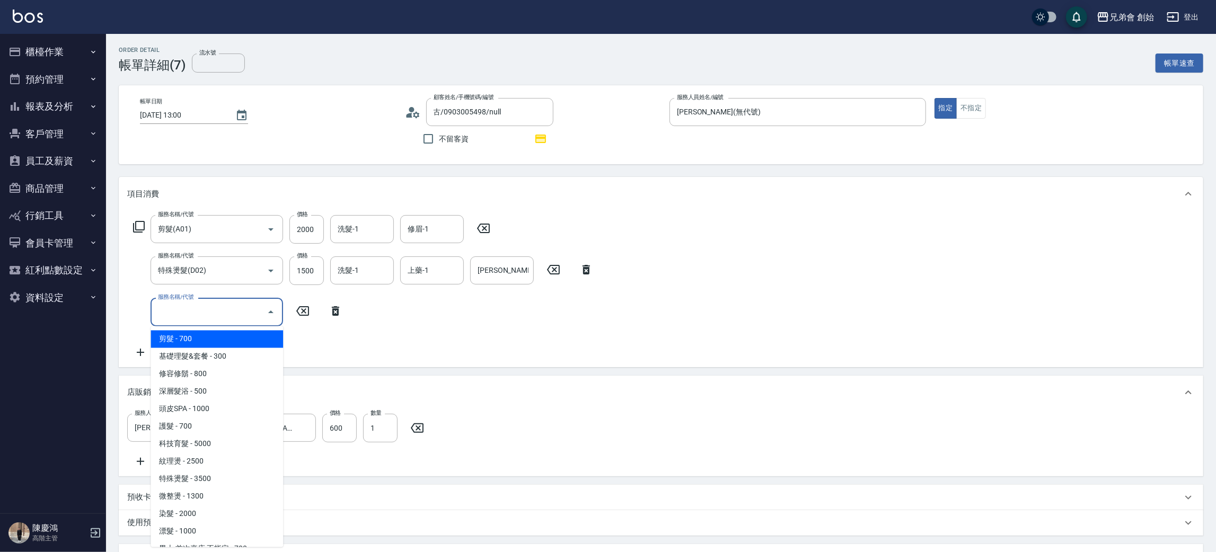
click at [208, 311] on input "服務名稱/代號" at bounding box center [208, 312] width 107 height 19
click at [225, 340] on span "剪髮 - 700" at bounding box center [217, 339] width 132 height 17
type input "剪髮(A01)"
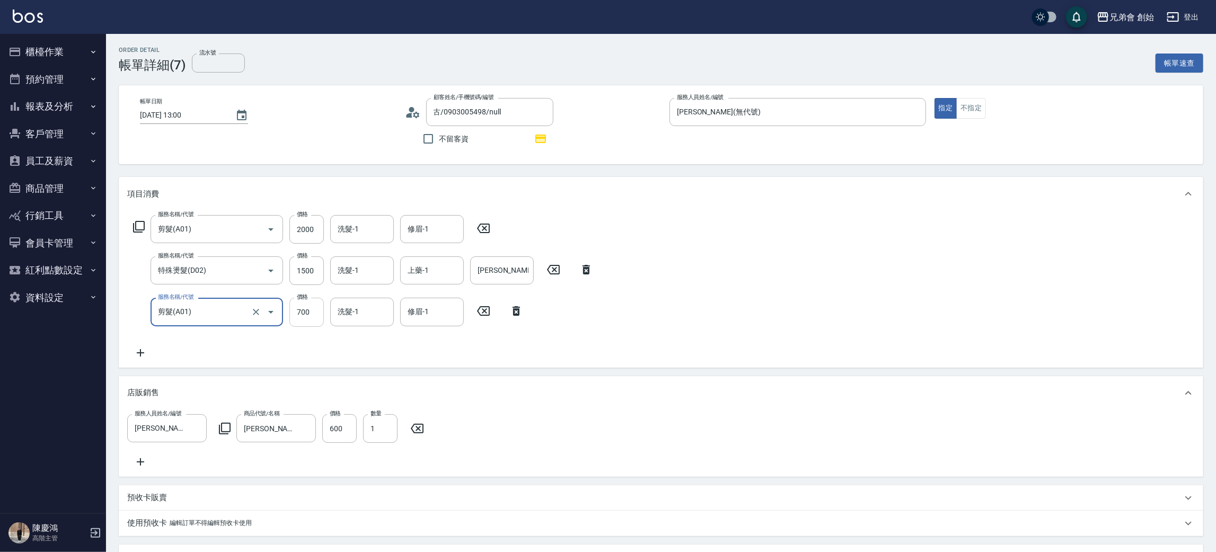
click at [297, 314] on input "700" at bounding box center [306, 312] width 34 height 29
type input "1000"
click at [313, 232] on input "2000" at bounding box center [306, 229] width 34 height 29
type input "1000"
drag, startPoint x: 1077, startPoint y: 269, endPoint x: 1074, endPoint y: 263, distance: 7.1
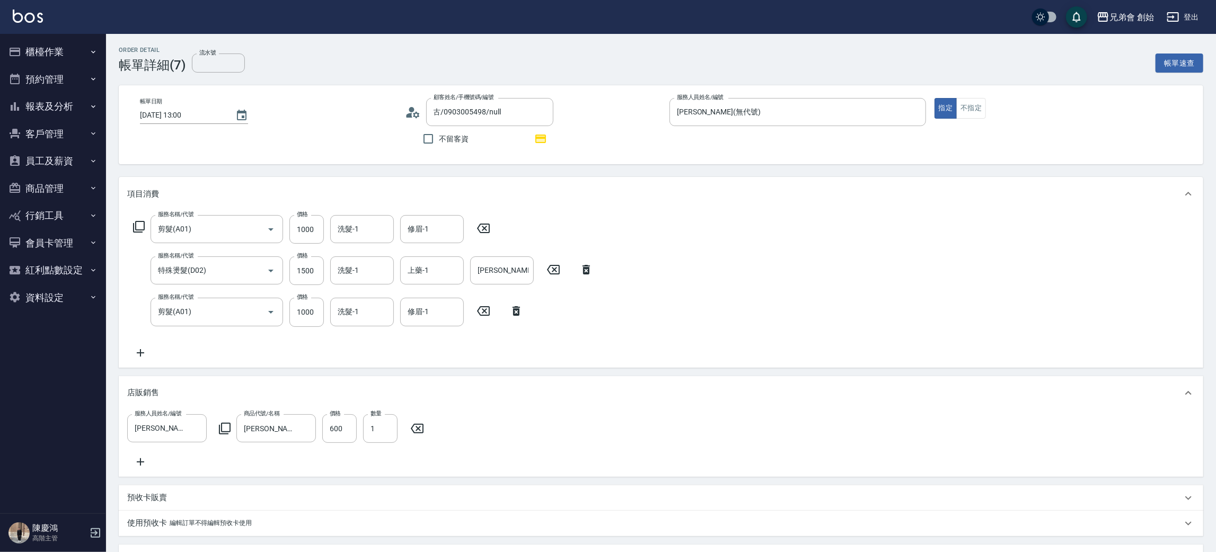
click at [1076, 269] on div "服務名稱/代號 剪髮(A01) 服務名稱/代號 價格 1000 價格 洗髮-1 洗髮-1 修眉-1 修眉-1 服務名稱/代號 特殊燙髮(D02) 服務名稱/代…" at bounding box center [661, 289] width 1084 height 156
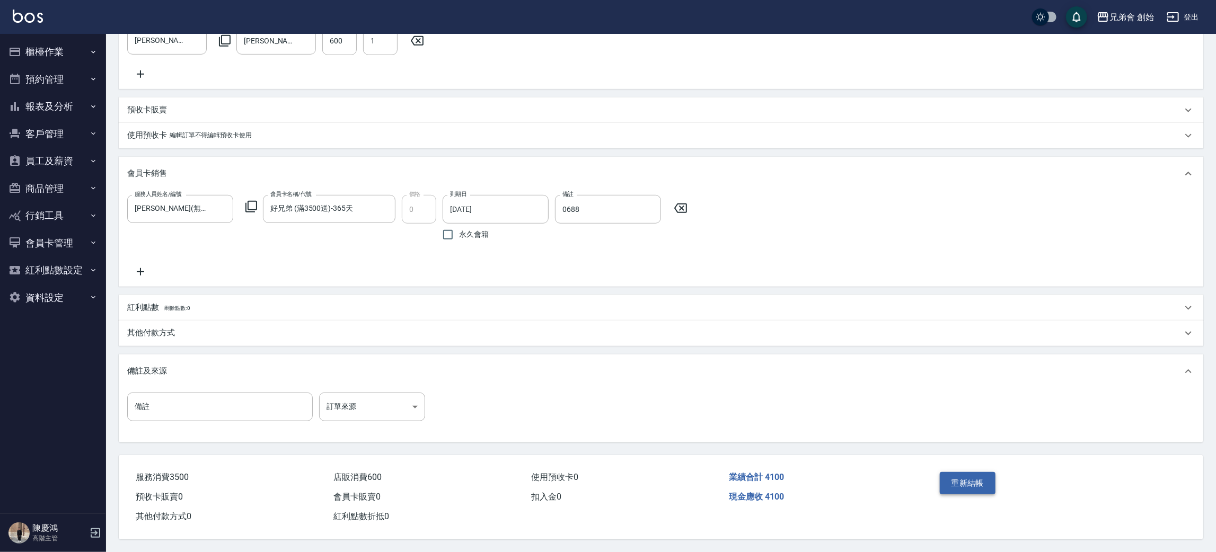
click at [962, 480] on button "重新結帳" at bounding box center [968, 483] width 56 height 22
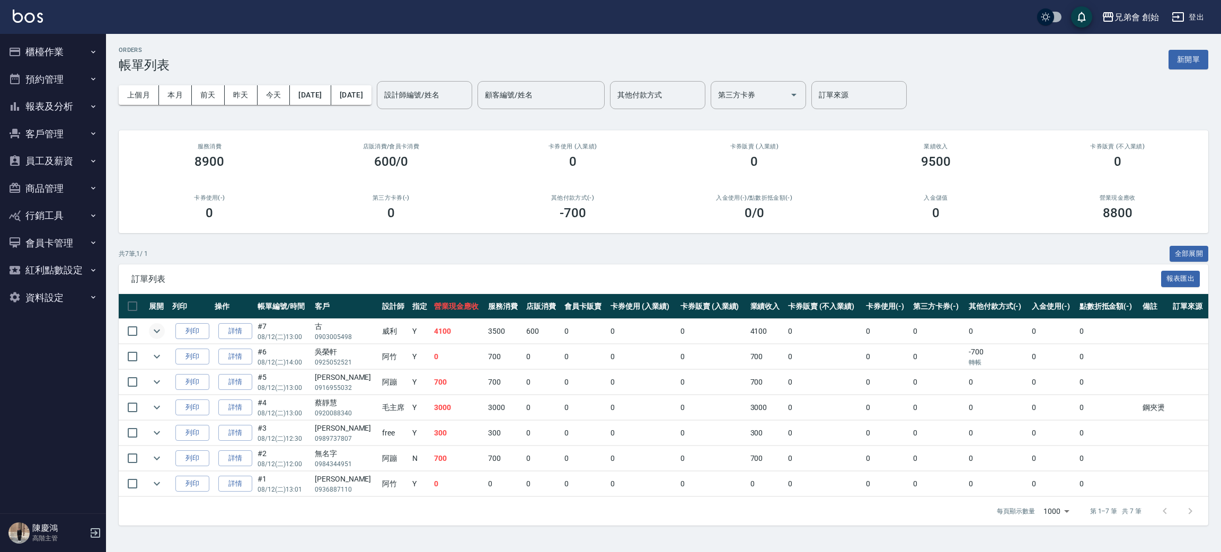
click at [157, 332] on icon "expand row" at bounding box center [157, 332] width 6 height 4
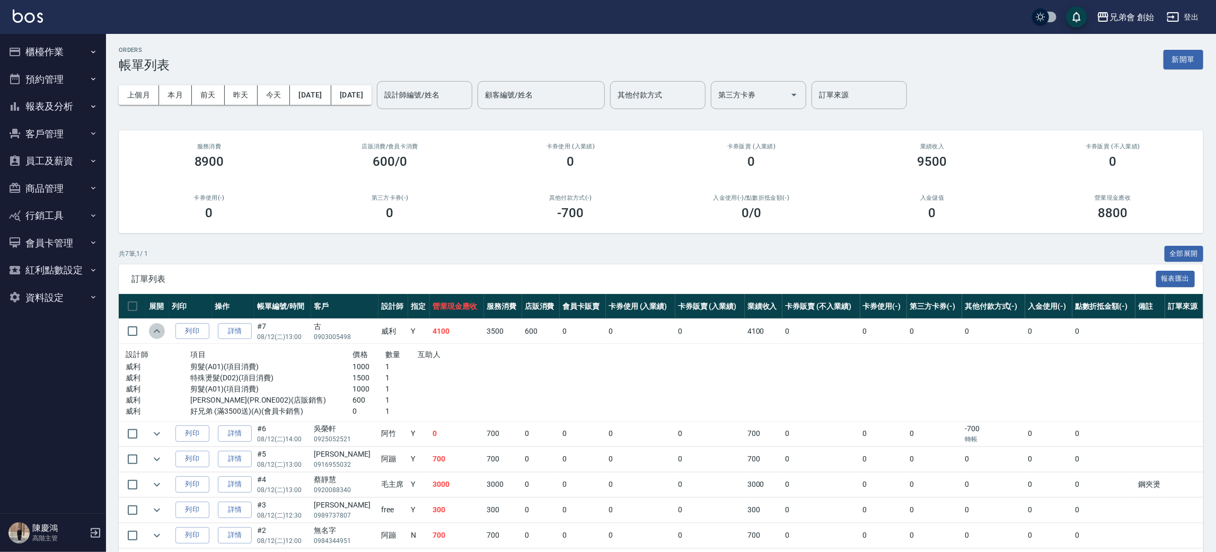
click at [157, 331] on icon "expand row" at bounding box center [157, 331] width 6 height 4
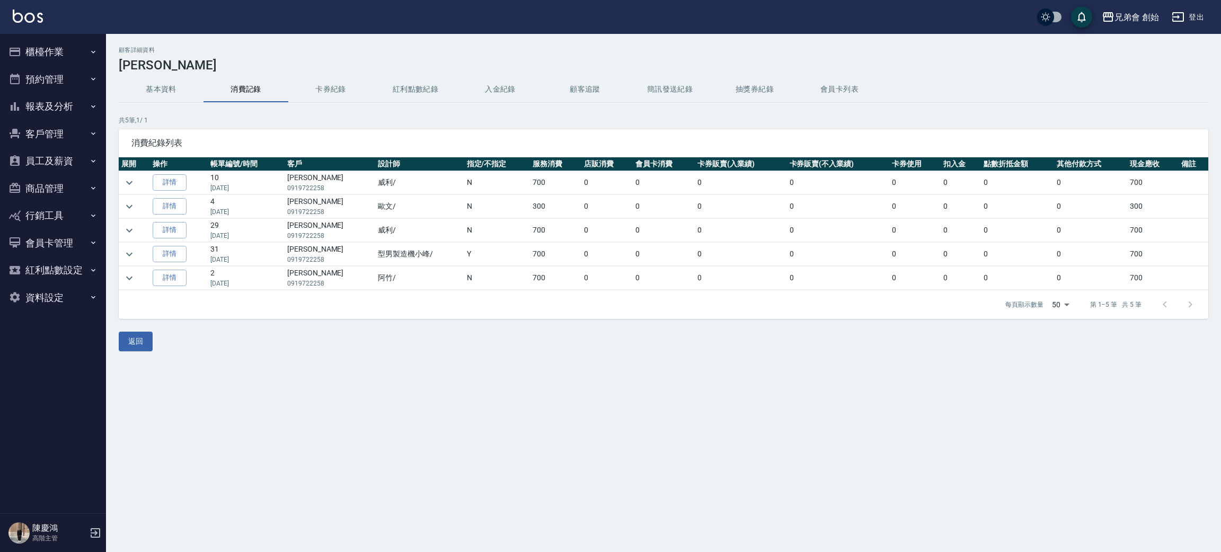
click at [164, 86] on button "基本資料" at bounding box center [161, 89] width 85 height 25
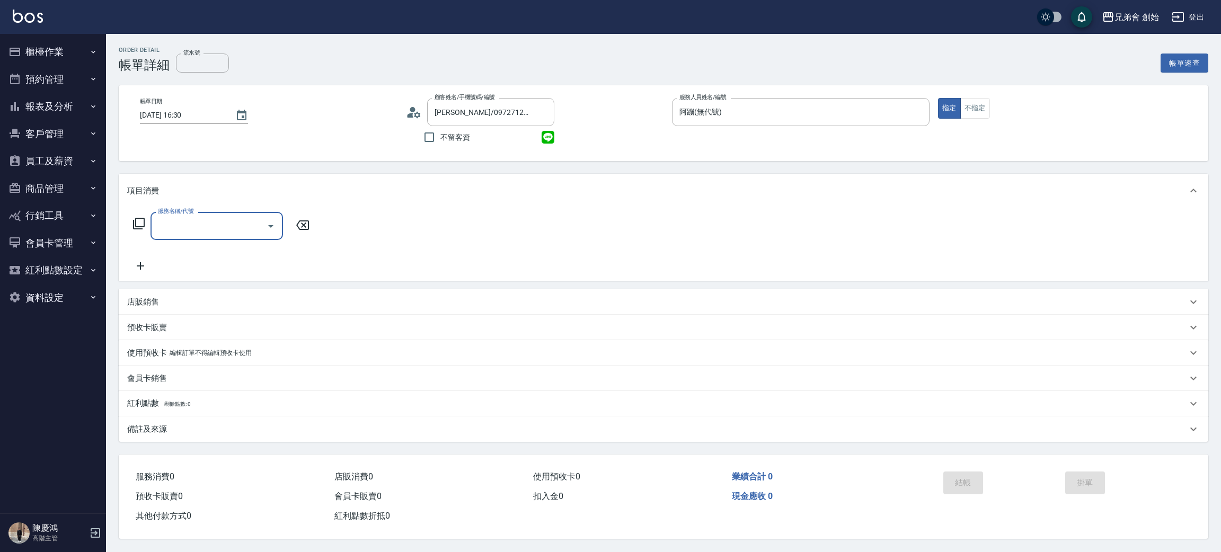
click at [201, 231] on input "服務名稱/代號" at bounding box center [208, 226] width 107 height 19
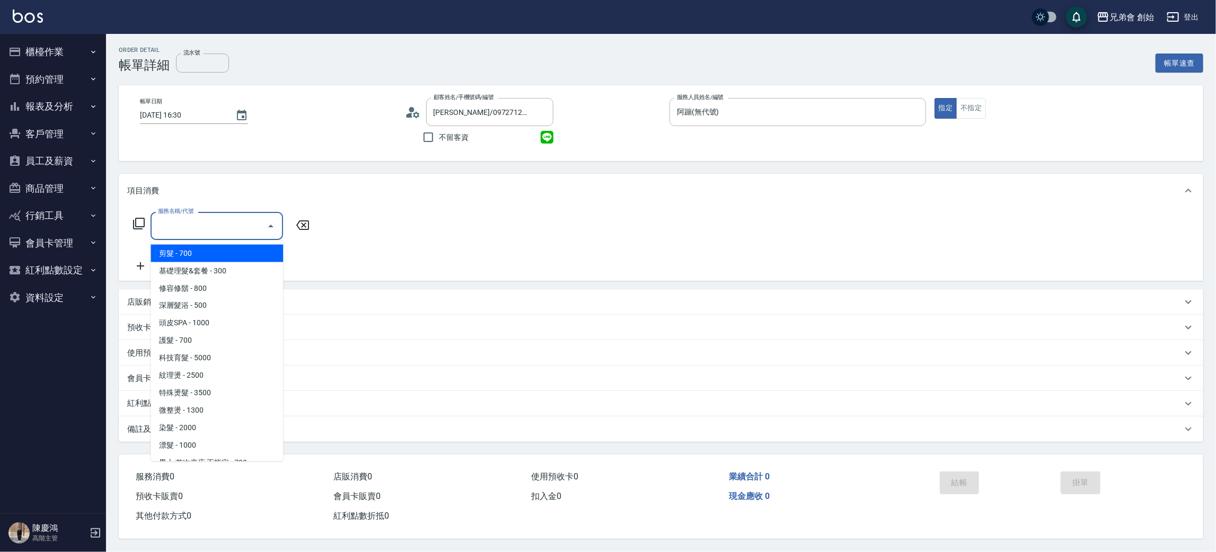
click at [208, 251] on span "剪髮 - 700" at bounding box center [217, 253] width 132 height 17
type input "剪髮(A01)"
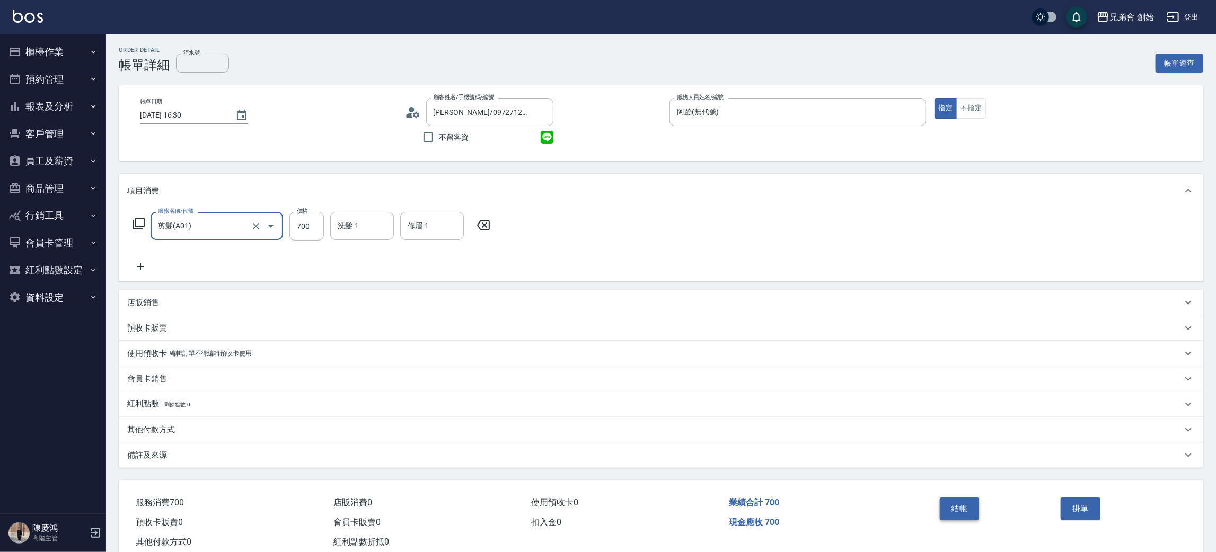
click at [951, 511] on button "結帳" at bounding box center [960, 509] width 40 height 22
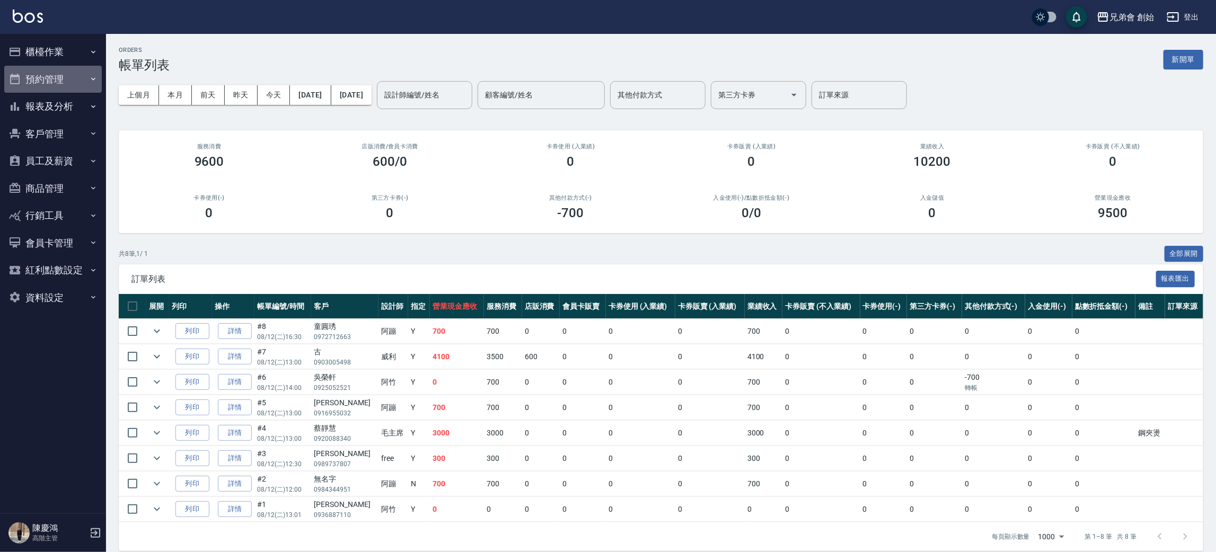
click at [81, 81] on button "預約管理" at bounding box center [53, 80] width 98 height 28
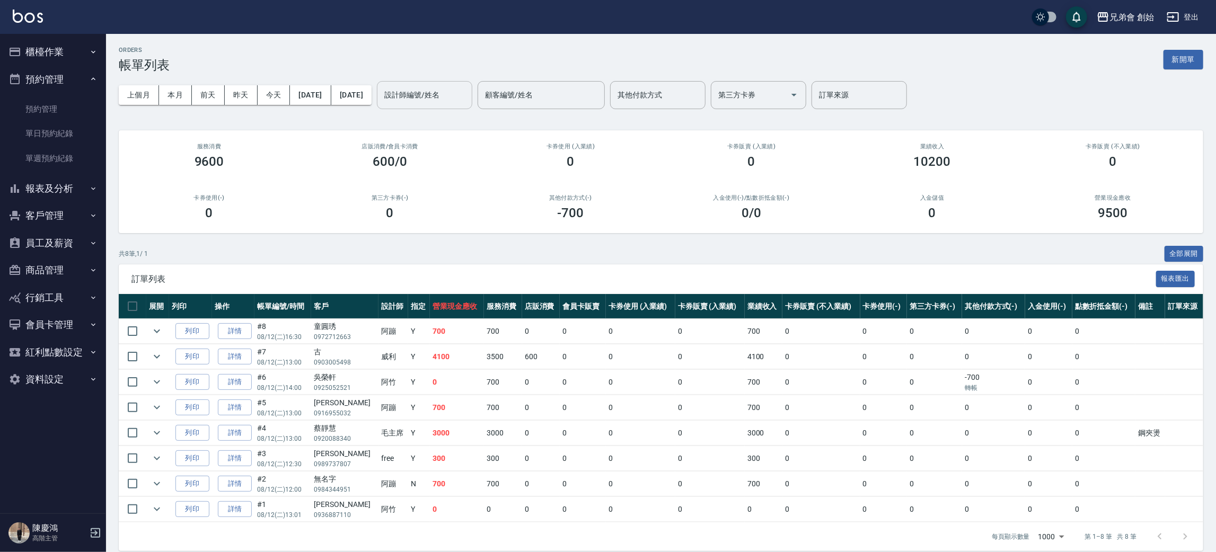
click at [470, 88] on div "設計師編號/姓名 設計師編號/姓名" at bounding box center [424, 95] width 95 height 28
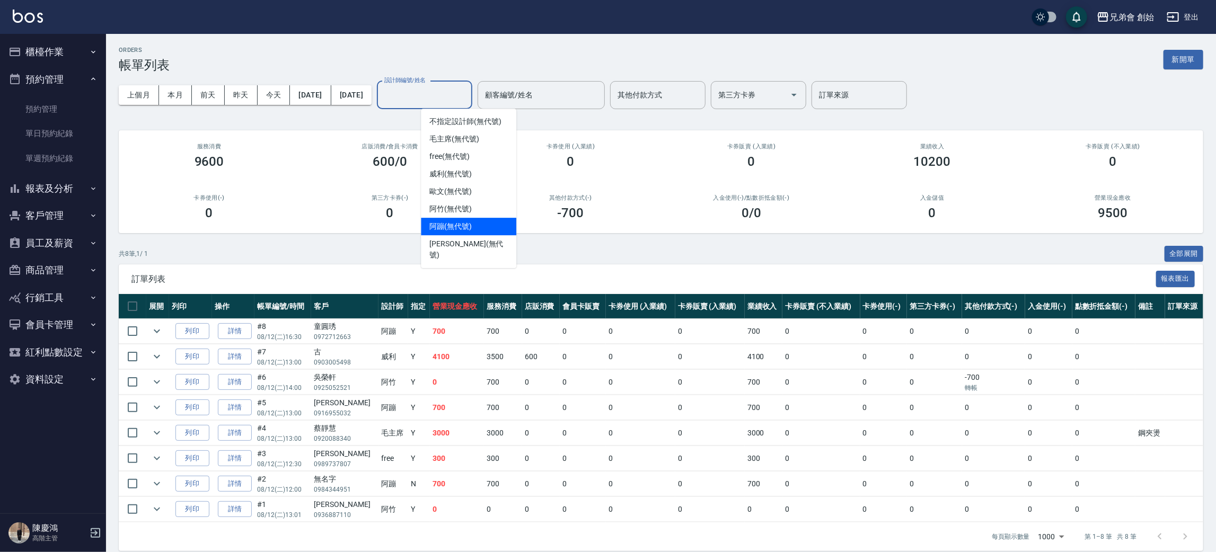
click at [473, 227] on div "阿蹦 (無代號)" at bounding box center [468, 226] width 95 height 17
type input "阿蹦(無代號)"
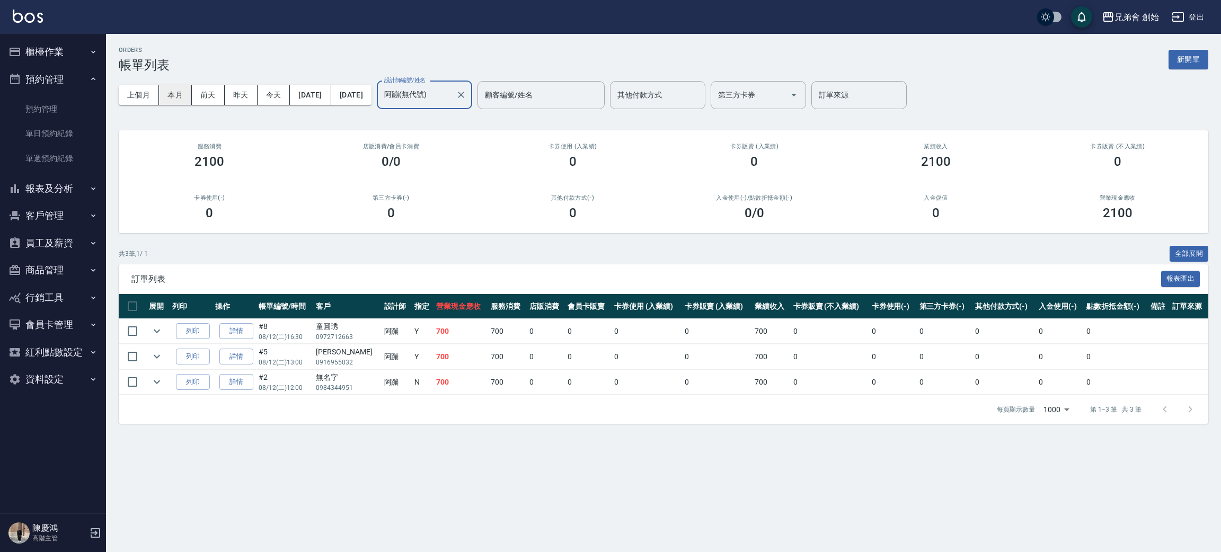
click at [171, 89] on button "本月" at bounding box center [175, 95] width 33 height 20
